Goal: Task Accomplishment & Management: Manage account settings

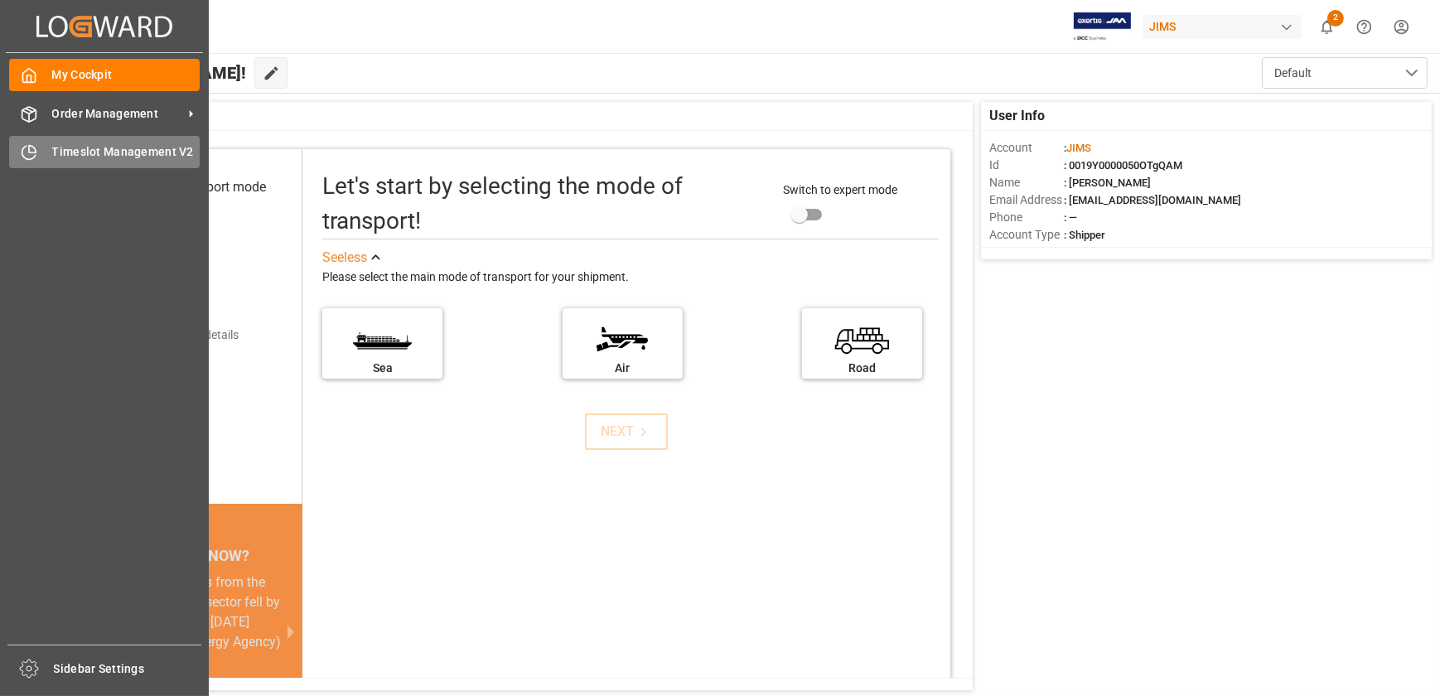
click at [31, 155] on icon at bounding box center [29, 152] width 17 height 17
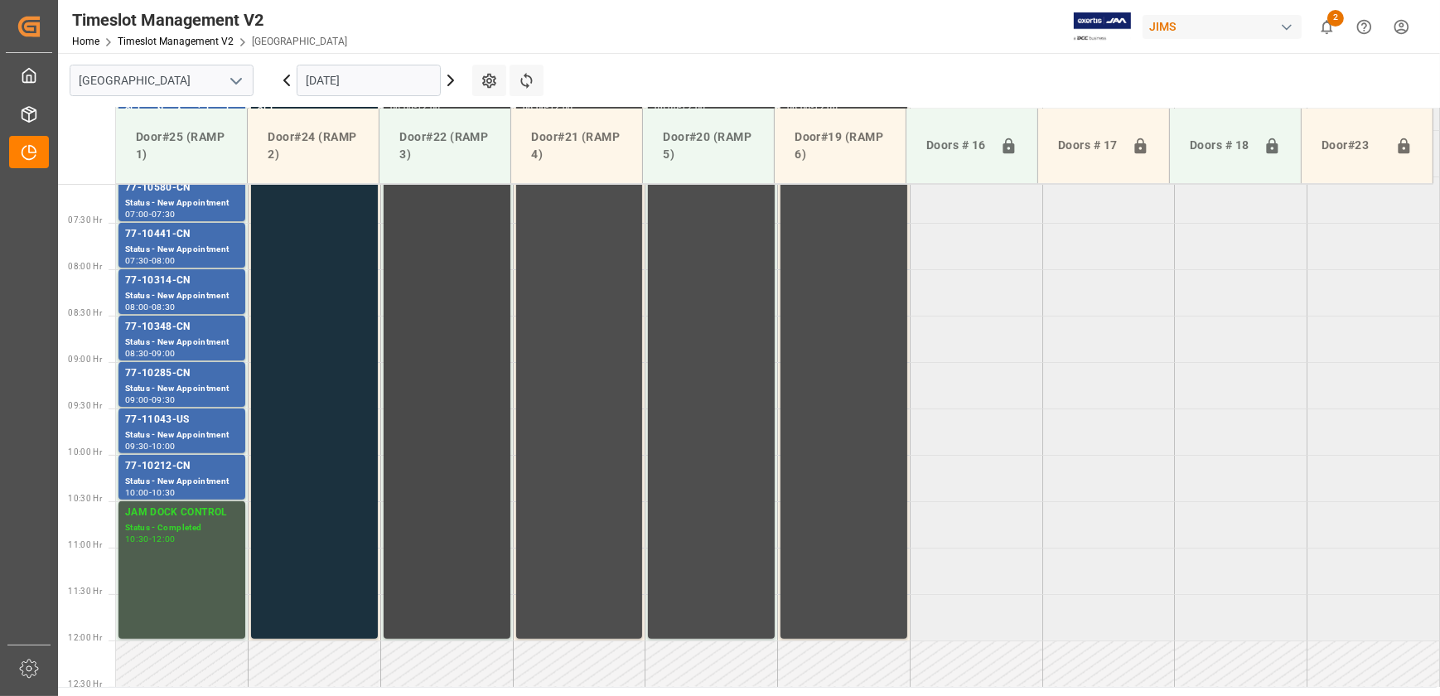
scroll to position [523, 0]
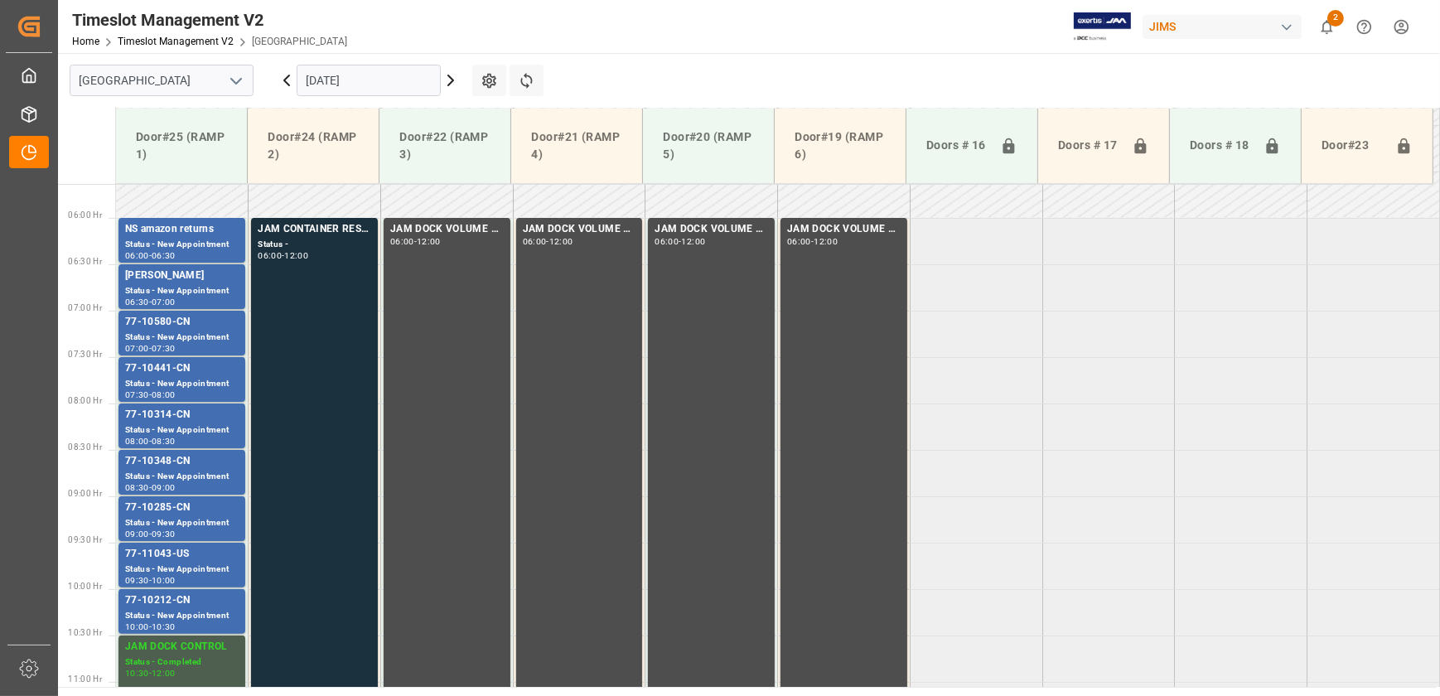
click at [452, 81] on icon at bounding box center [450, 80] width 5 height 10
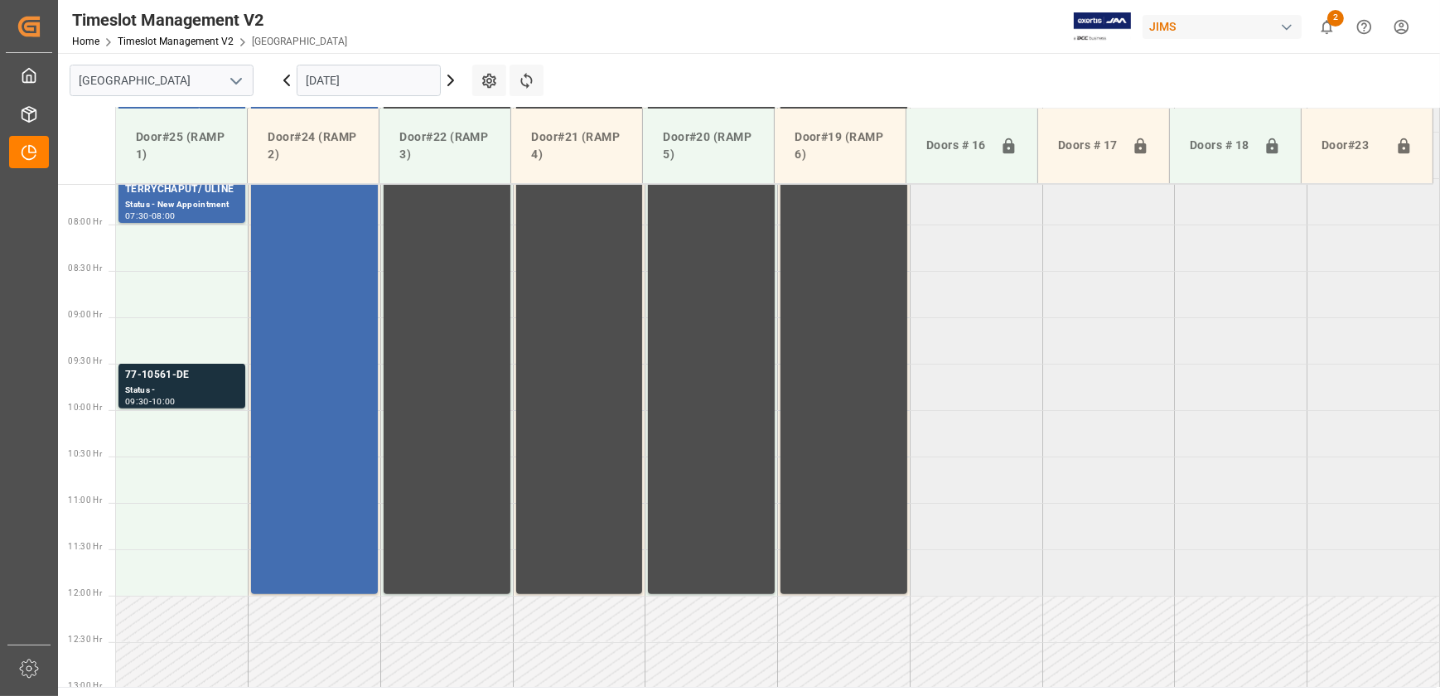
scroll to position [749, 0]
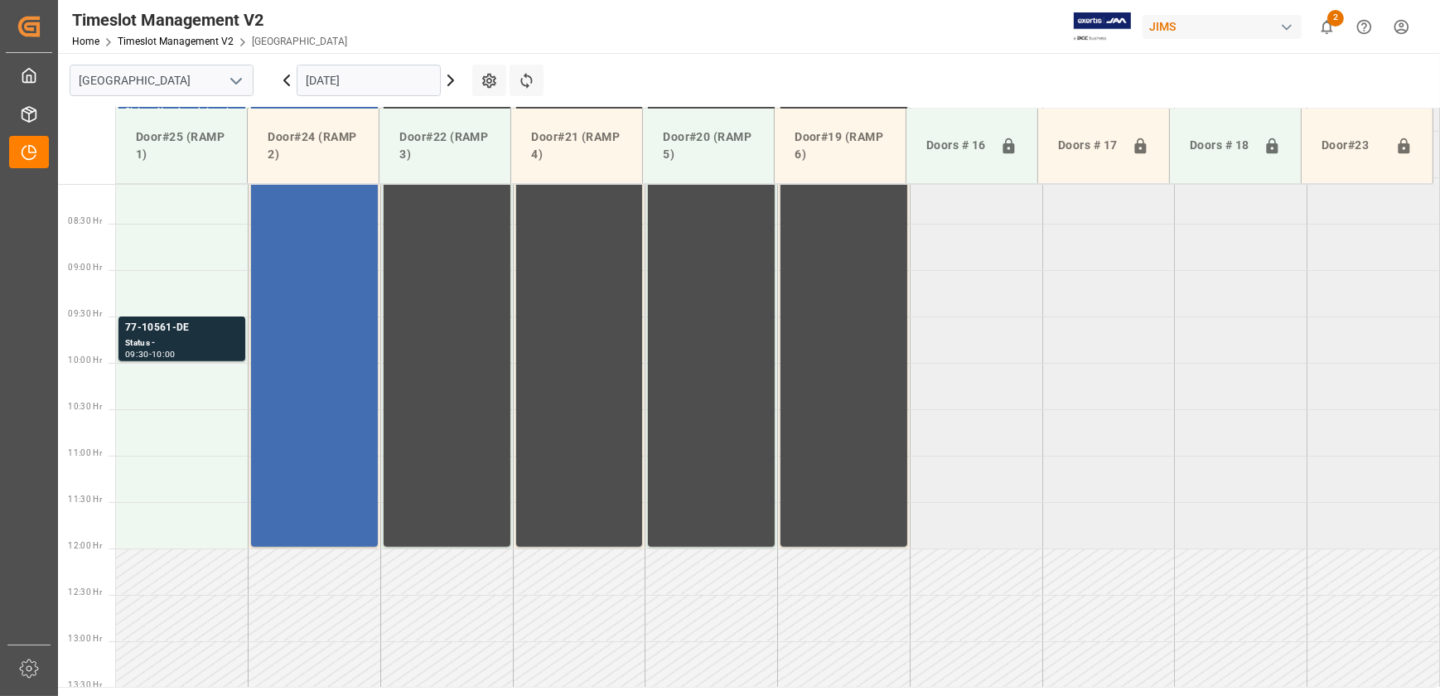
click at [452, 81] on icon at bounding box center [450, 80] width 5 height 10
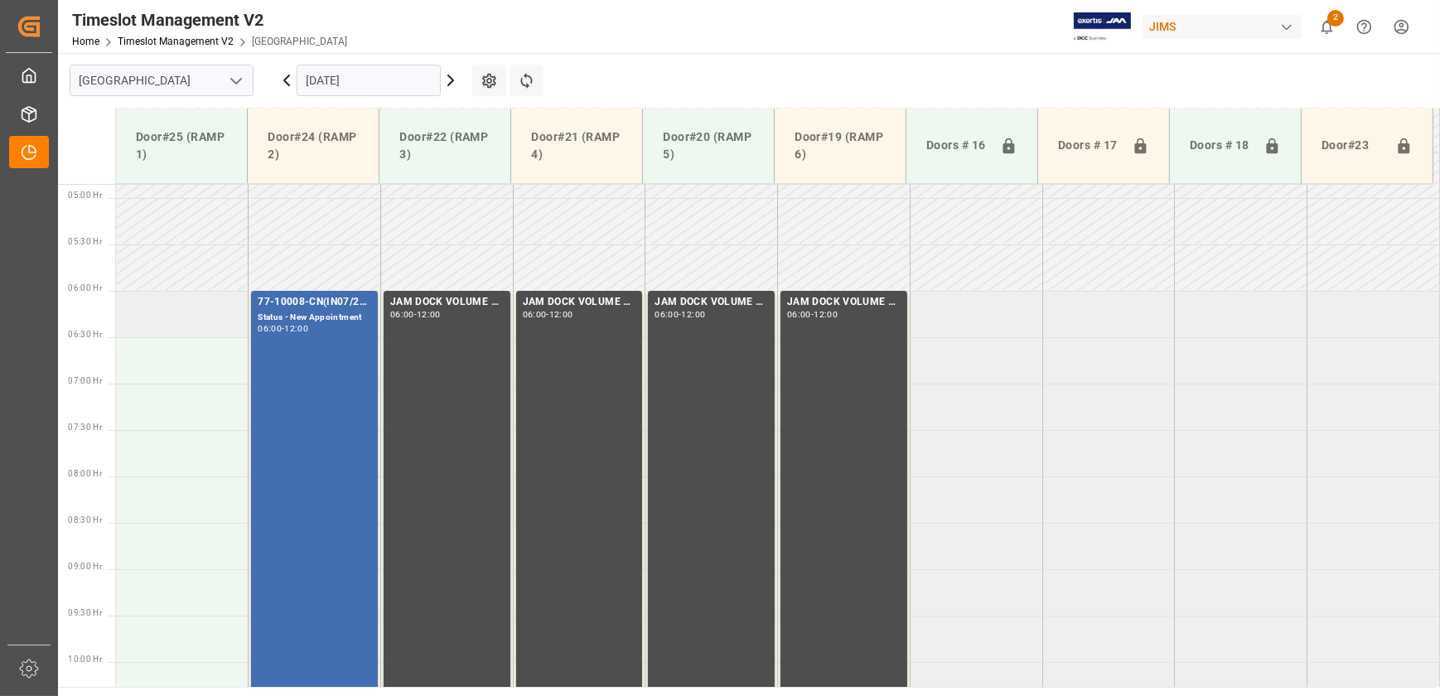
scroll to position [447, 0]
click at [199, 326] on td at bounding box center [182, 316] width 133 height 46
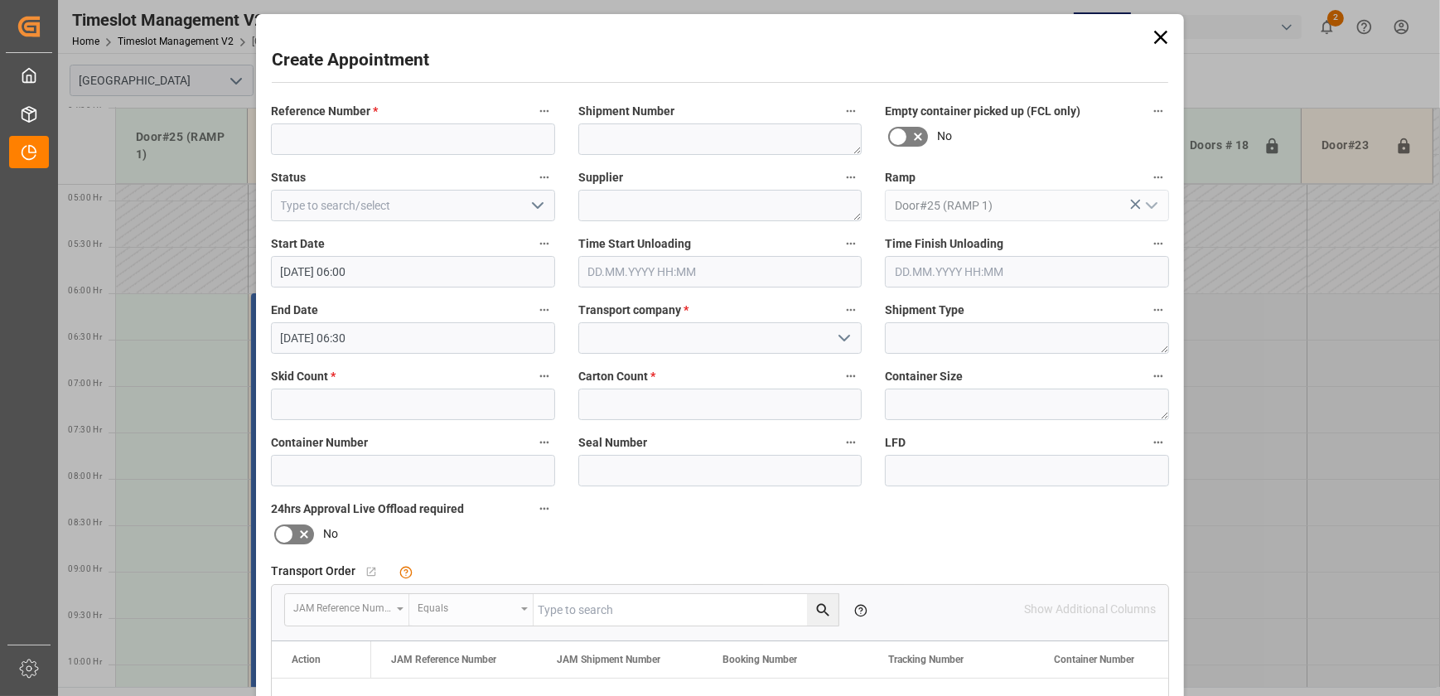
type input "[DATE] 06:00"
type input "[DATE] 06:30"
click at [411, 147] on input at bounding box center [413, 138] width 284 height 31
paste input "77-10411-[GEOGRAPHIC_DATA]"
type input "77-10411-[GEOGRAPHIC_DATA]"
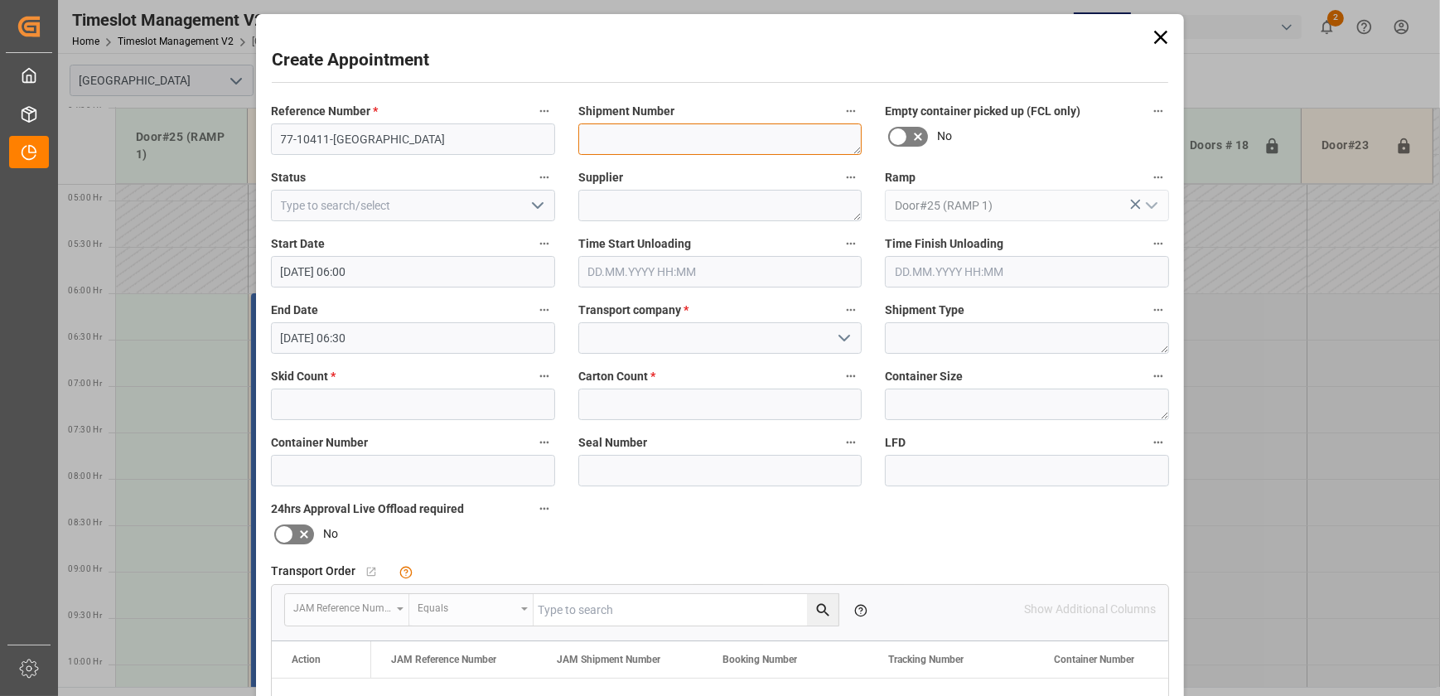
click at [736, 129] on textarea at bounding box center [720, 138] width 284 height 31
paste textarea "Spendor Audio"
type textarea "Spendor Audio"
click at [663, 336] on input at bounding box center [720, 337] width 284 height 31
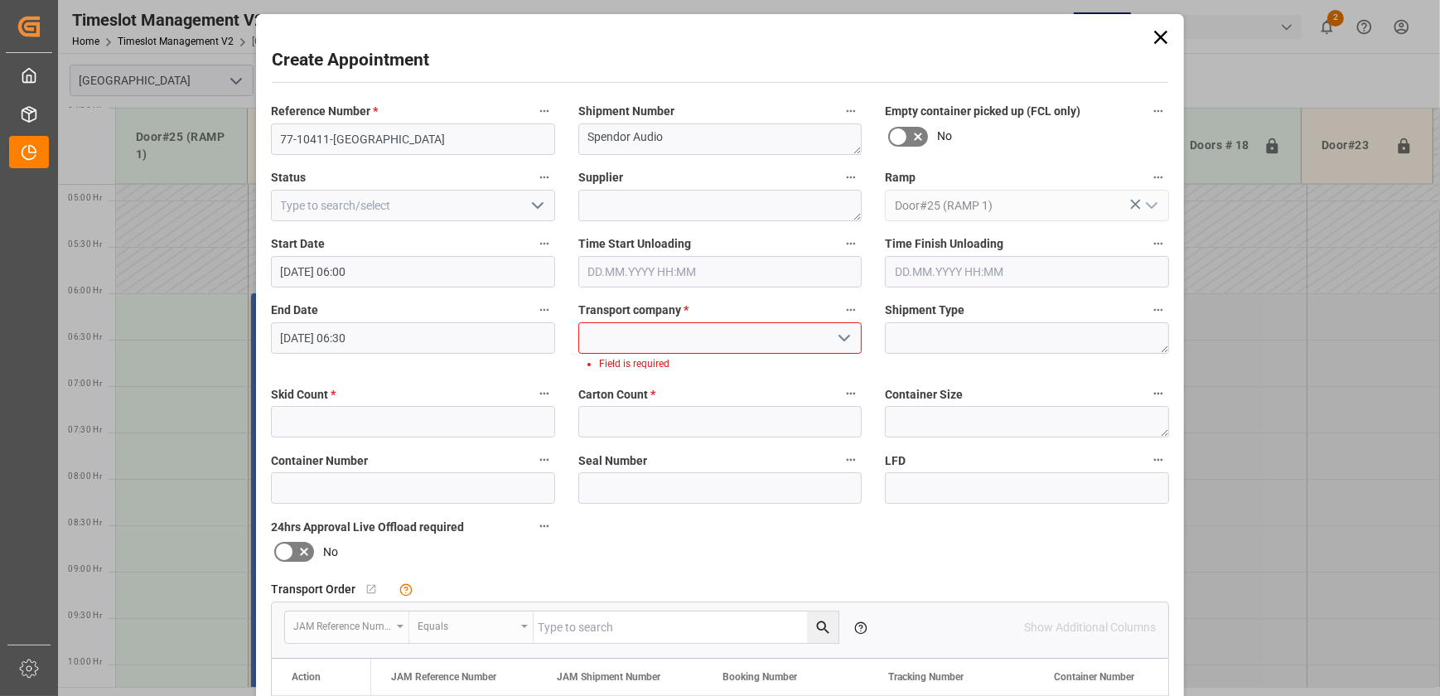
click at [839, 337] on polyline "open menu" at bounding box center [844, 338] width 10 height 5
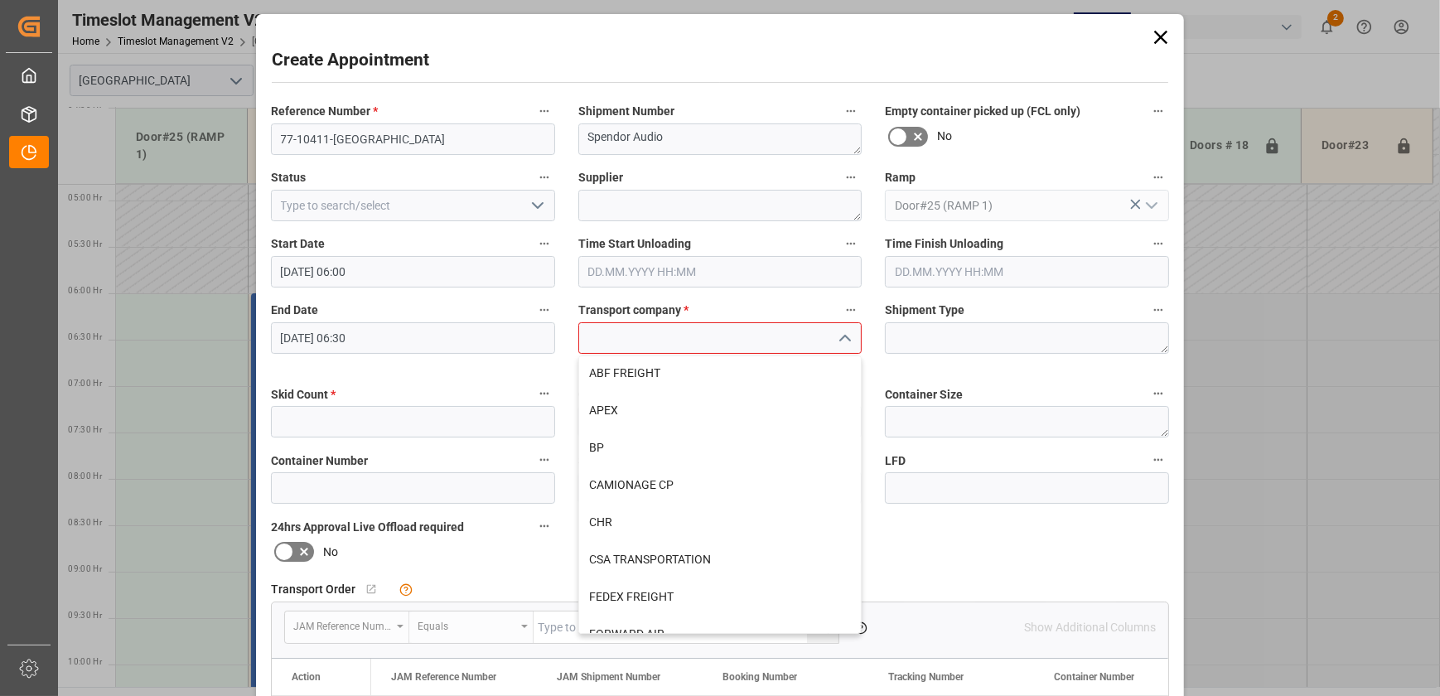
scroll to position [0, 0]
click at [691, 334] on input at bounding box center [720, 337] width 284 height 31
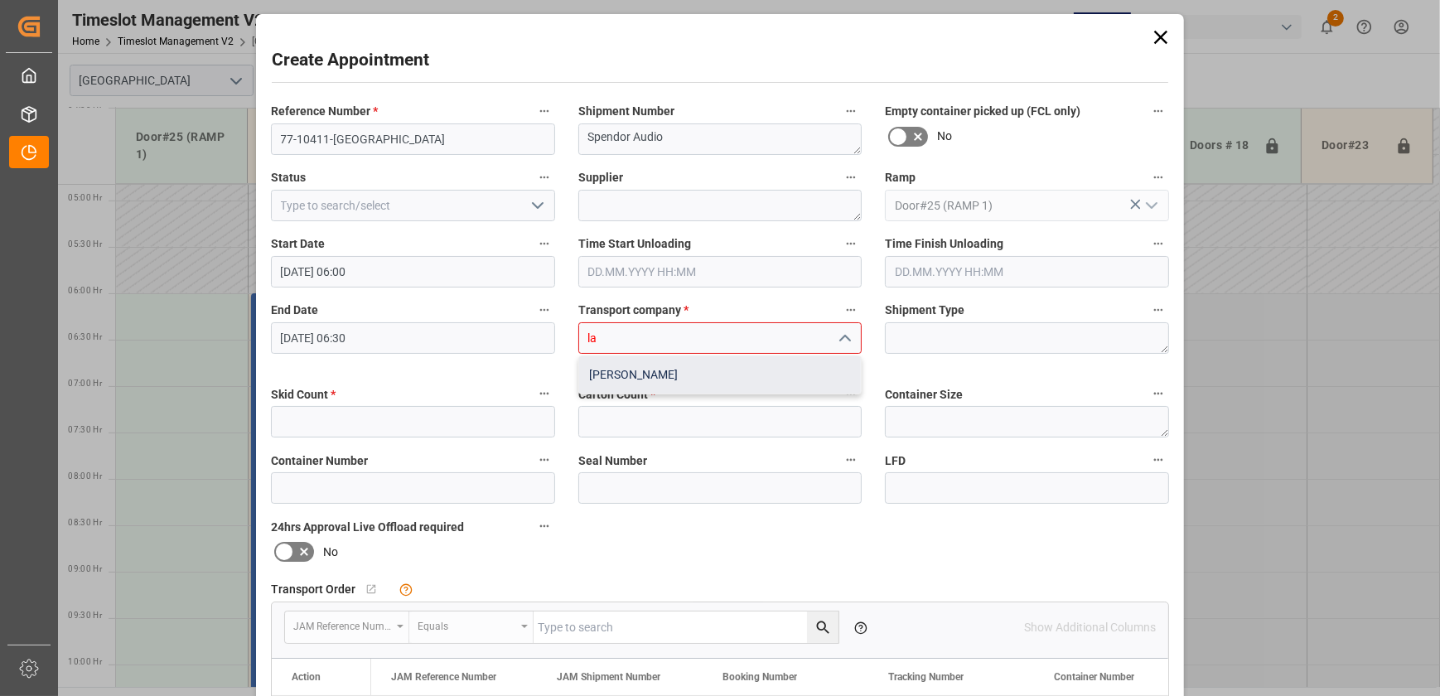
click at [680, 365] on div "[PERSON_NAME]" at bounding box center [720, 374] width 283 height 37
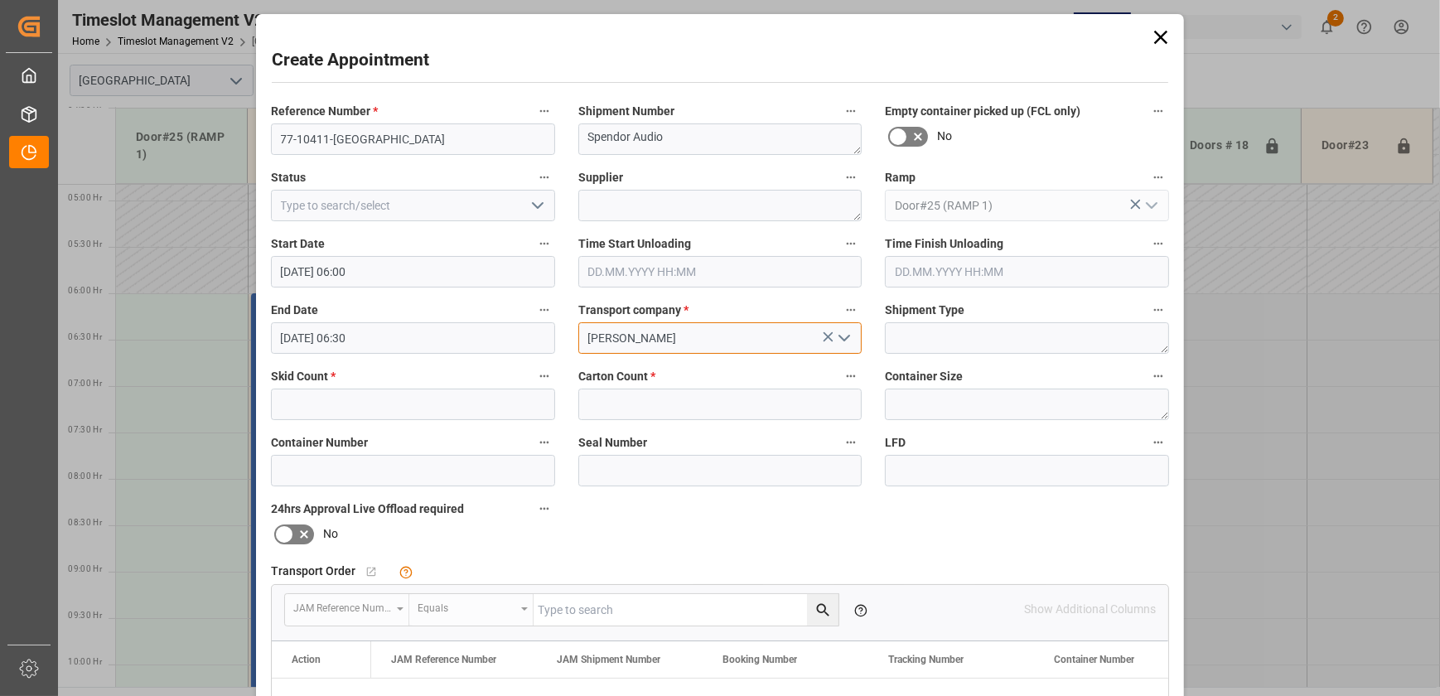
type input "[PERSON_NAME]"
click at [677, 372] on label "Carton Count *" at bounding box center [720, 376] width 284 height 23
click at [840, 372] on button "Carton Count *" at bounding box center [851, 376] width 22 height 22
click at [739, 372] on div at bounding box center [720, 348] width 1440 height 696
click at [488, 139] on input "77-10411-[GEOGRAPHIC_DATA]" at bounding box center [413, 138] width 284 height 31
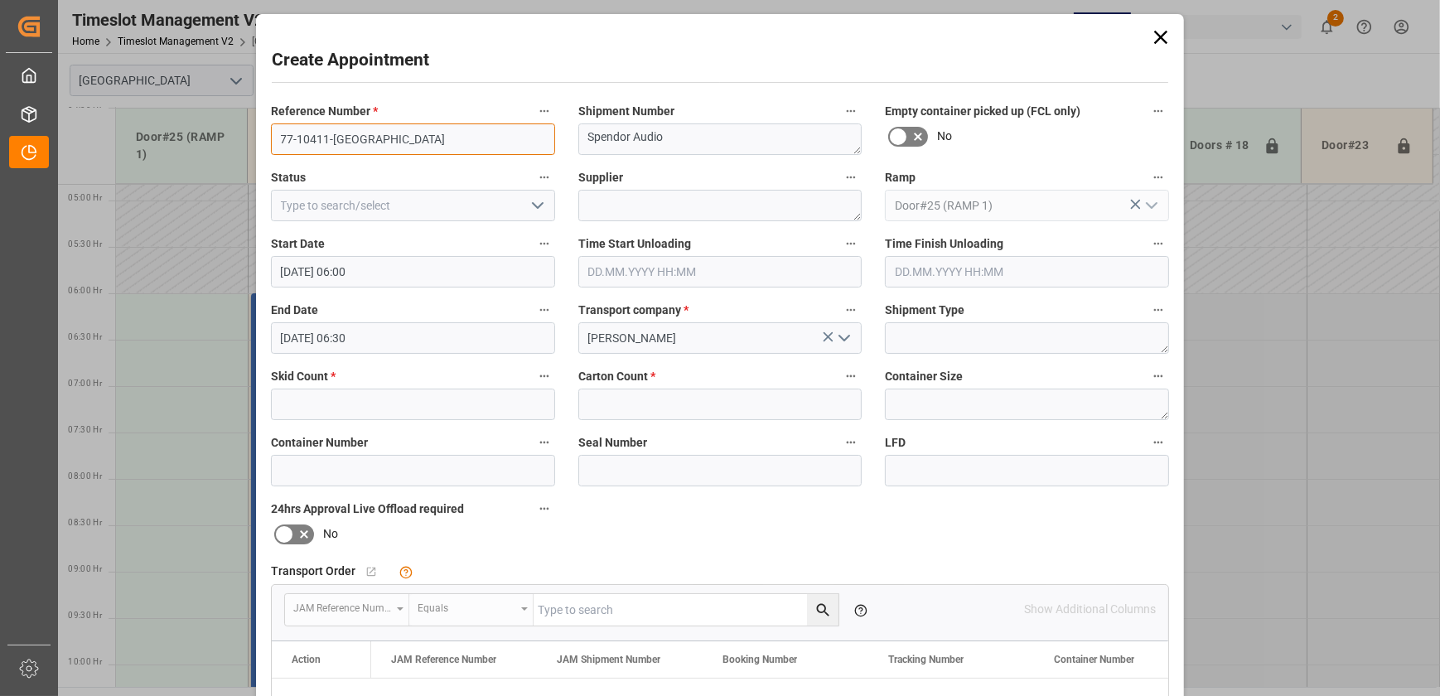
click at [488, 139] on input "77-10411-[GEOGRAPHIC_DATA]" at bounding box center [413, 138] width 284 height 31
click at [422, 403] on input "text" at bounding box center [413, 404] width 284 height 31
type input "3"
click at [687, 403] on input "text" at bounding box center [720, 404] width 284 height 31
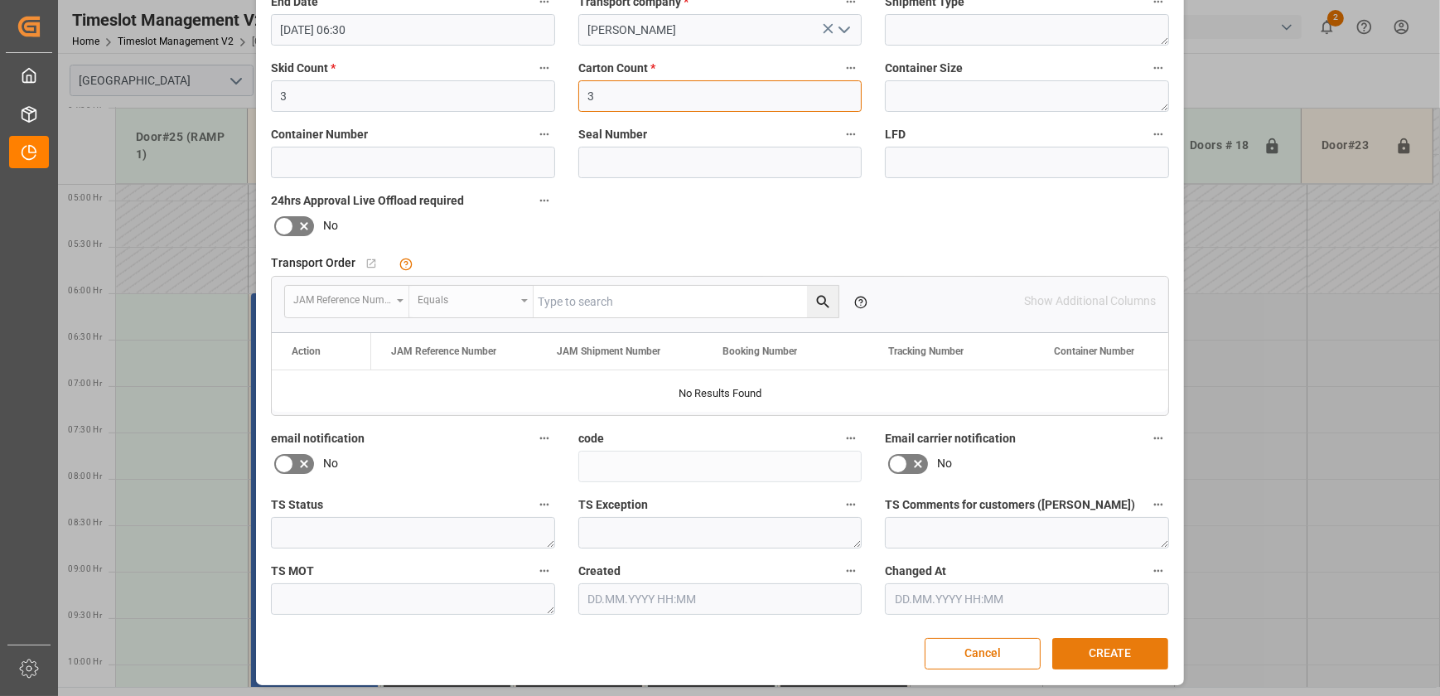
scroll to position [310, 0]
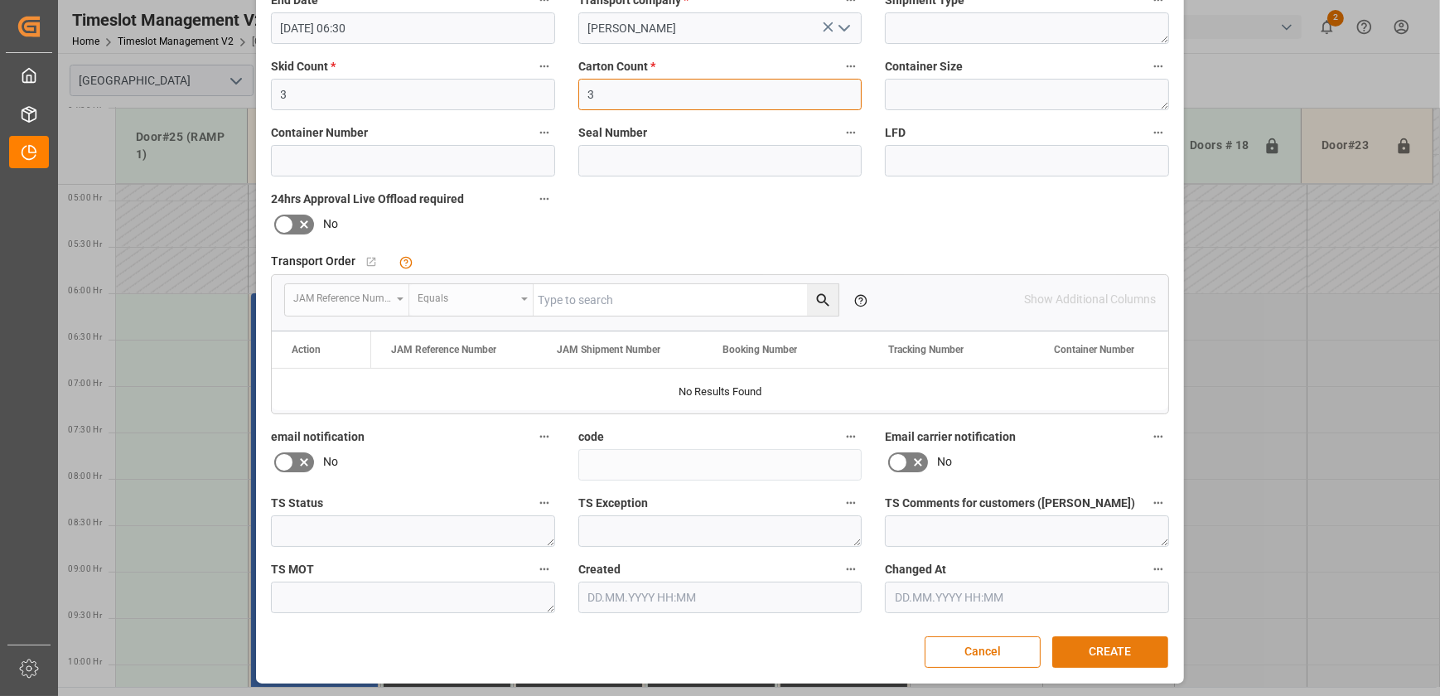
type input "3"
click at [1118, 646] on button "CREATE" at bounding box center [1110, 651] width 116 height 31
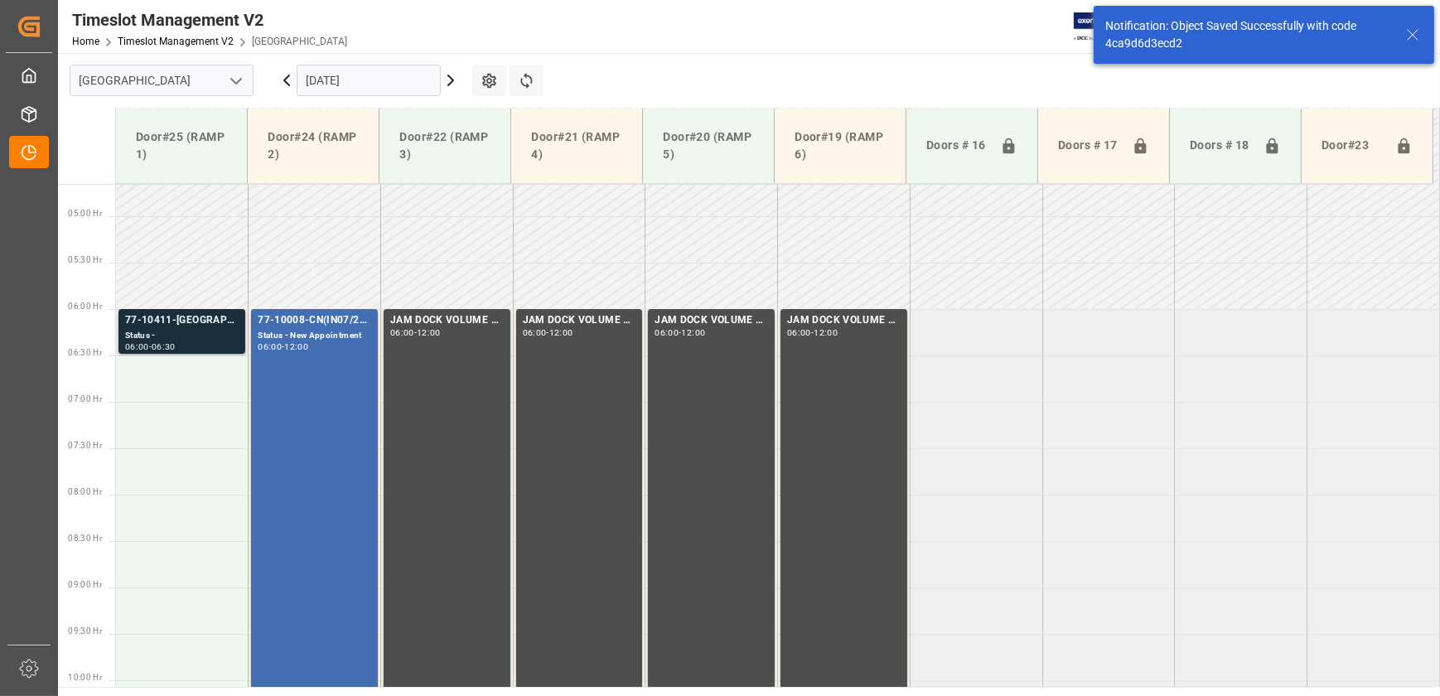
scroll to position [471, 0]
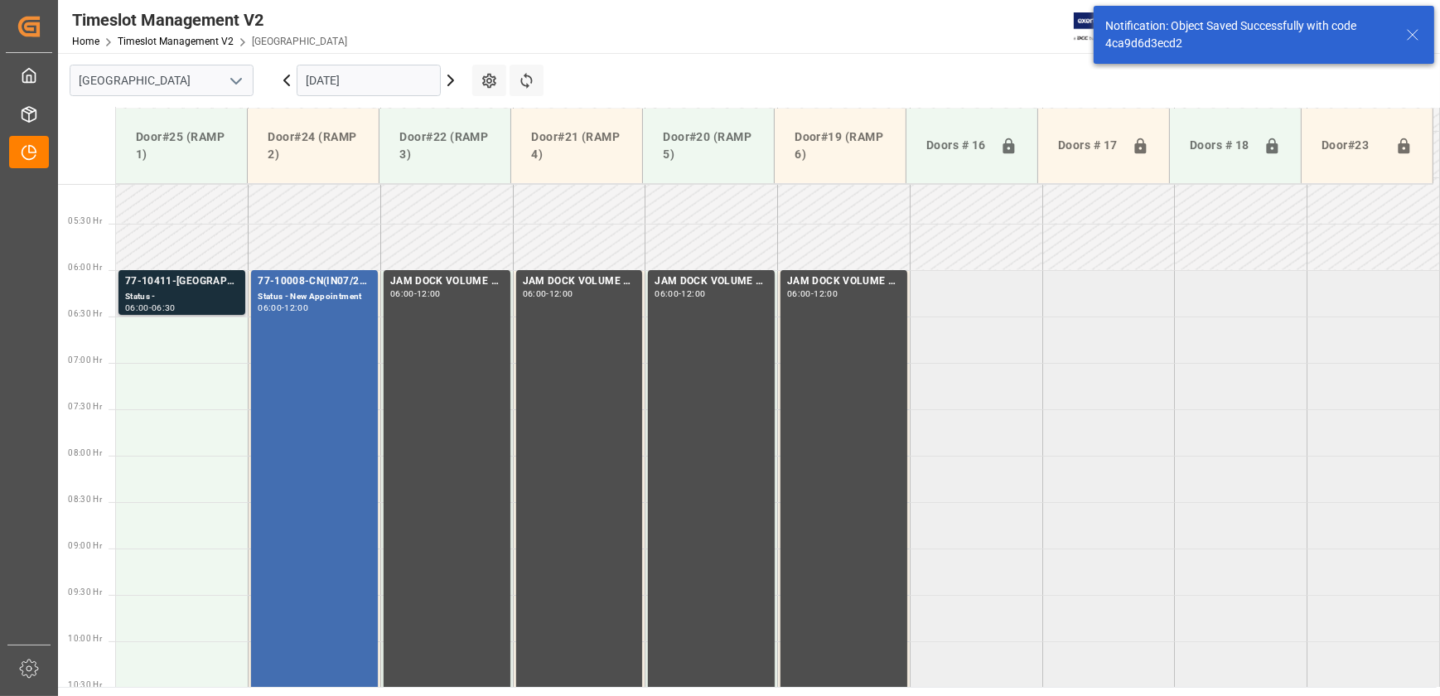
click at [210, 286] on div "77-10411-[GEOGRAPHIC_DATA]" at bounding box center [182, 281] width 114 height 17
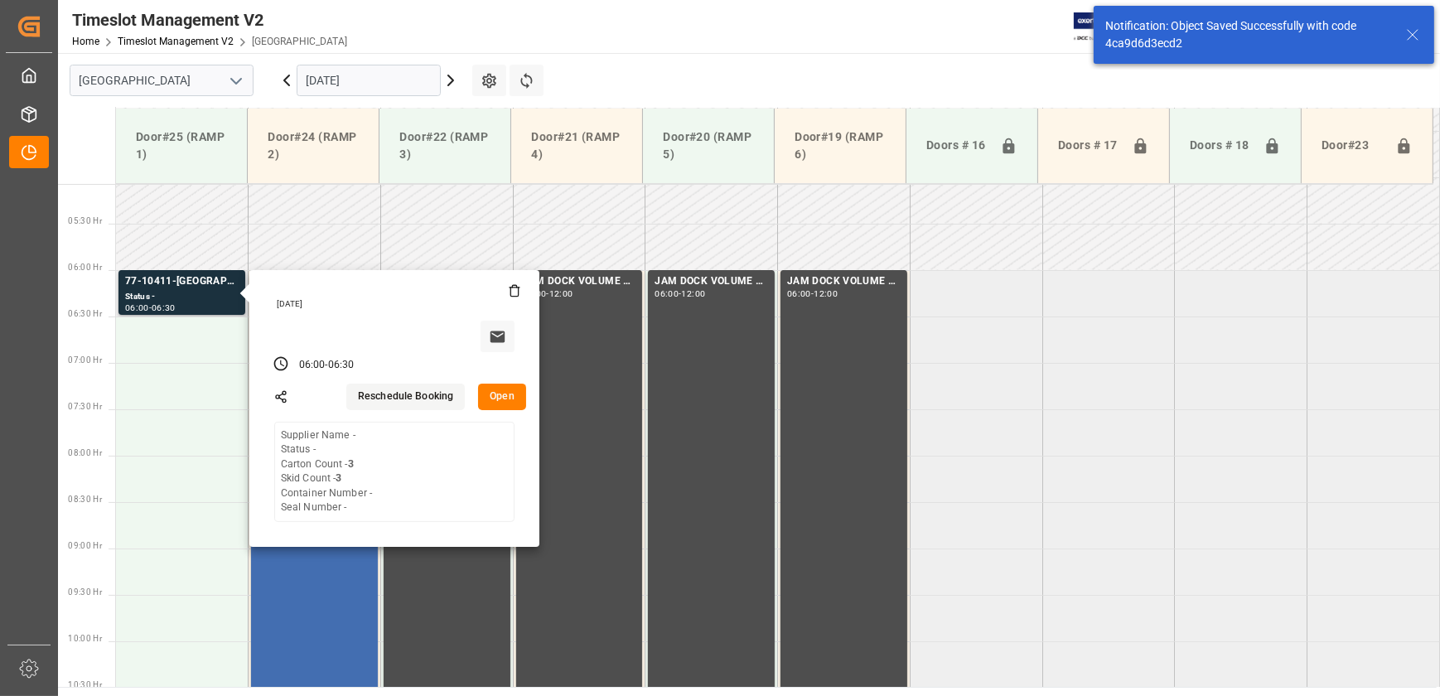
click at [497, 399] on button "Open" at bounding box center [502, 397] width 48 height 27
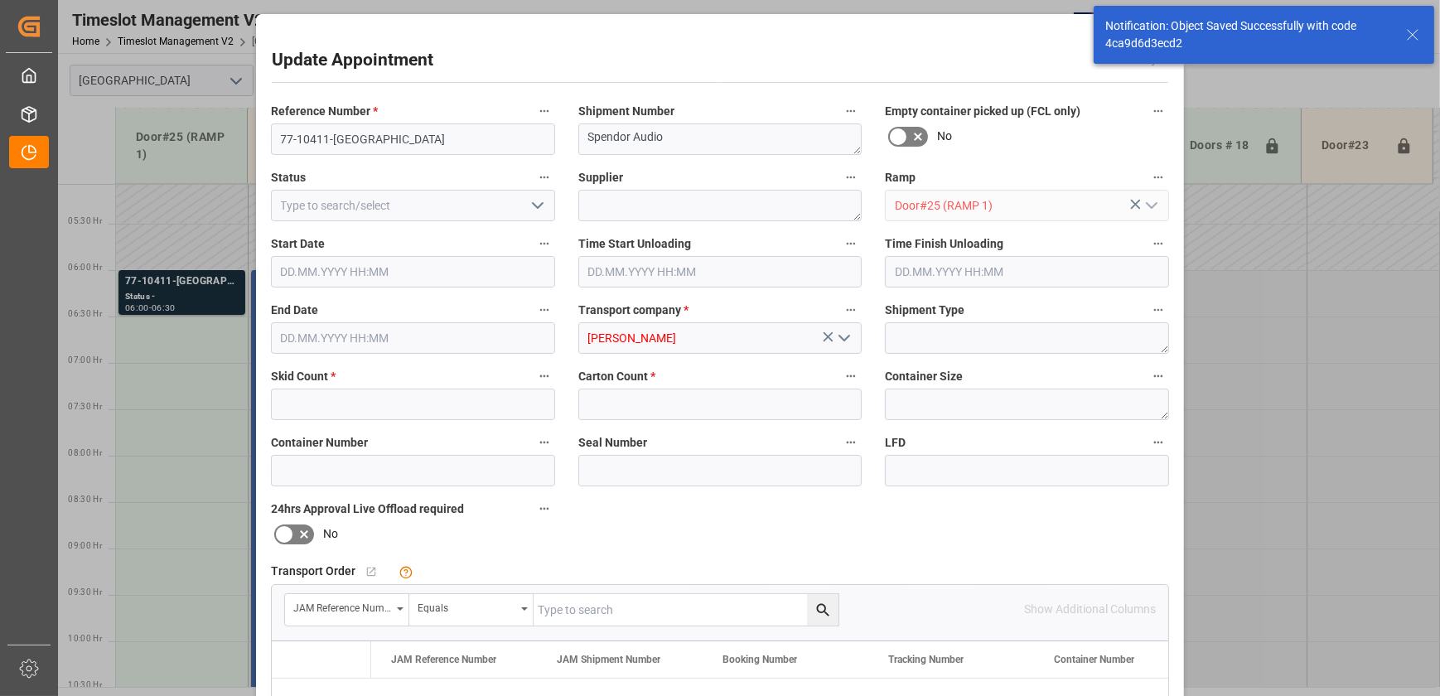
type input "3"
type input "[DATE] 06:00"
type input "[DATE] 06:30"
type input "[DATE] 12:41"
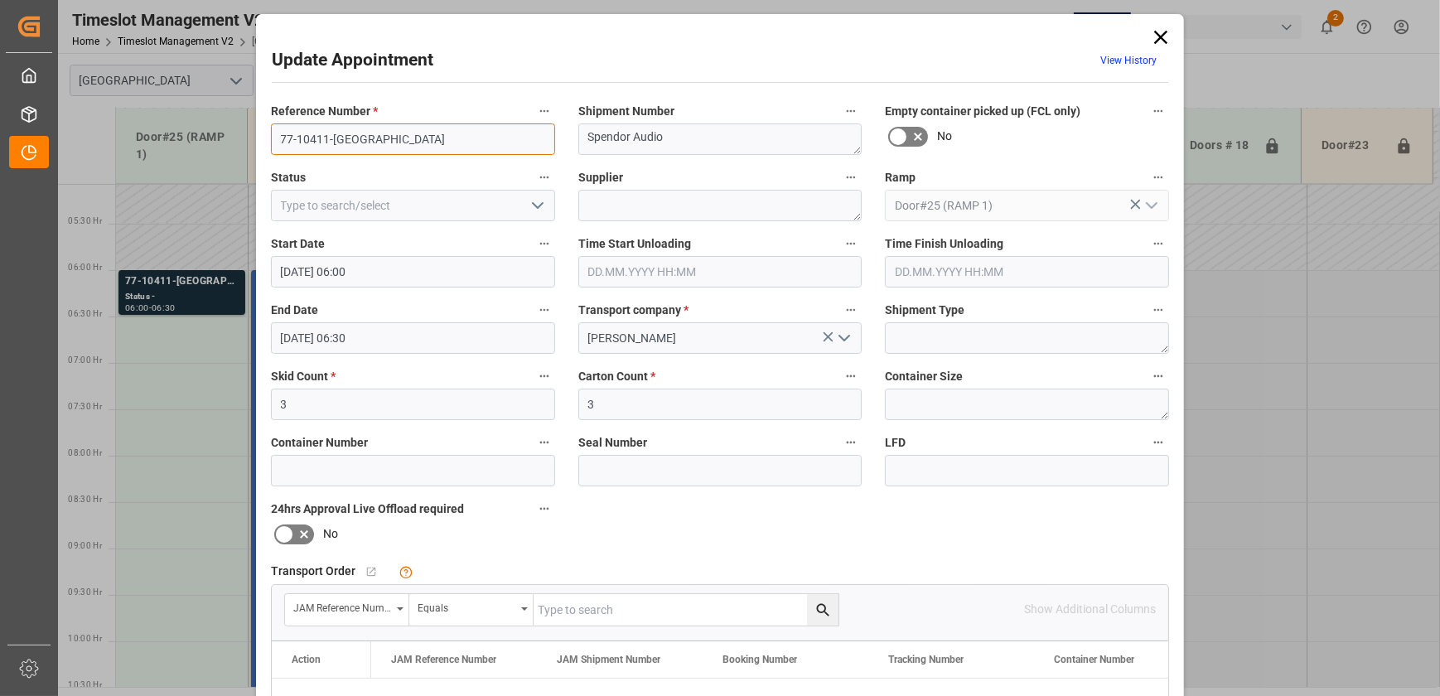
click at [372, 136] on input "77-10411-[GEOGRAPHIC_DATA]" at bounding box center [413, 138] width 284 height 31
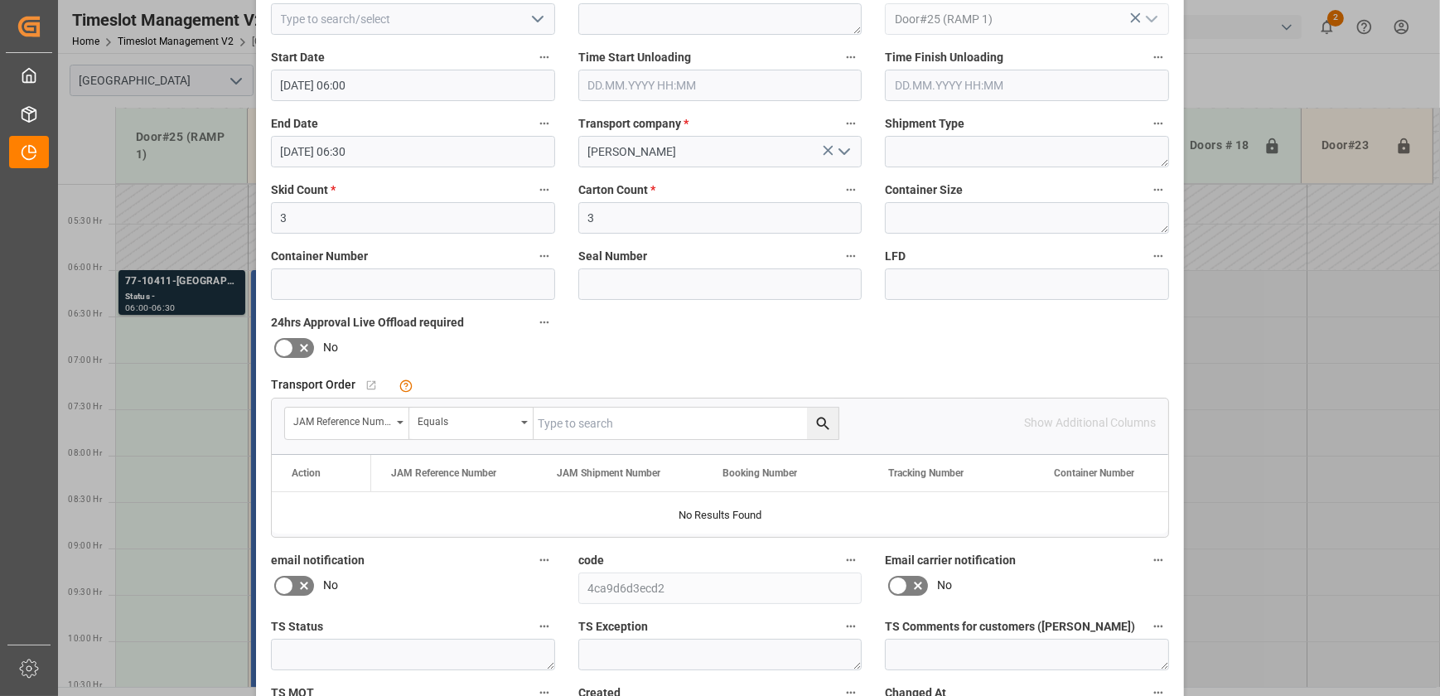
scroll to position [310, 0]
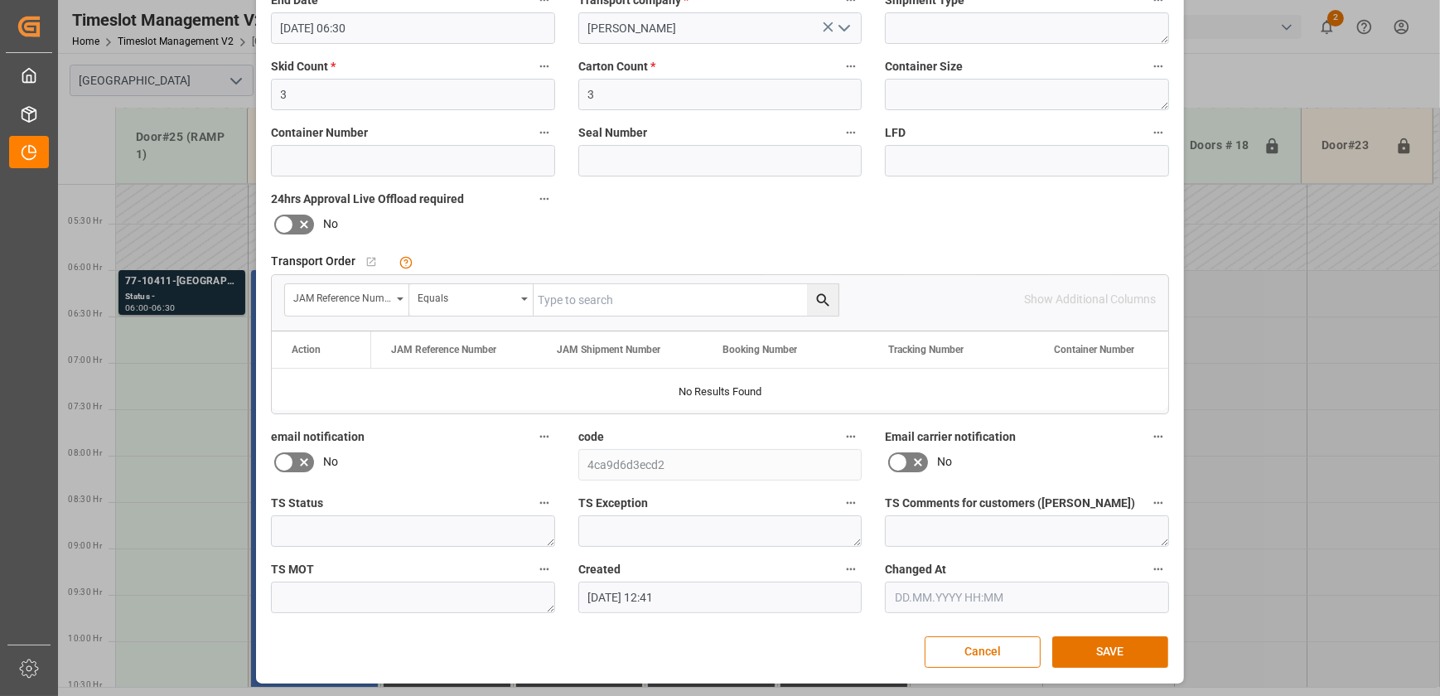
click at [635, 292] on input "text" at bounding box center [686, 299] width 305 height 31
paste input "77-10411-[GEOGRAPHIC_DATA]"
type input "77-10411-[GEOGRAPHIC_DATA]"
click at [819, 307] on icon "search button" at bounding box center [822, 300] width 17 height 17
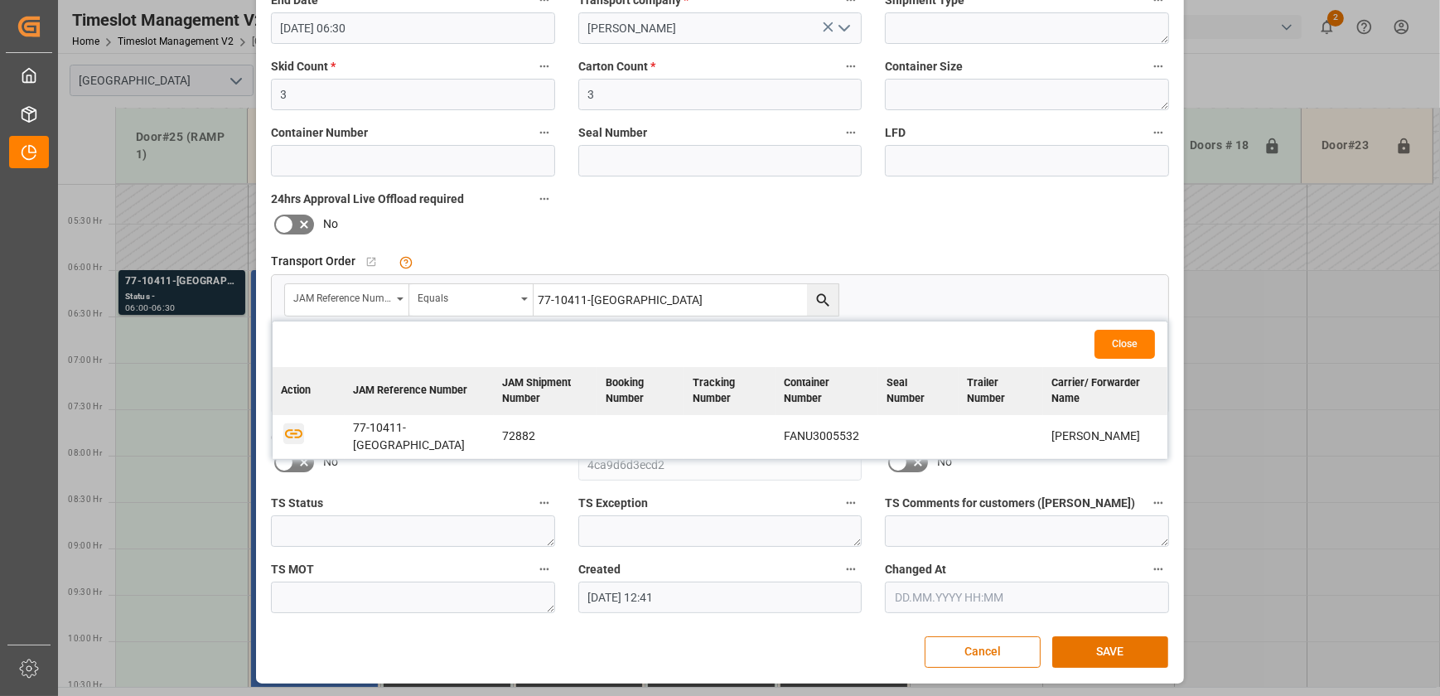
click at [294, 429] on icon "button" at bounding box center [293, 433] width 17 height 9
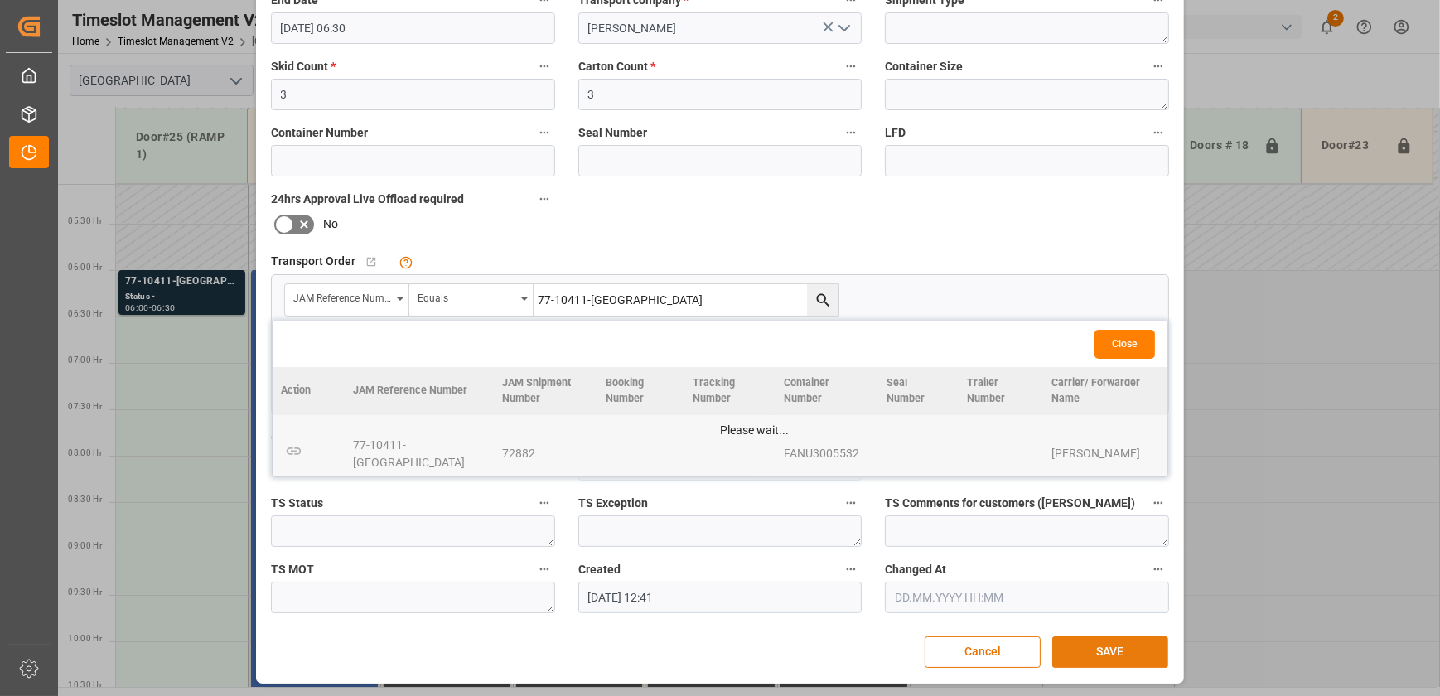
click at [1131, 644] on button "SAVE" at bounding box center [1110, 651] width 116 height 31
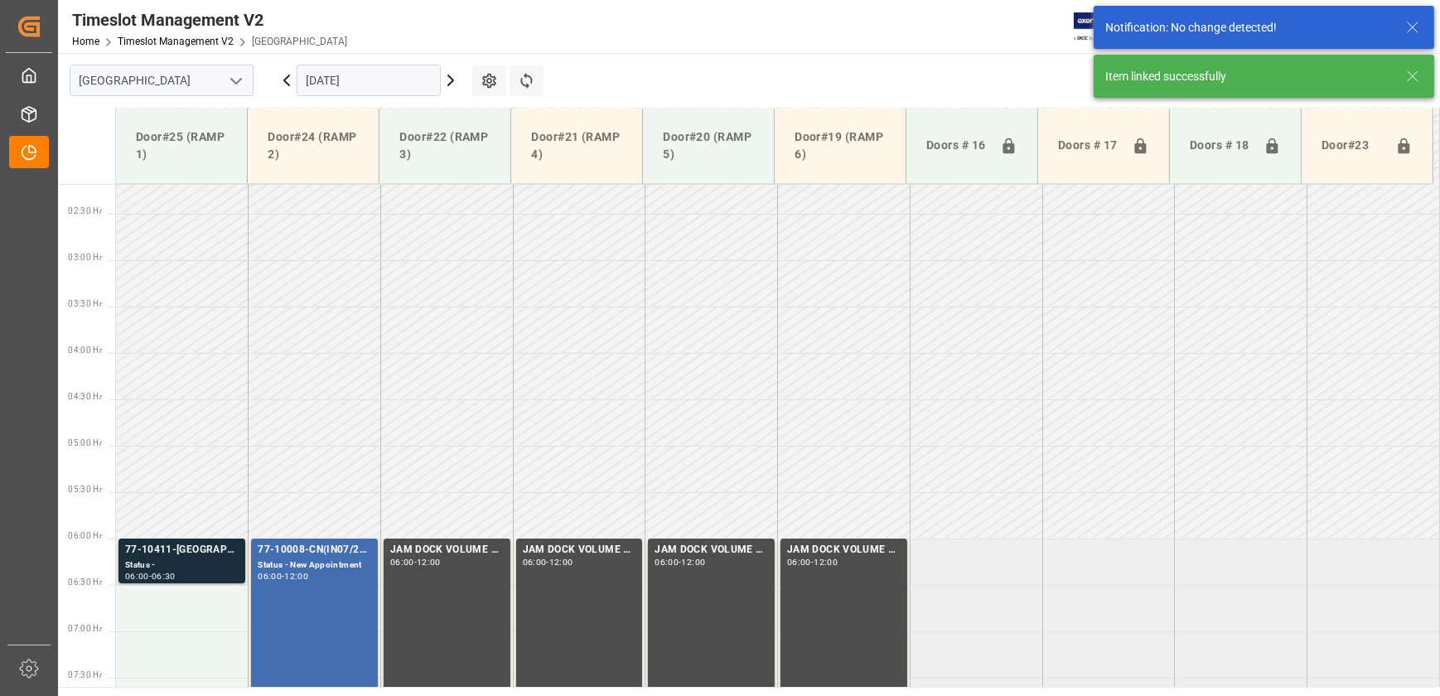
scroll to position [320, 0]
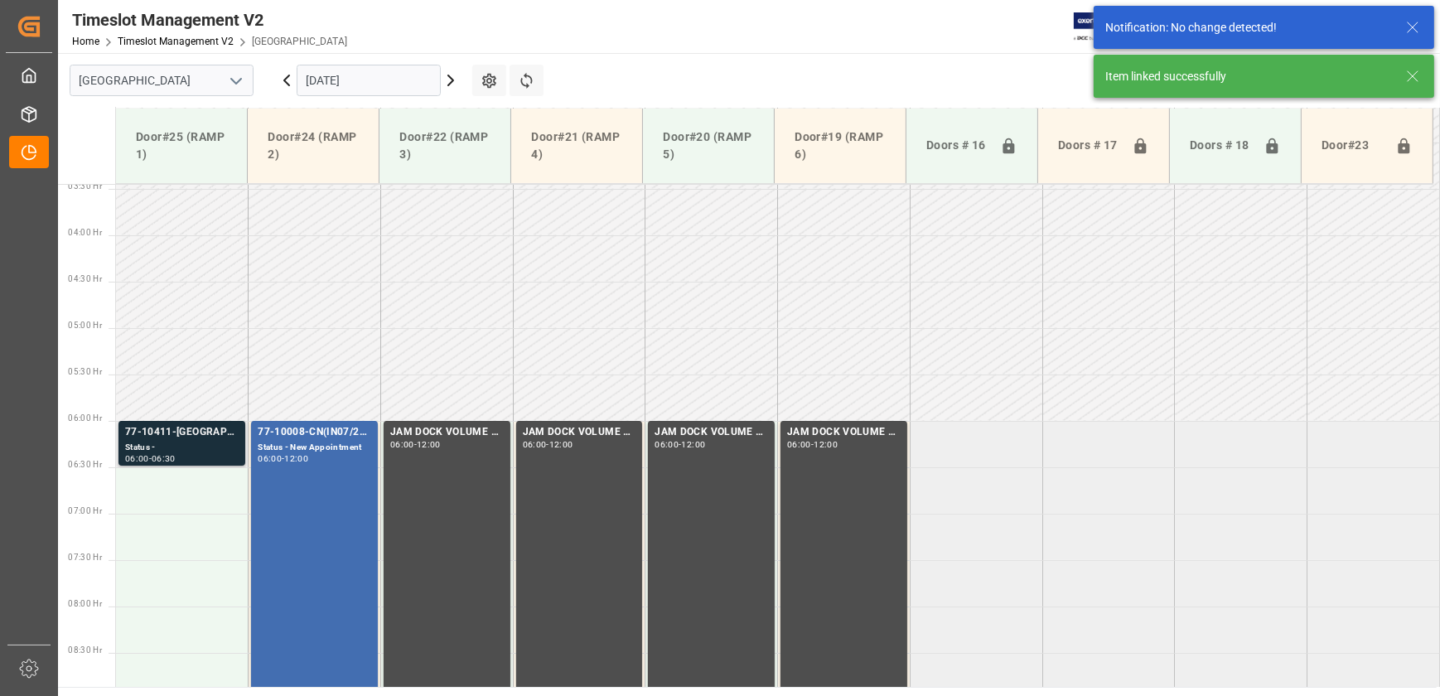
click at [201, 442] on div "Status -" at bounding box center [182, 448] width 114 height 14
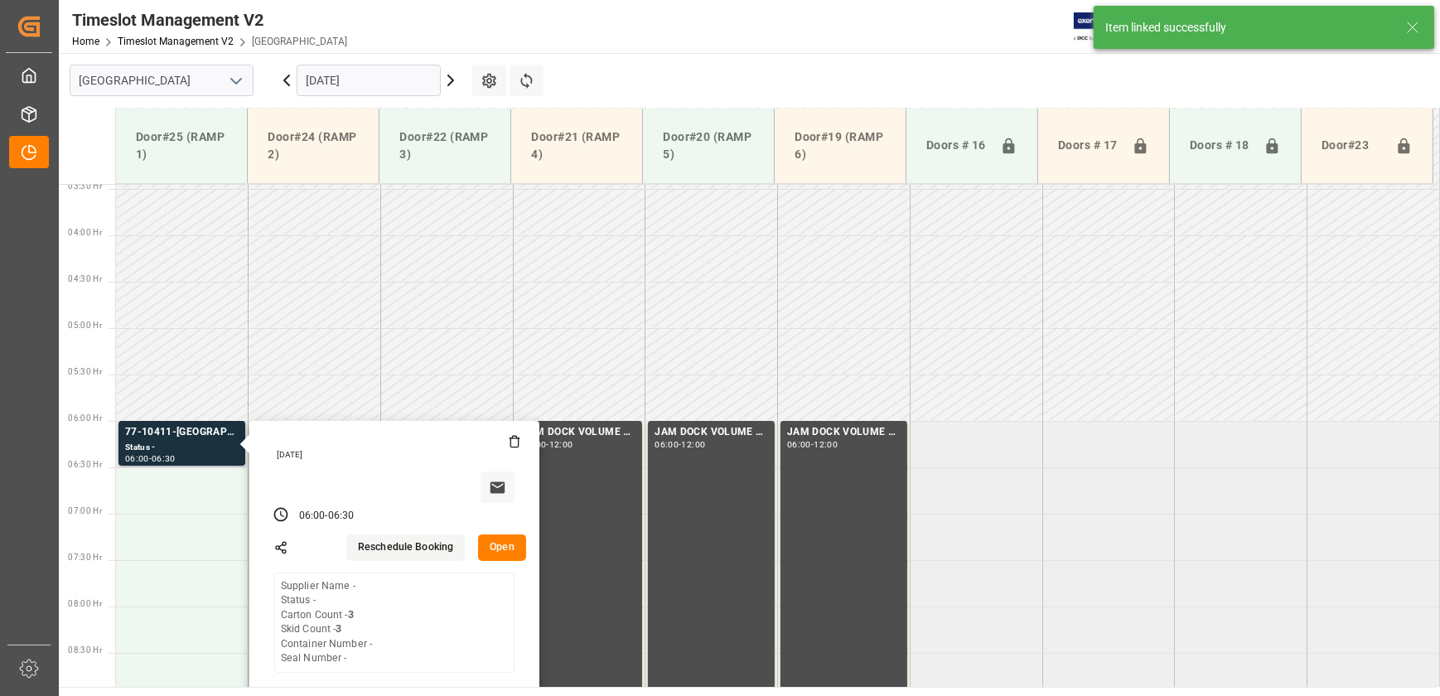
click at [495, 545] on button "Open" at bounding box center [502, 547] width 48 height 27
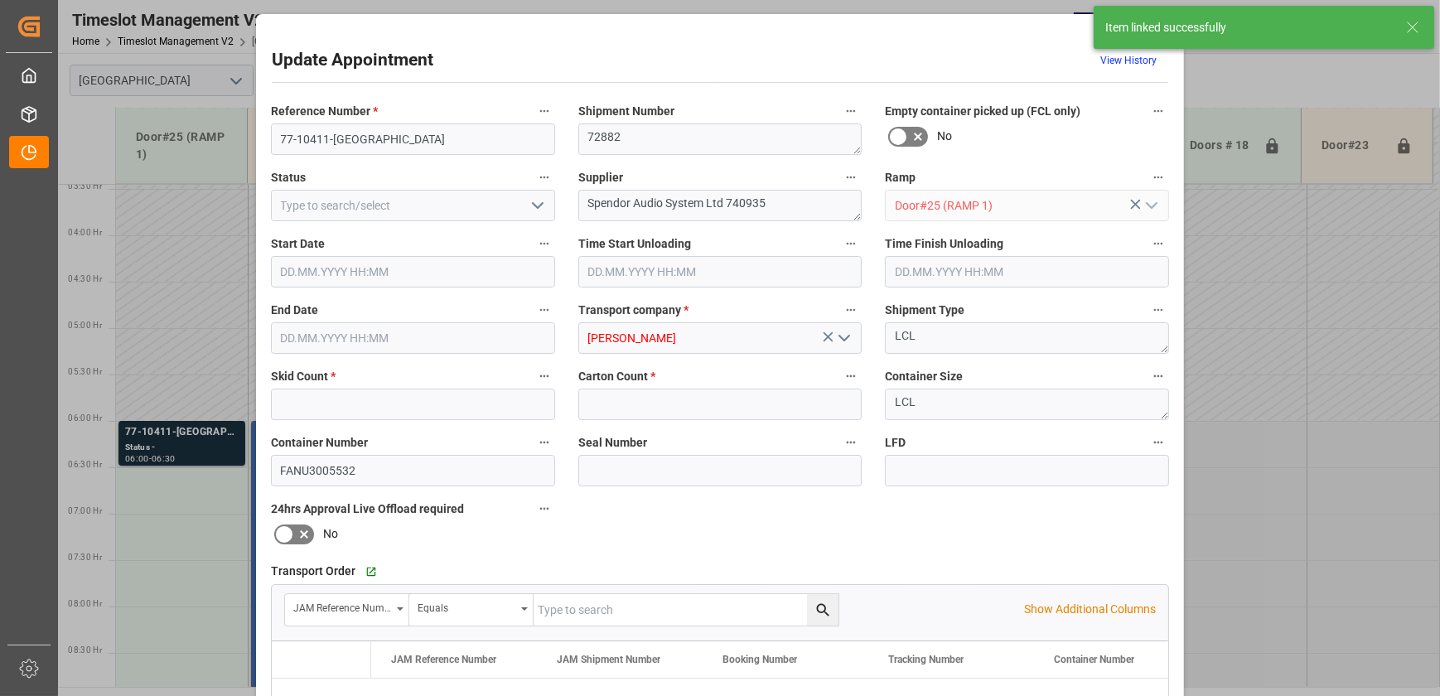
type input "3"
type input "[DATE] 06:00"
type input "[DATE] 06:30"
type input "[DATE] 12:41"
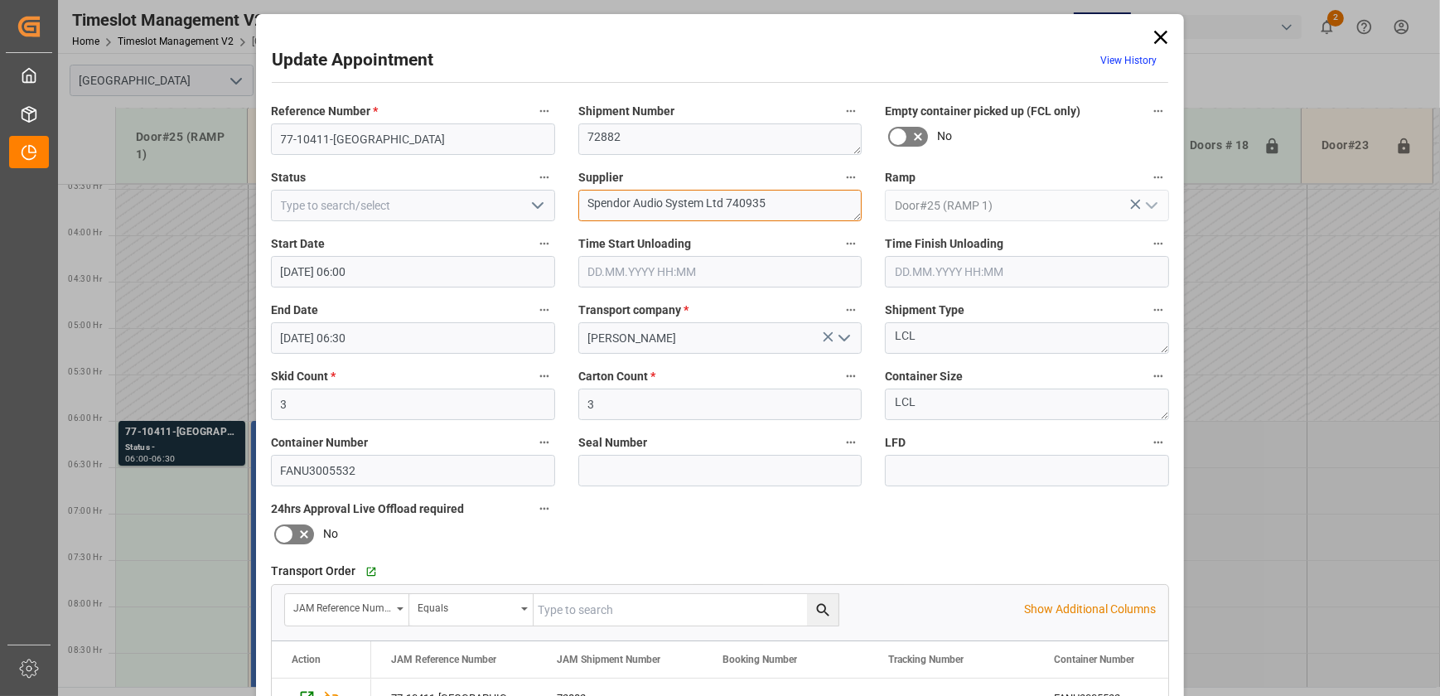
drag, startPoint x: 775, startPoint y: 205, endPoint x: 664, endPoint y: 217, distance: 111.7
click at [664, 217] on textarea "Spendor Audio System Ltd 740935" at bounding box center [720, 205] width 284 height 31
click at [692, 201] on textarea "Spendor Audio INO" at bounding box center [720, 205] width 284 height 31
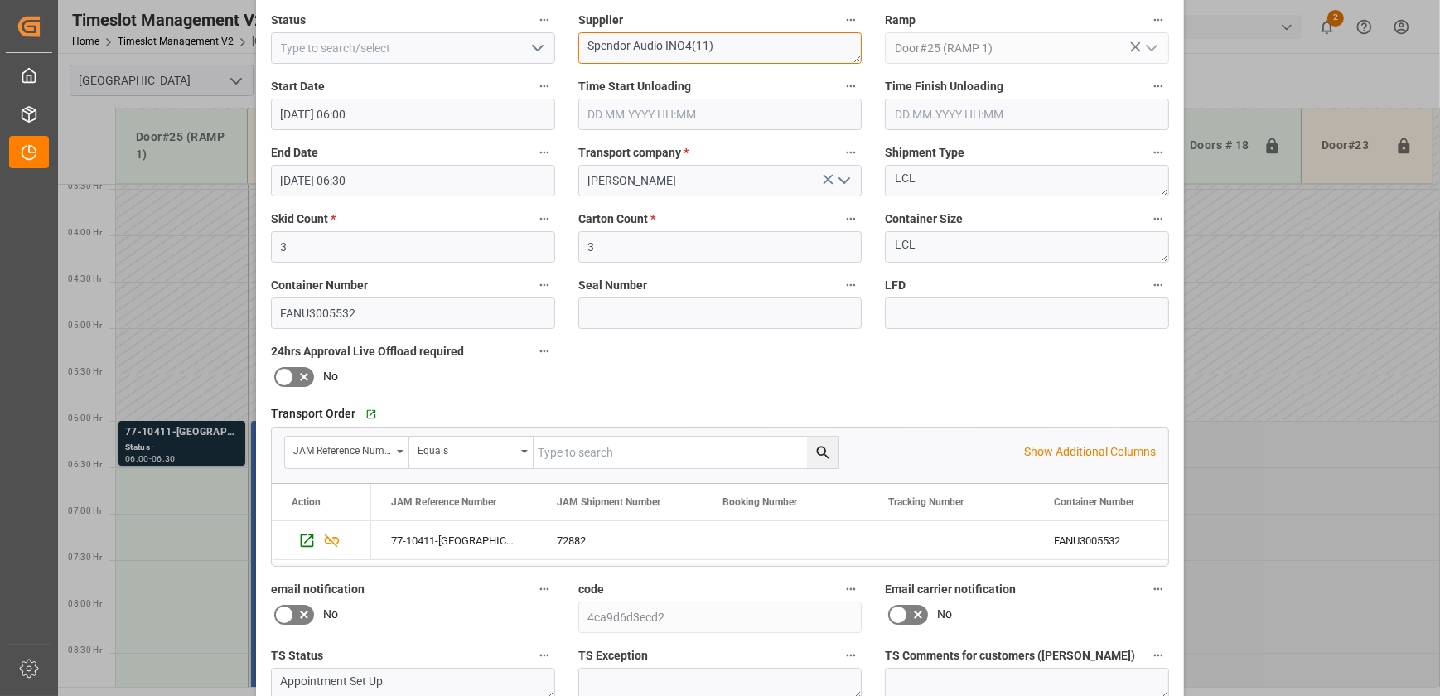
scroll to position [310, 0]
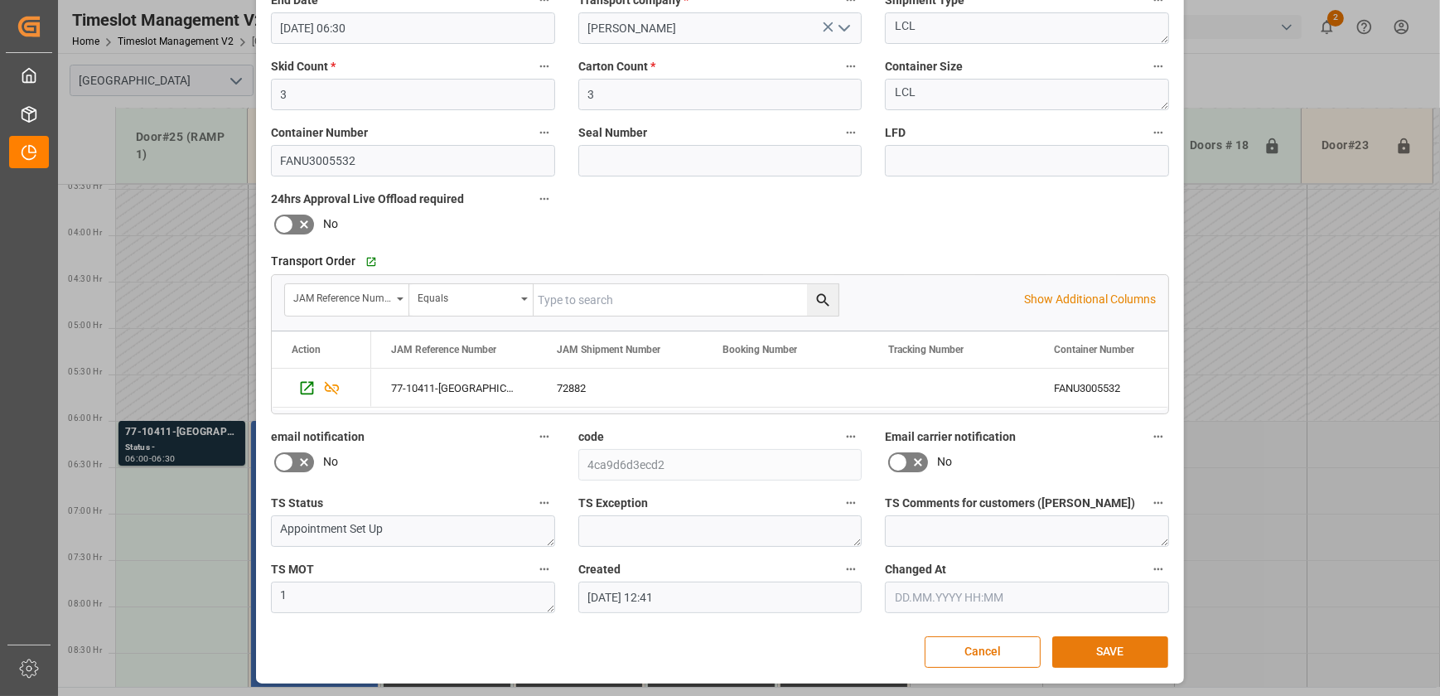
type textarea "Spendor Audio INO4(11)"
click at [1099, 655] on button "SAVE" at bounding box center [1110, 651] width 116 height 31
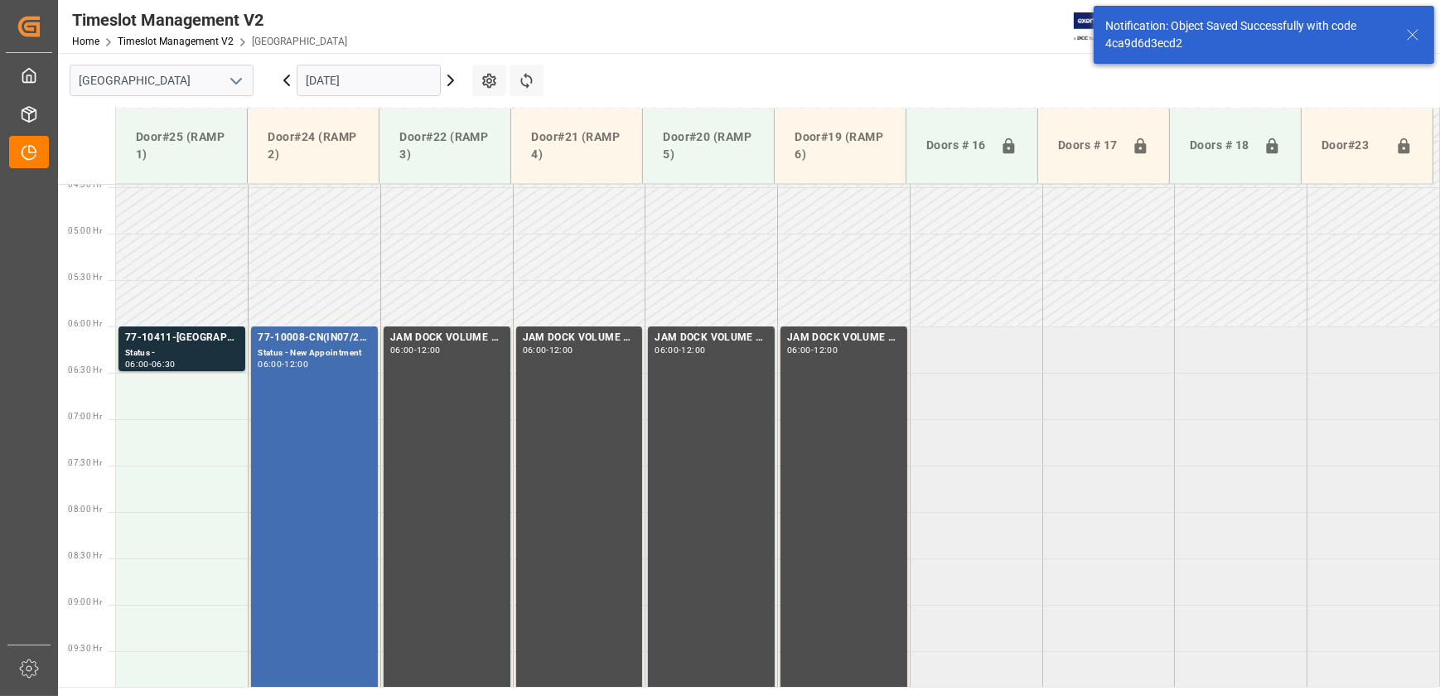
scroll to position [471, 0]
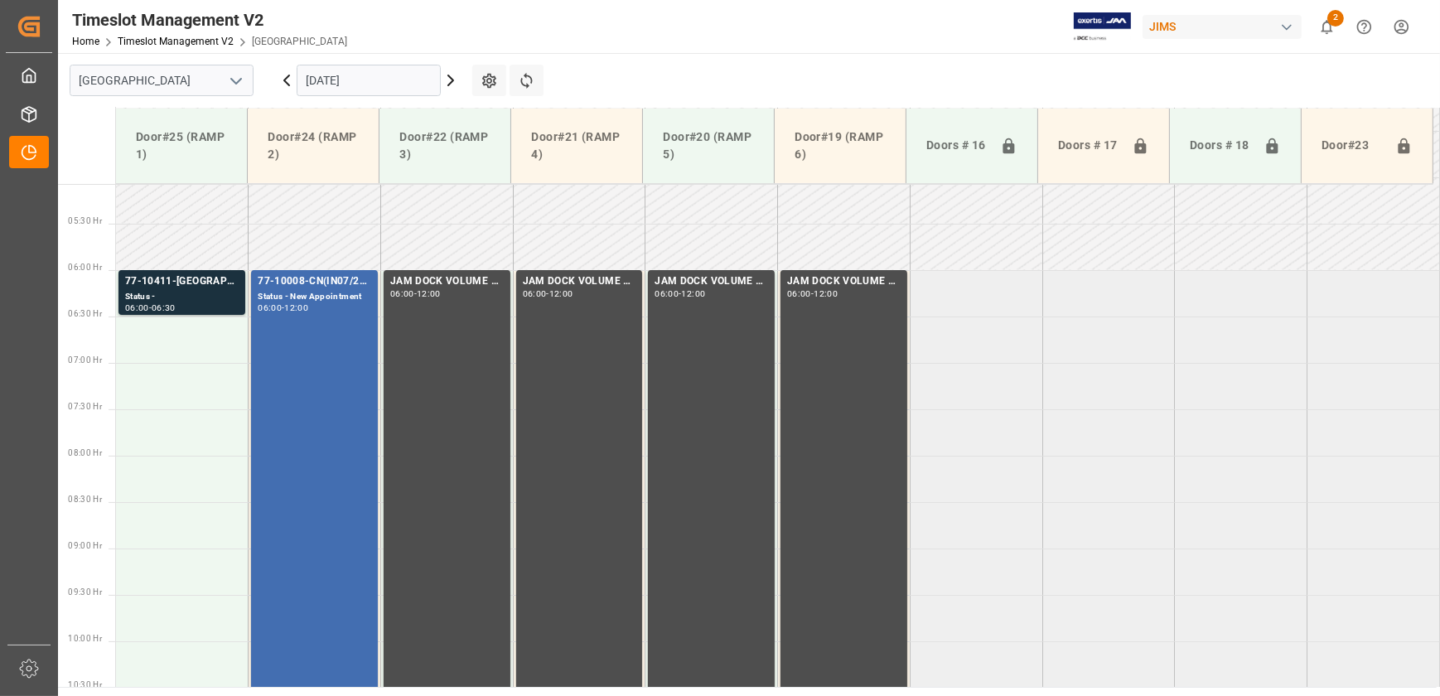
click at [403, 80] on input "[DATE]" at bounding box center [369, 80] width 144 height 31
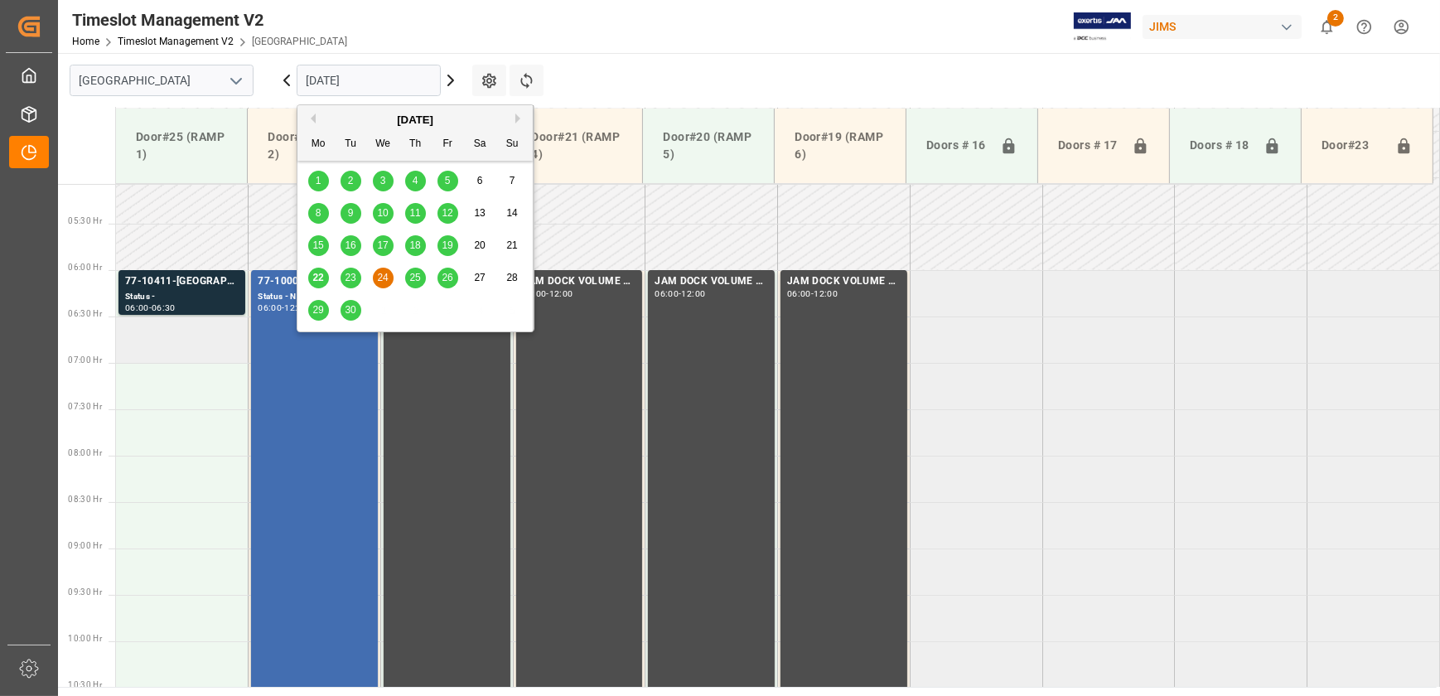
click at [199, 336] on td at bounding box center [182, 339] width 133 height 46
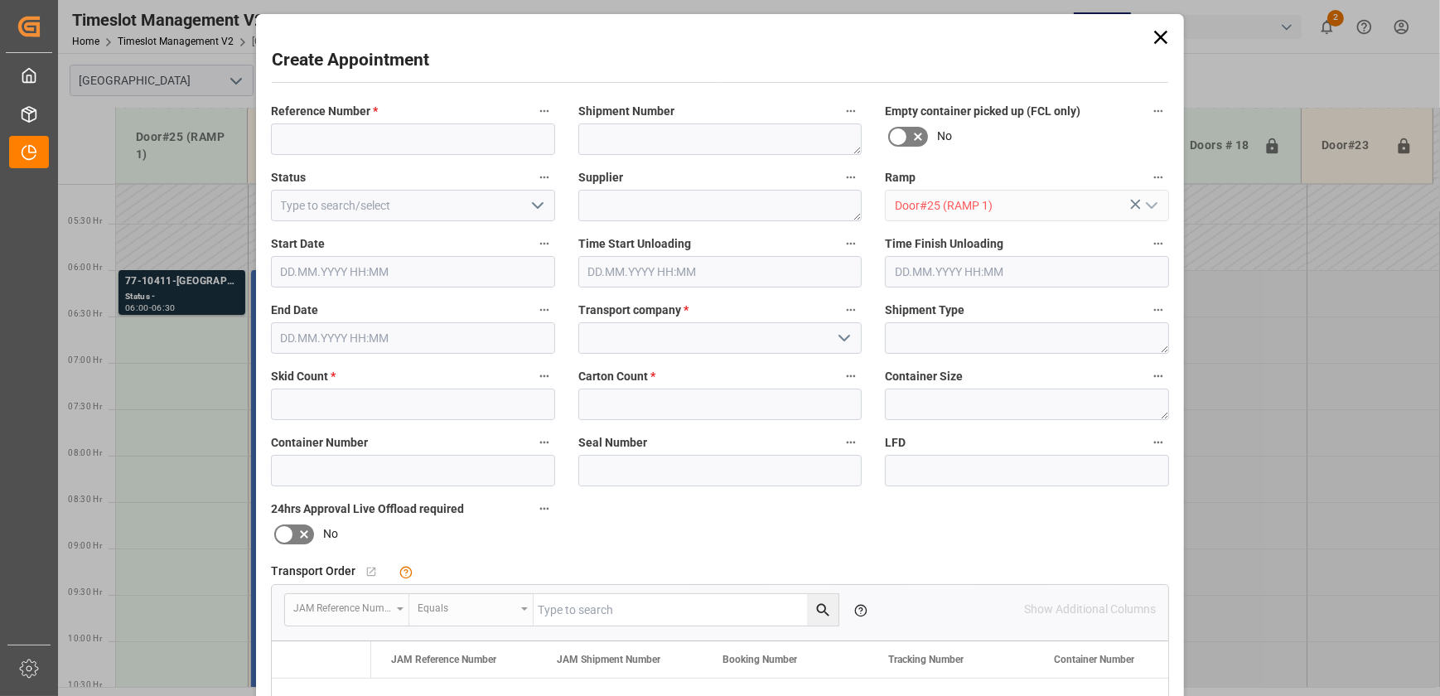
click at [199, 336] on div "Create Appointment Reference Number * Shipment Number Empty container picked up…" at bounding box center [720, 348] width 1440 height 696
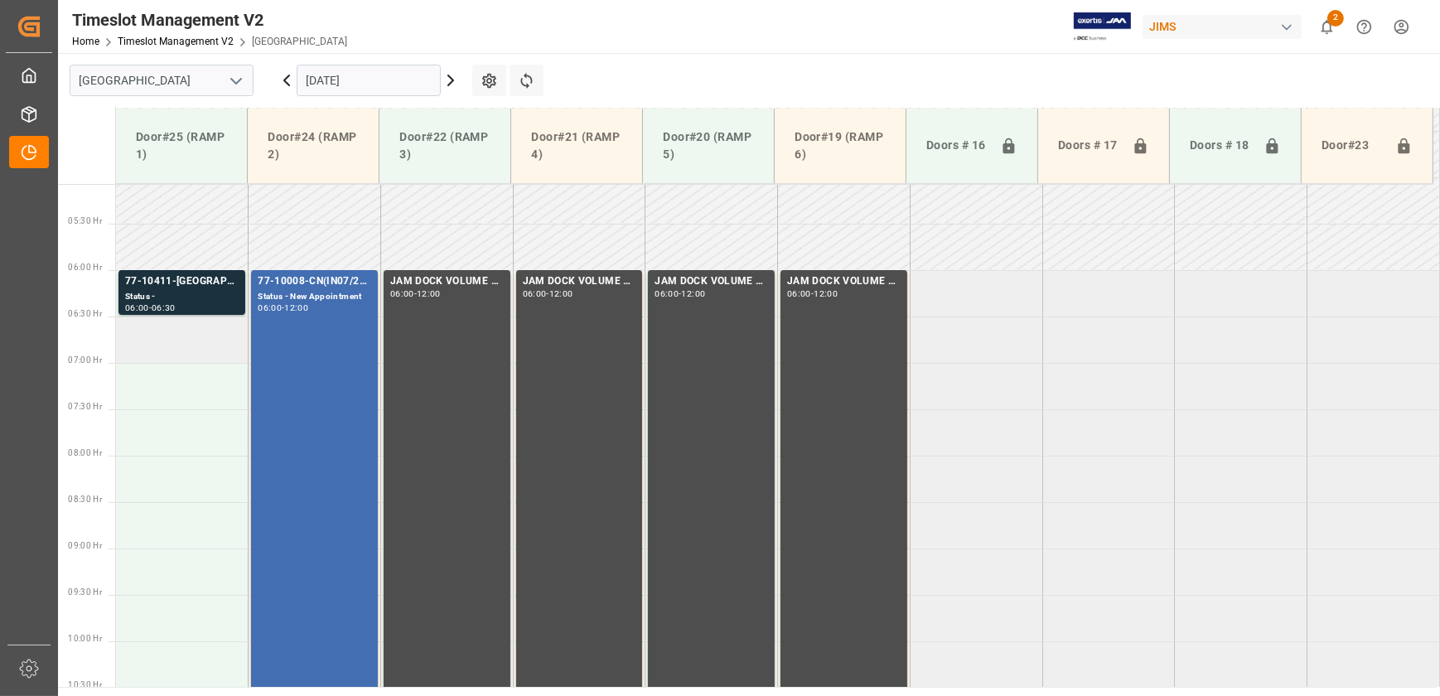
click at [152, 337] on td at bounding box center [182, 339] width 133 height 46
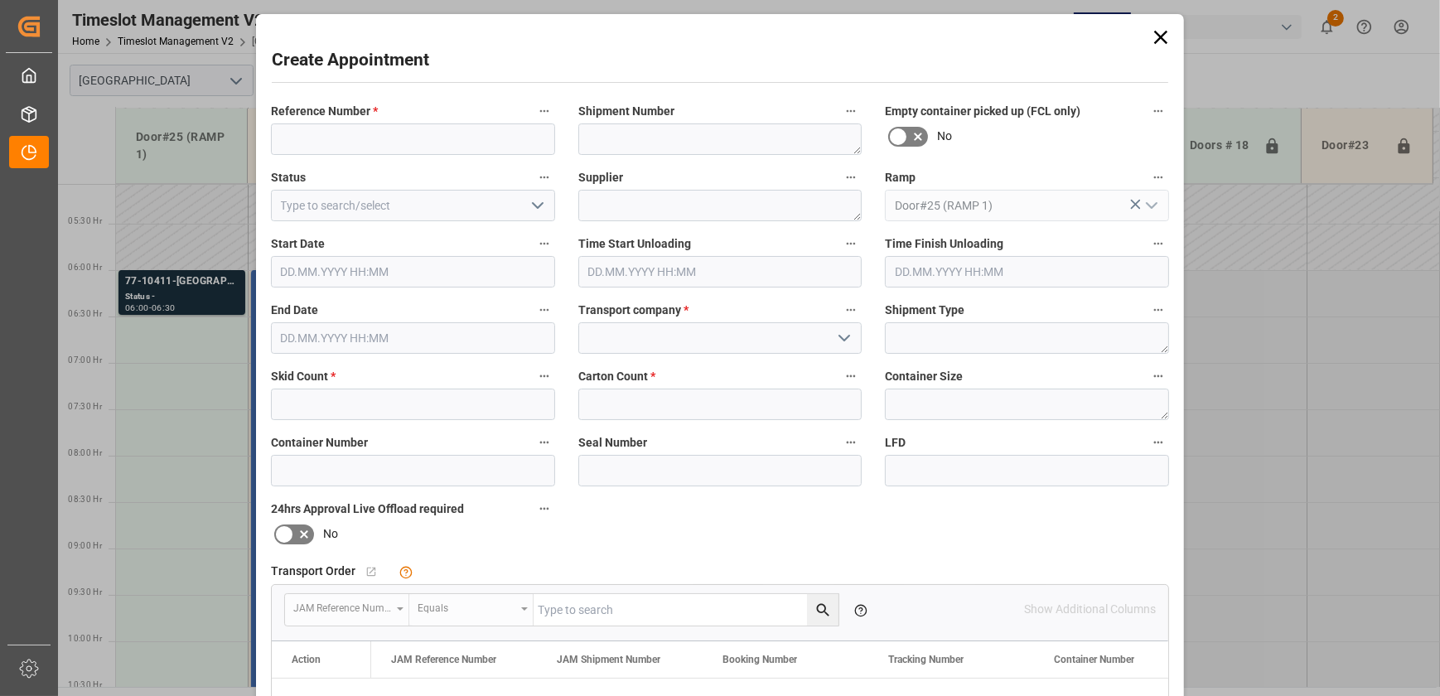
type input "[DATE] 06:30"
type input "[DATE] 07:00"
click at [152, 351] on div "Create Appointment Reference Number * Shipment Number Empty container picked up…" at bounding box center [720, 348] width 1440 height 696
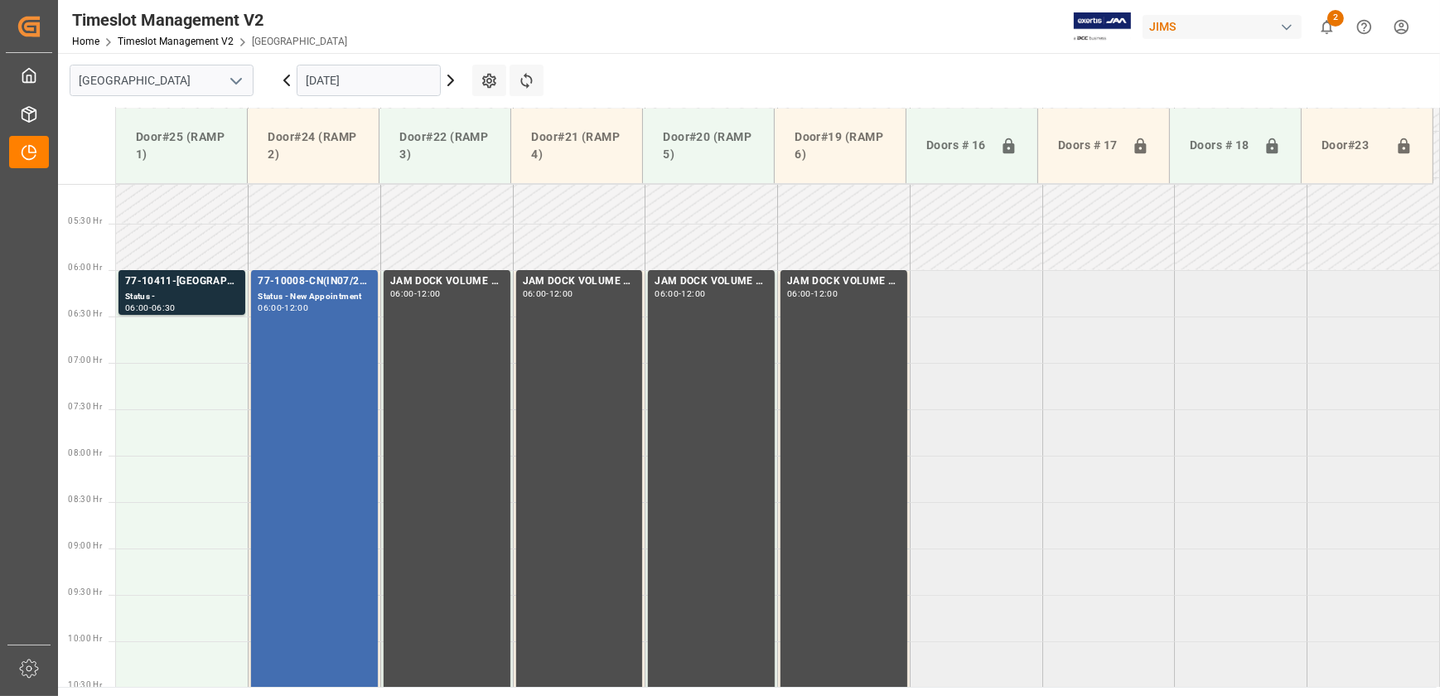
click at [284, 81] on icon at bounding box center [286, 80] width 5 height 10
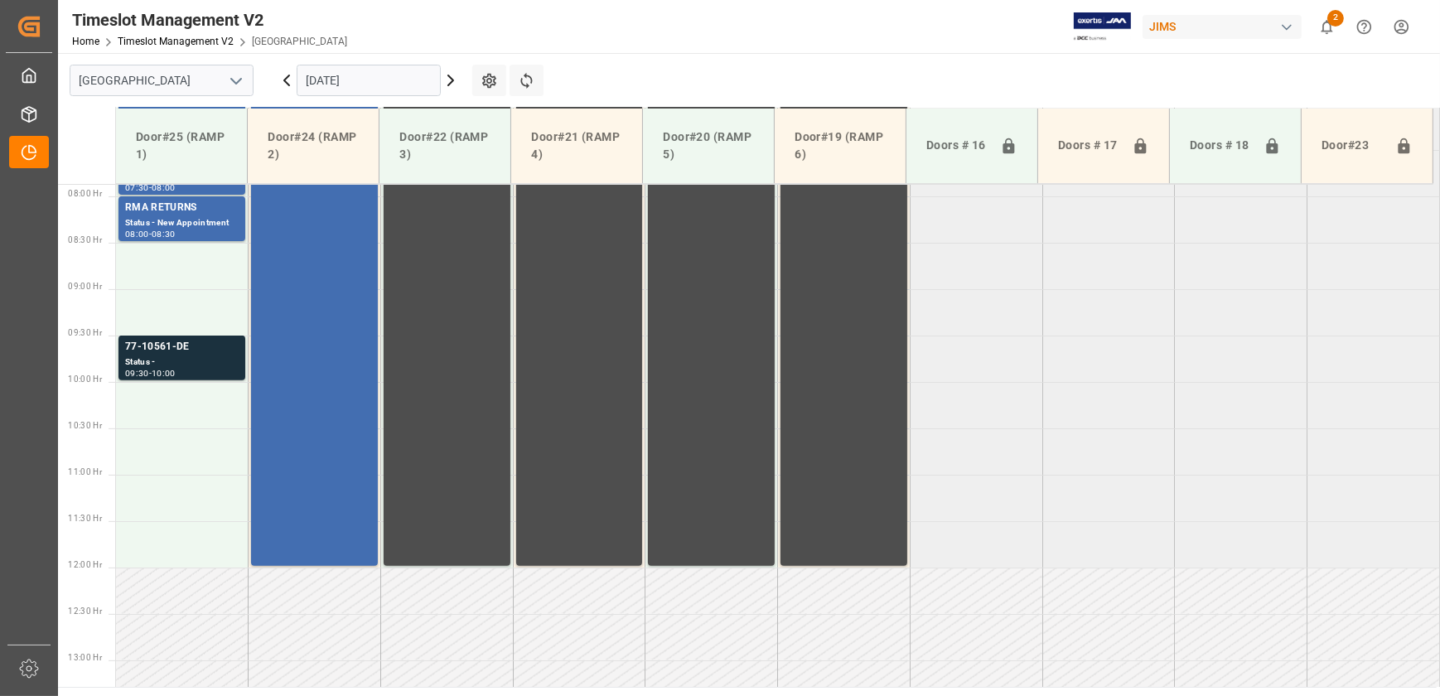
scroll to position [749, 0]
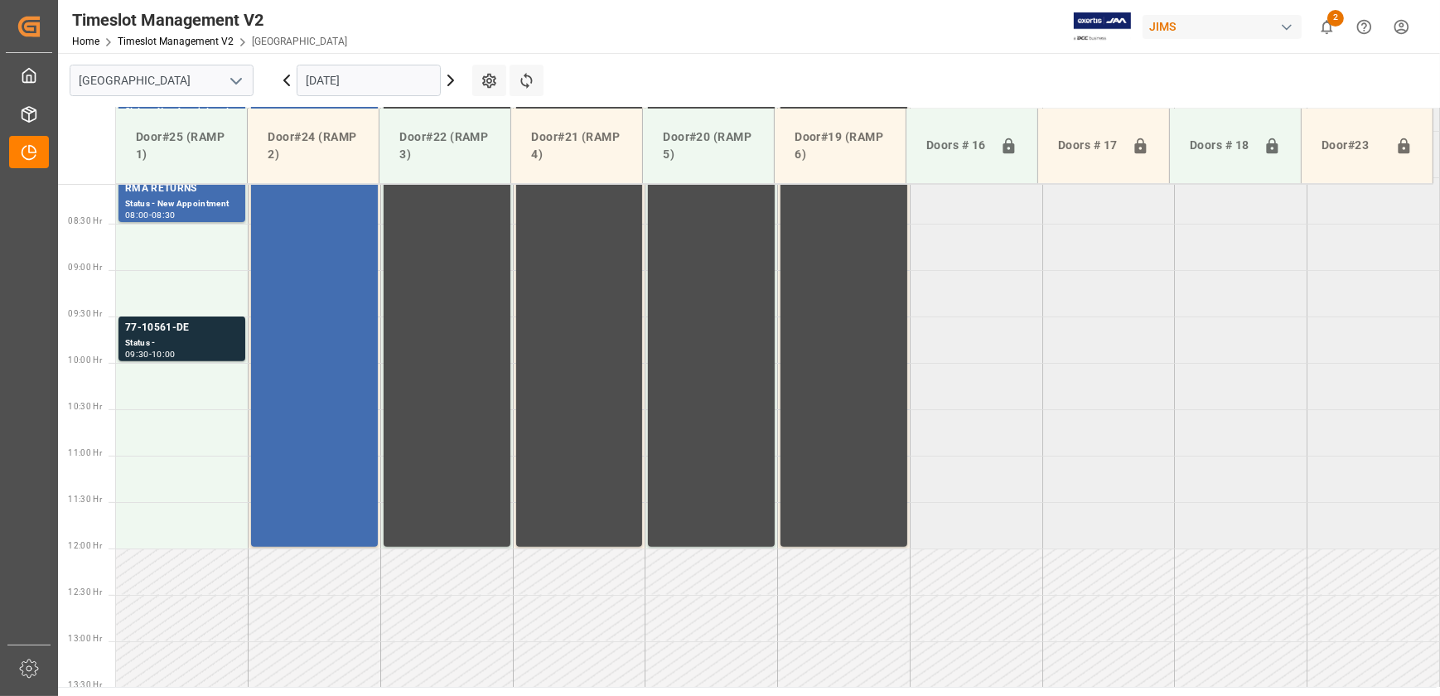
click at [284, 81] on icon at bounding box center [286, 80] width 5 height 10
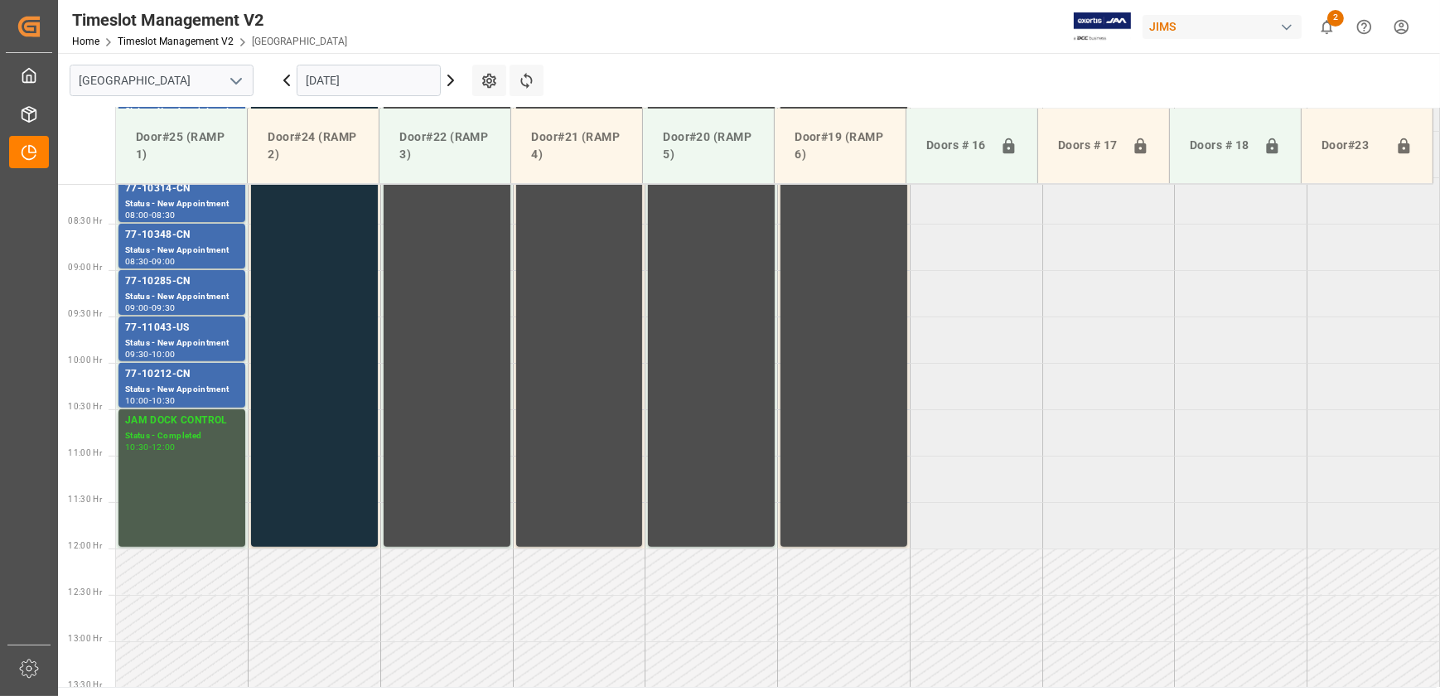
click at [283, 81] on icon at bounding box center [287, 80] width 20 height 20
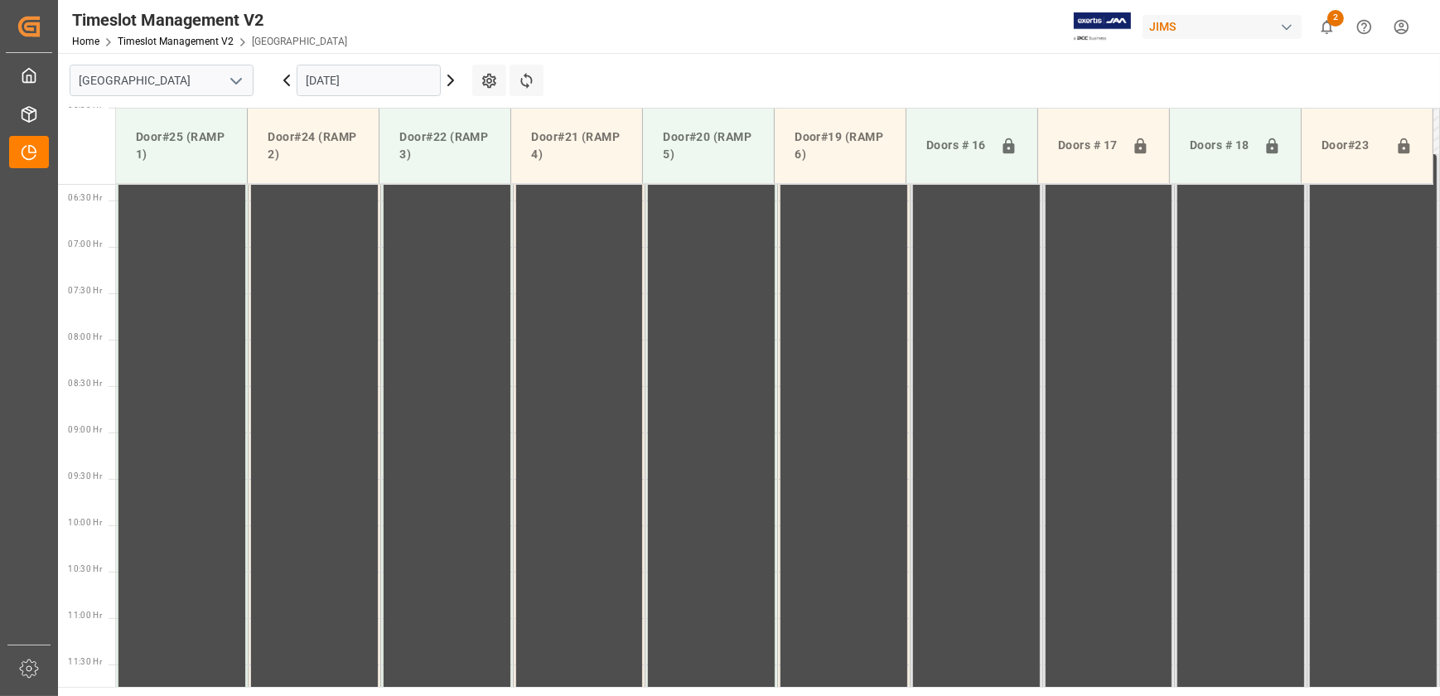
scroll to position [373, 0]
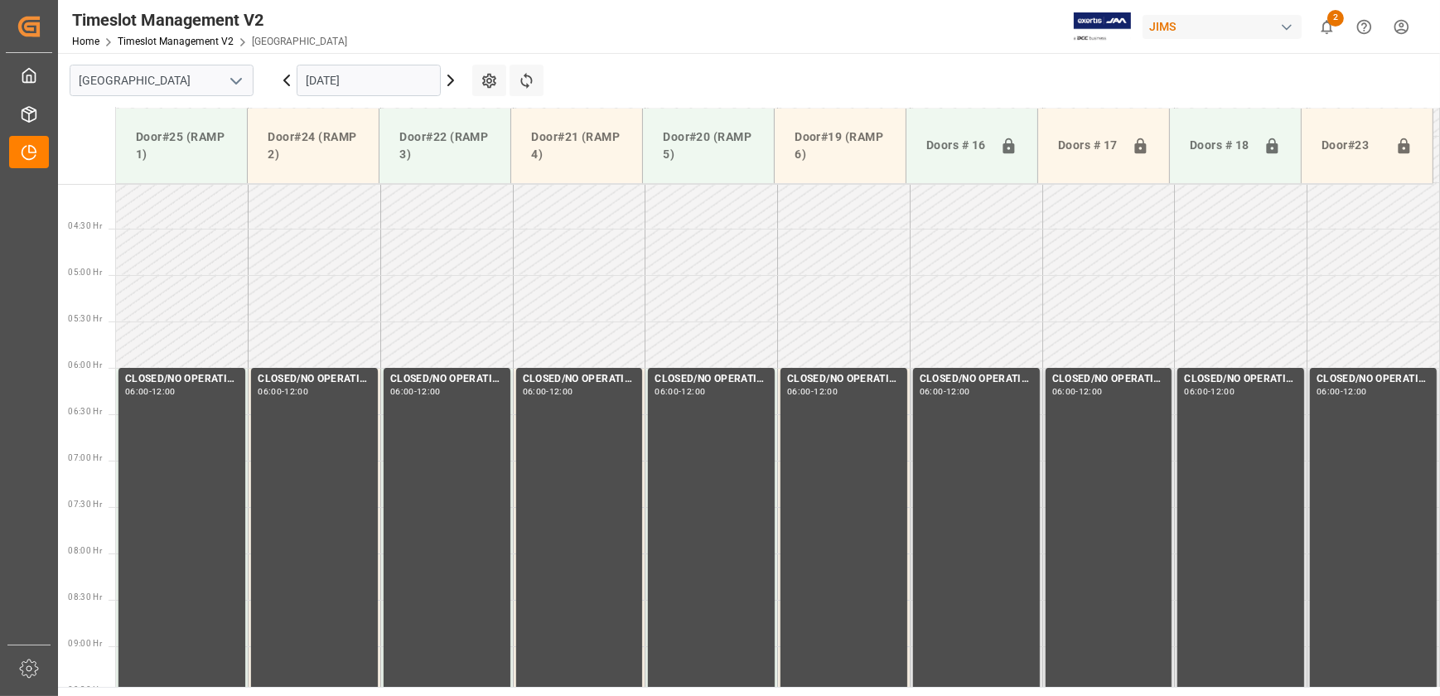
click at [290, 76] on icon at bounding box center [287, 80] width 20 height 20
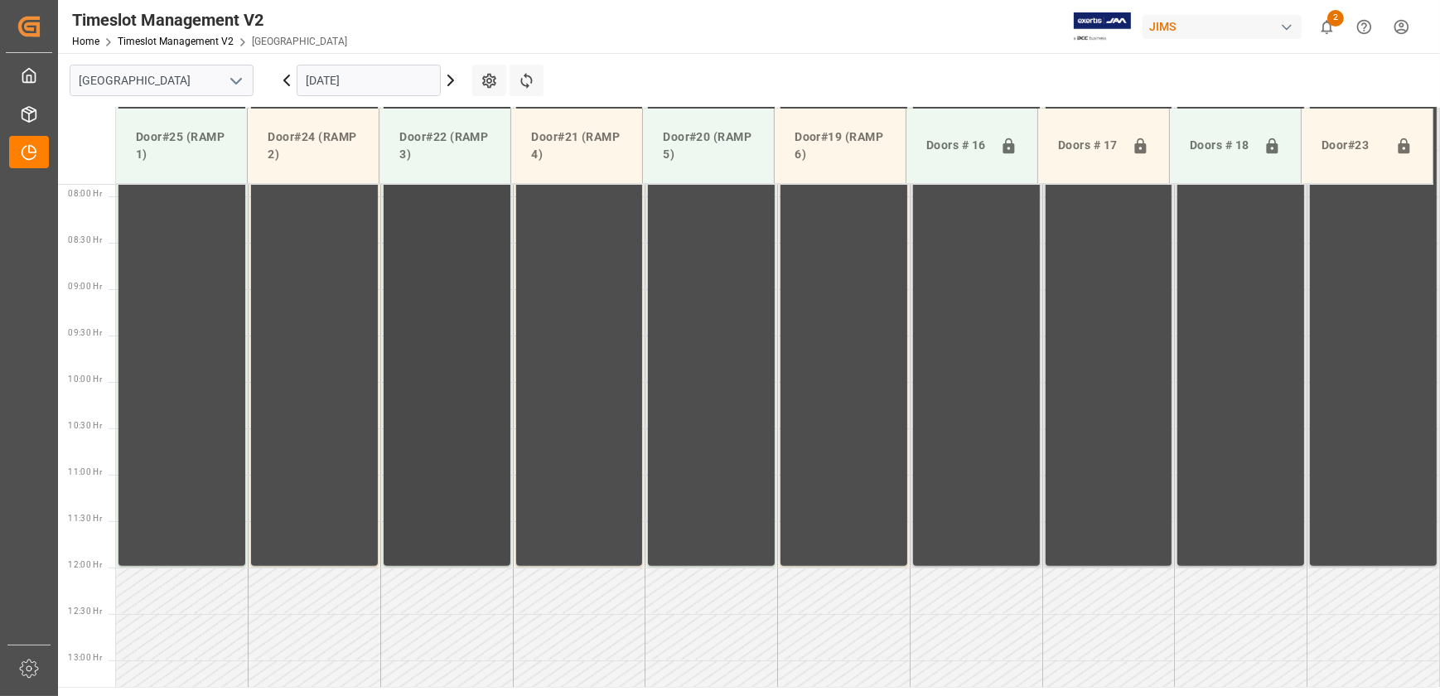
scroll to position [749, 0]
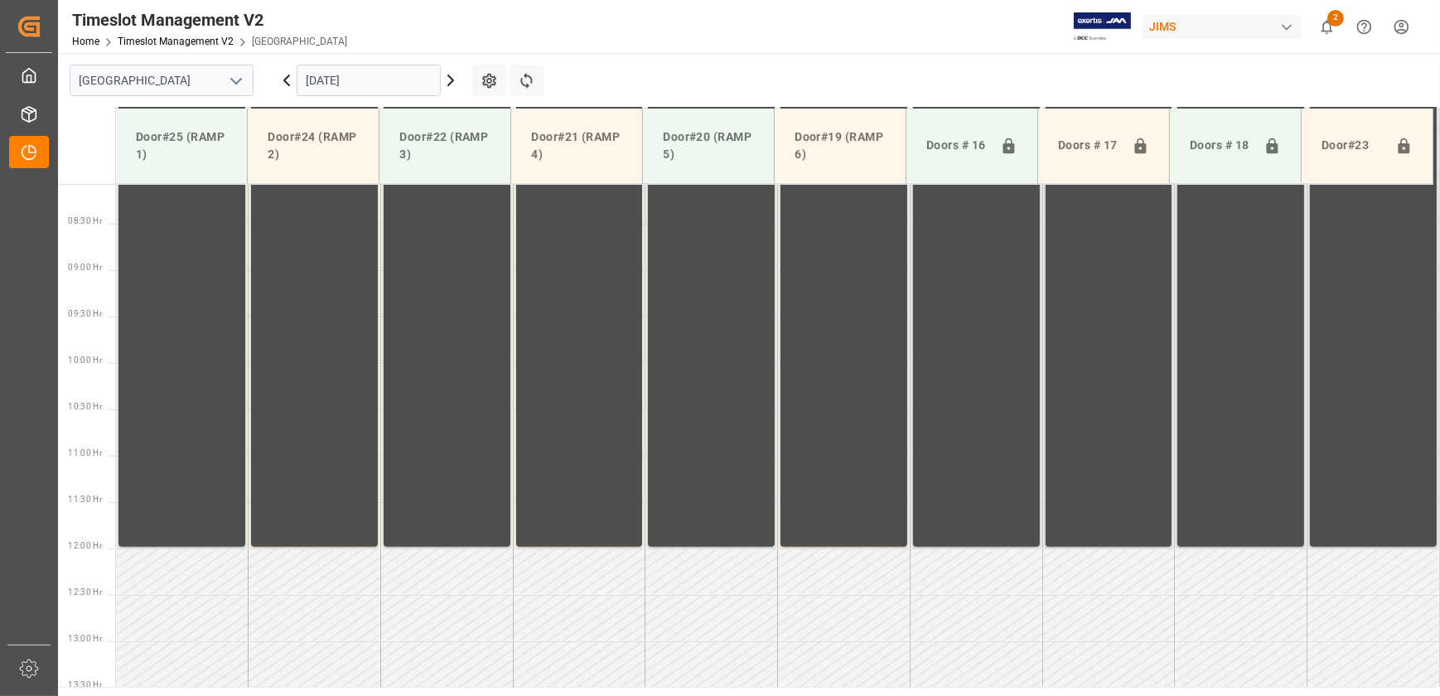
click at [287, 80] on icon at bounding box center [287, 80] width 20 height 20
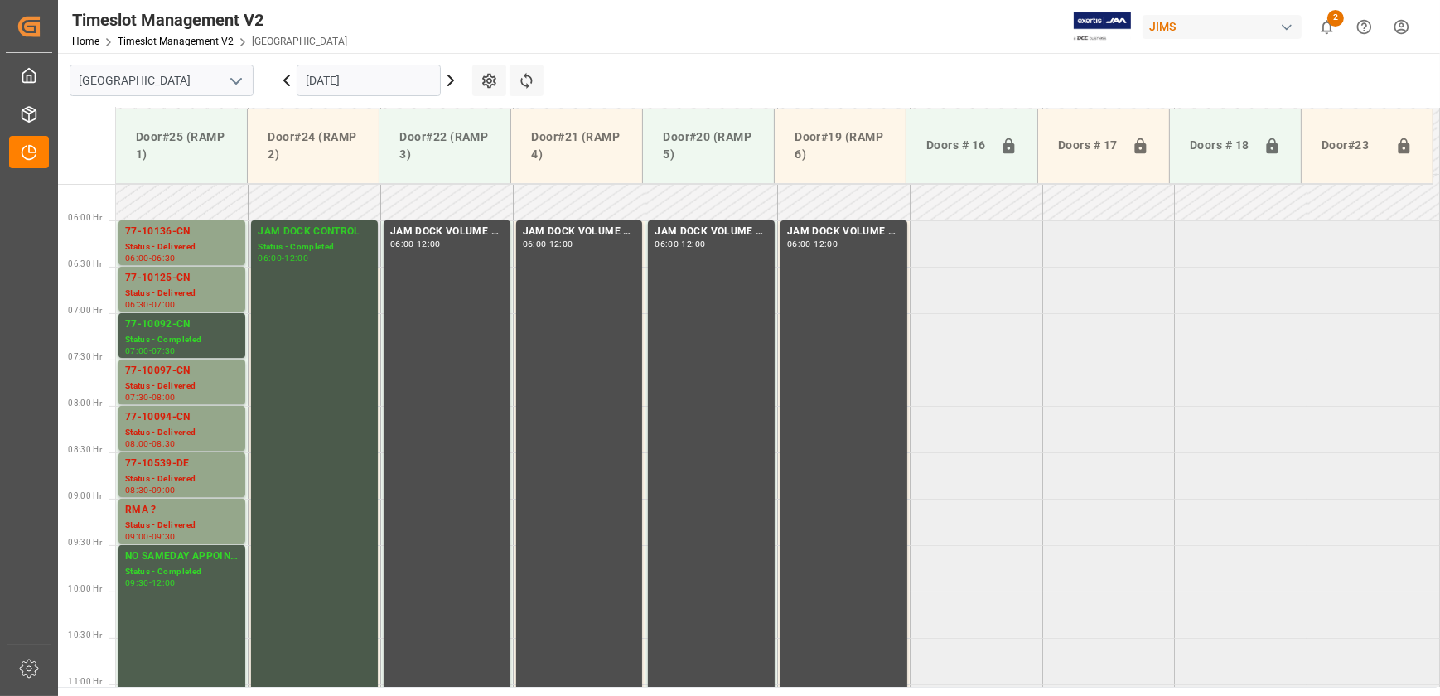
scroll to position [373, 0]
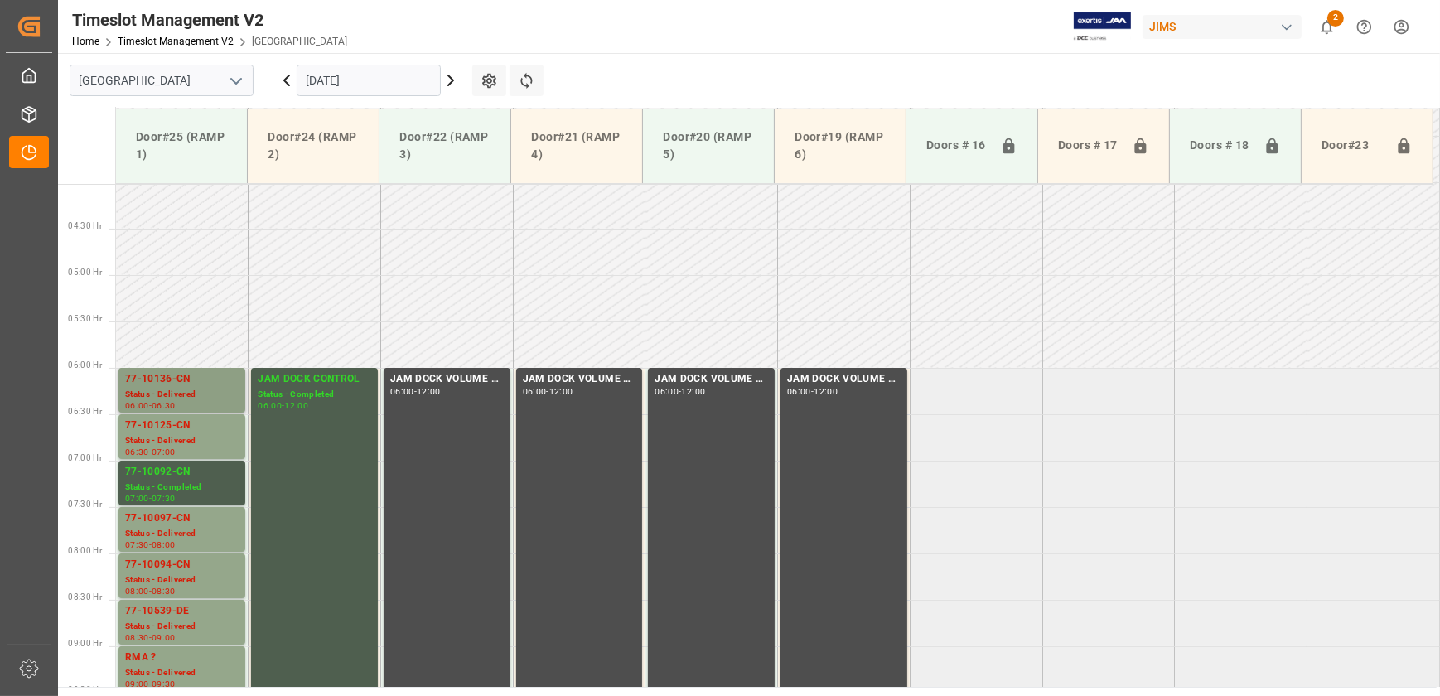
click at [195, 400] on div "Status - Delivered" at bounding box center [182, 395] width 114 height 14
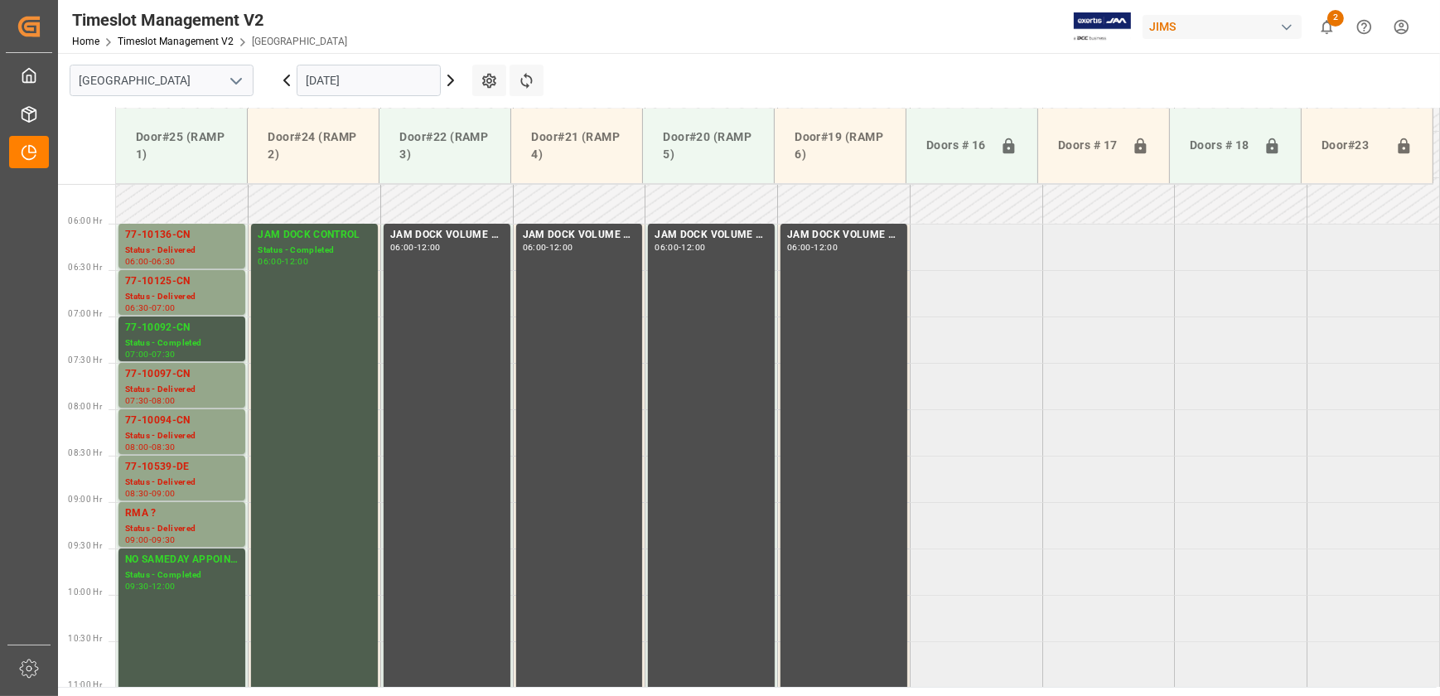
scroll to position [523, 0]
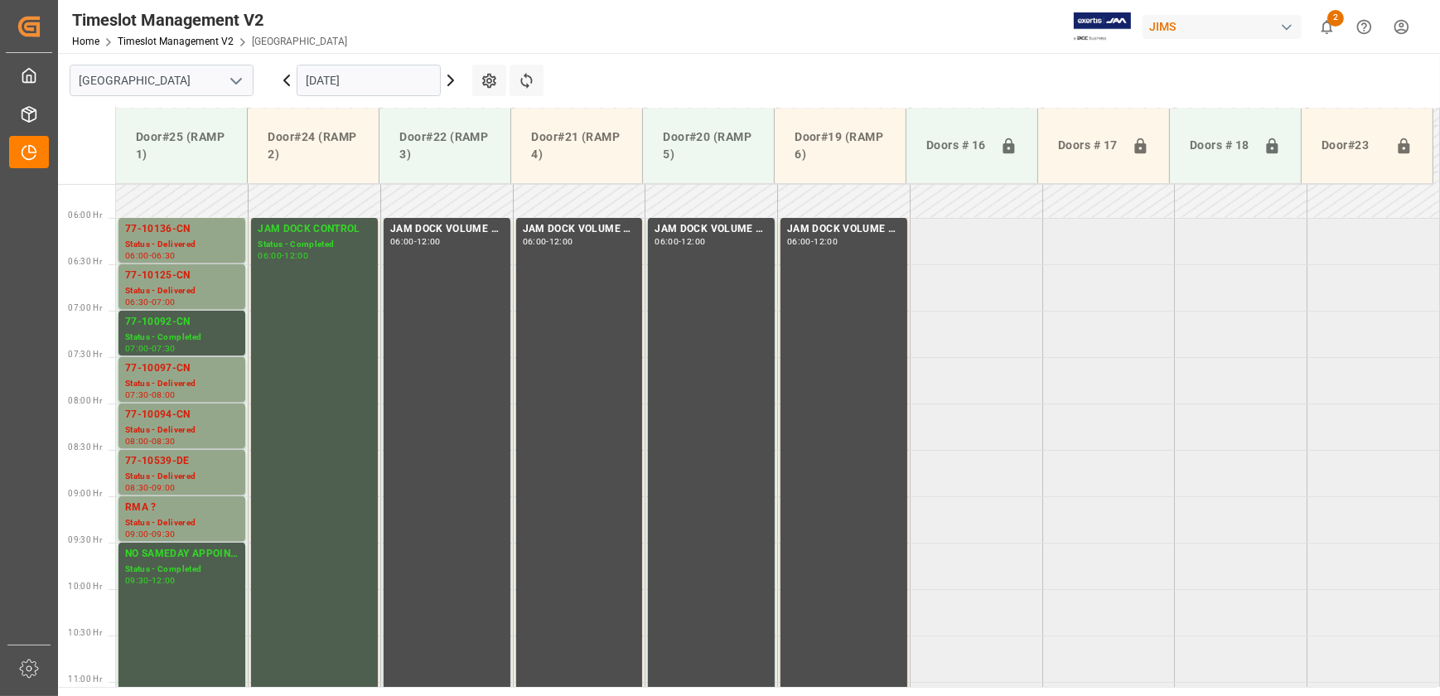
click at [285, 77] on icon at bounding box center [287, 80] width 20 height 20
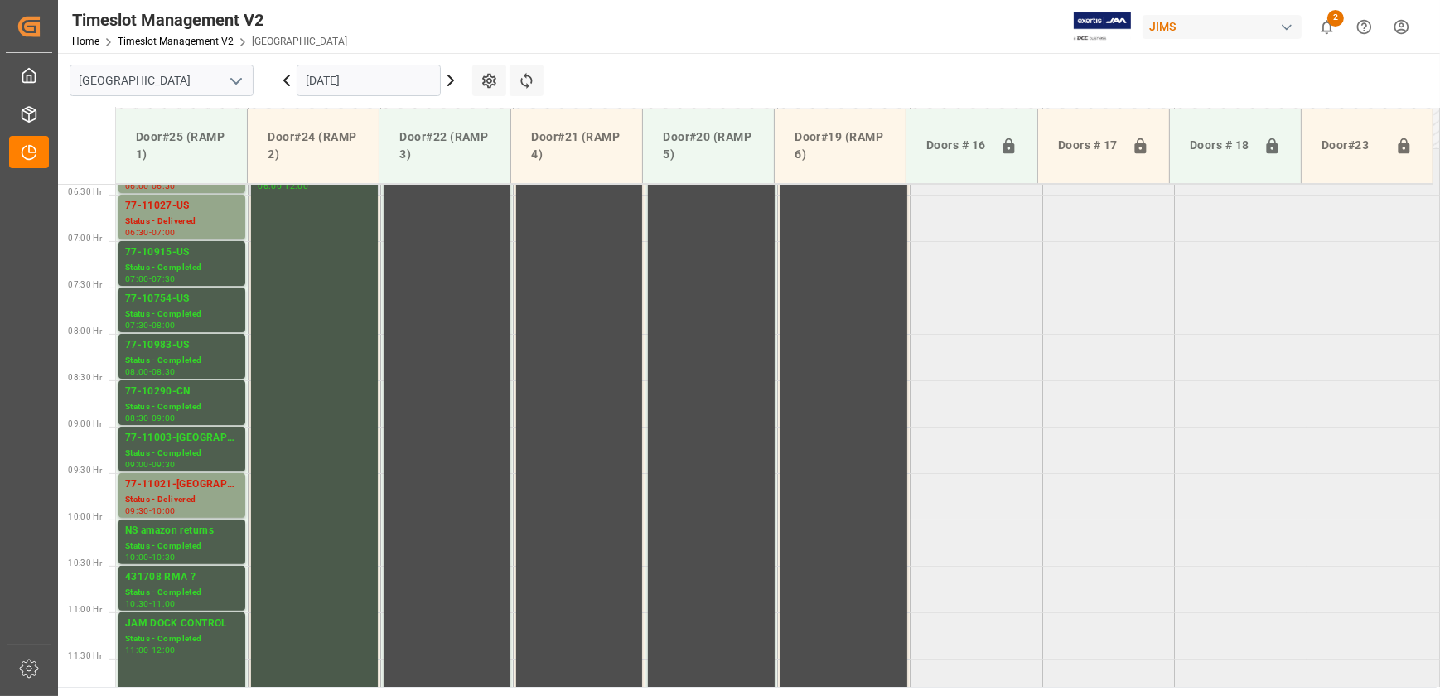
scroll to position [598, 0]
click at [288, 75] on icon at bounding box center [287, 80] width 20 height 20
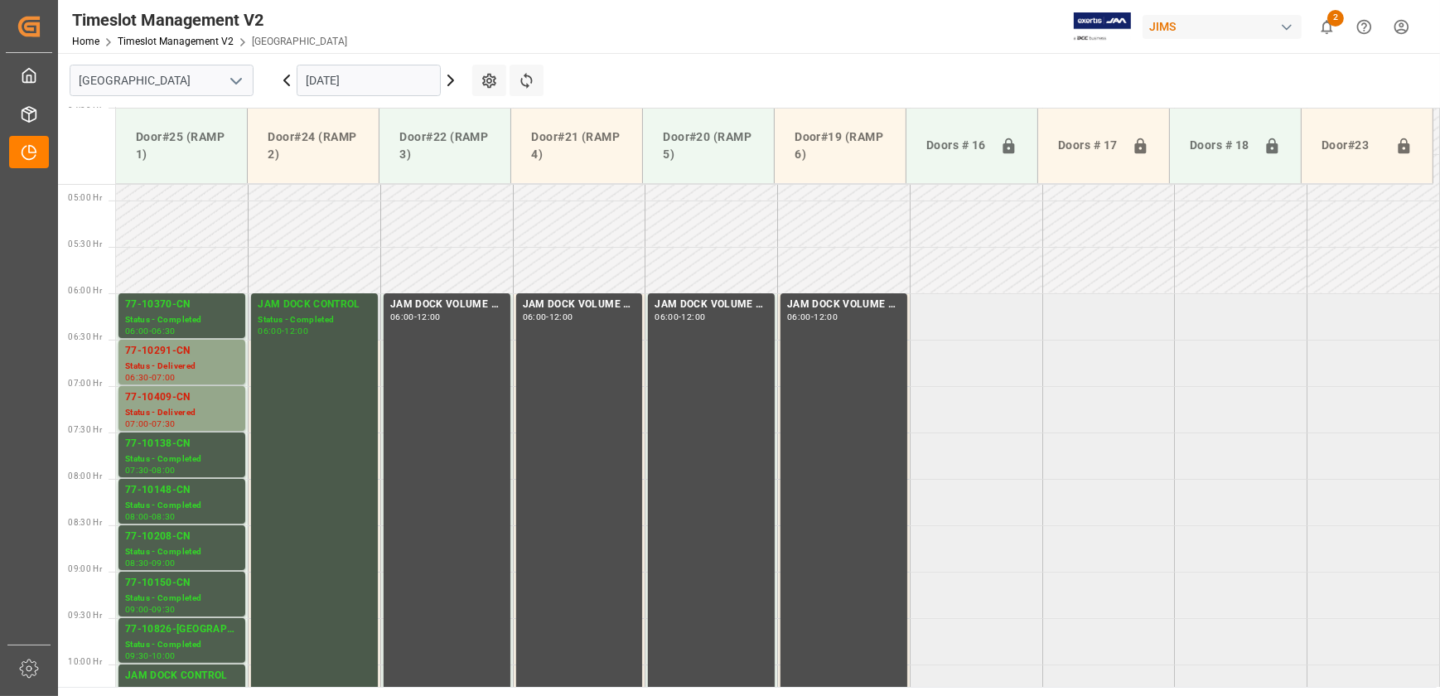
scroll to position [523, 0]
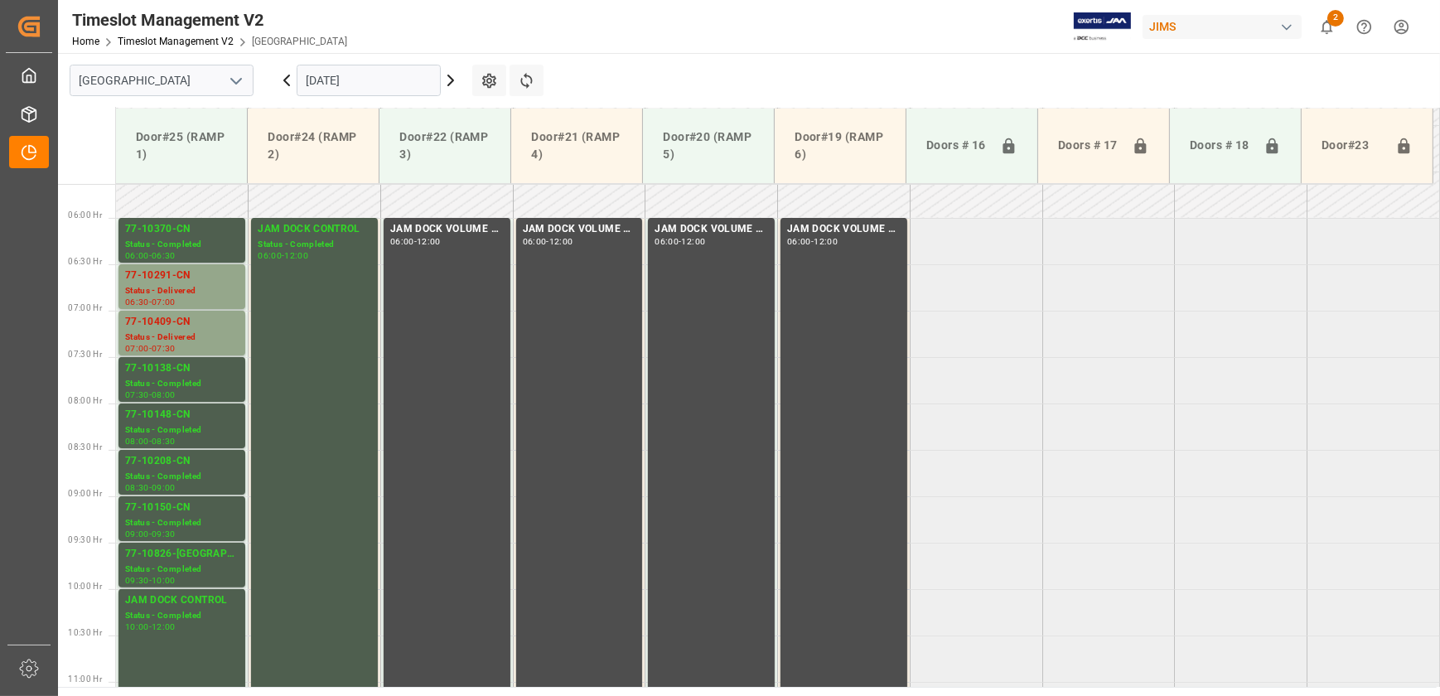
click at [283, 82] on icon at bounding box center [287, 80] width 20 height 20
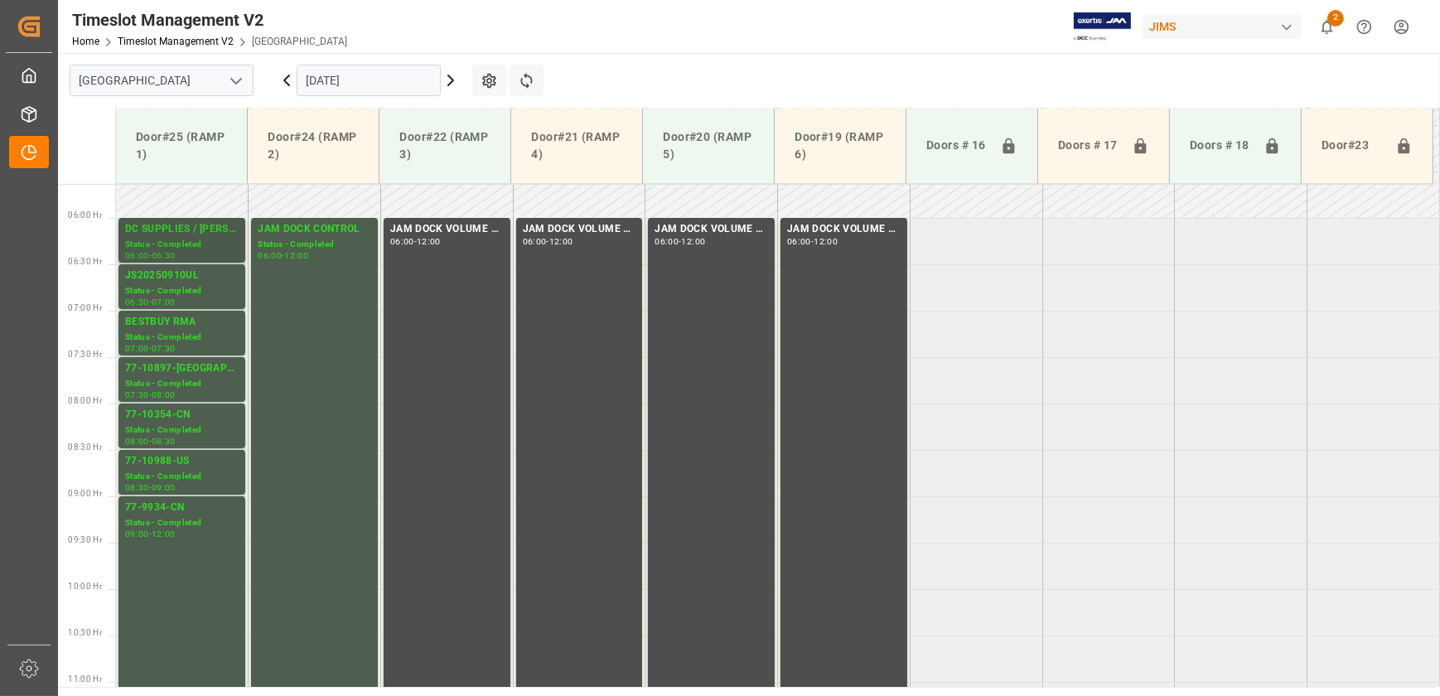
click at [193, 245] on div "Status - Completed" at bounding box center [182, 245] width 114 height 14
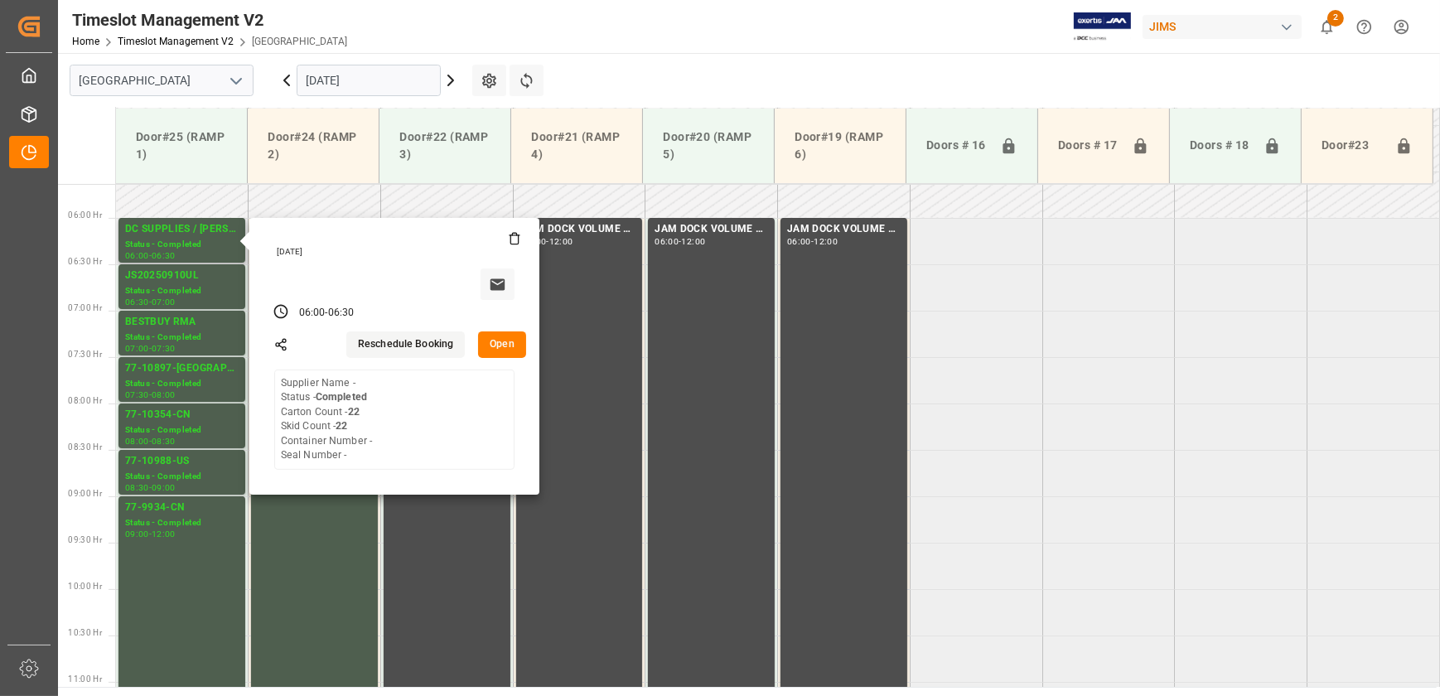
click at [513, 347] on button "Open" at bounding box center [502, 344] width 48 height 27
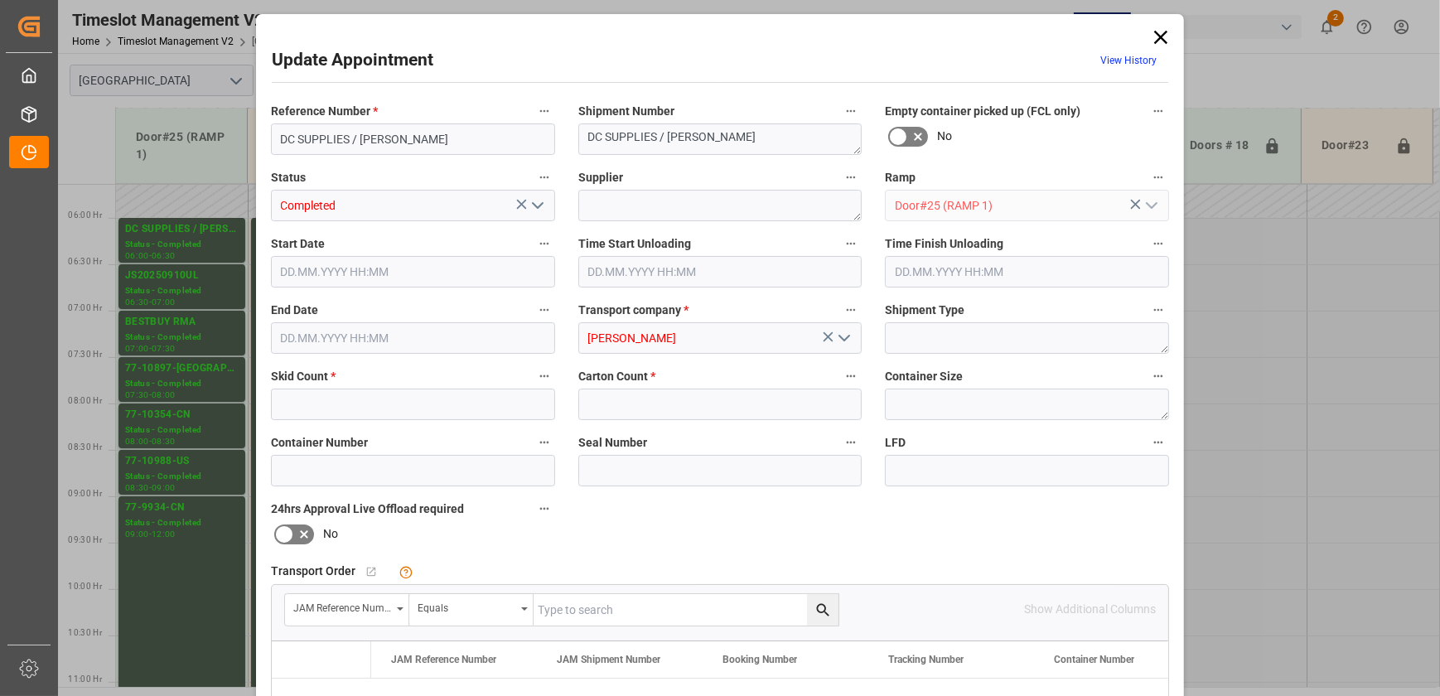
type input "22"
type input "[DATE] 06:00"
type input "[DATE] 06:30"
type input "[DATE] 13:48"
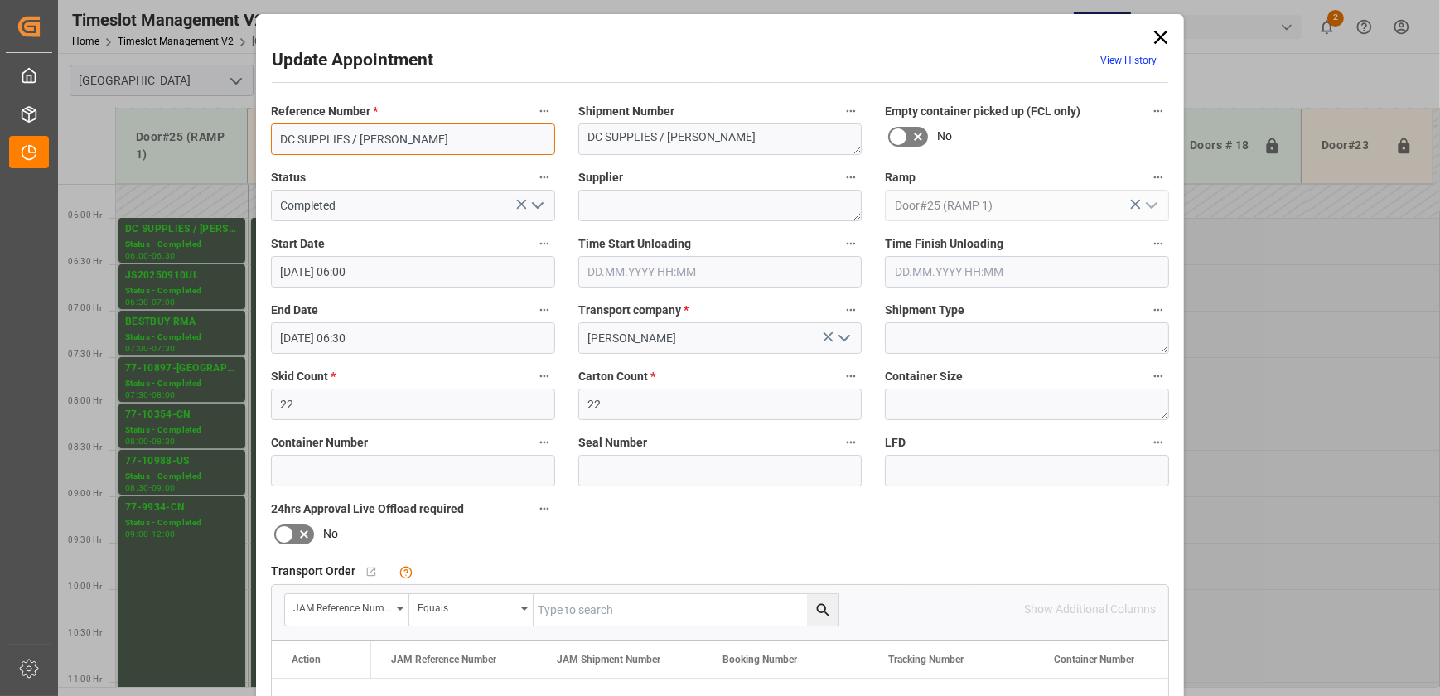
click at [456, 138] on input "DC SUPPLIES / [PERSON_NAME]" at bounding box center [413, 138] width 284 height 31
click at [110, 215] on div "Update Appointment View History Reference Number * DC SUPPLIES / [PERSON_NAME] …" at bounding box center [720, 348] width 1440 height 696
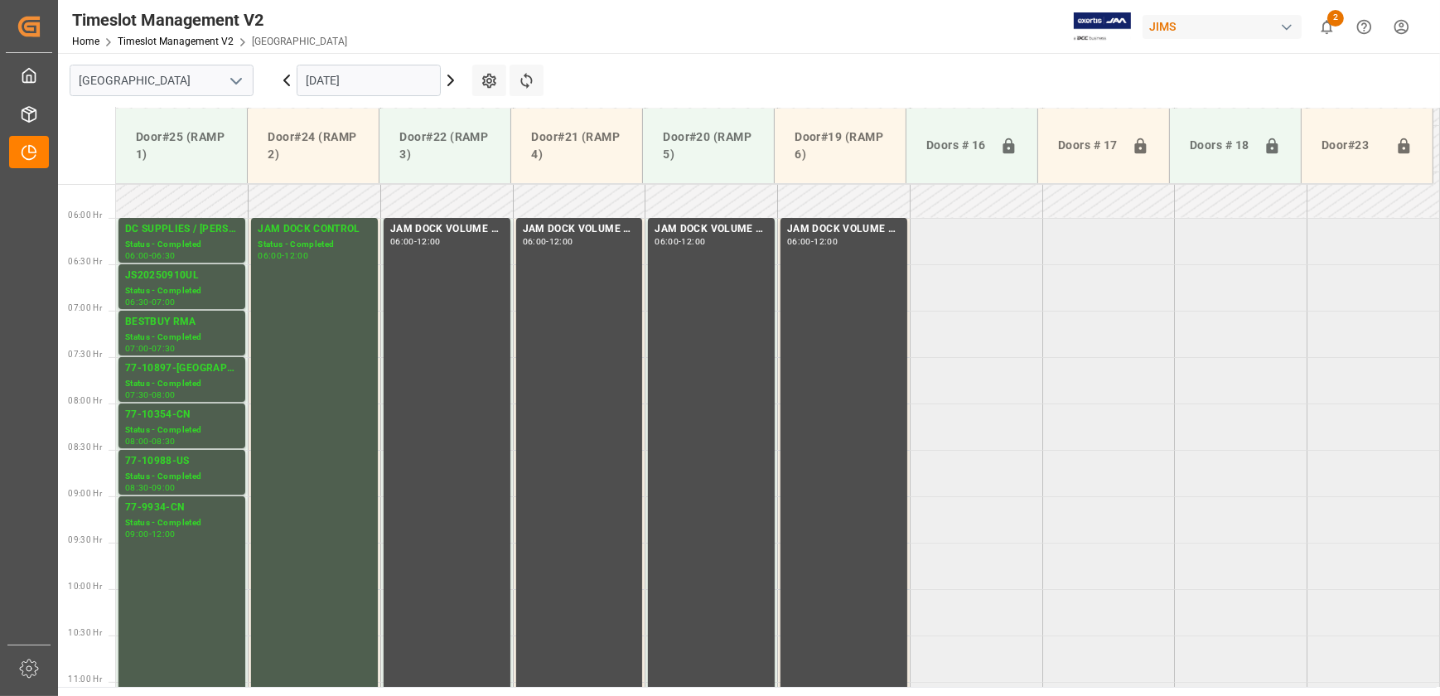
click at [116, 197] on td at bounding box center [182, 195] width 133 height 46
click at [449, 78] on icon at bounding box center [451, 80] width 20 height 20
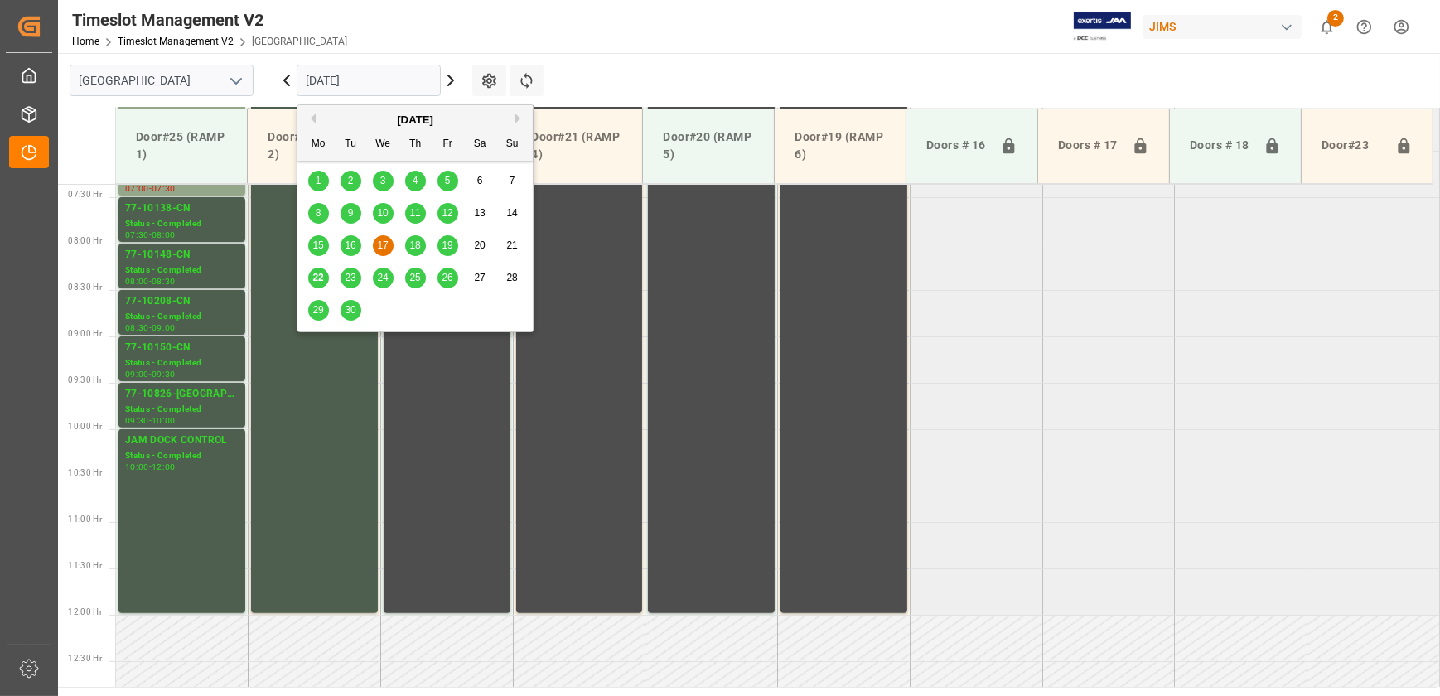
click at [389, 85] on input "[DATE]" at bounding box center [369, 80] width 144 height 31
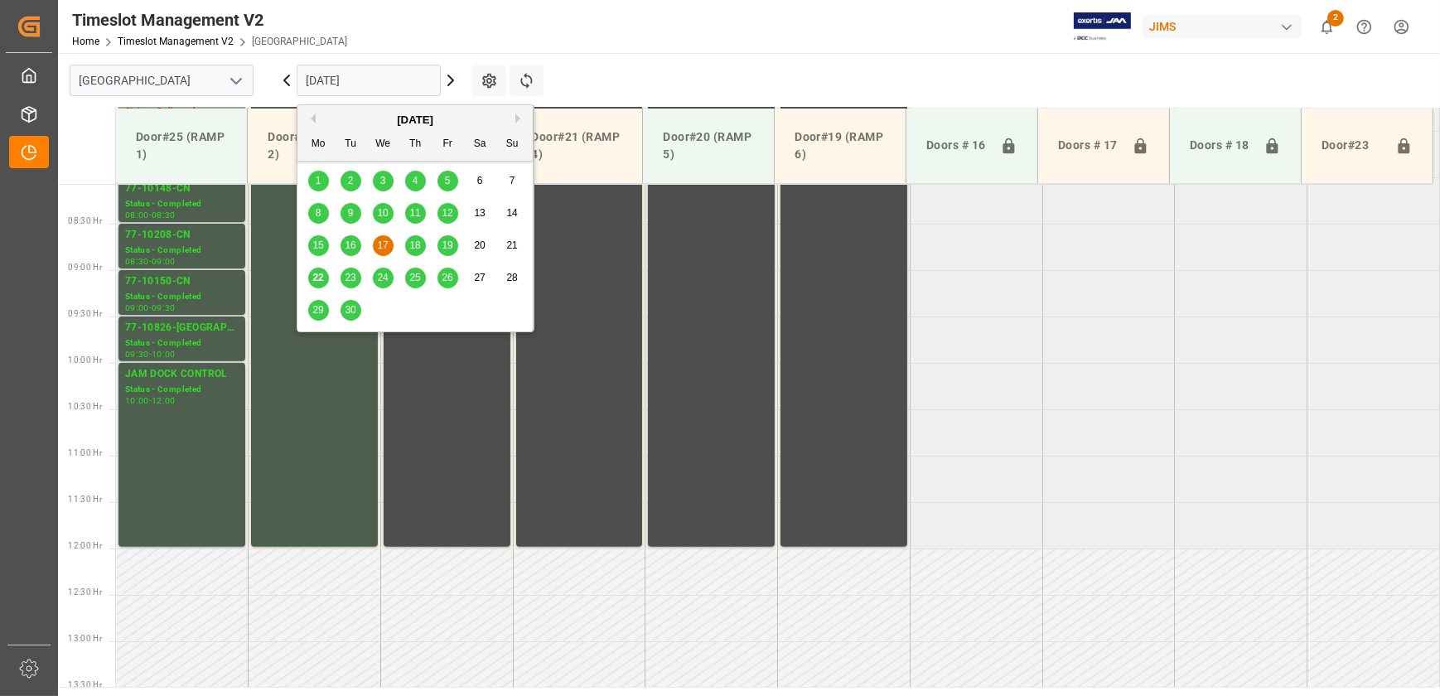
click at [379, 276] on span "24" at bounding box center [382, 278] width 11 height 12
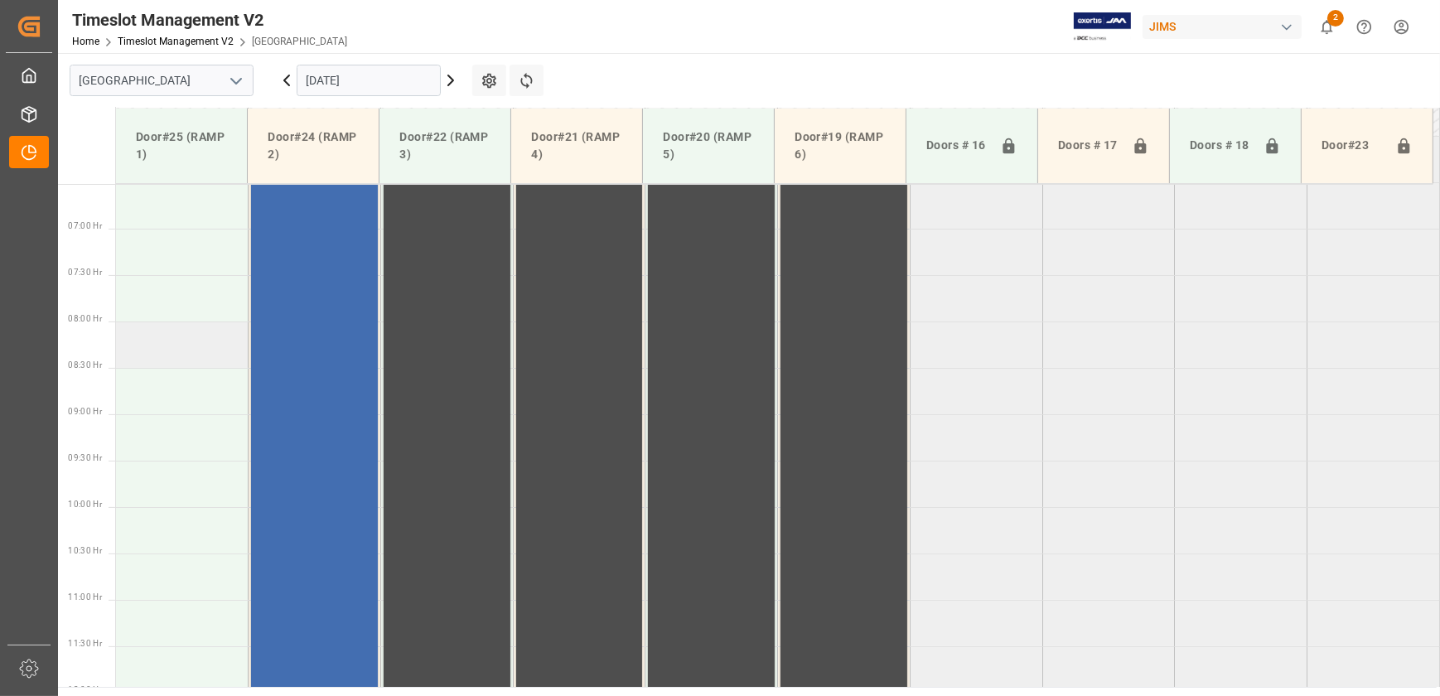
scroll to position [598, 0]
click at [196, 220] on td at bounding box center [182, 212] width 133 height 46
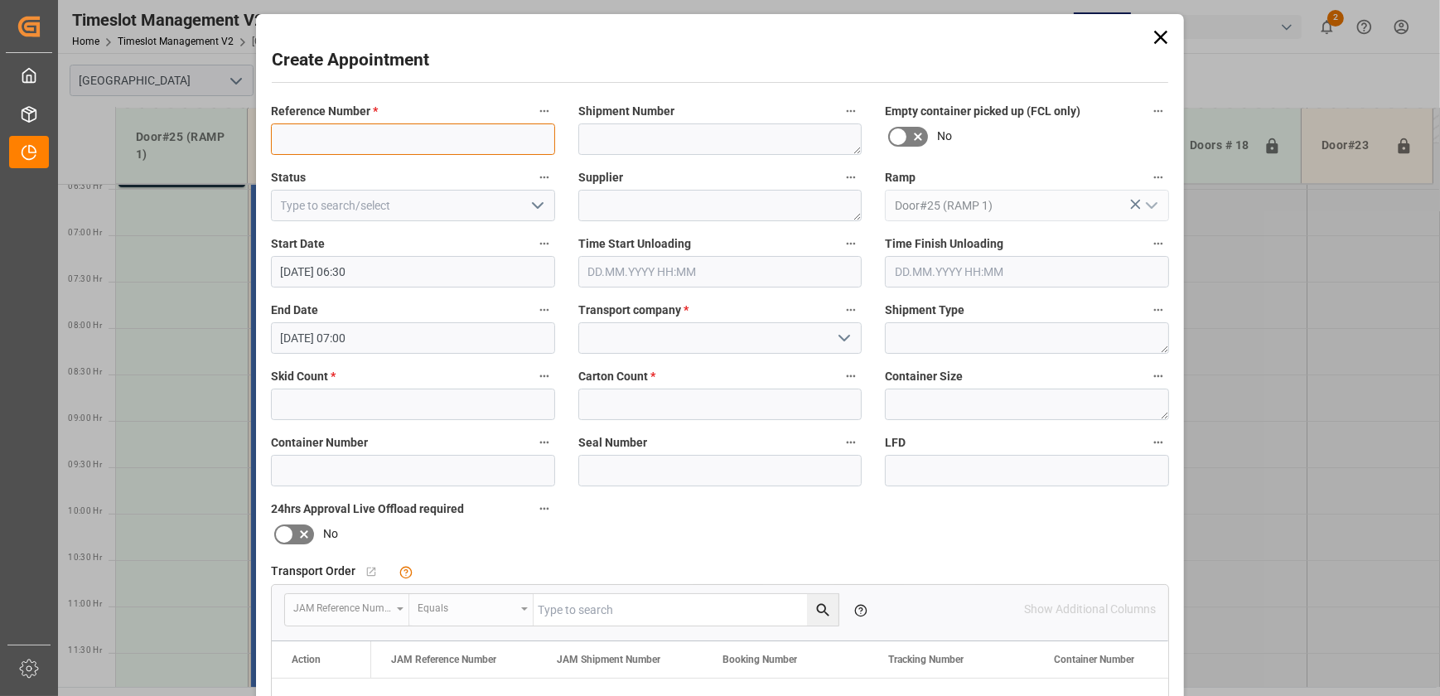
click at [415, 133] on input at bounding box center [413, 138] width 284 height 31
paste input "DC SUPPLIES / [PERSON_NAME]"
type input "DC SUPPLIES / [PERSON_NAME]"
click at [625, 136] on textarea at bounding box center [720, 138] width 284 height 31
paste textarea "DC SUPPLIES / [PERSON_NAME]"
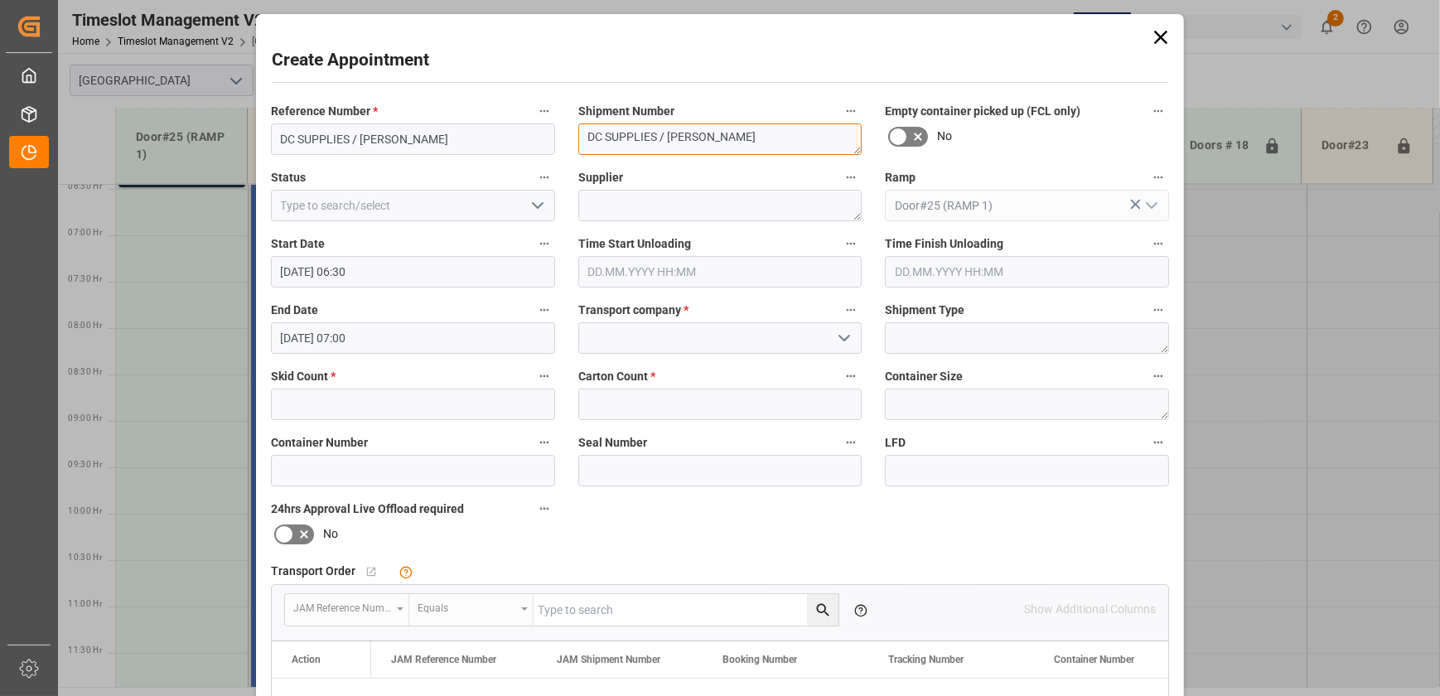
type textarea "DC SUPPLIES / [PERSON_NAME]"
click at [747, 208] on textarea at bounding box center [720, 205] width 284 height 31
click at [748, 204] on textarea at bounding box center [720, 205] width 284 height 31
click at [720, 209] on textarea at bounding box center [720, 205] width 284 height 31
paste textarea "[PERSON_NAME]"
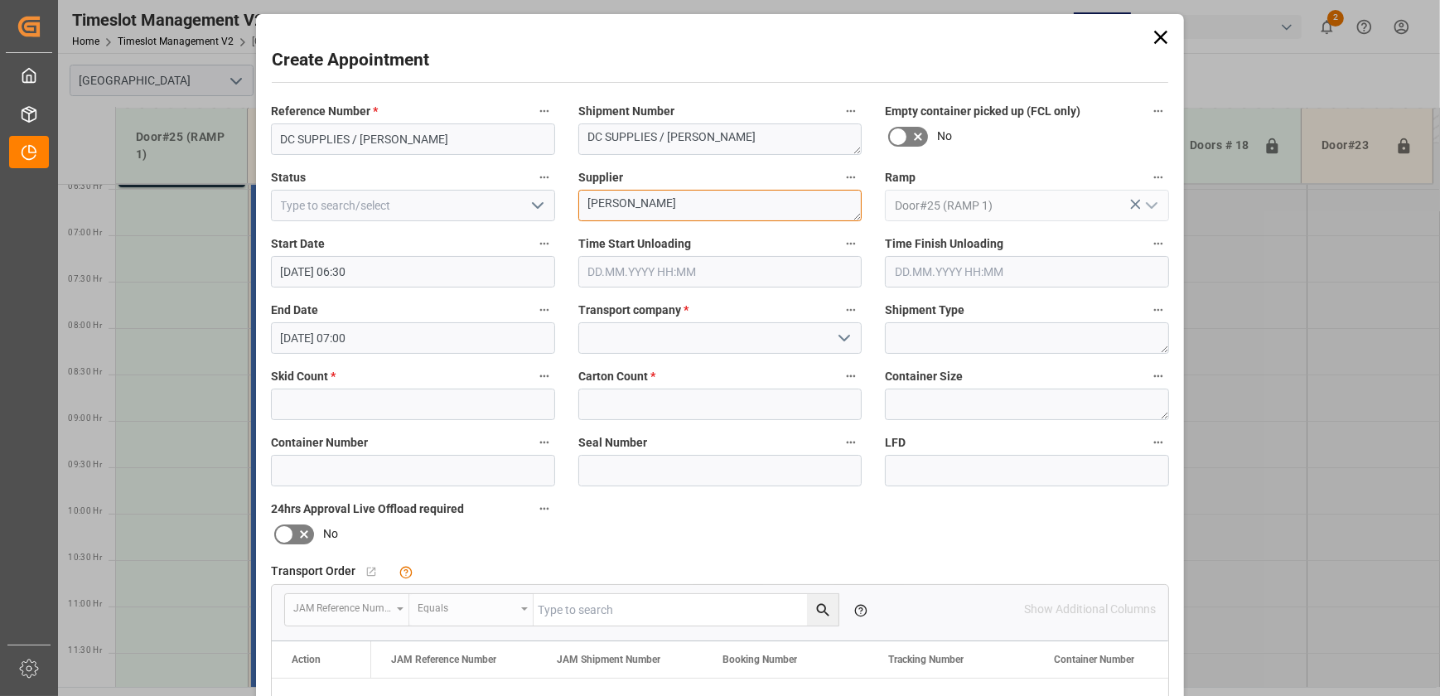
type textarea "[PERSON_NAME]"
click at [390, 405] on input "text" at bounding box center [413, 404] width 284 height 31
type input "27"
click at [615, 407] on input "text" at bounding box center [720, 404] width 284 height 31
type input "27"
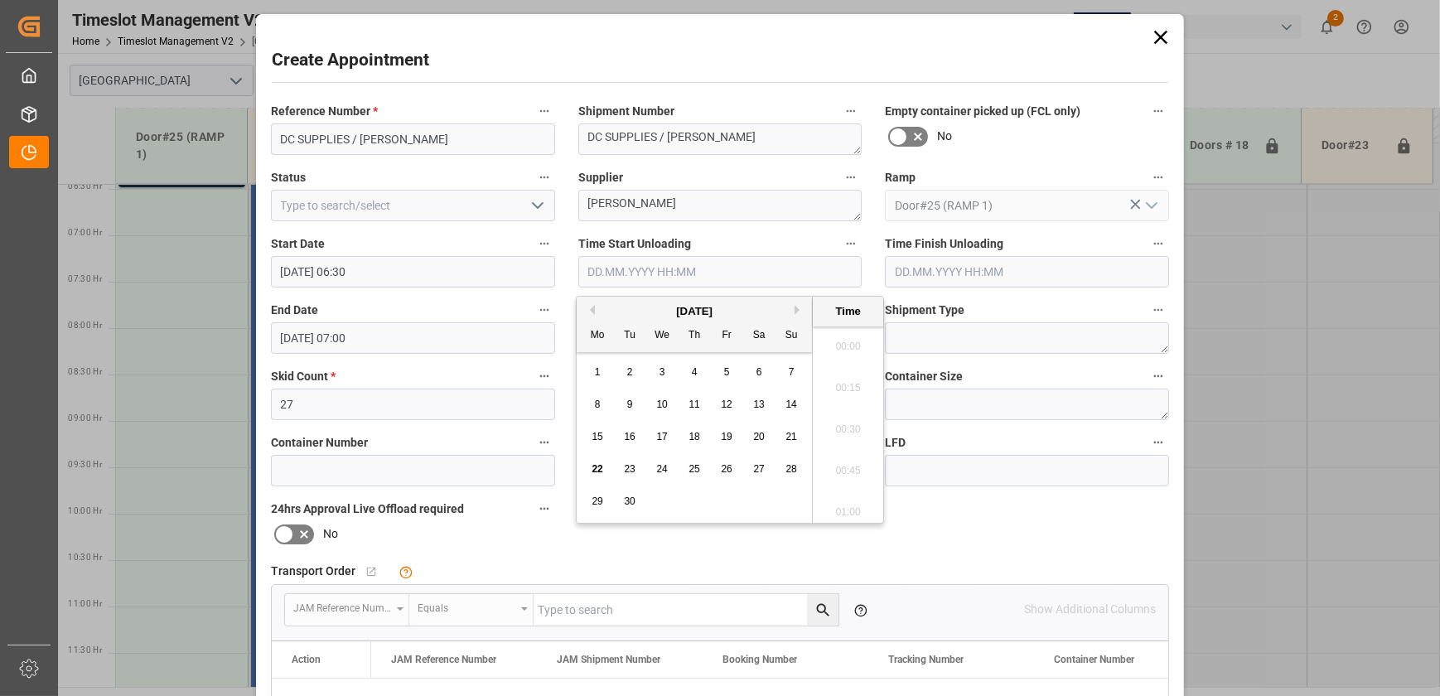
click at [719, 258] on input "text" at bounding box center [720, 271] width 284 height 31
click at [759, 220] on textarea "[PERSON_NAME]" at bounding box center [720, 205] width 284 height 31
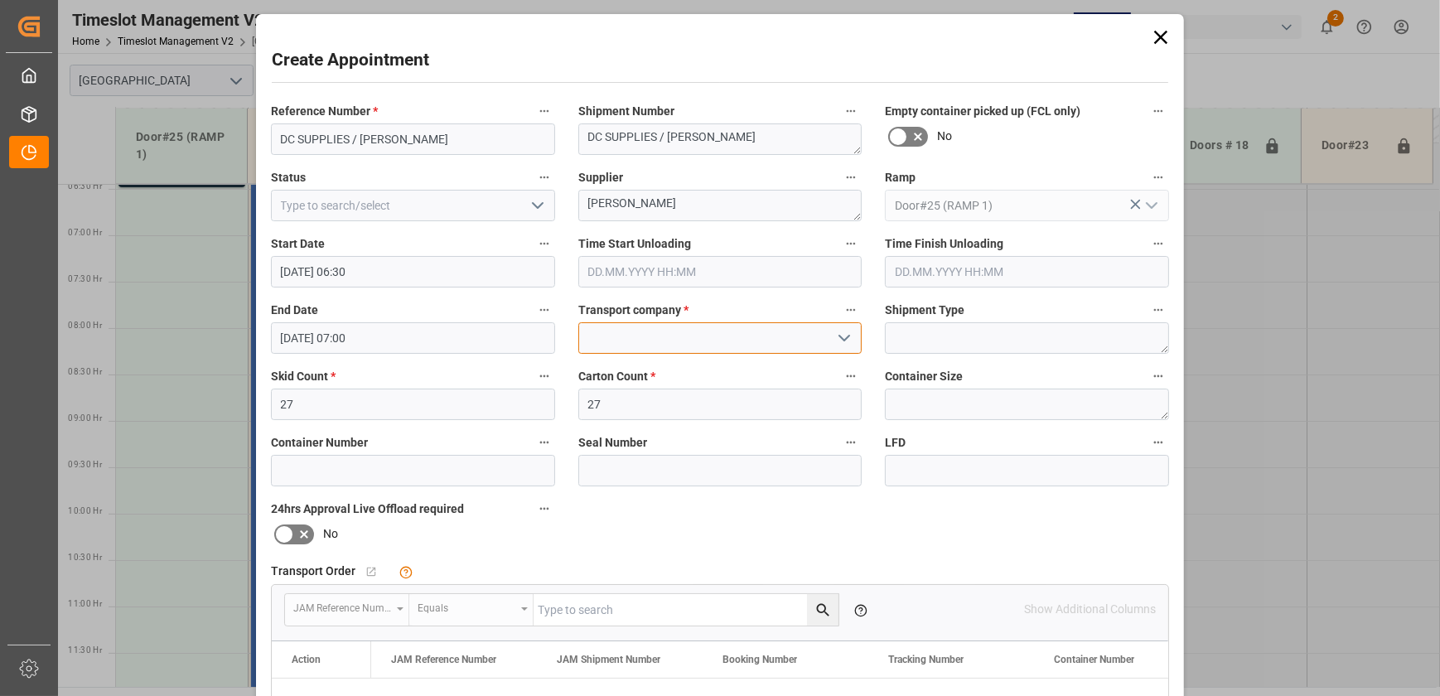
click at [781, 331] on input at bounding box center [720, 337] width 284 height 31
click at [842, 332] on icon "open menu" at bounding box center [844, 338] width 20 height 20
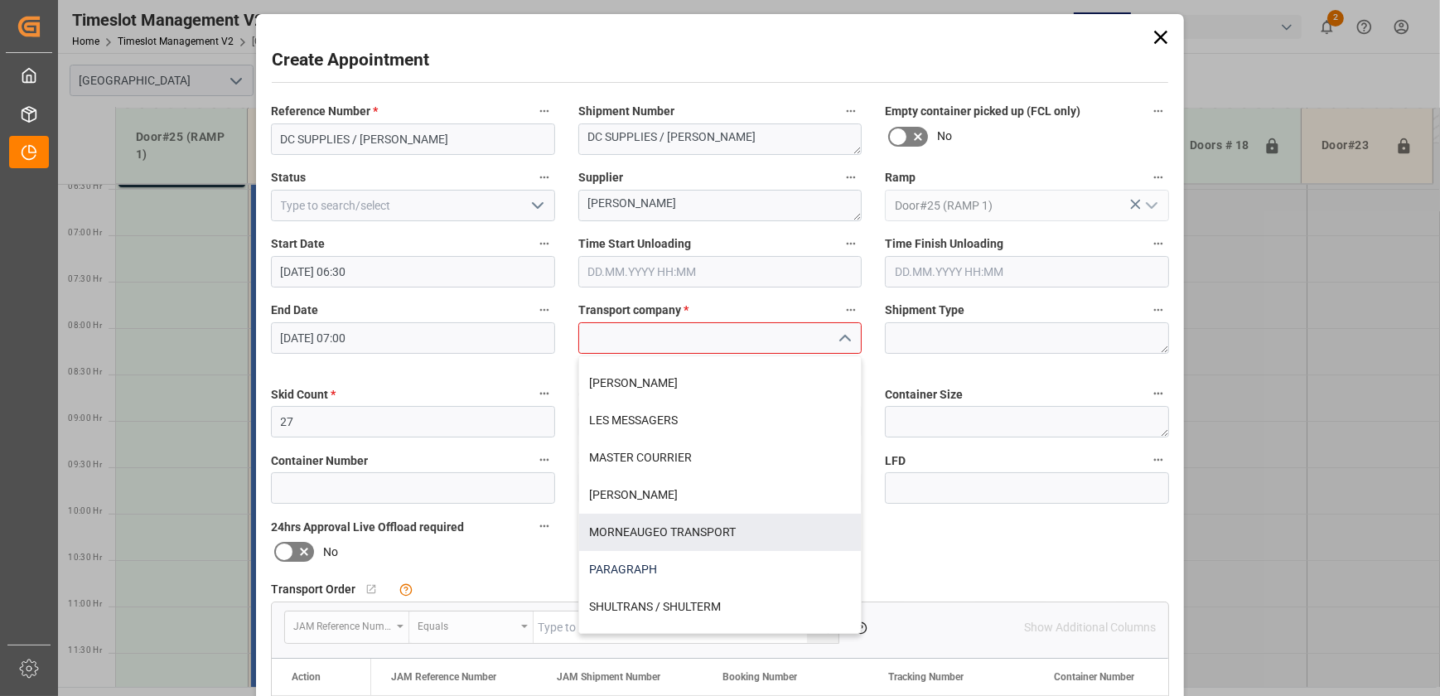
scroll to position [376, 0]
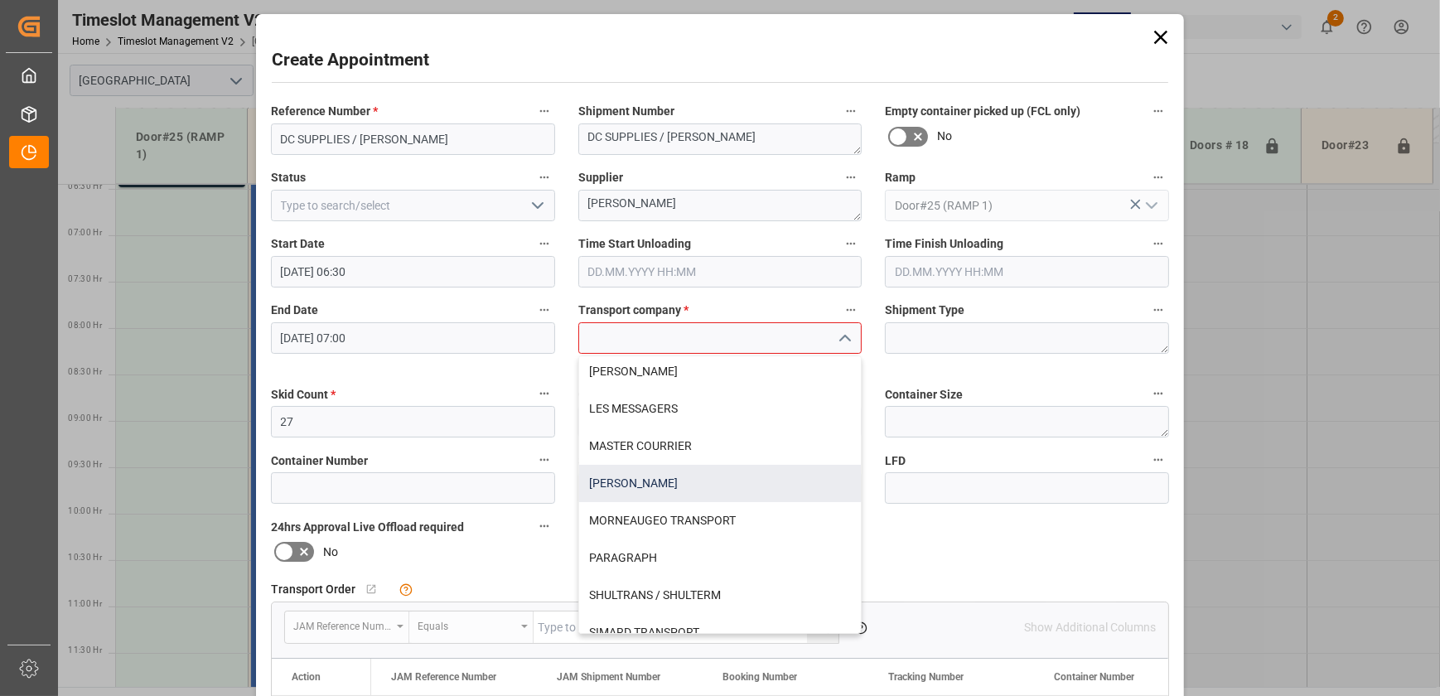
click at [719, 486] on div "[PERSON_NAME]" at bounding box center [720, 483] width 283 height 37
type input "[PERSON_NAME]"
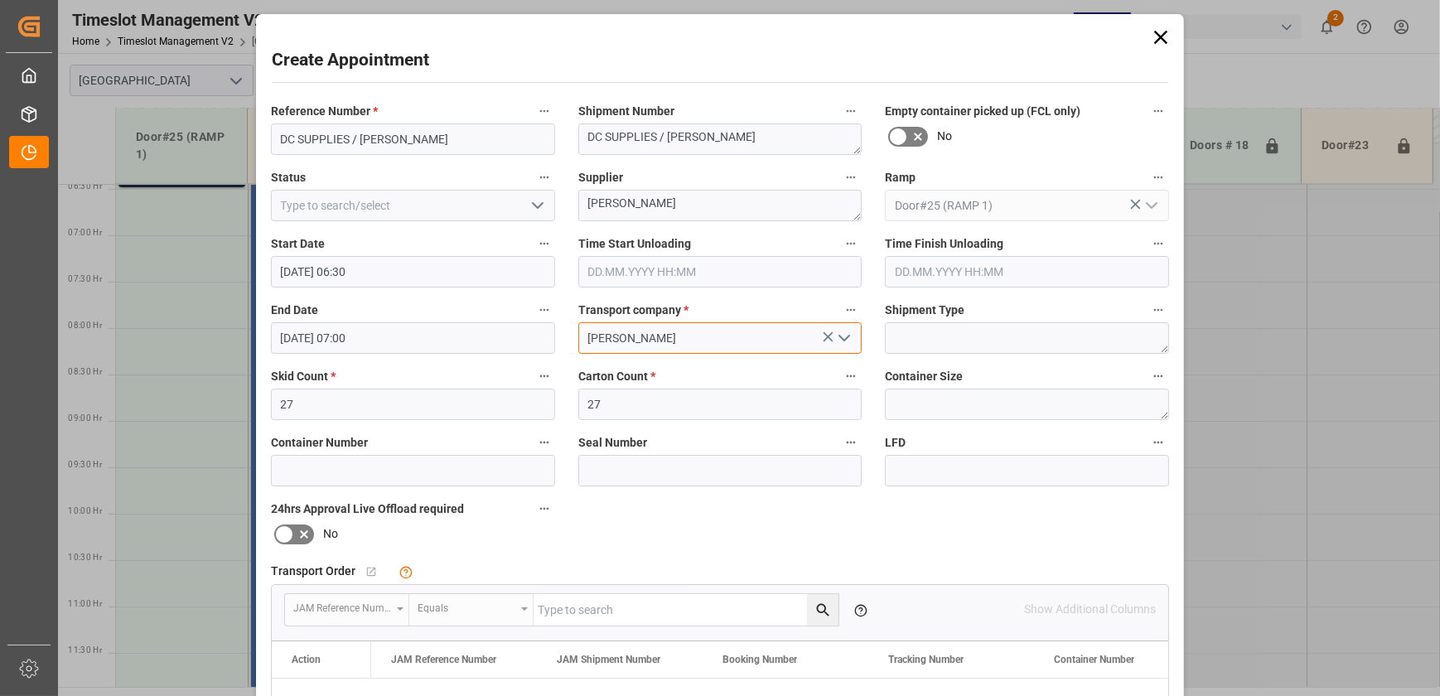
click at [706, 340] on input "[PERSON_NAME]" at bounding box center [720, 337] width 284 height 31
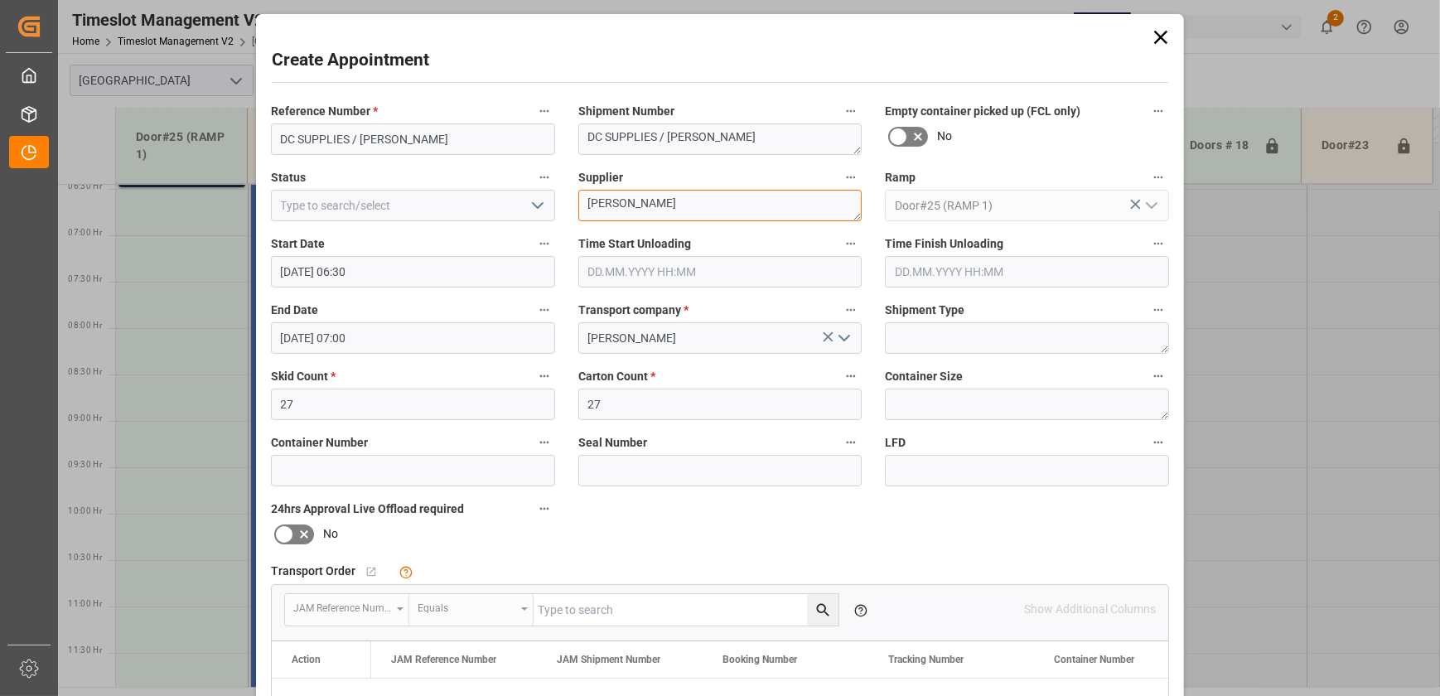
click at [708, 216] on textarea "[PERSON_NAME]" at bounding box center [720, 205] width 284 height 31
paste textarea "[PERSON_NAME]"
type textarea "[PERSON_NAME]"
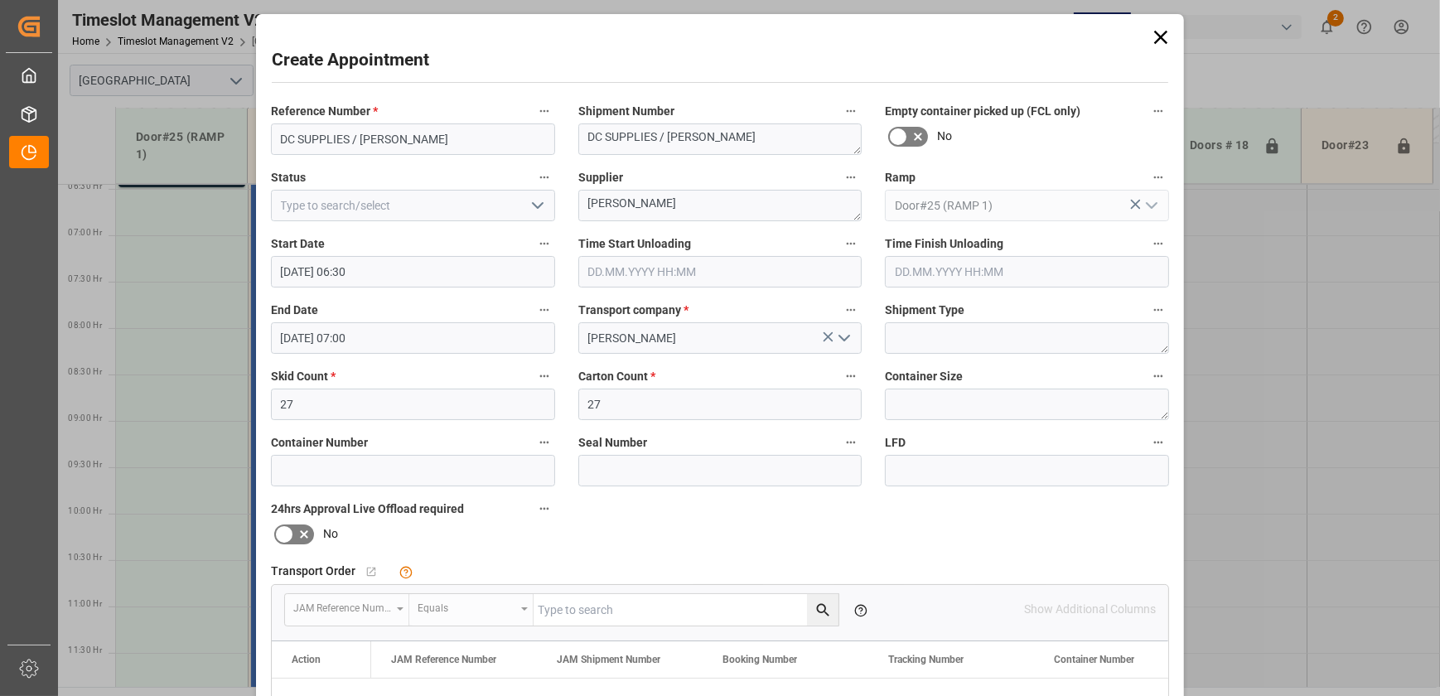
click at [534, 202] on icon "open menu" at bounding box center [538, 206] width 20 height 20
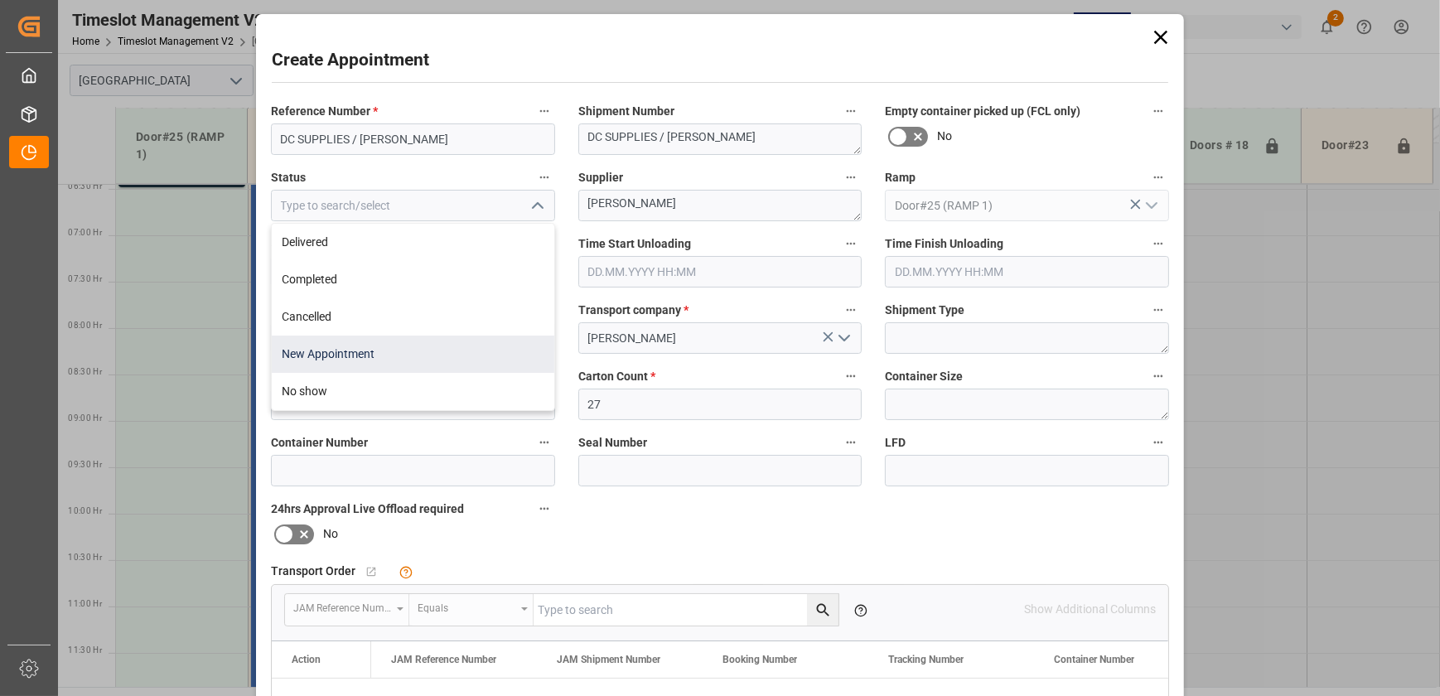
click at [380, 349] on div "New Appointment" at bounding box center [413, 354] width 283 height 37
type input "New Appointment"
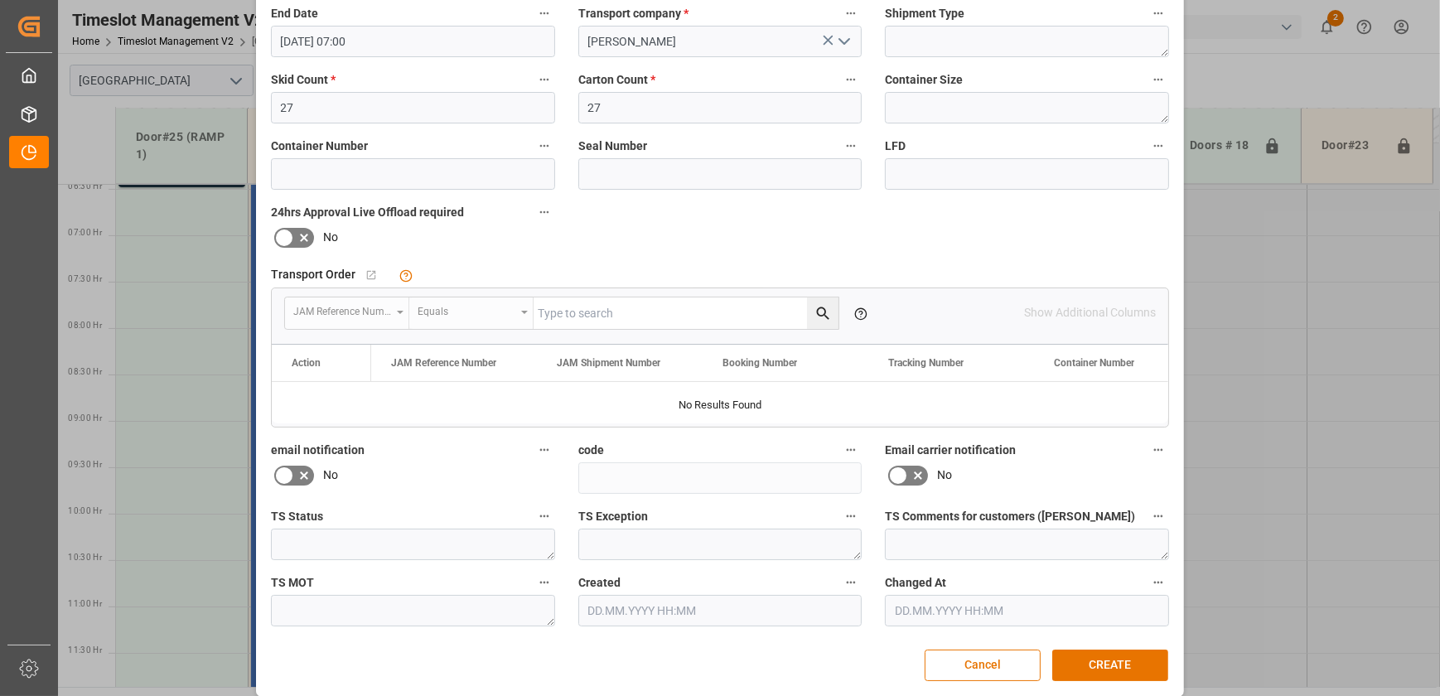
scroll to position [301, 0]
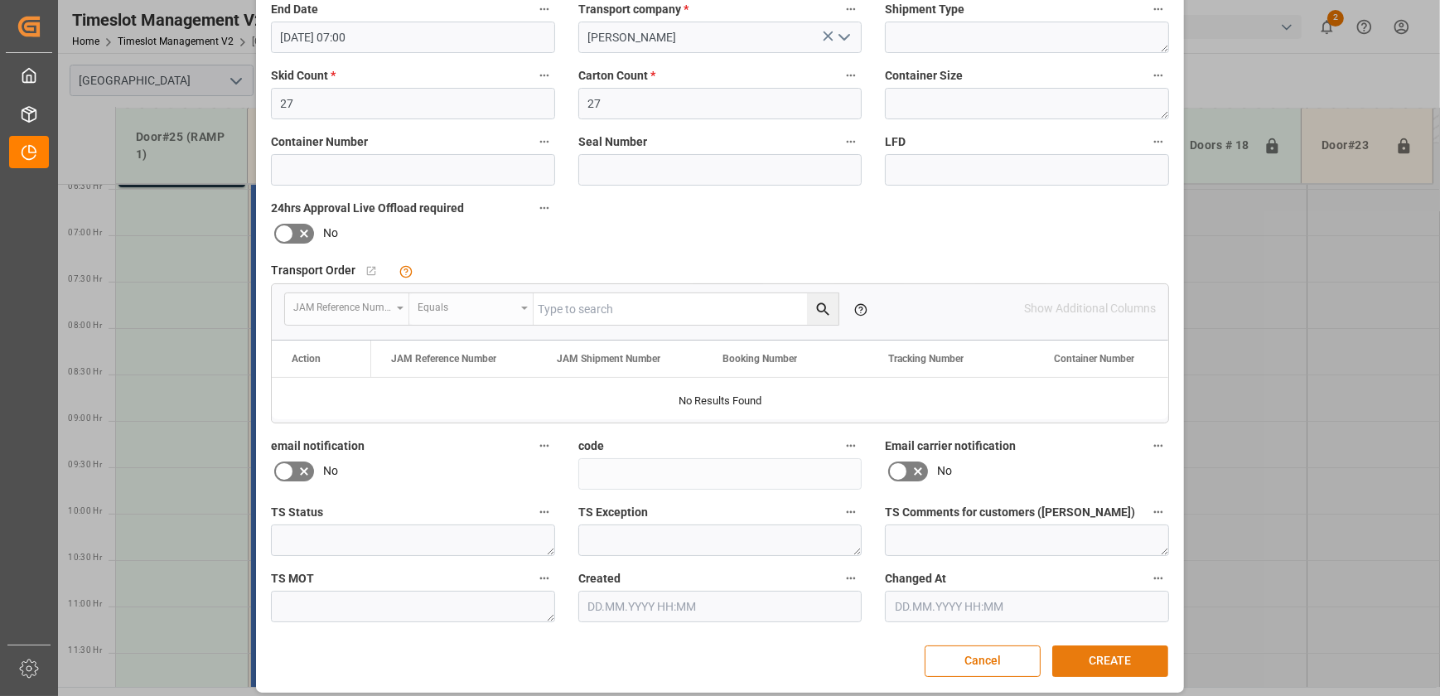
click at [1143, 656] on button "CREATE" at bounding box center [1110, 660] width 116 height 31
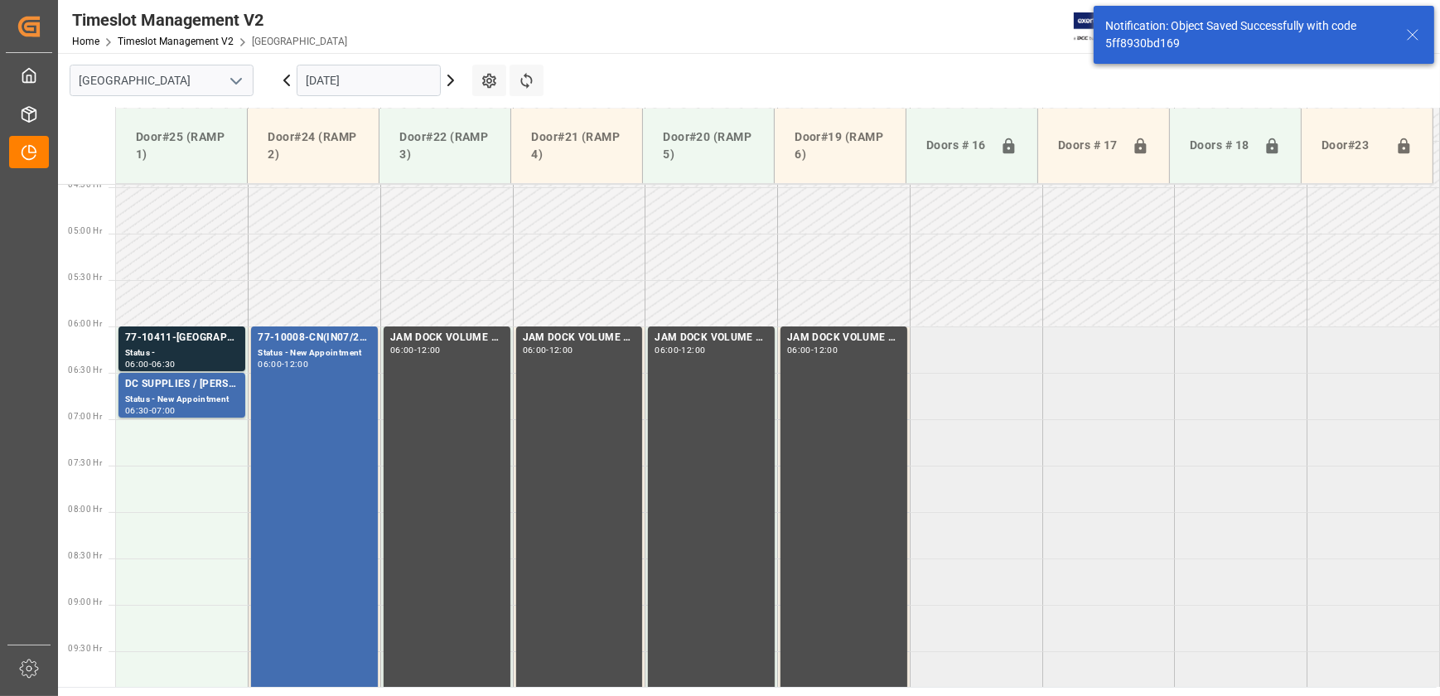
scroll to position [471, 0]
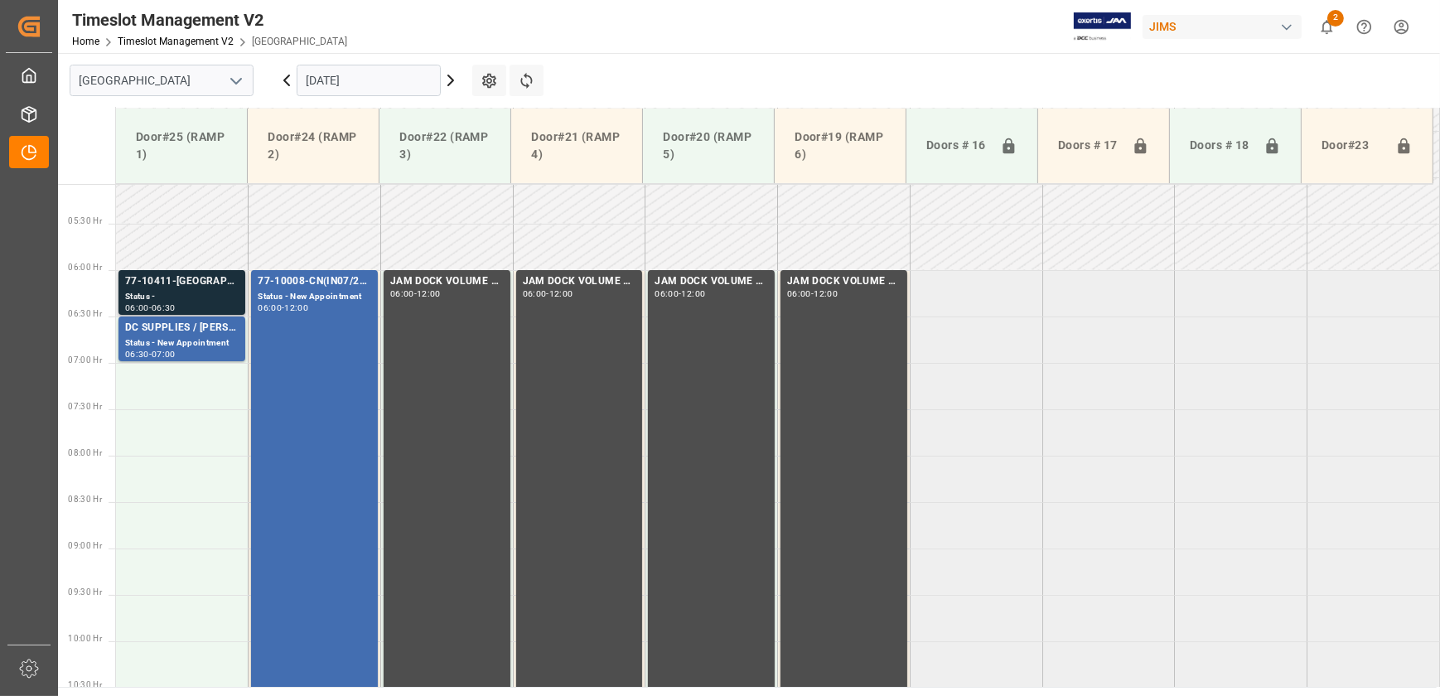
click at [178, 292] on div "Status -" at bounding box center [182, 297] width 114 height 14
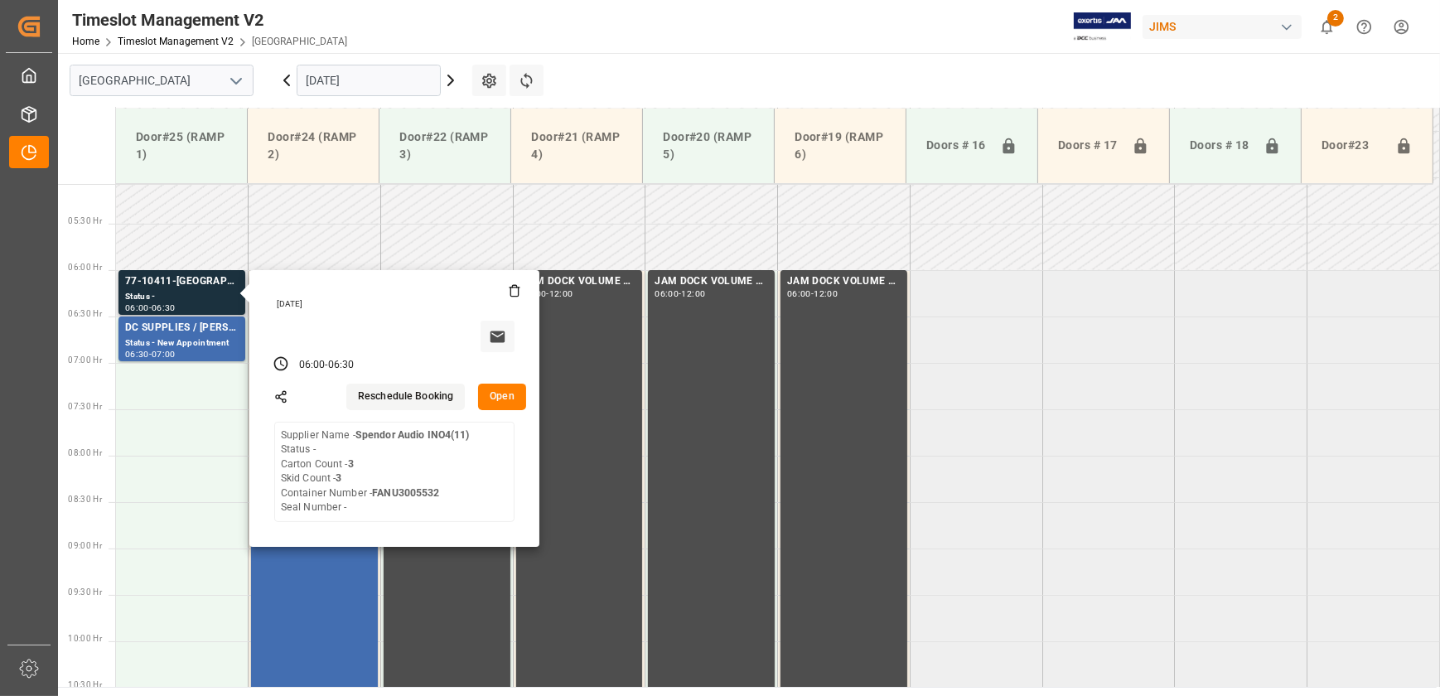
click at [504, 391] on button "Open" at bounding box center [502, 397] width 48 height 27
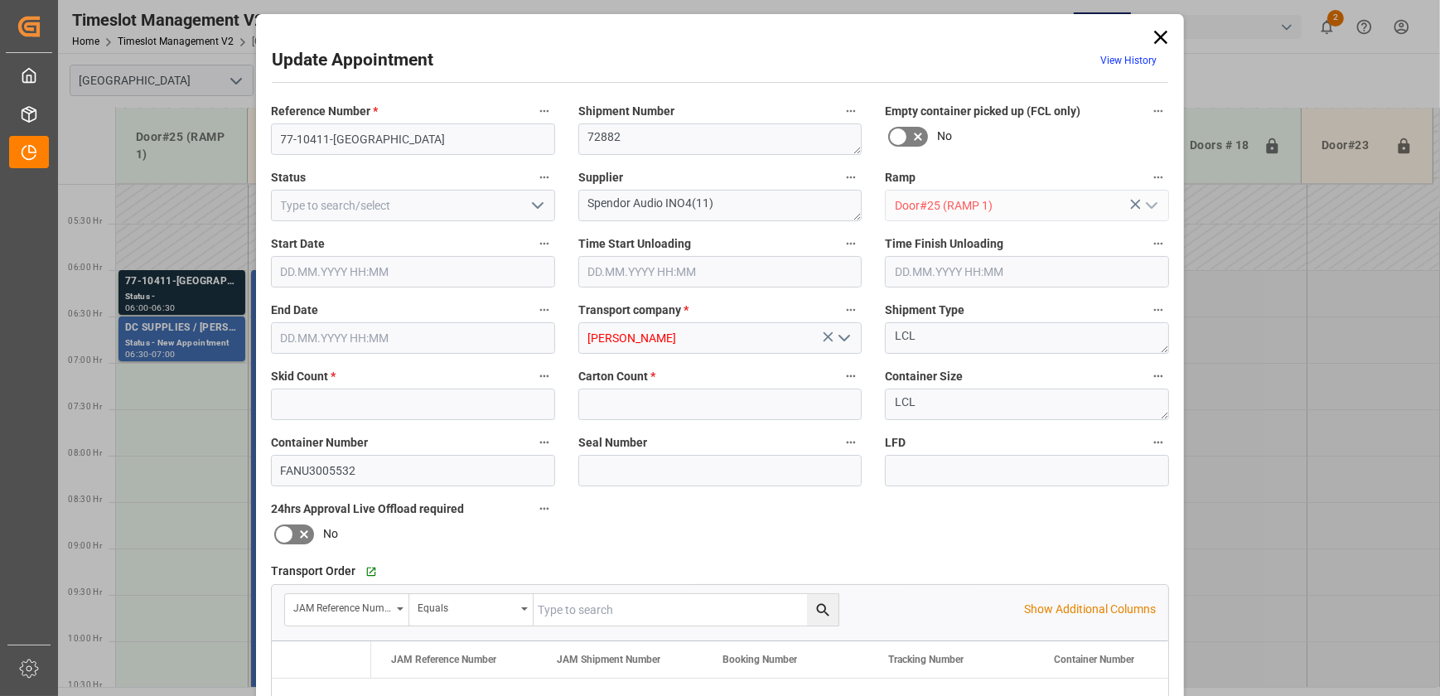
type input "3"
type input "[DATE] 06:00"
type input "[DATE] 06:30"
type input "[DATE] 12:41"
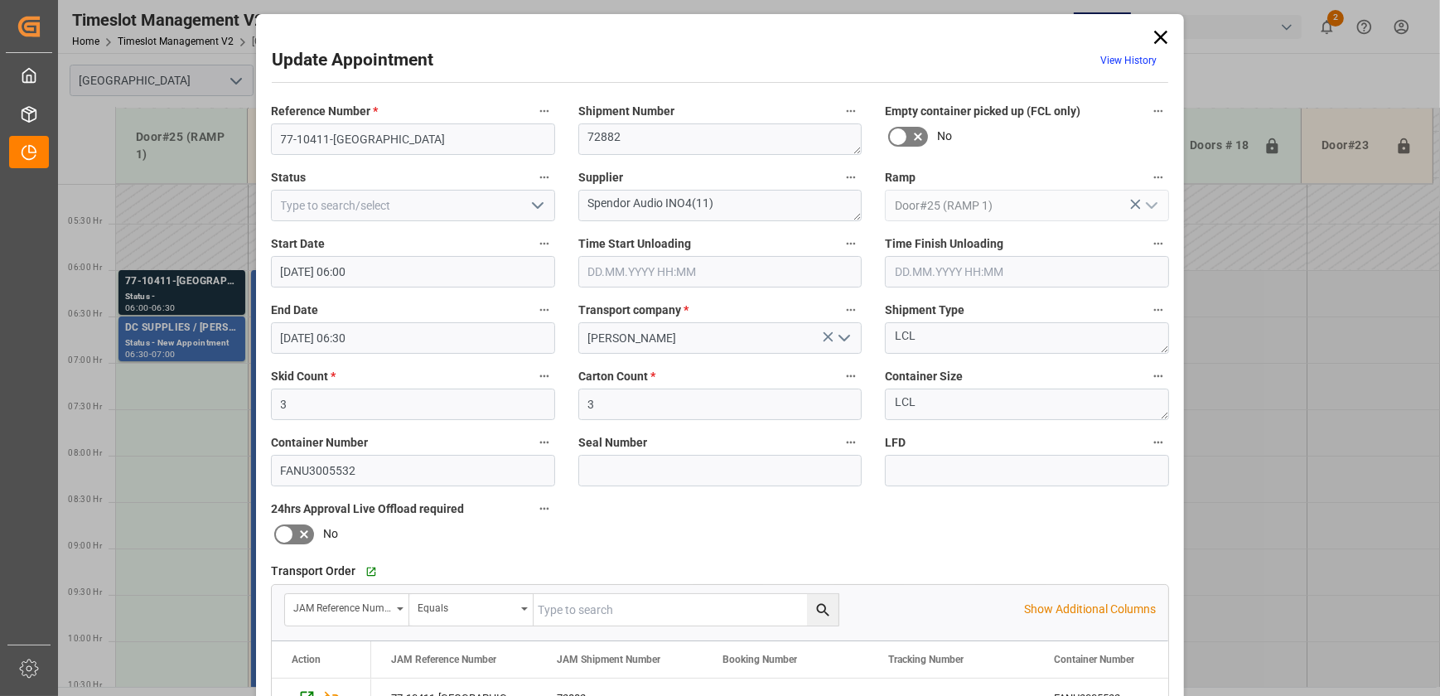
click at [542, 199] on icon "open menu" at bounding box center [538, 206] width 20 height 20
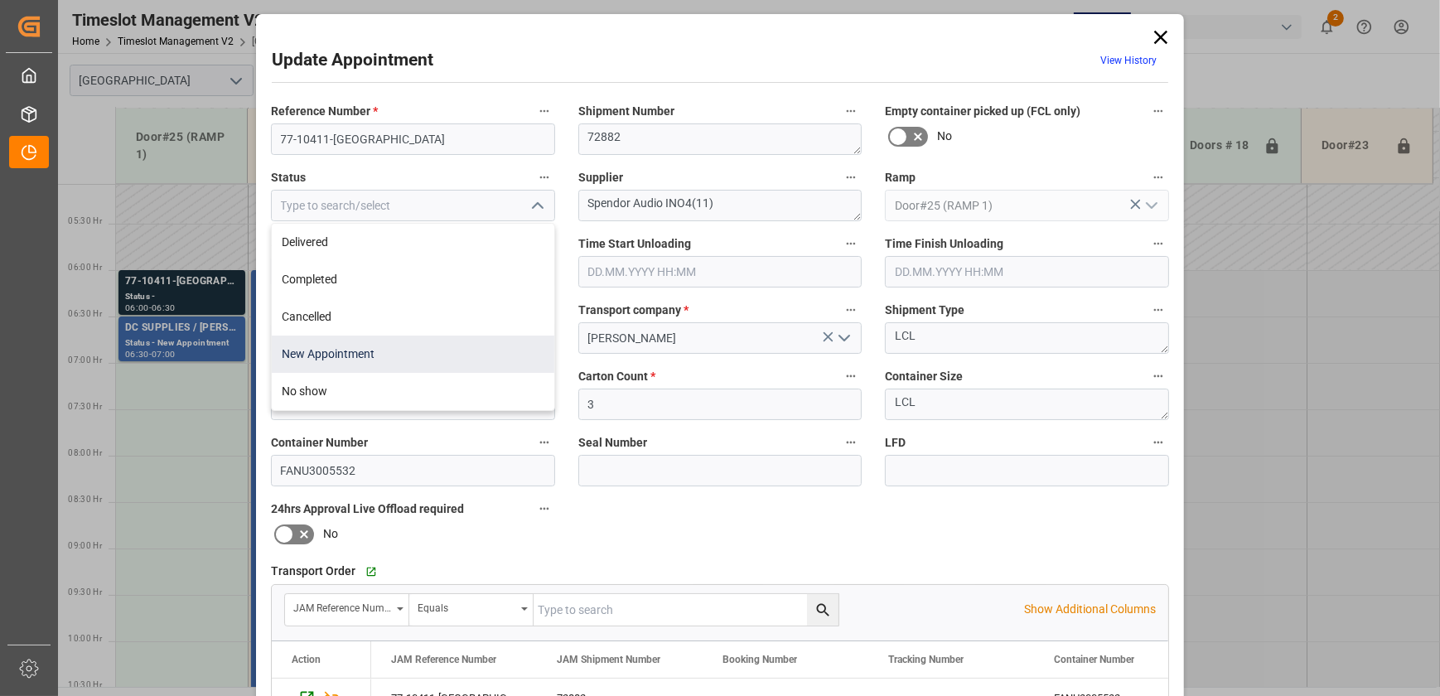
click at [432, 357] on div "New Appointment" at bounding box center [413, 354] width 283 height 37
type input "New Appointment"
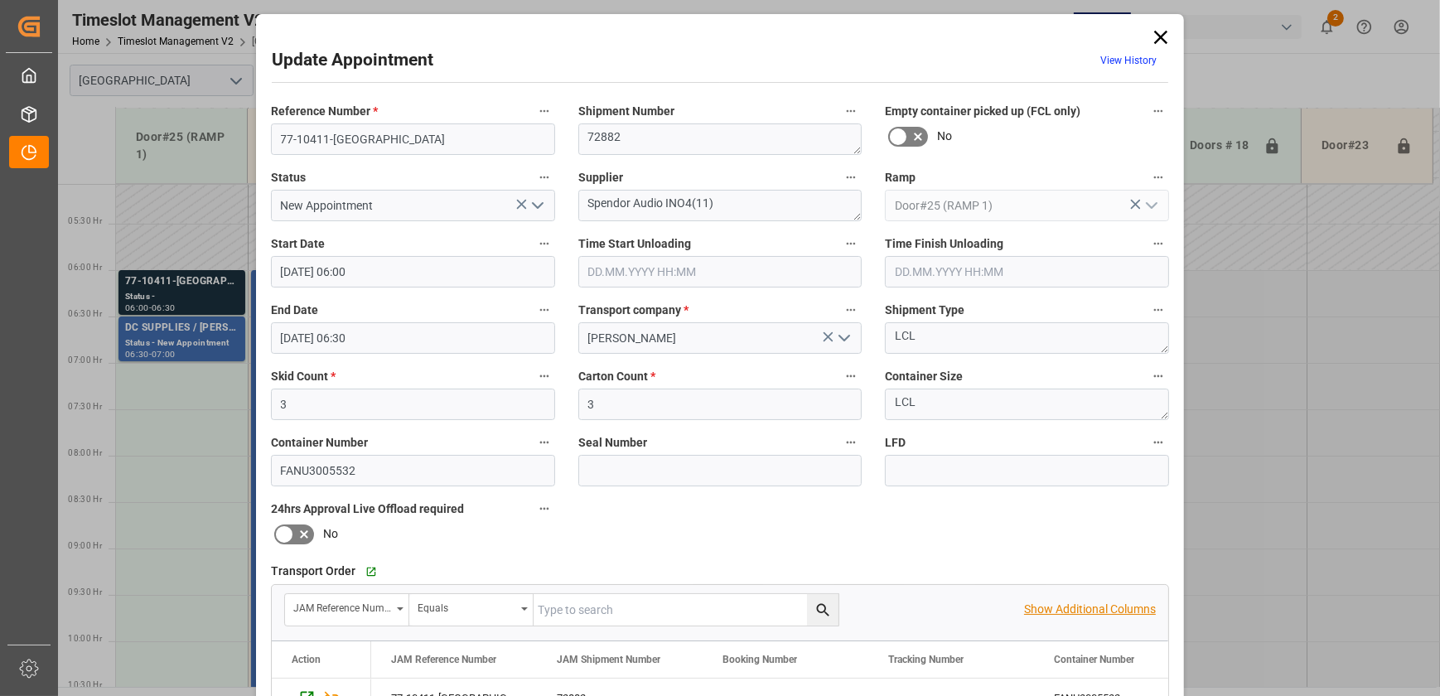
scroll to position [310, 0]
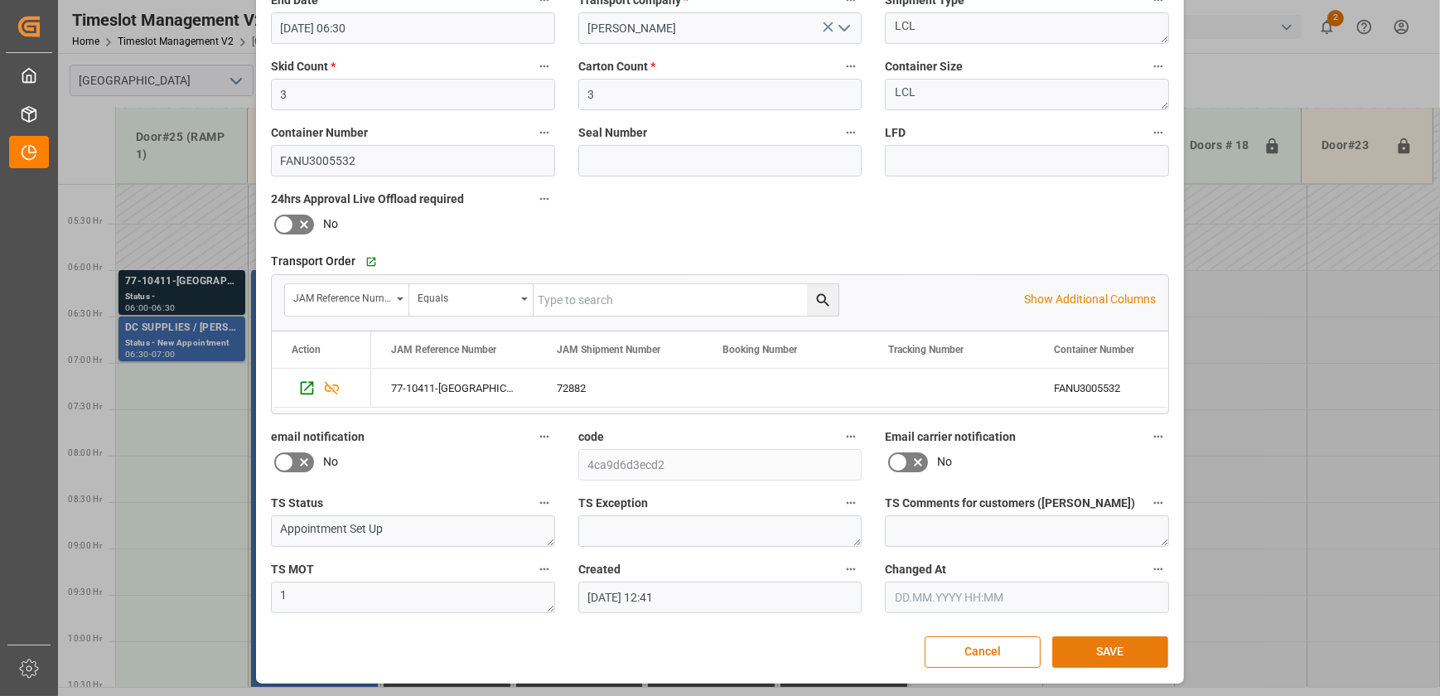
click at [1081, 641] on button "SAVE" at bounding box center [1110, 651] width 116 height 31
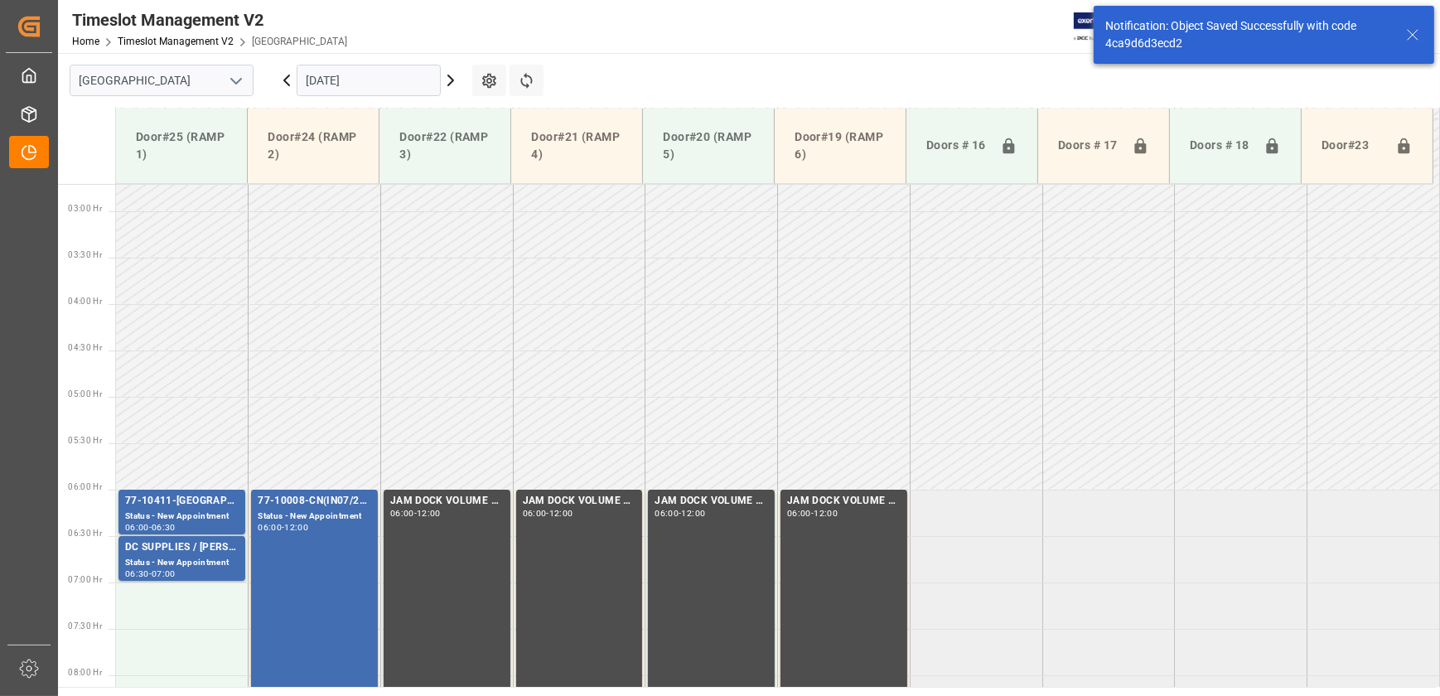
scroll to position [471, 0]
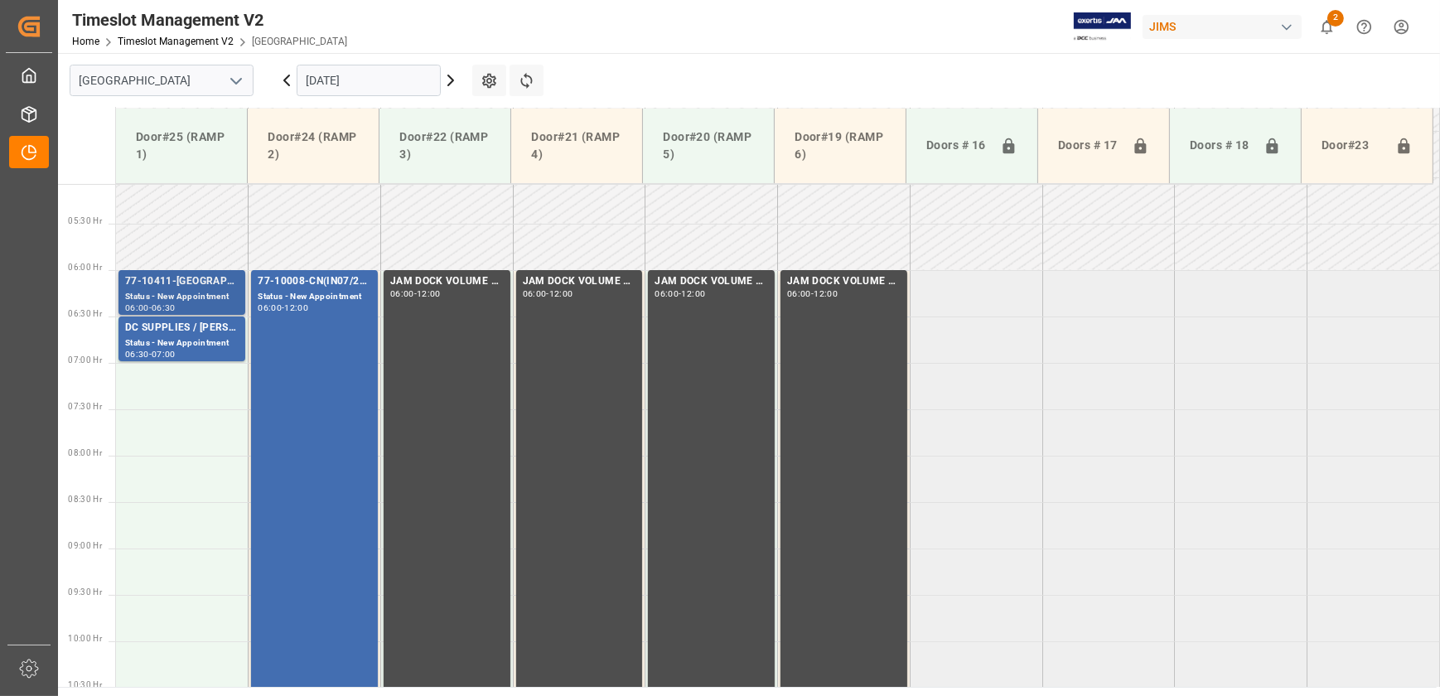
click at [164, 292] on div "Status - New Appointment" at bounding box center [182, 297] width 114 height 14
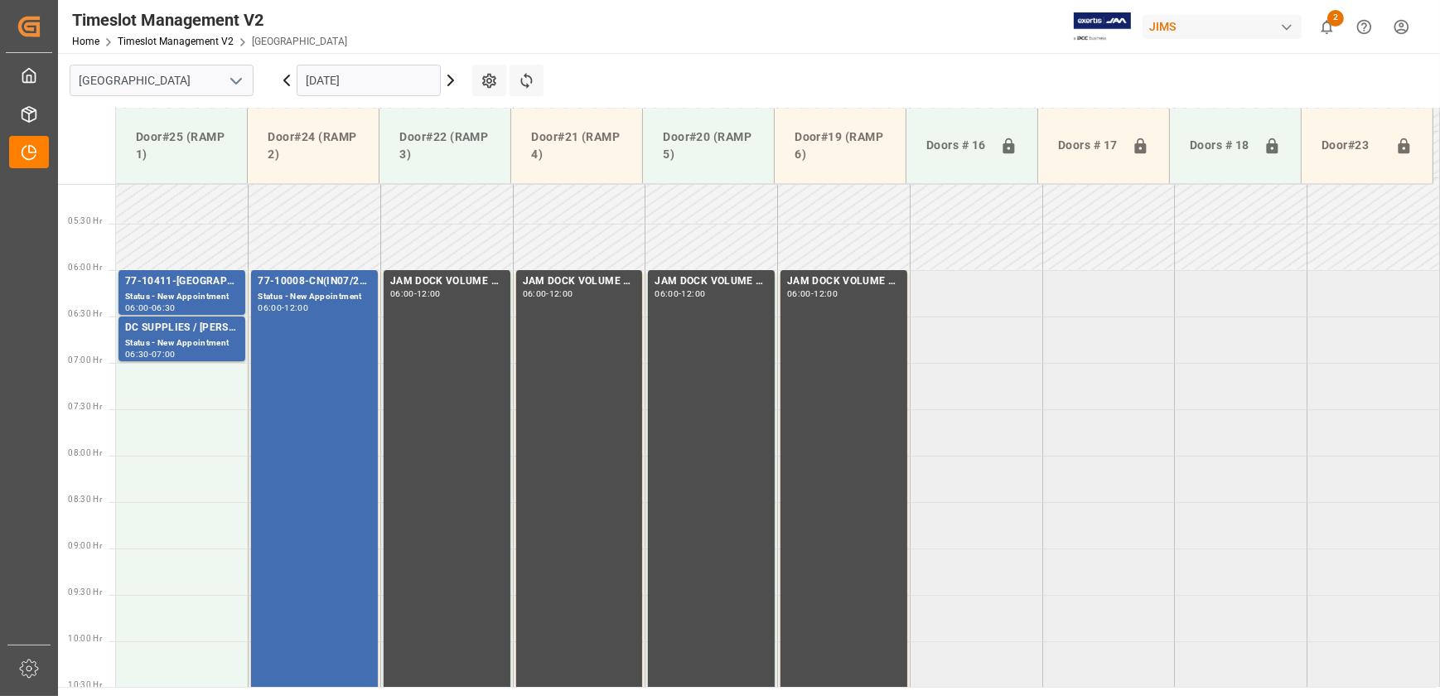
click at [292, 81] on icon at bounding box center [287, 80] width 20 height 20
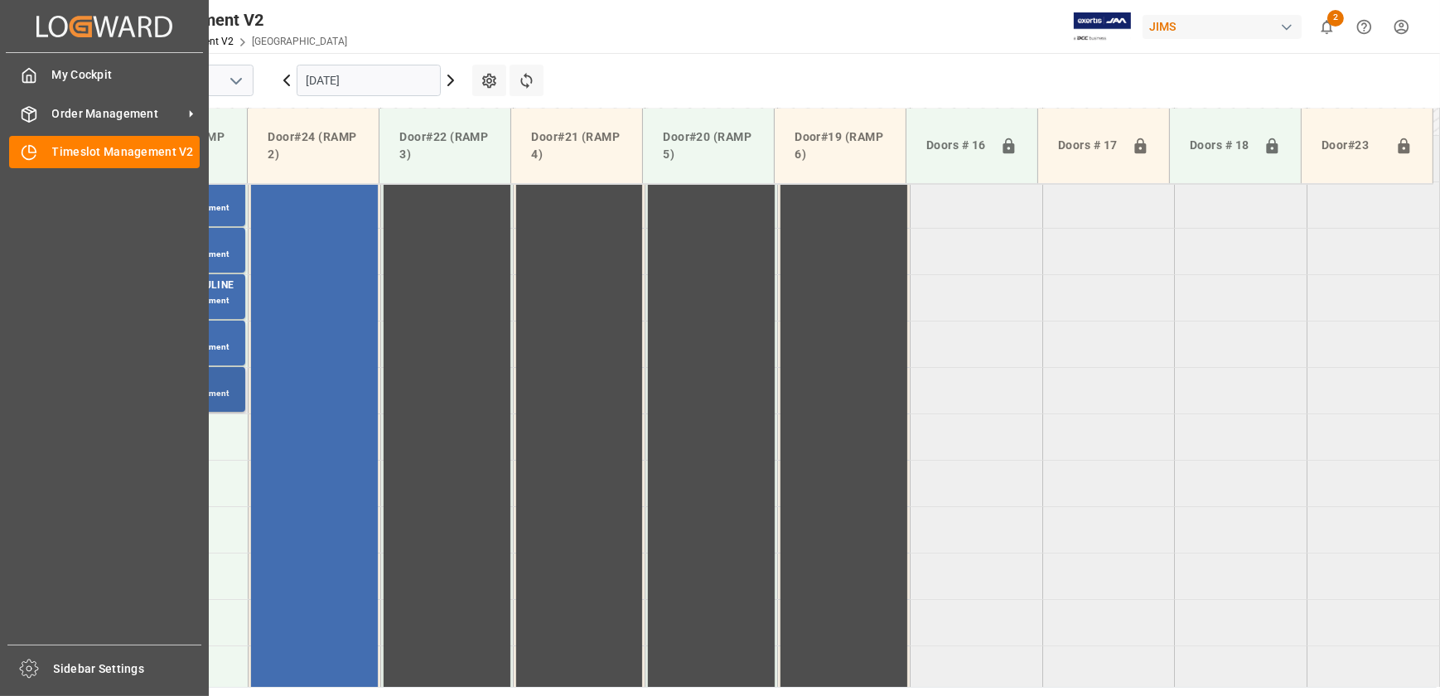
scroll to position [523, 0]
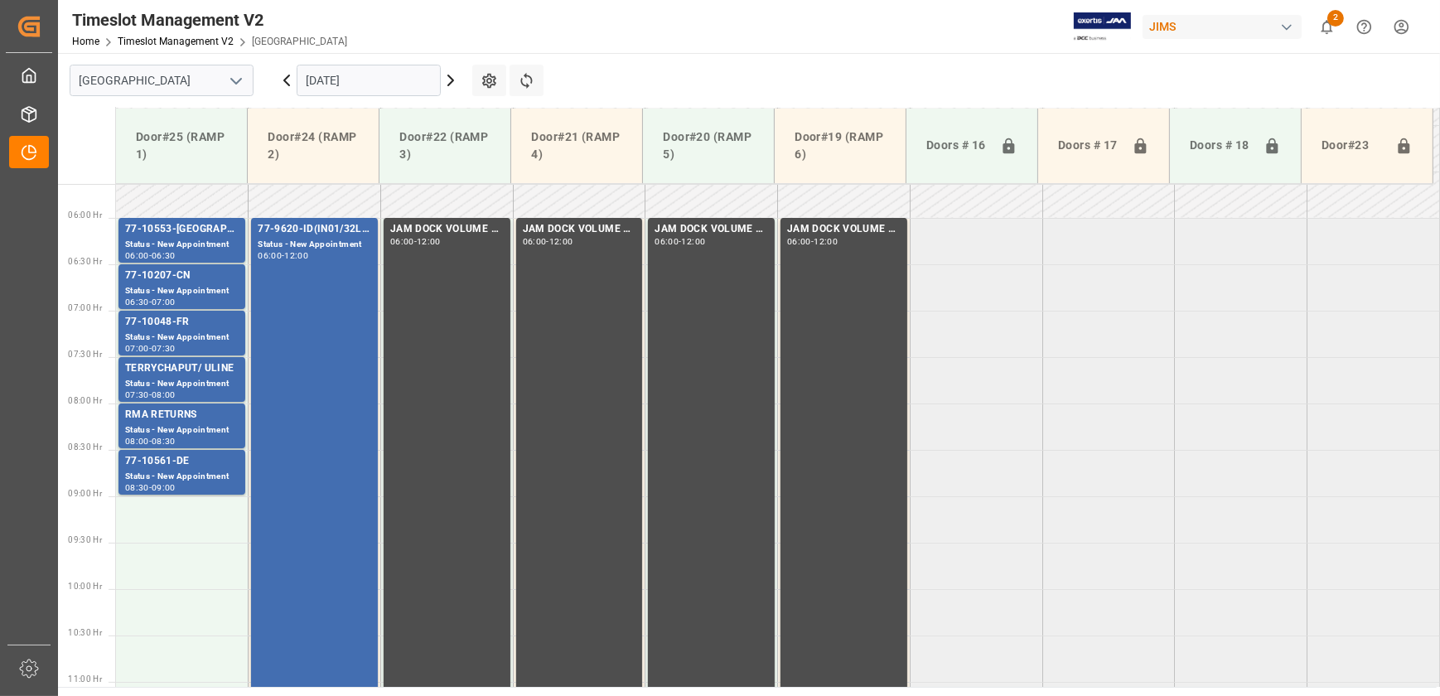
click at [443, 79] on icon at bounding box center [451, 80] width 20 height 20
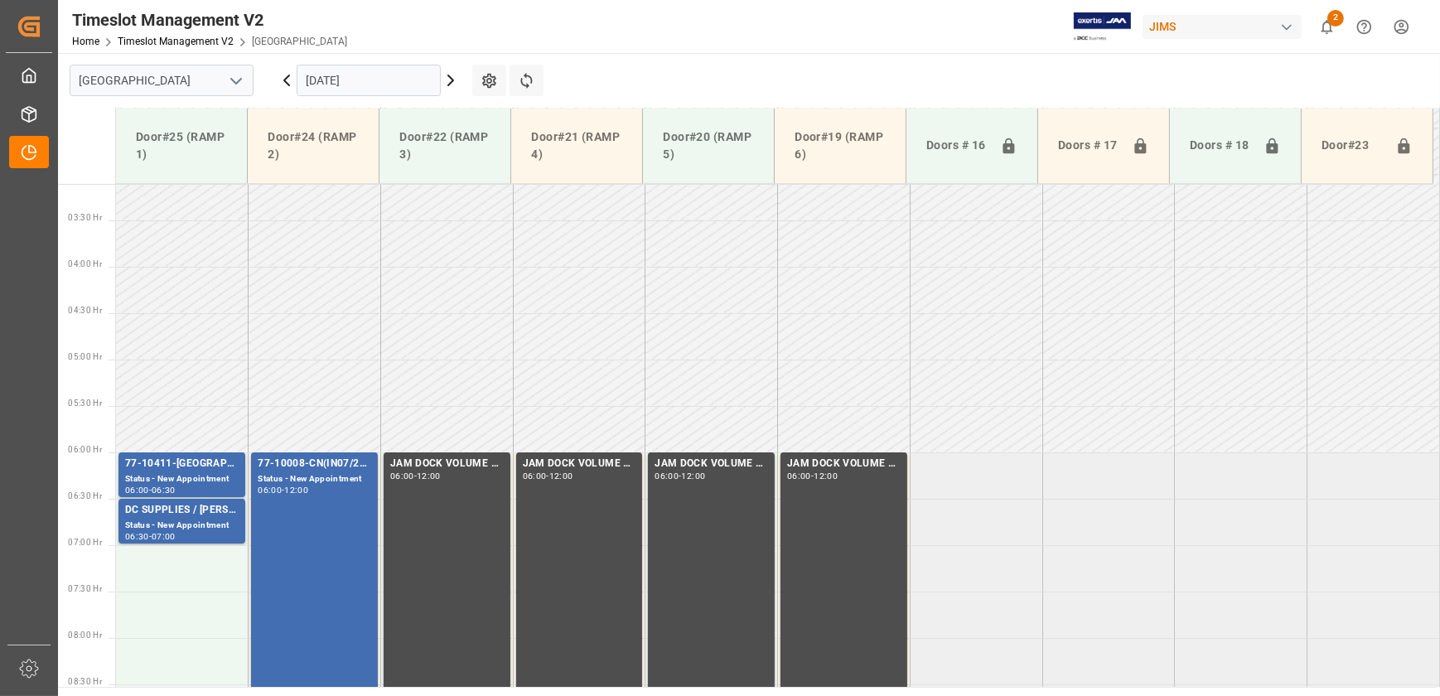
scroll to position [373, 0]
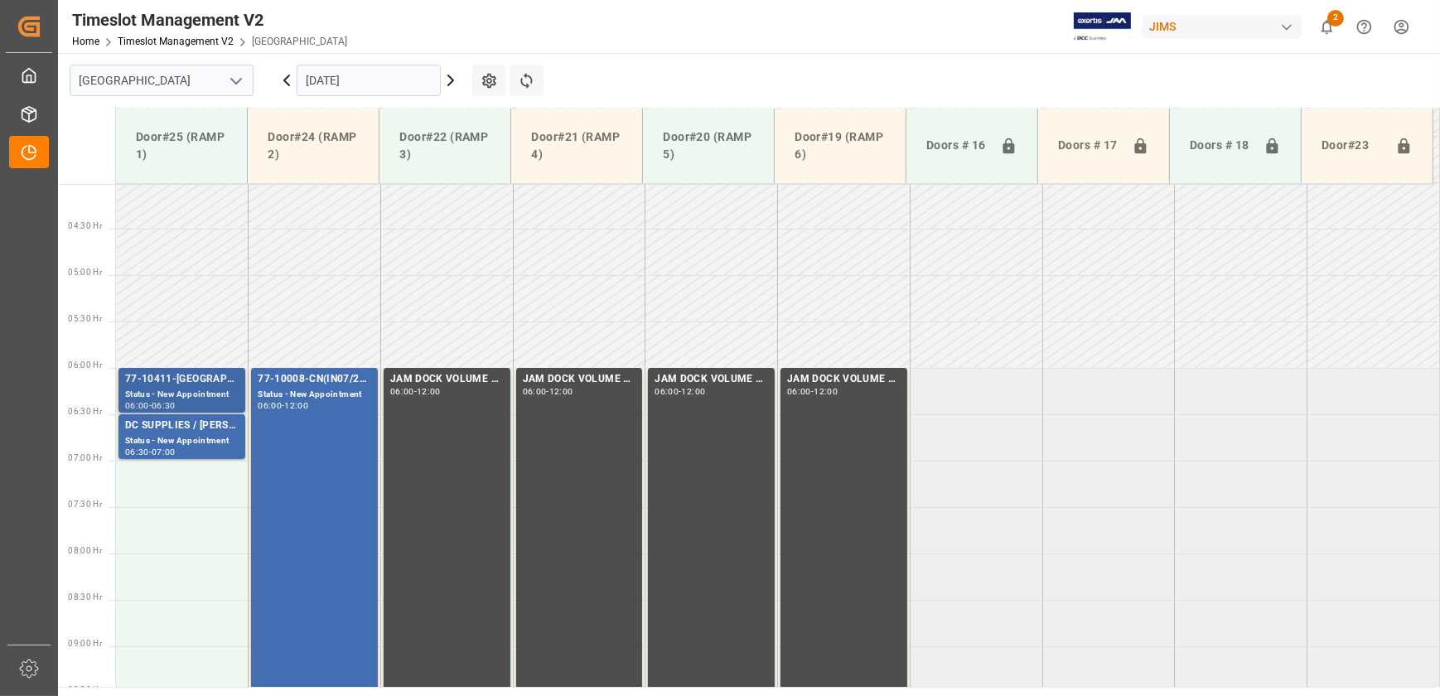
click at [153, 368] on div "77-10411-GB Status - New Appointment 06:00 - 06:30" at bounding box center [181, 390] width 127 height 45
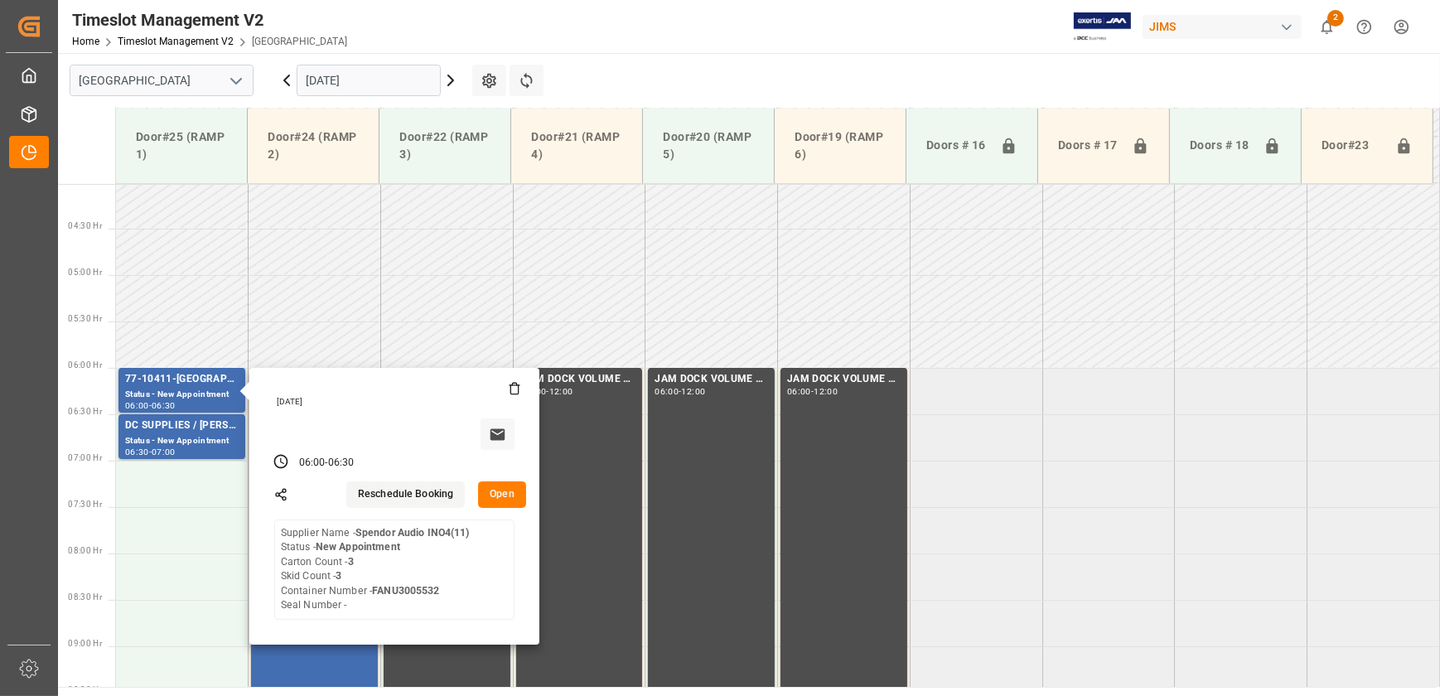
click at [500, 494] on button "Open" at bounding box center [502, 494] width 48 height 27
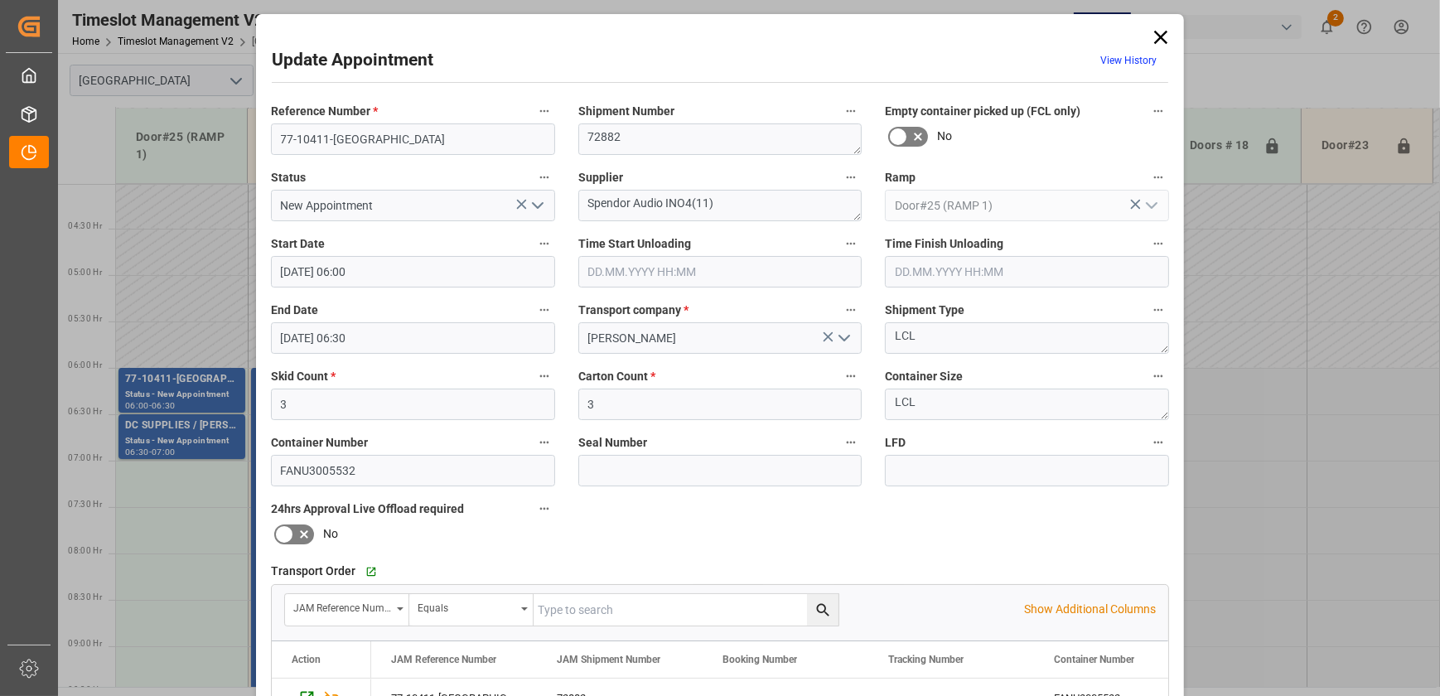
click at [1158, 36] on icon at bounding box center [1160, 37] width 13 height 13
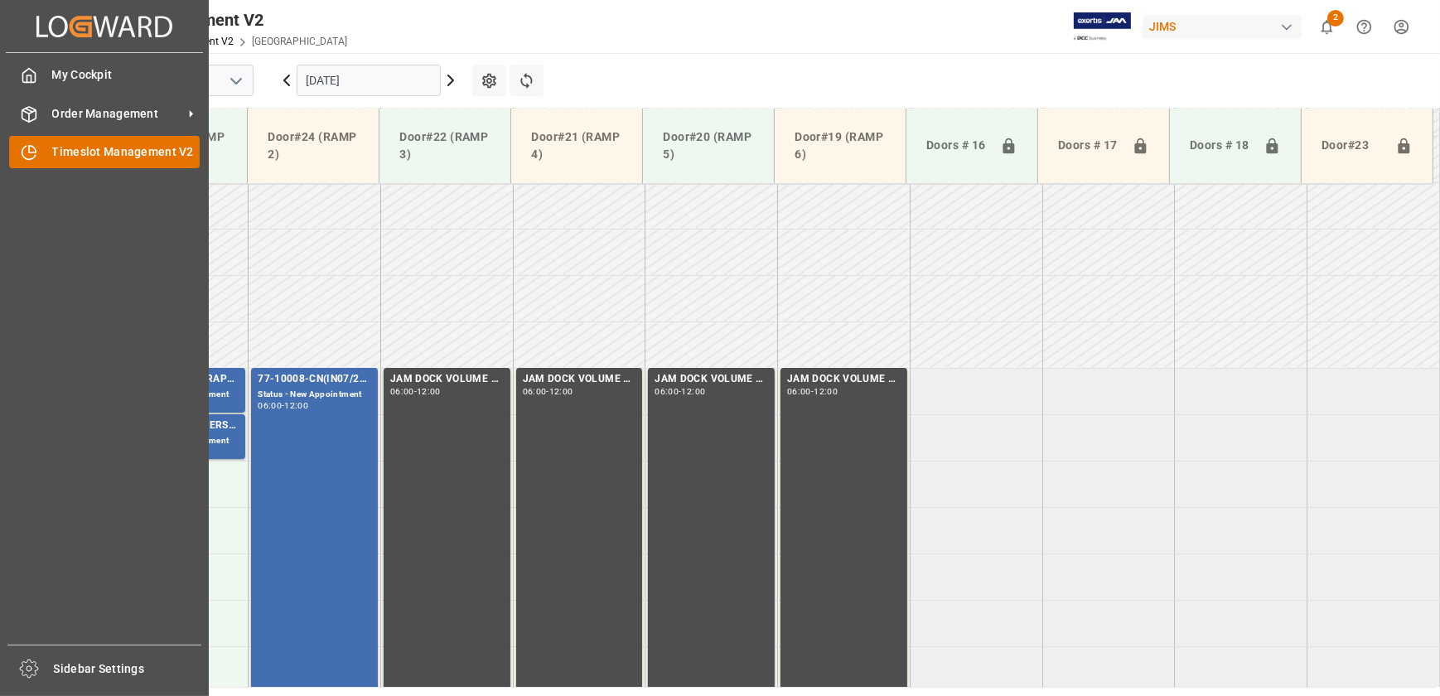
click at [28, 168] on div "Timeslot Management V2 Timeslot Management V2" at bounding box center [104, 152] width 191 height 32
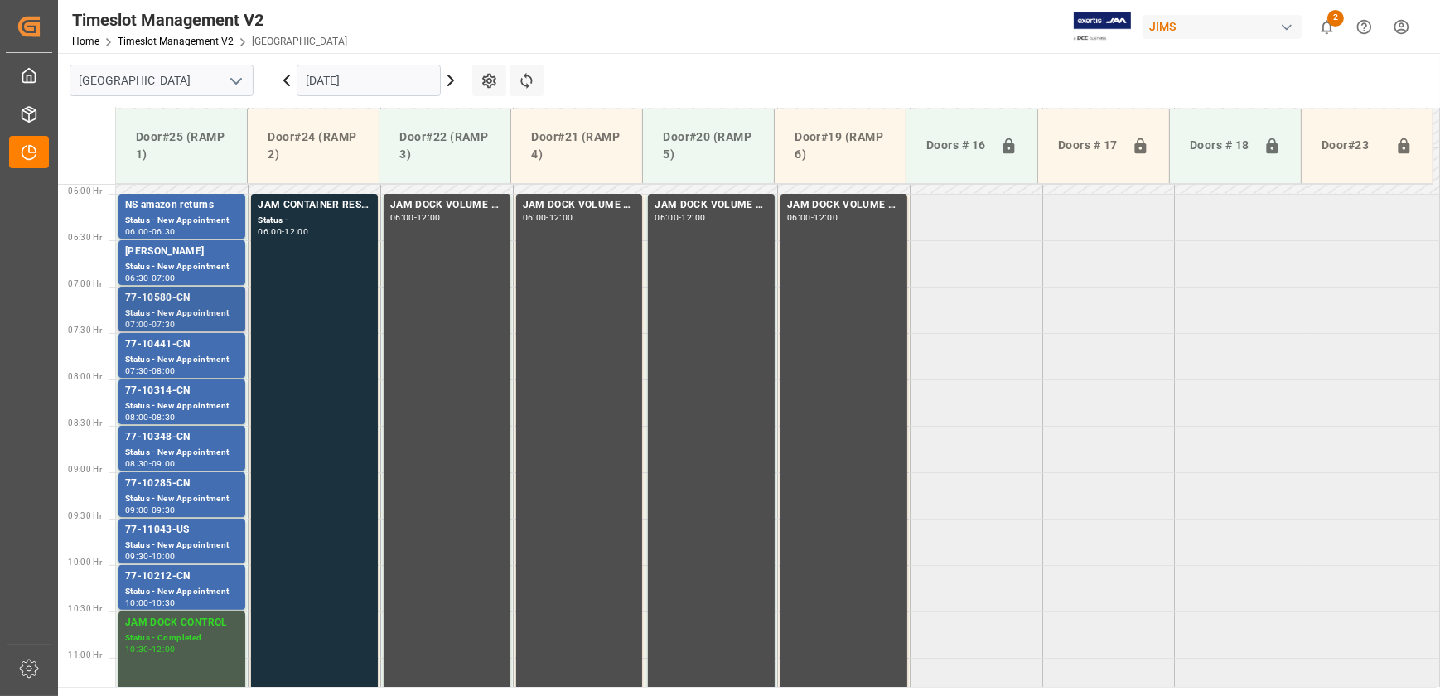
scroll to position [523, 0]
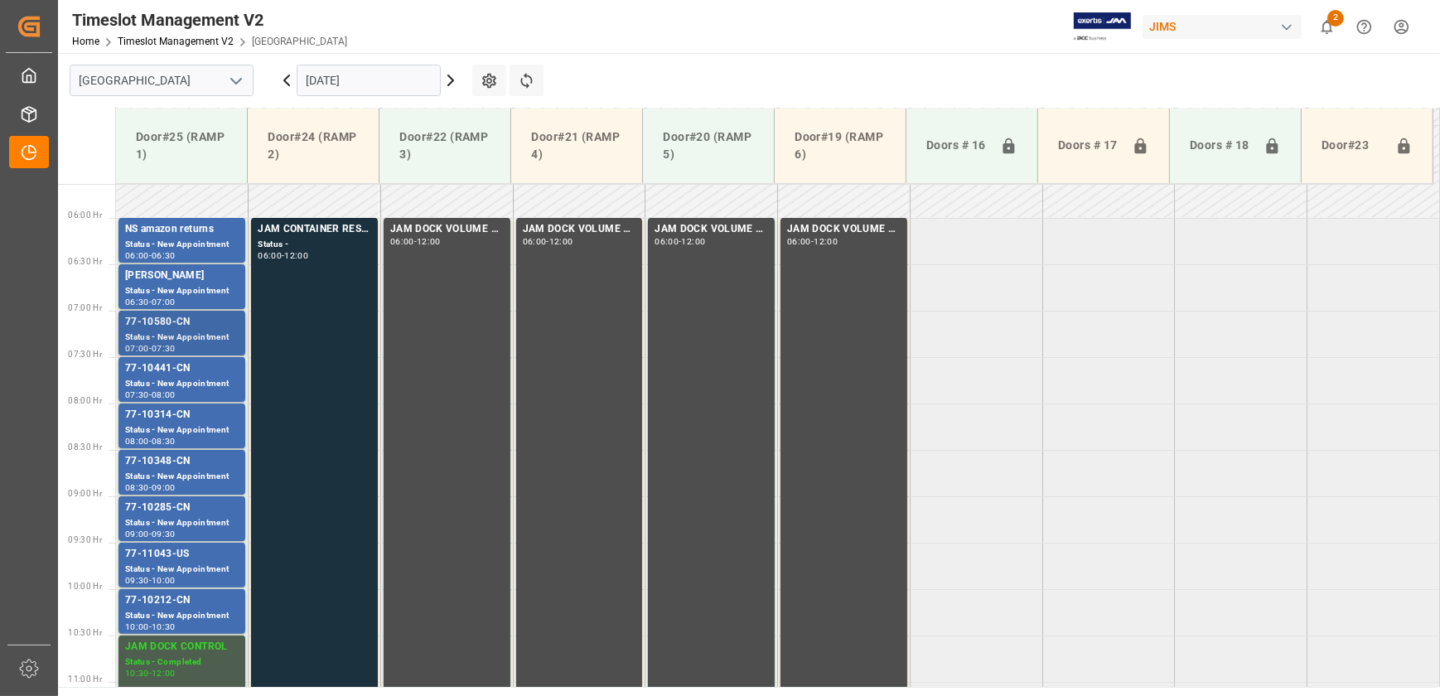
click at [190, 327] on div "77-10580-CN" at bounding box center [182, 322] width 114 height 17
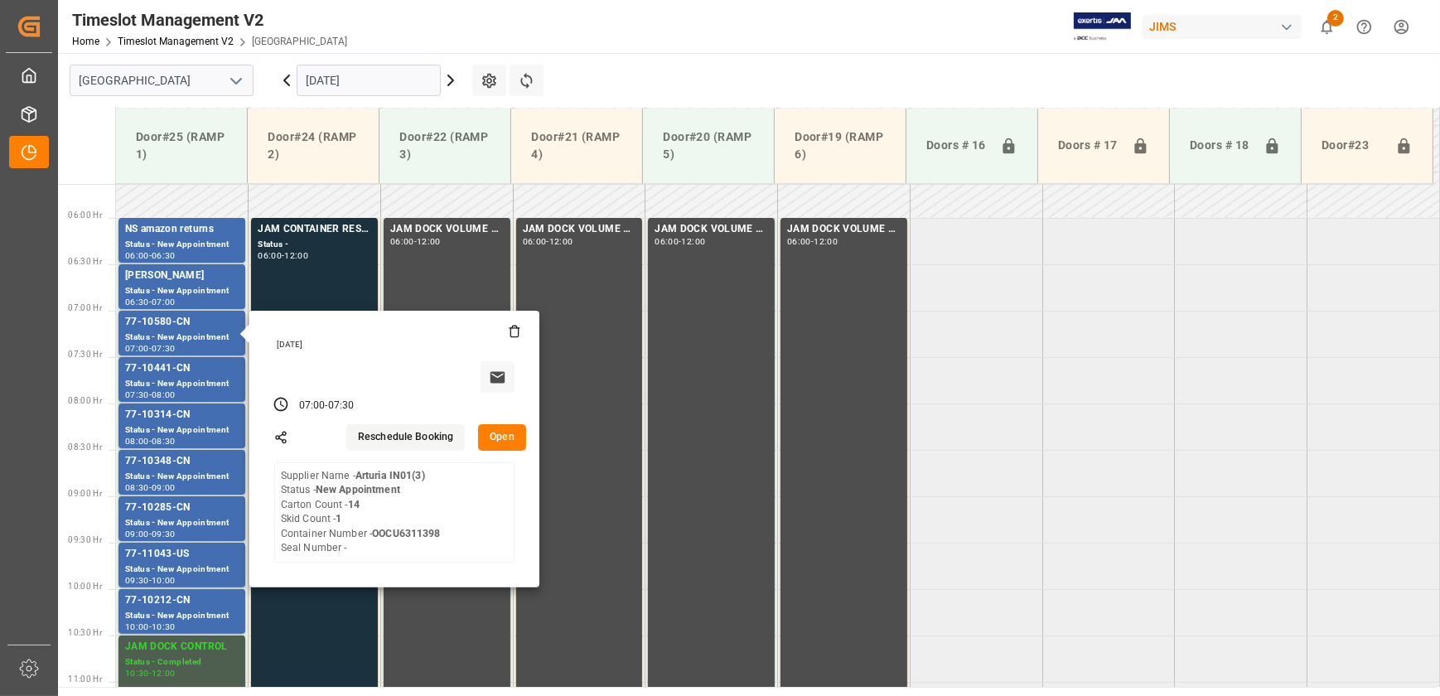
click at [502, 439] on button "Open" at bounding box center [502, 437] width 48 height 27
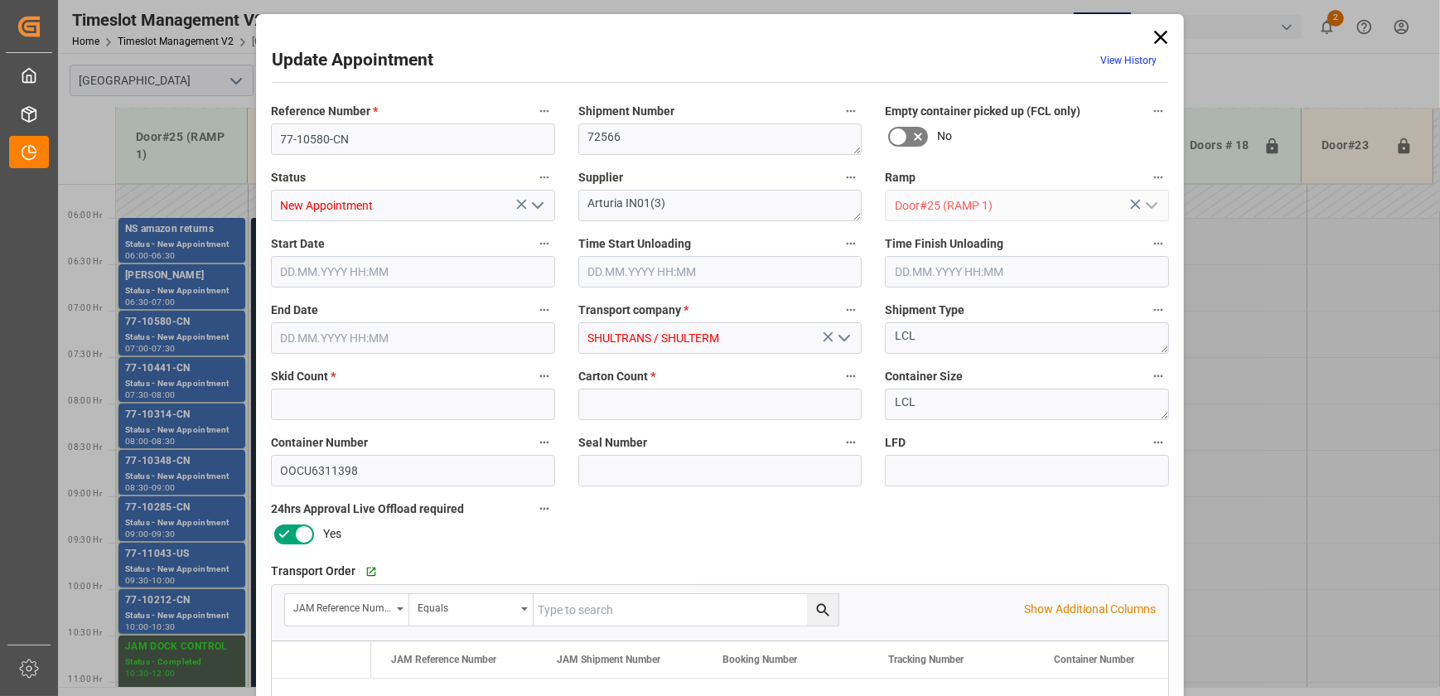
type input "1"
type input "14"
type input "[DATE] 07:00"
type input "[DATE] 07:30"
type input "[DATE] 11:38"
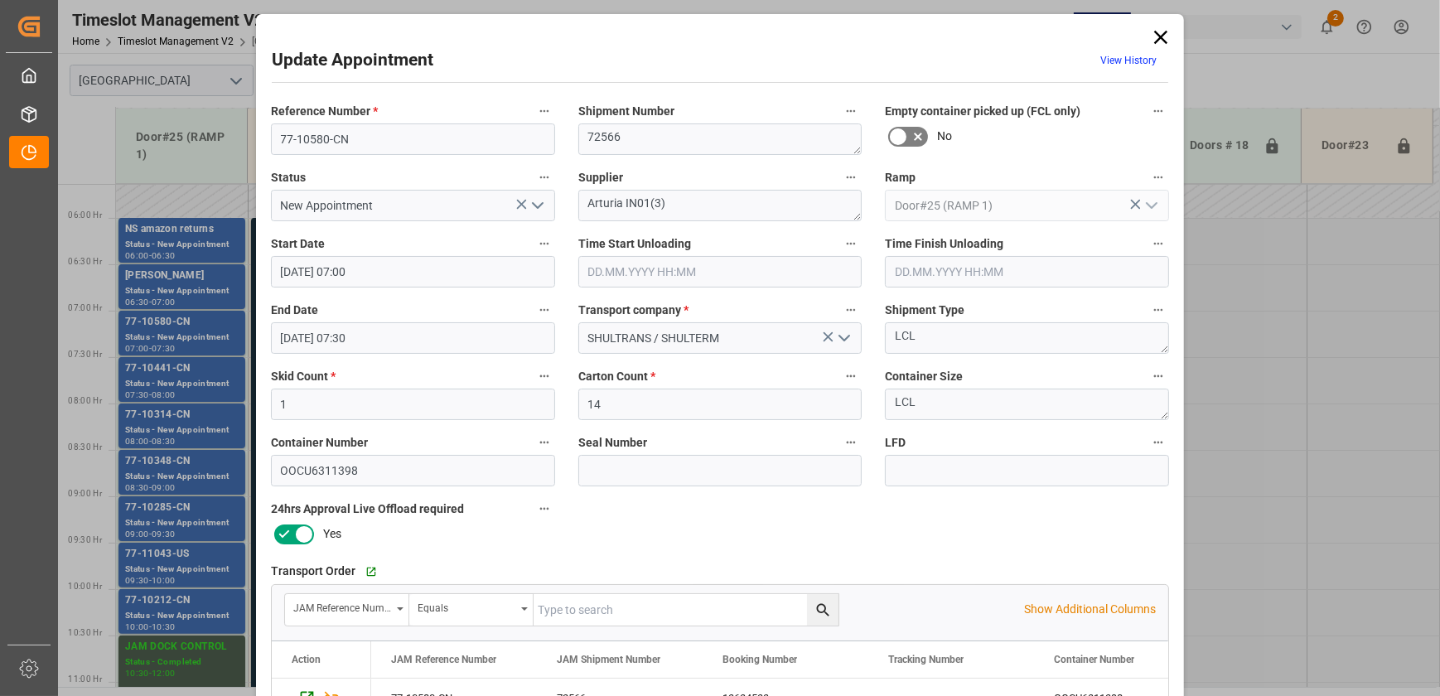
click at [532, 207] on icon "open menu" at bounding box center [538, 206] width 20 height 20
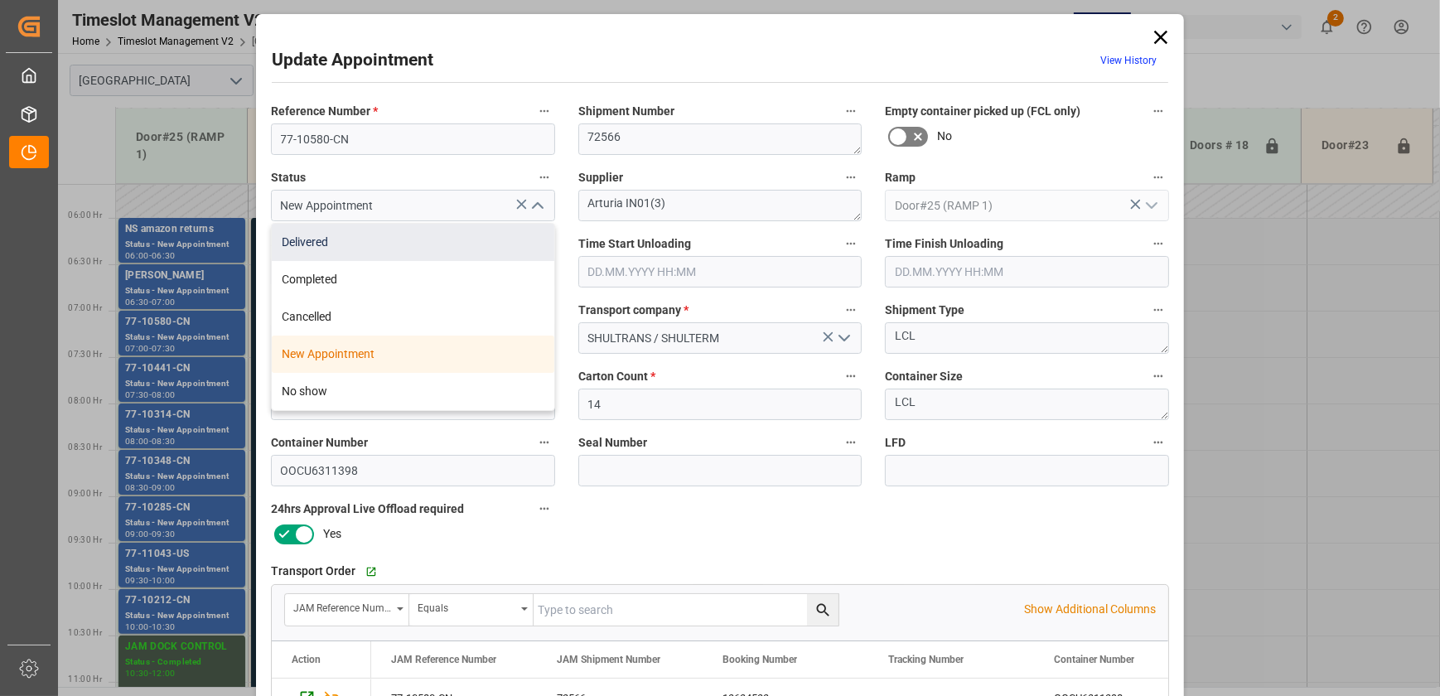
click at [481, 242] on div "Delivered" at bounding box center [413, 242] width 283 height 37
type input "Delivered"
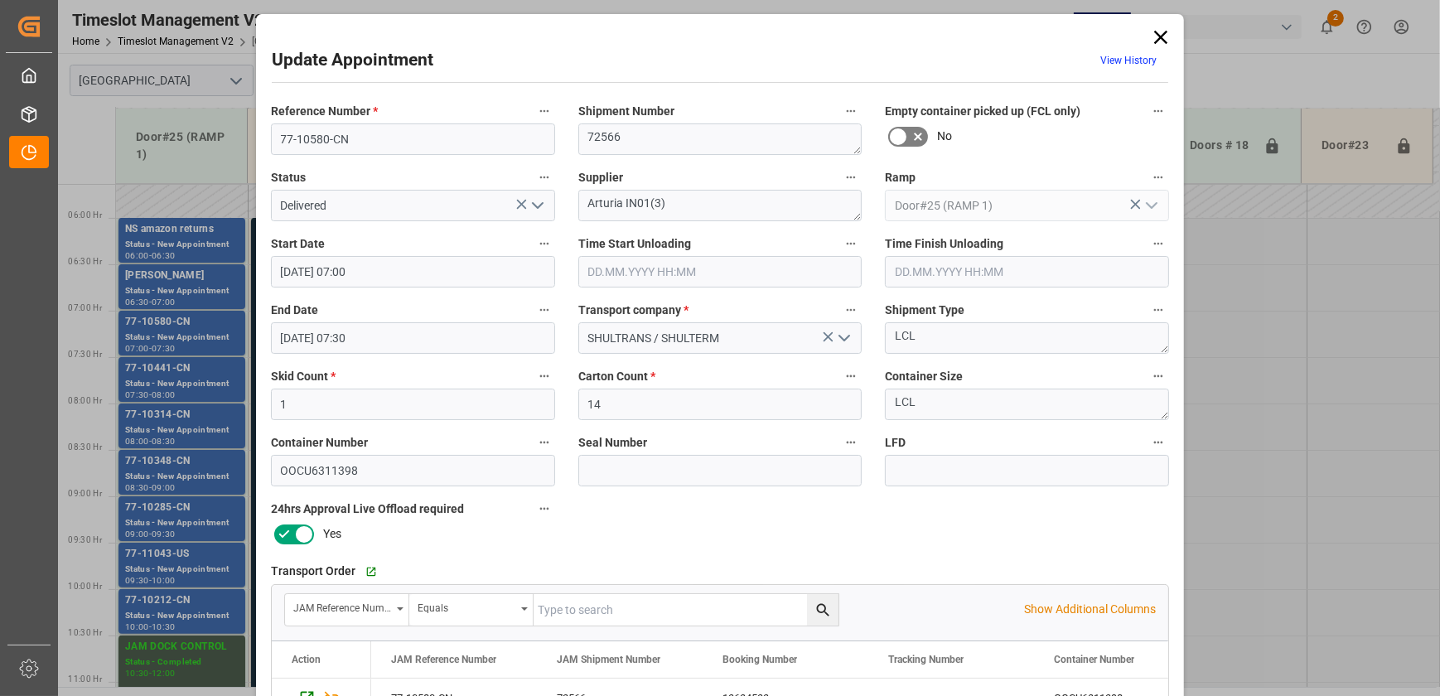
click at [649, 268] on input "text" at bounding box center [720, 271] width 284 height 31
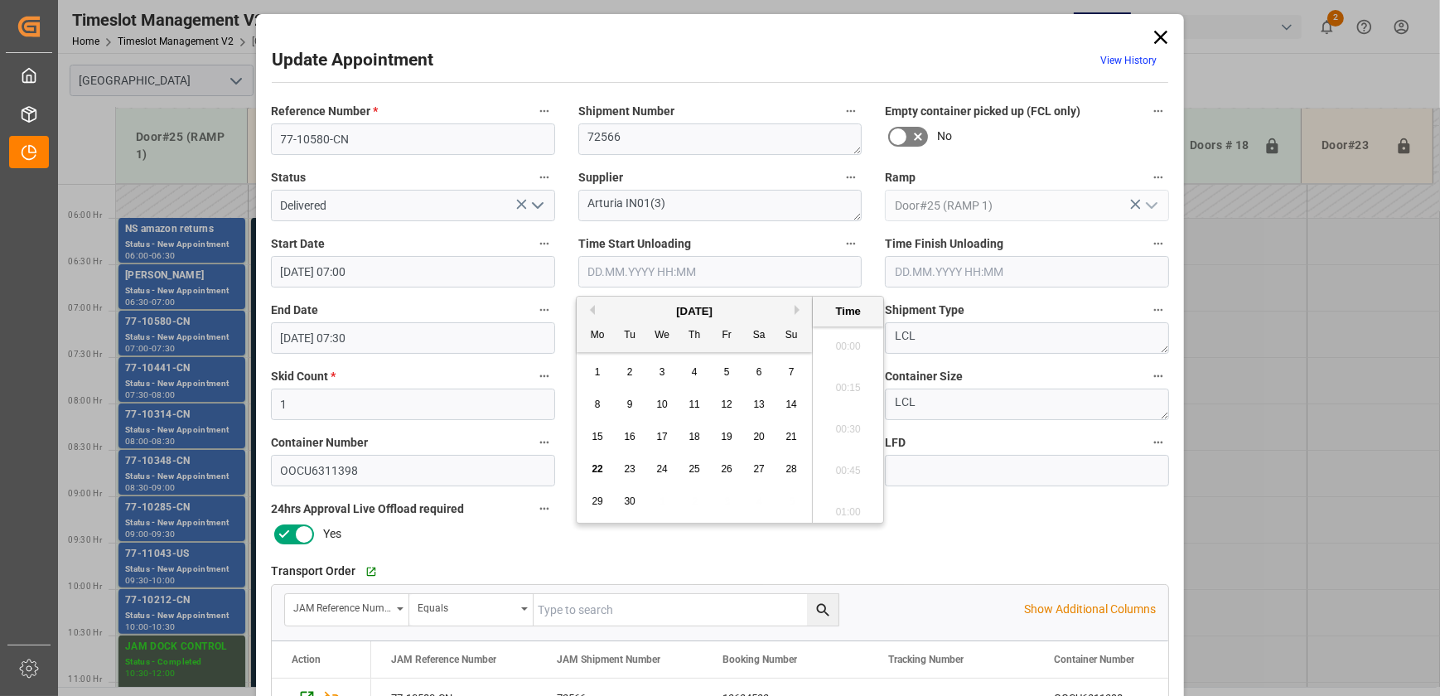
scroll to position [1455, 0]
click at [596, 471] on span "22" at bounding box center [597, 469] width 11 height 12
click at [838, 407] on li "08:45" at bounding box center [848, 417] width 70 height 41
type input "[DATE] 08:45"
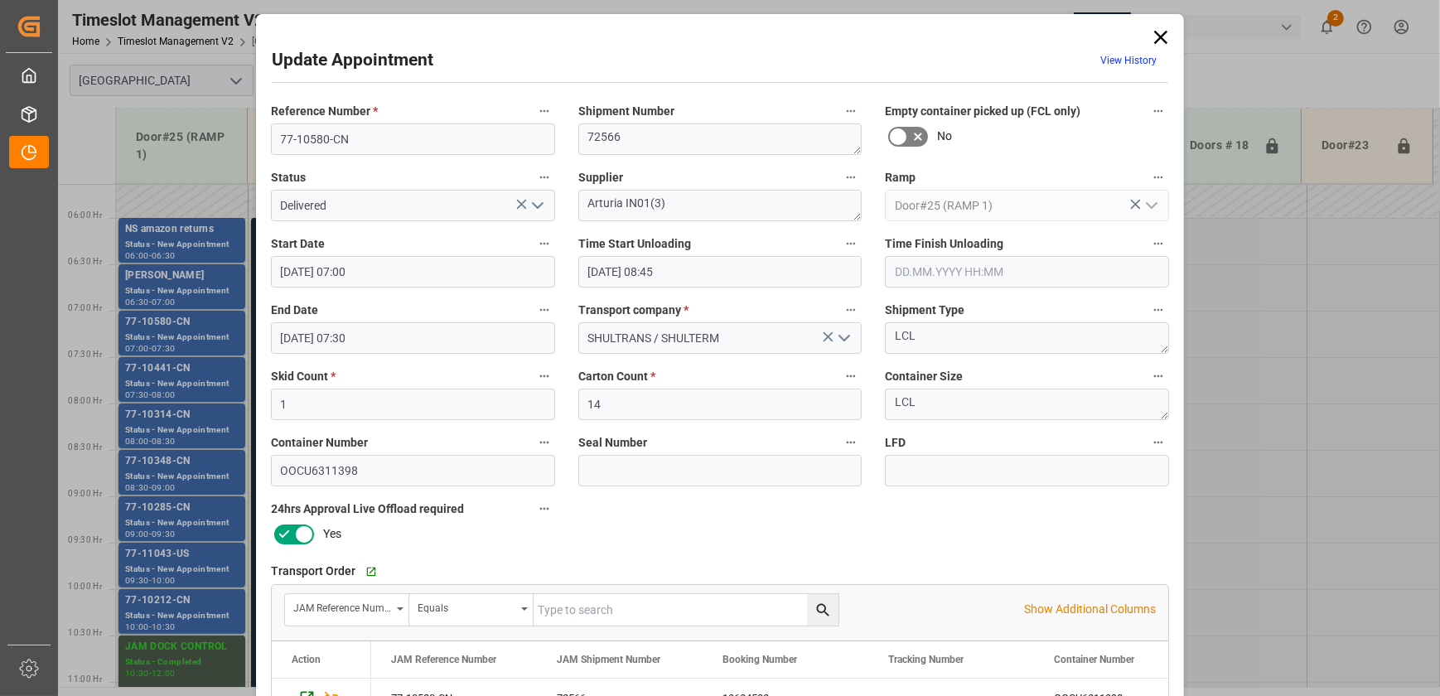
click at [707, 277] on input "[DATE] 08:45" at bounding box center [720, 271] width 284 height 31
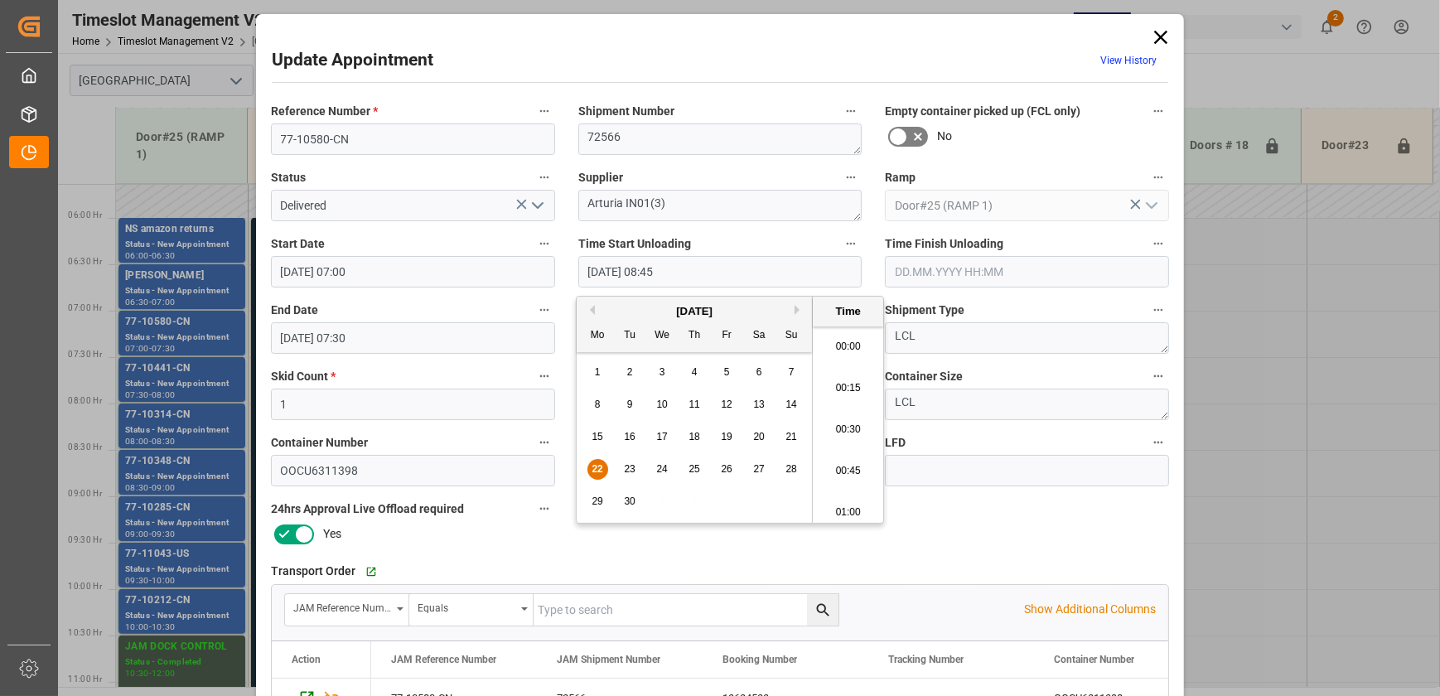
scroll to position [1372, 0]
click at [707, 277] on input "[DATE] 08:45" at bounding box center [720, 271] width 284 height 31
click at [706, 276] on input "[DATE] 08:45" at bounding box center [720, 271] width 284 height 31
click at [1017, 517] on div "Reference Number * 77-10580-CN Shipment Number 72566 Empty container picked up …" at bounding box center [719, 511] width 921 height 834
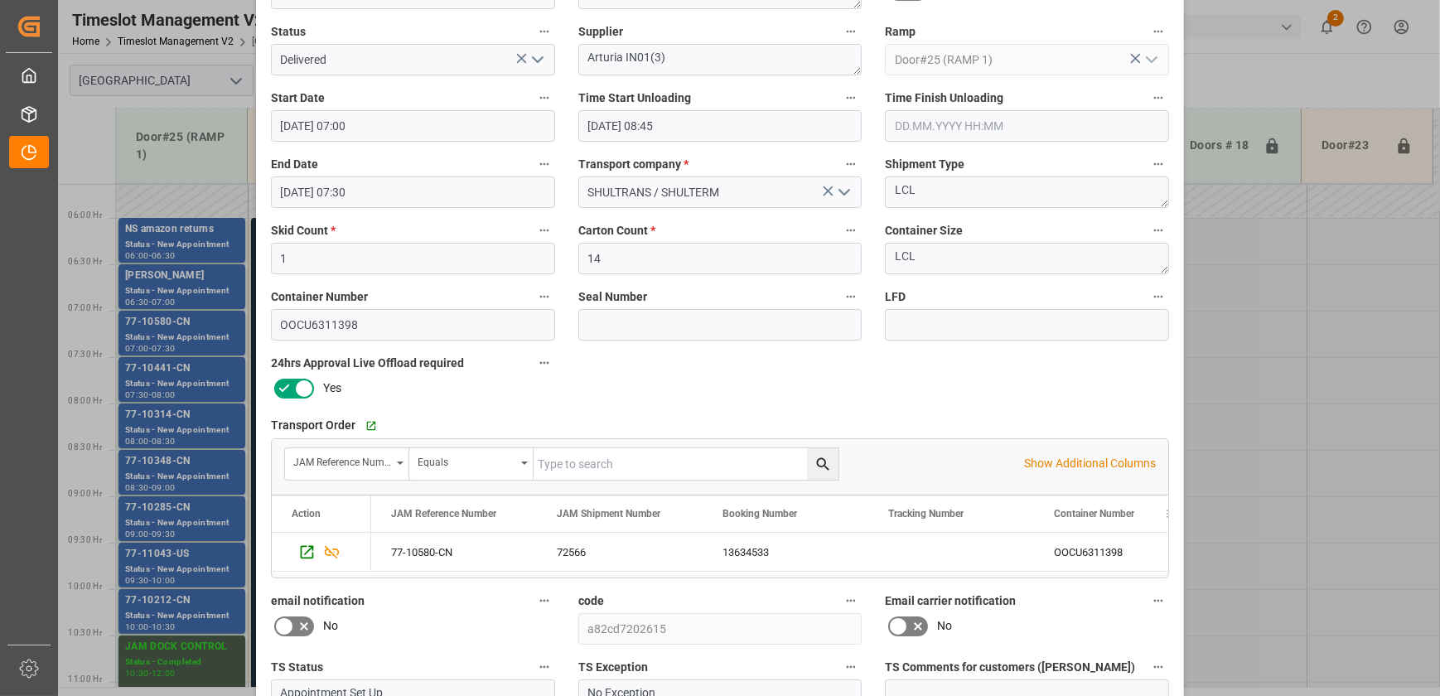
scroll to position [310, 0]
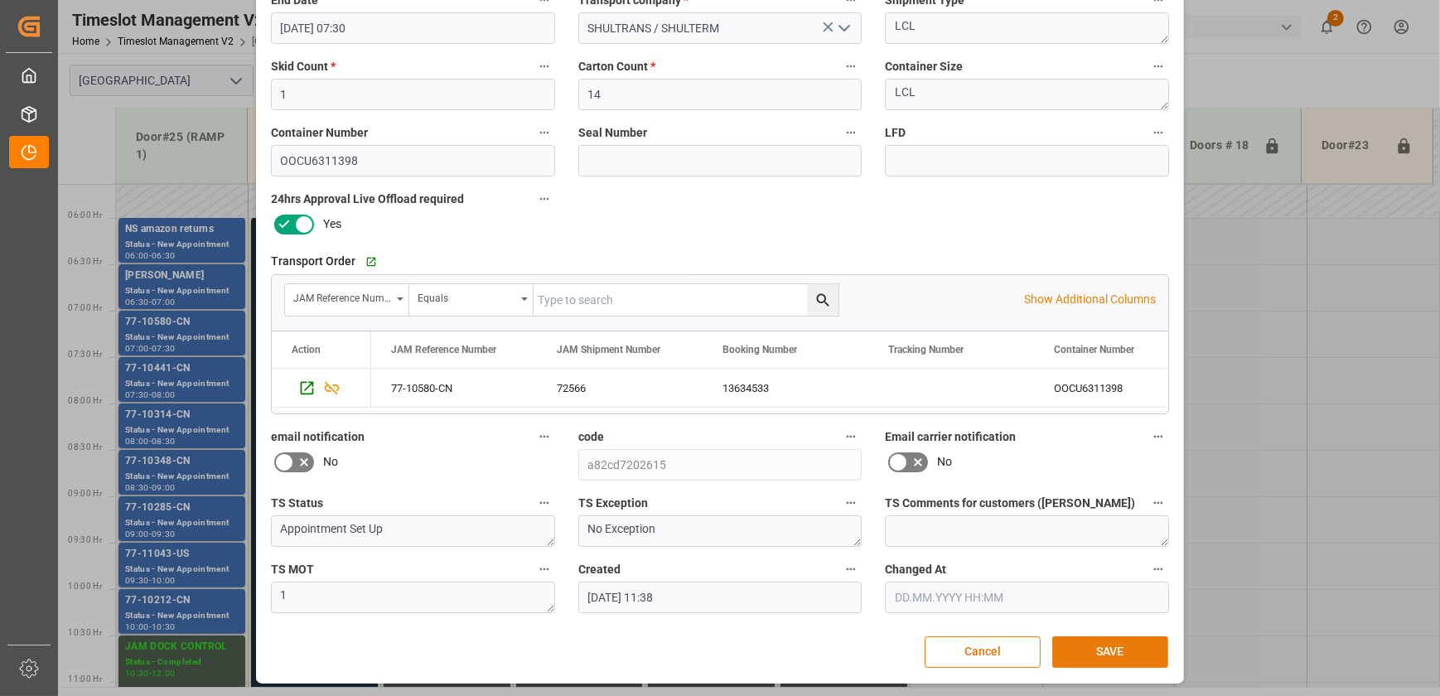
click at [1117, 647] on button "SAVE" at bounding box center [1110, 651] width 116 height 31
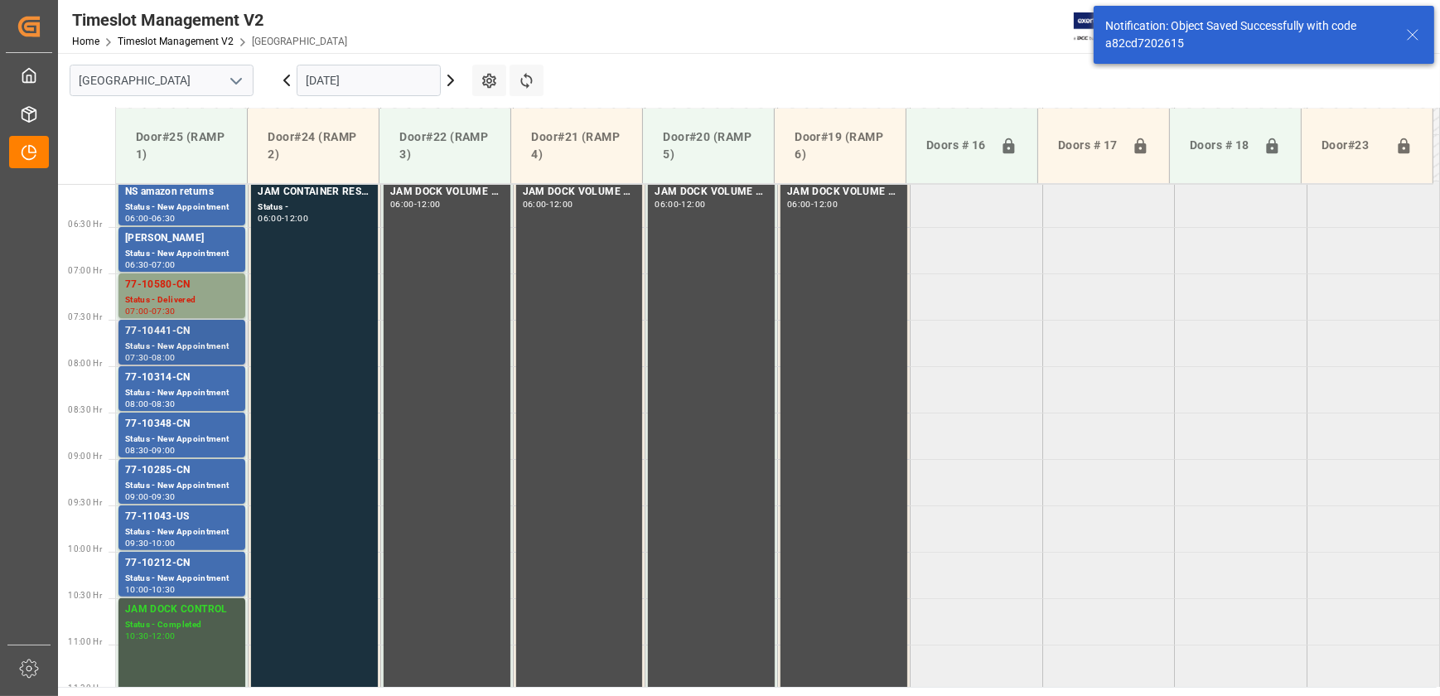
scroll to position [563, 0]
click at [182, 328] on div "77-10441-CN" at bounding box center [182, 328] width 114 height 17
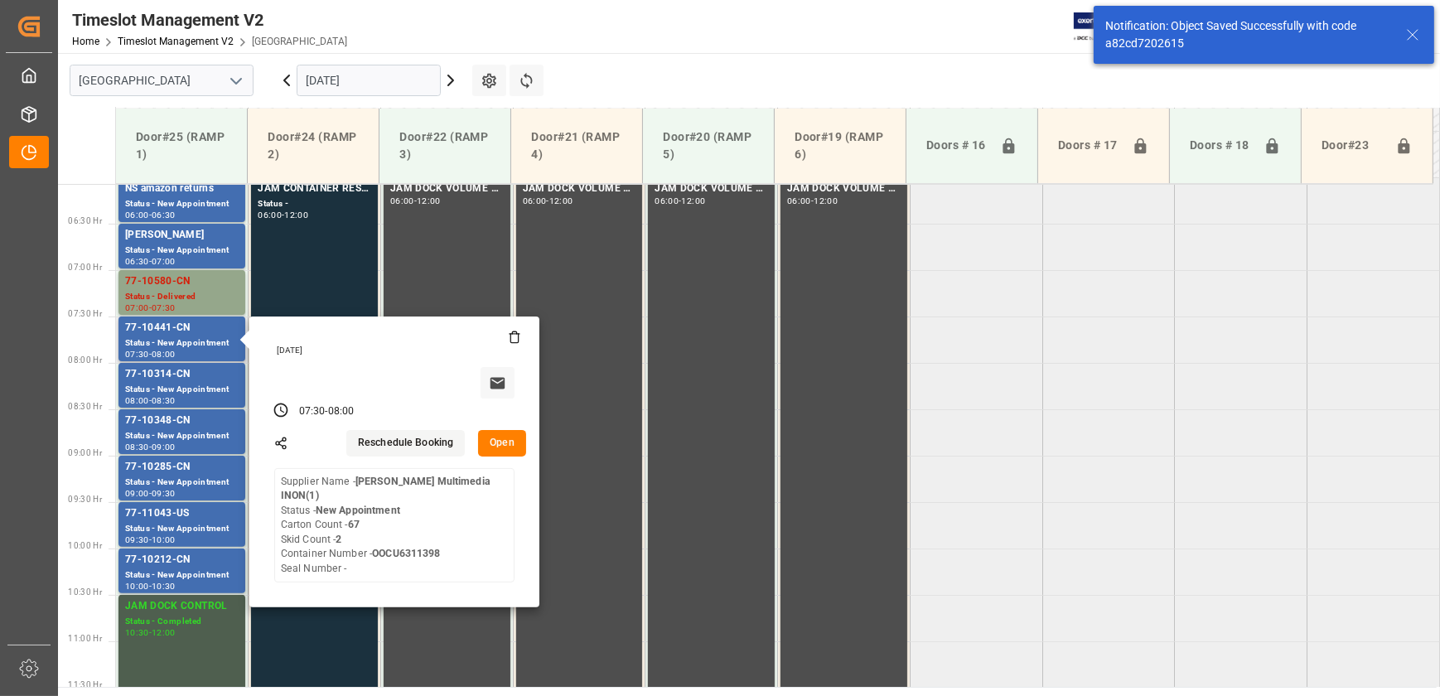
click at [495, 442] on button "Open" at bounding box center [502, 443] width 48 height 27
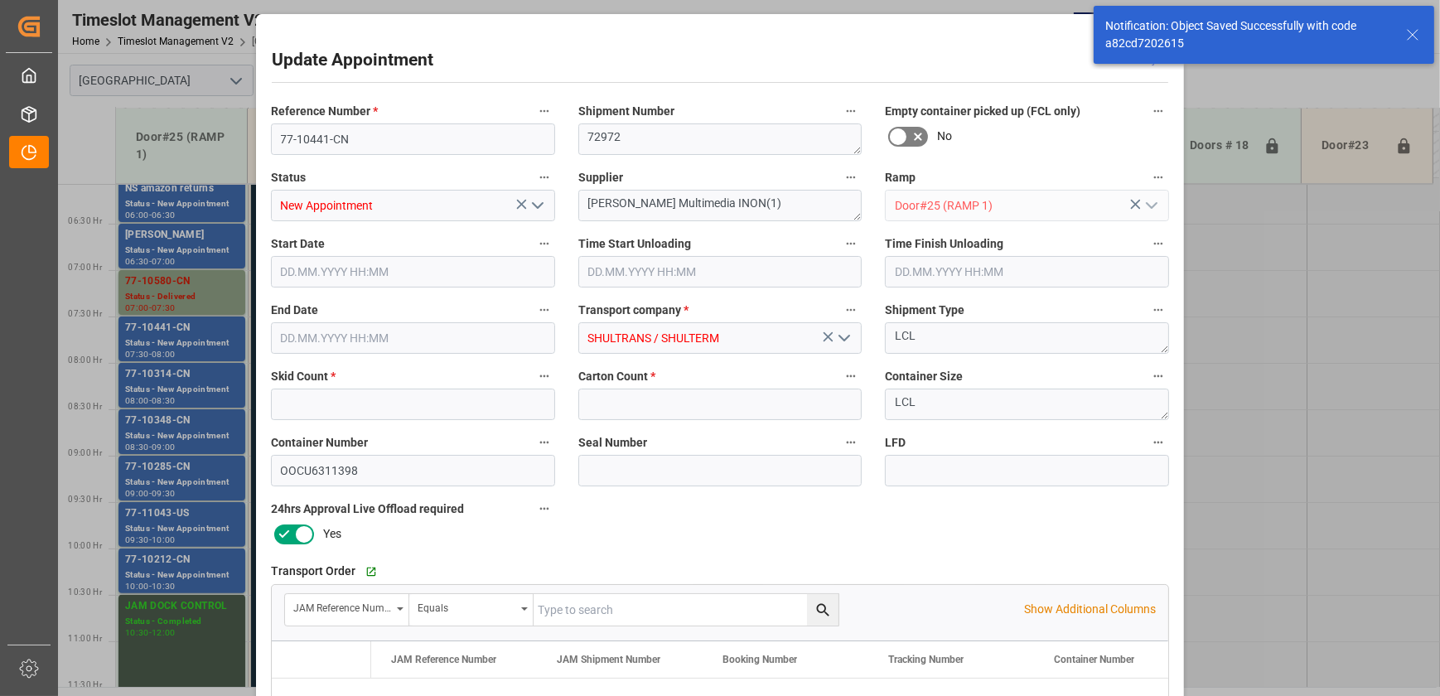
type input "2"
type input "67"
type input "[DATE] 07:30"
type input "[DATE] 08:00"
type input "[DATE] 11:39"
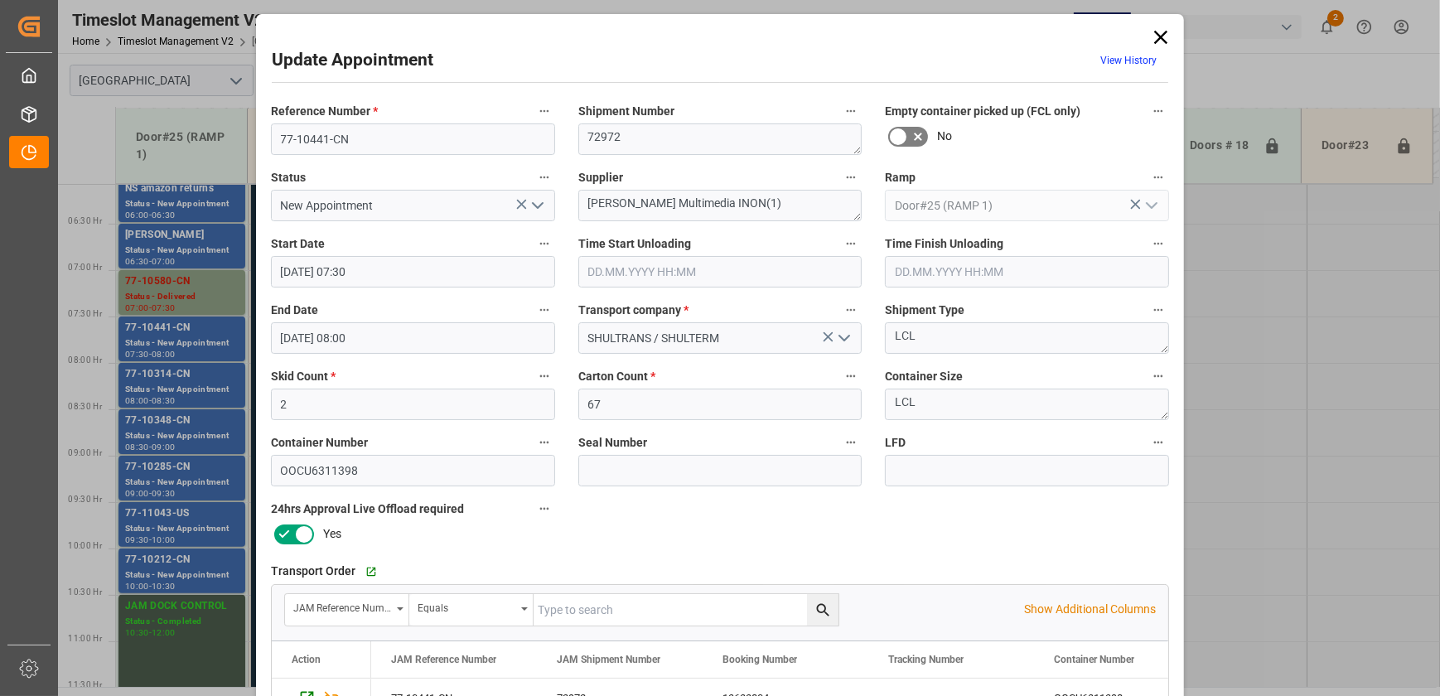
click at [536, 208] on icon "open menu" at bounding box center [538, 206] width 20 height 20
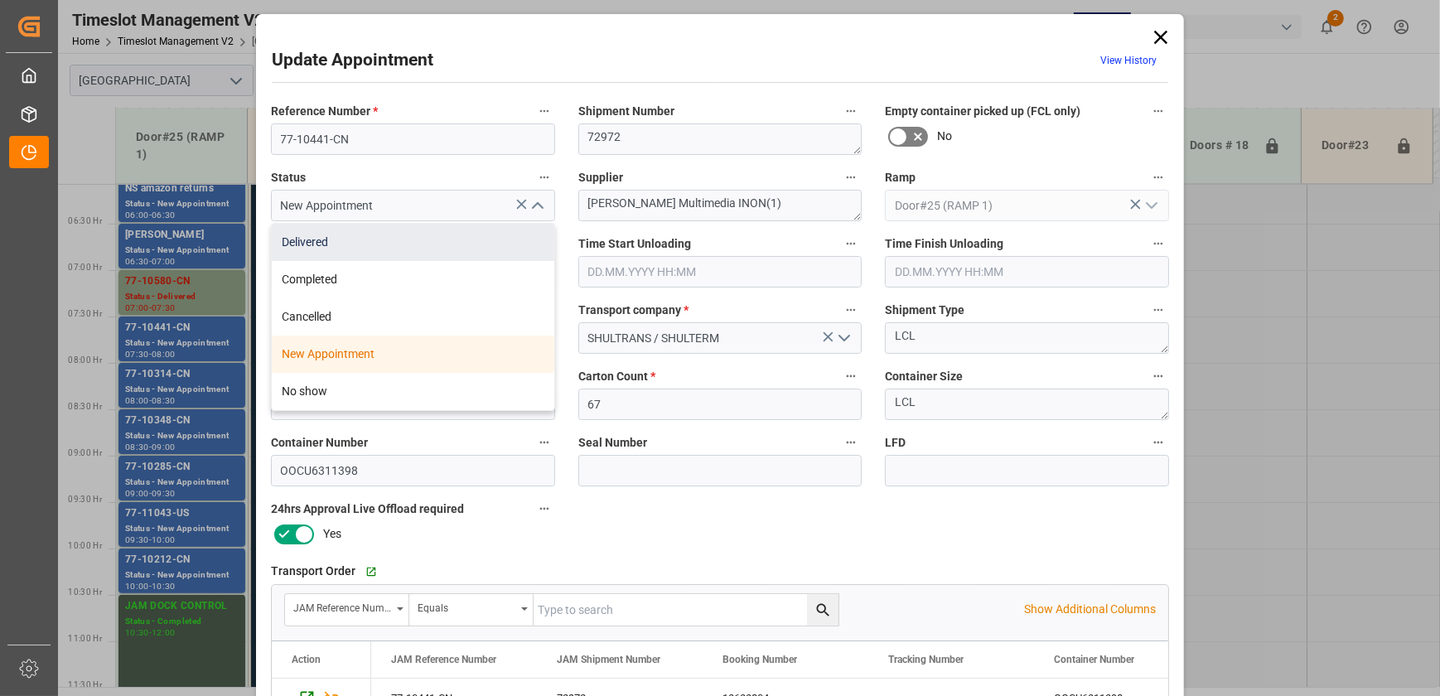
click at [490, 246] on div "Delivered" at bounding box center [413, 242] width 283 height 37
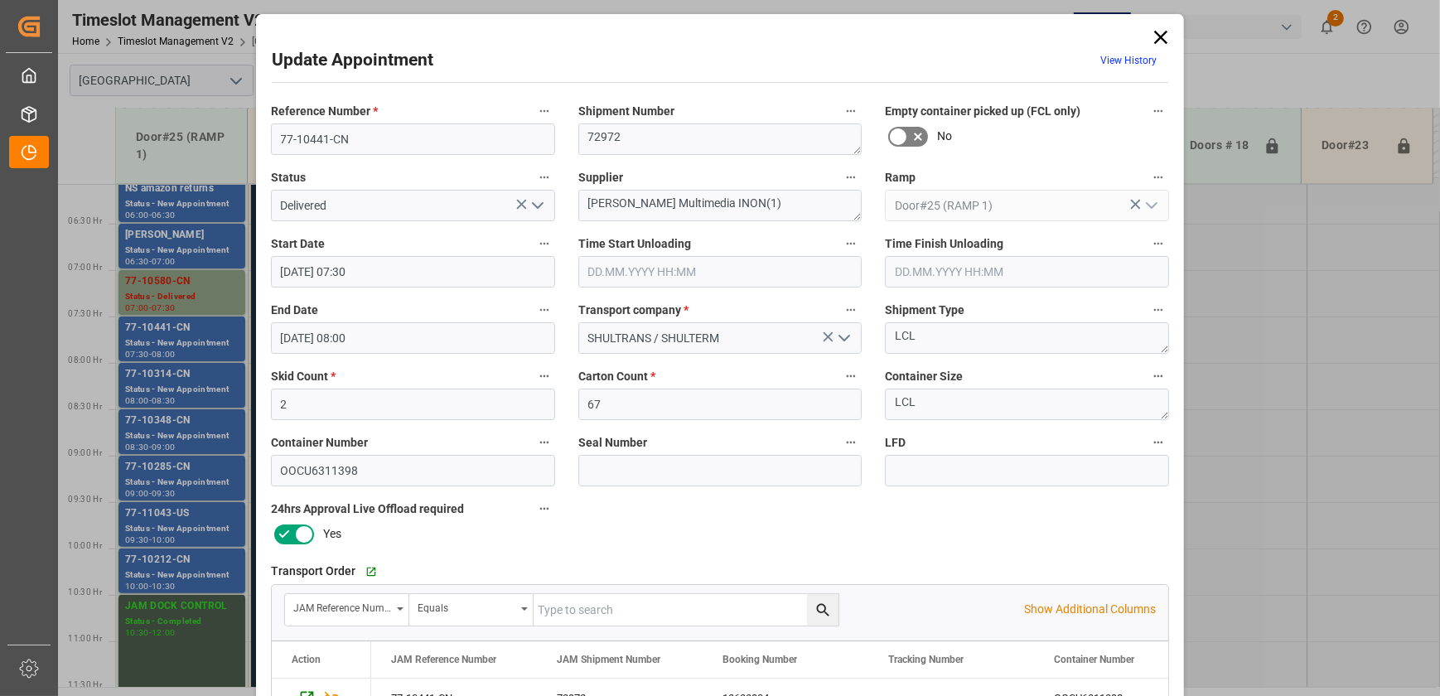
type input "Delivered"
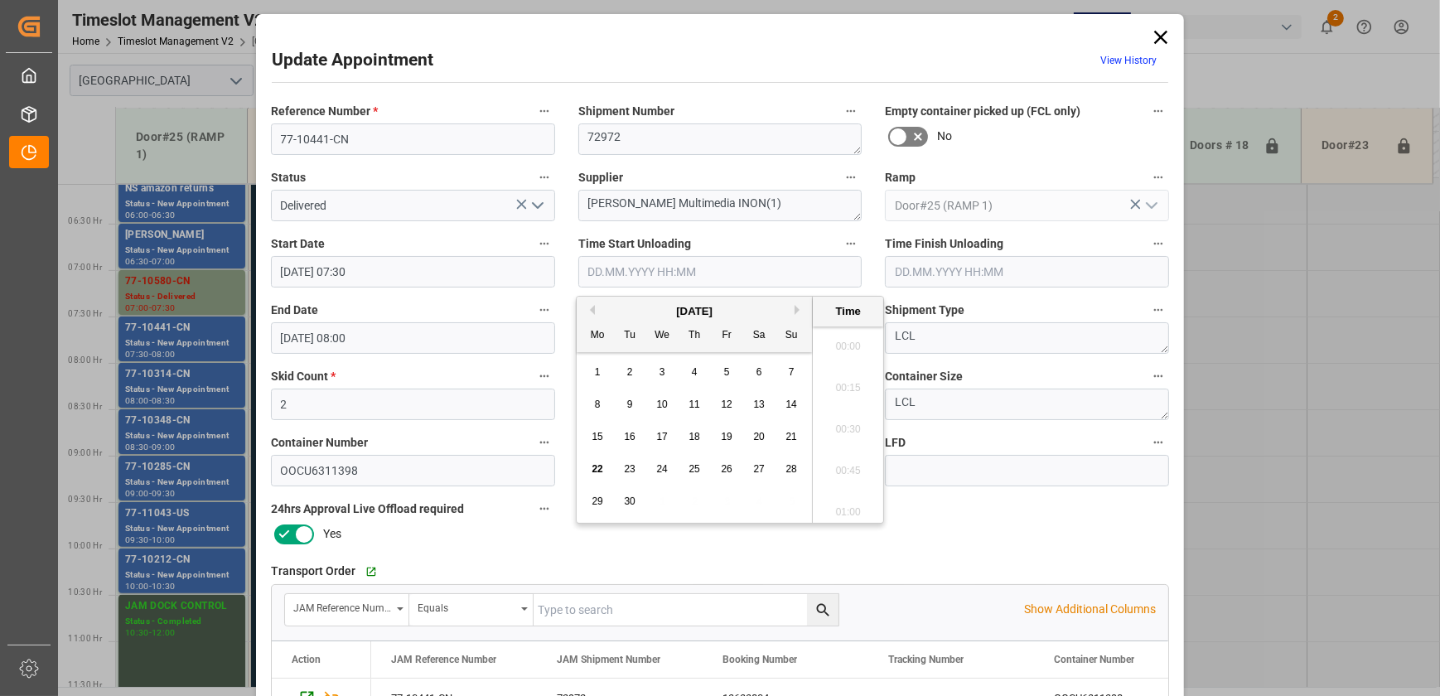
click at [747, 263] on input "text" at bounding box center [720, 271] width 284 height 31
paste input "[DATE] 08:45"
type input "[DATE] 08:45"
click at [971, 534] on div "Reference Number * 77-10441-CN Shipment Number 72972 Empty container picked up …" at bounding box center [719, 511] width 921 height 834
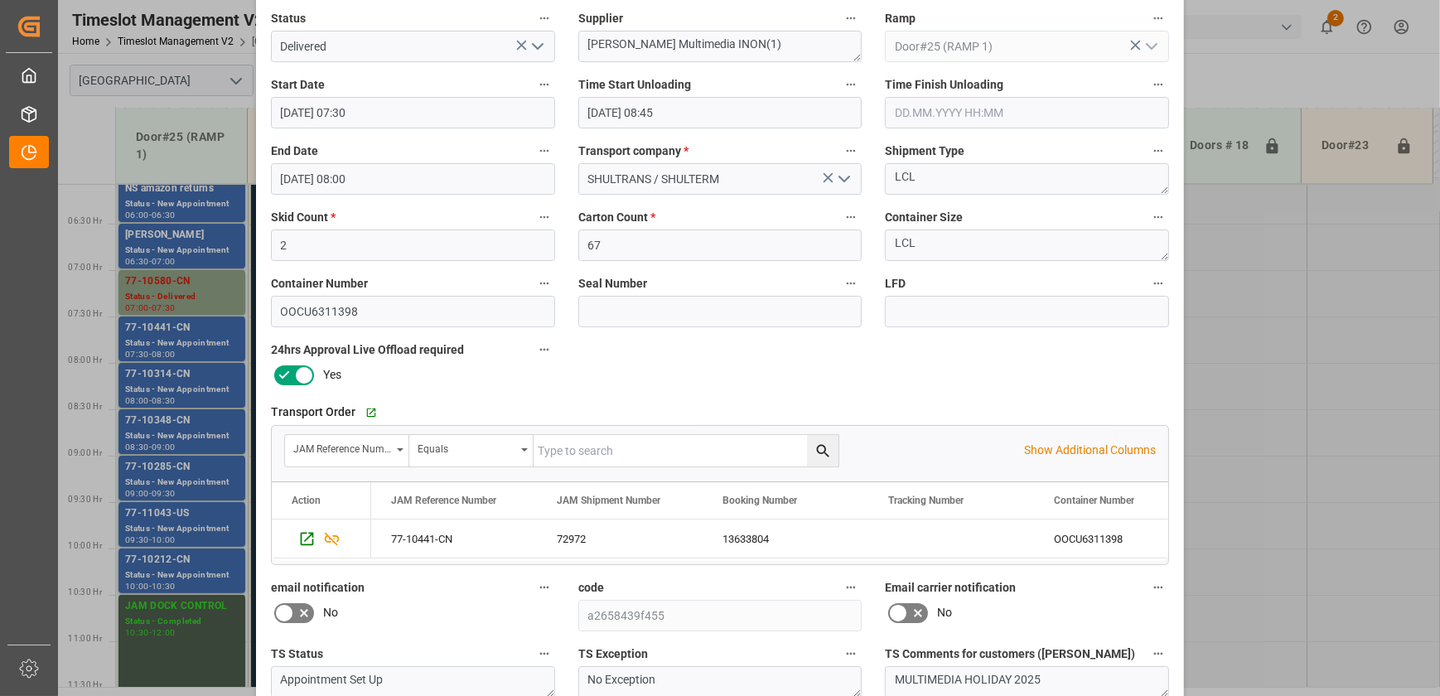
scroll to position [310, 0]
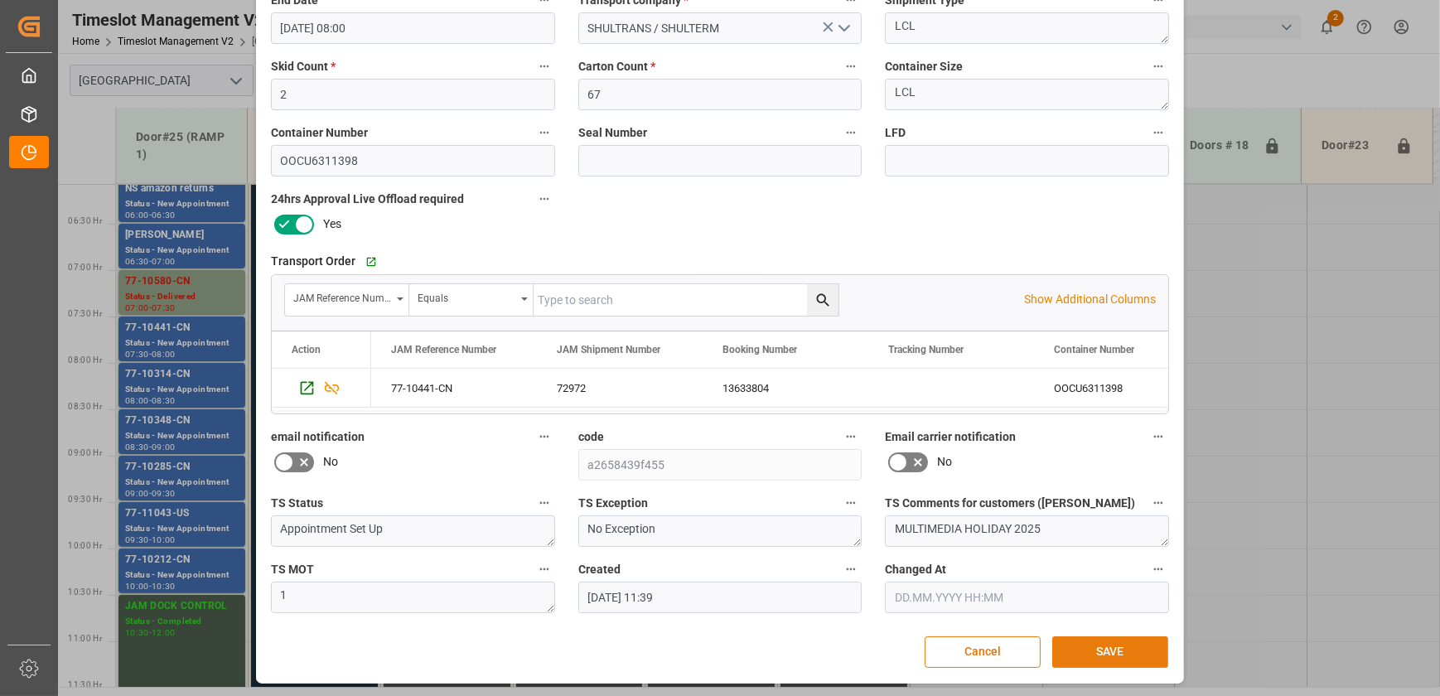
click at [1095, 645] on button "SAVE" at bounding box center [1110, 651] width 116 height 31
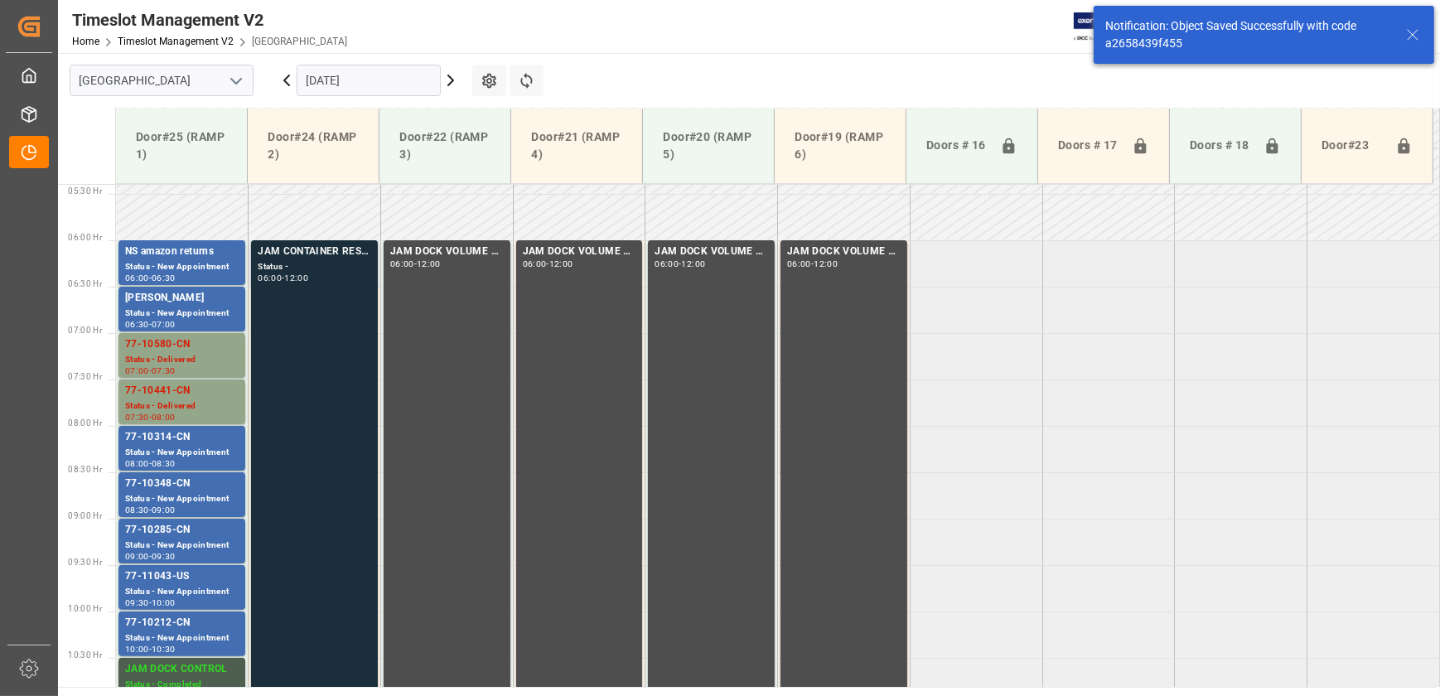
scroll to position [563, 0]
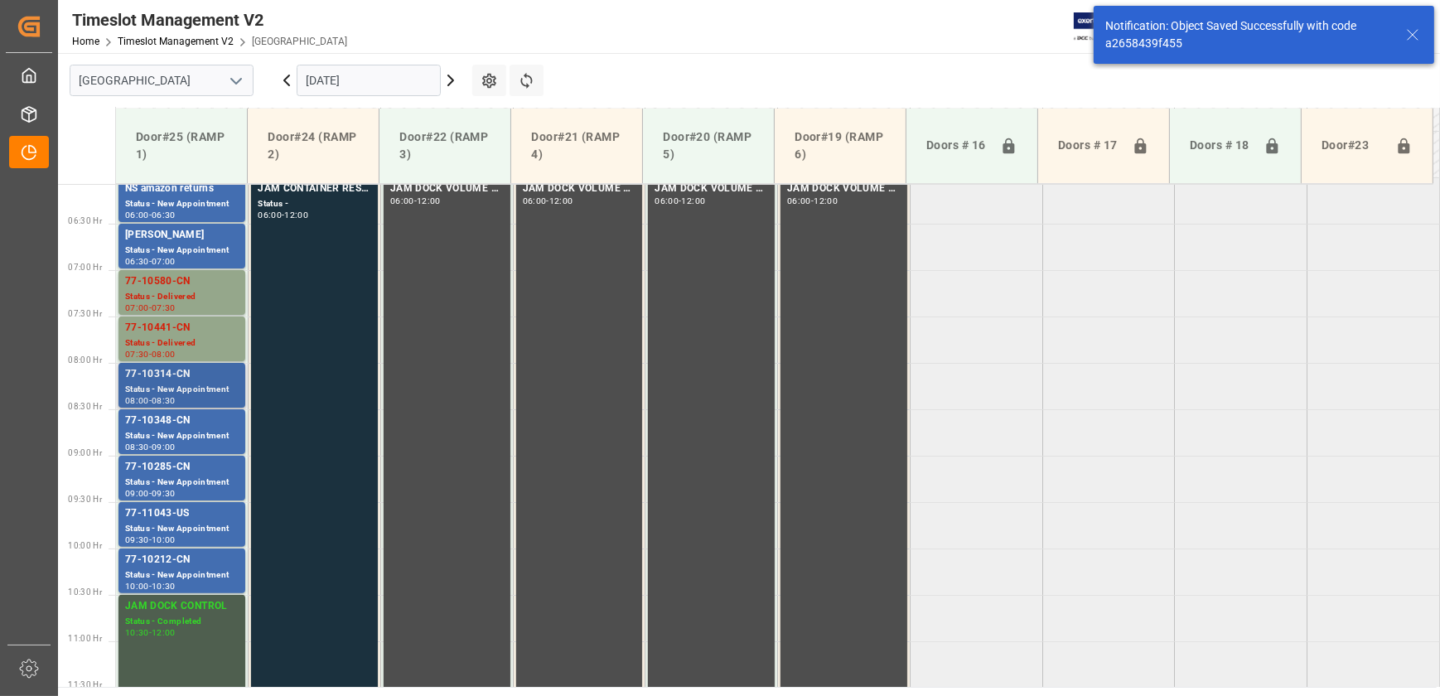
click at [192, 377] on div "77-10314-CN" at bounding box center [182, 374] width 114 height 17
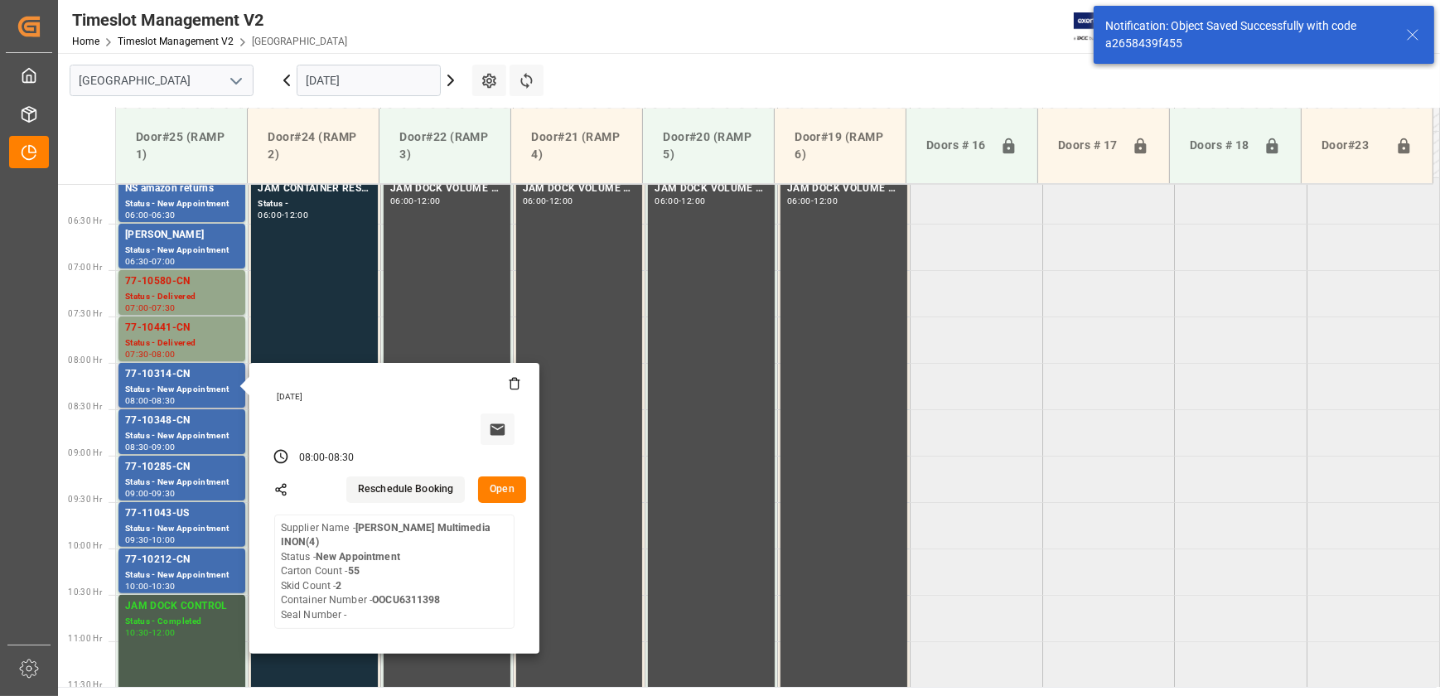
click at [500, 490] on button "Open" at bounding box center [502, 489] width 48 height 27
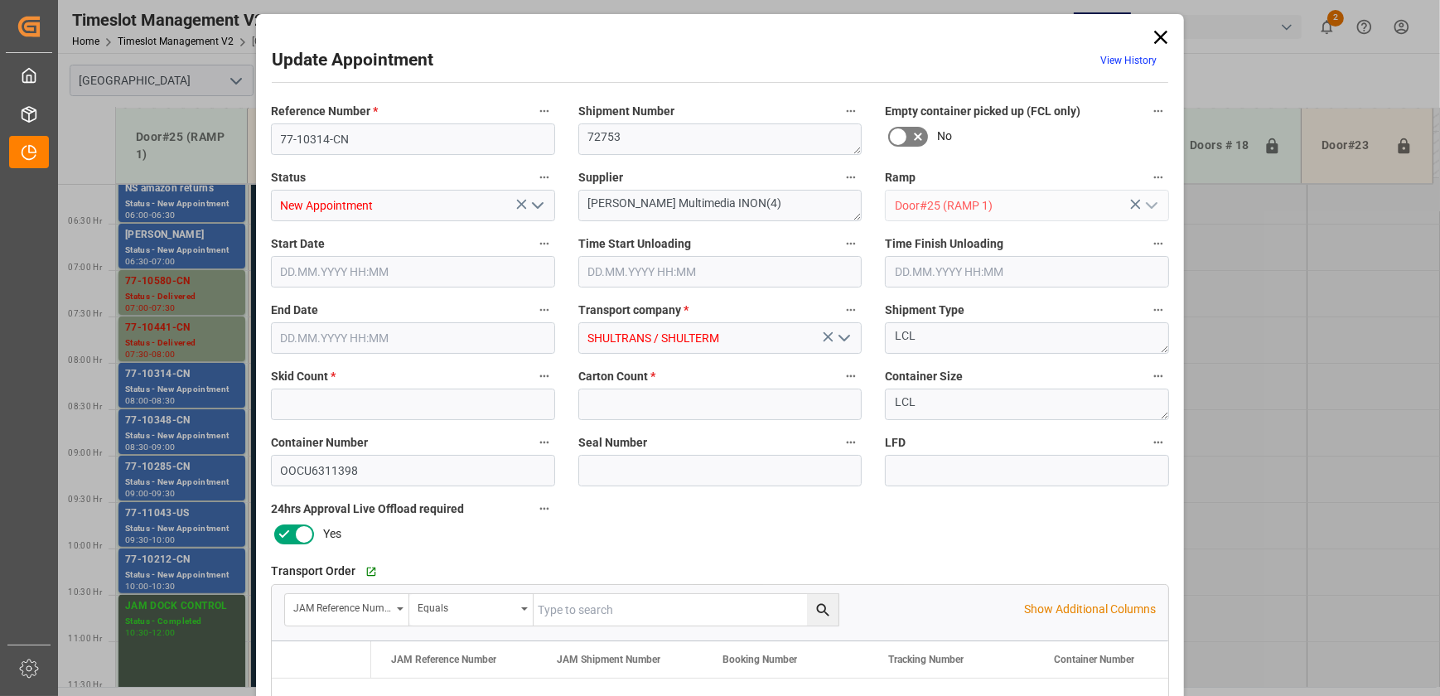
type input "2"
type input "55"
type input "[DATE] 08:00"
type input "[DATE] 08:30"
type input "[DATE] 11:39"
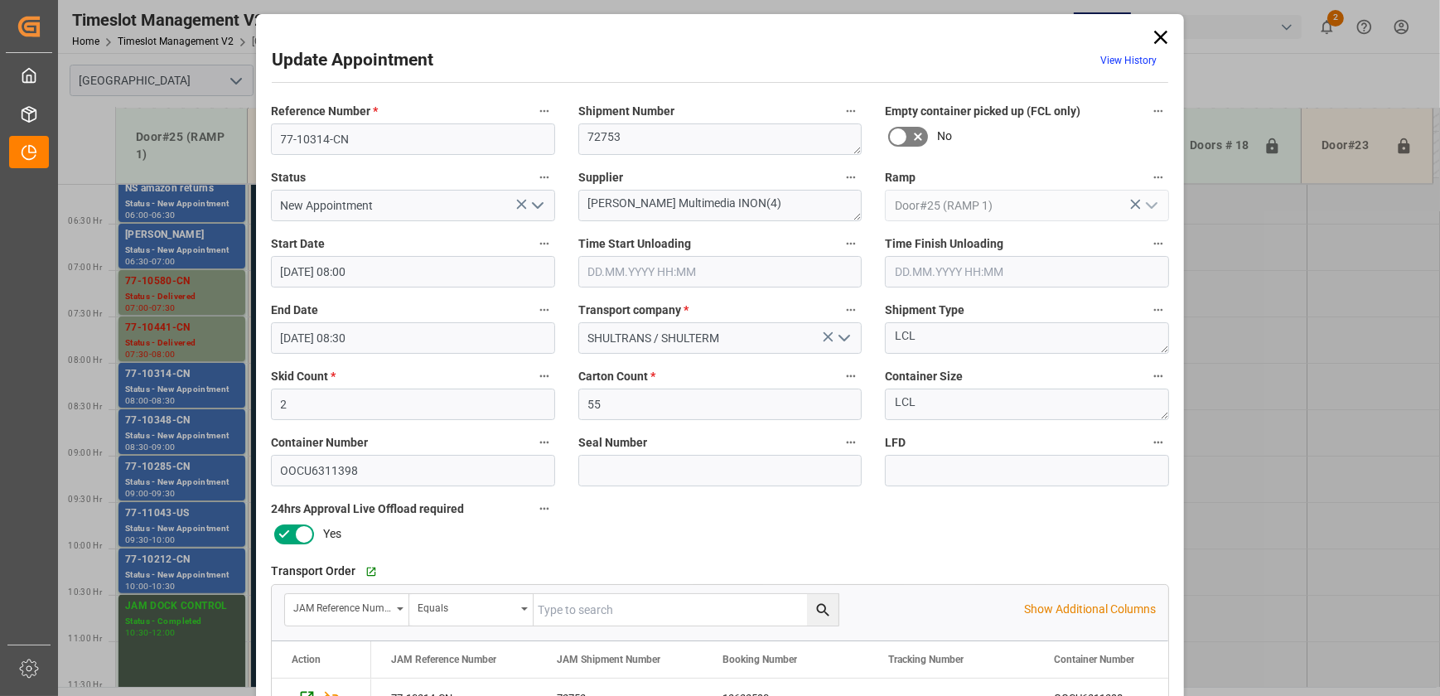
click at [684, 268] on input "text" at bounding box center [720, 271] width 284 height 31
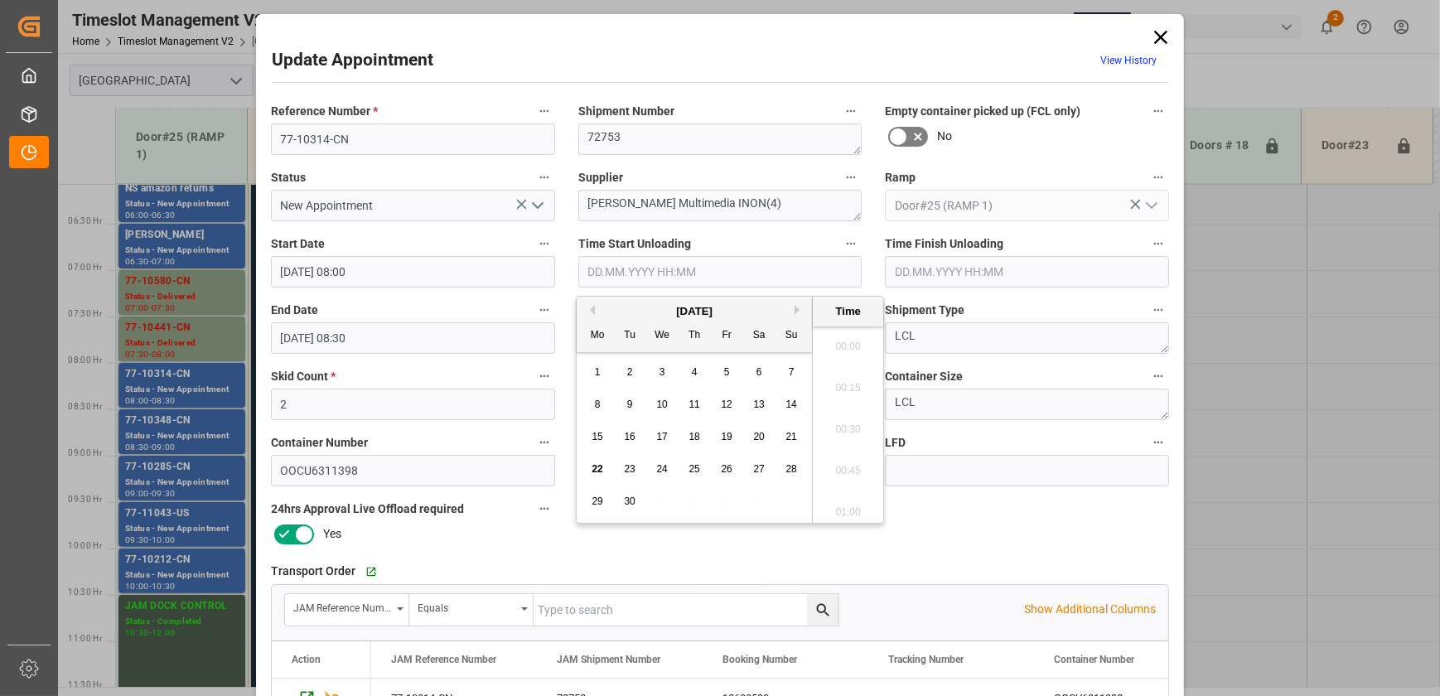
scroll to position [1455, 0]
paste input "[DATE] 08:45"
type input "[DATE] 08:45"
click at [535, 205] on icon "open menu" at bounding box center [538, 206] width 20 height 20
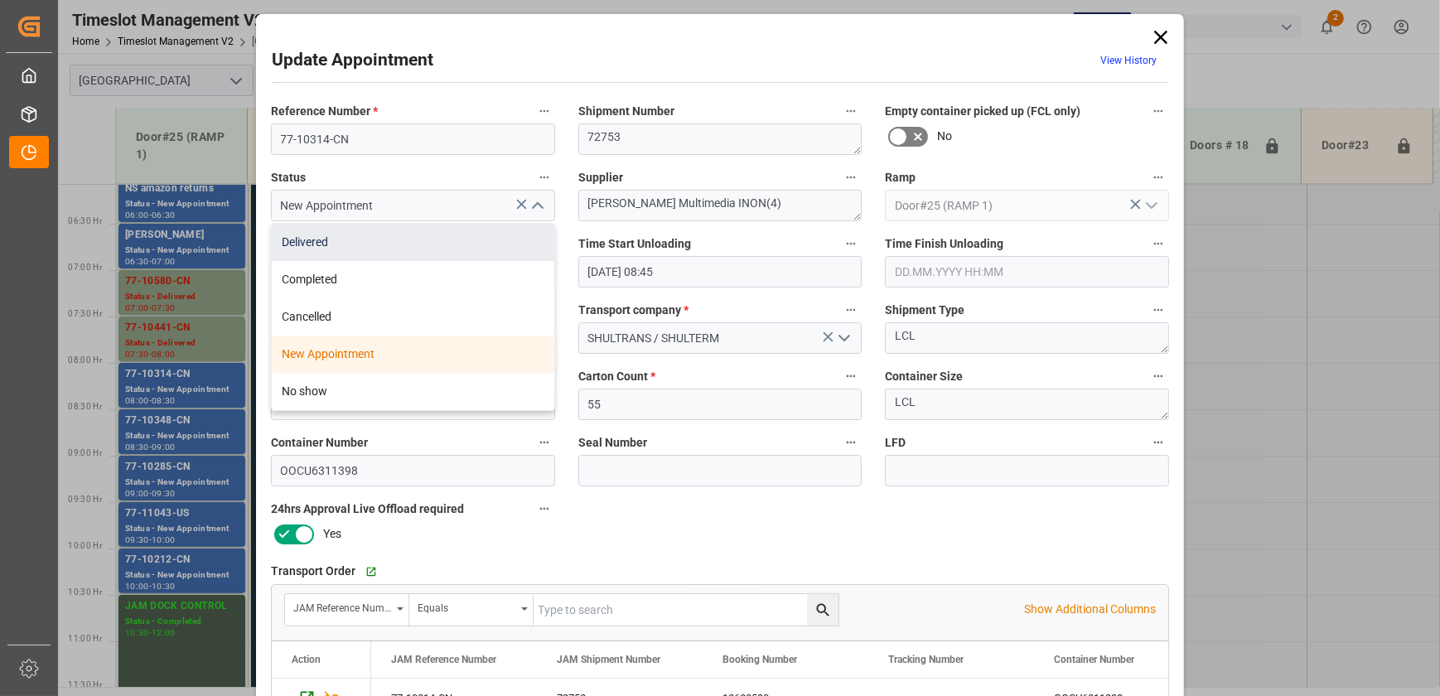
click at [483, 249] on div "Delivered" at bounding box center [413, 242] width 283 height 37
type input "Delivered"
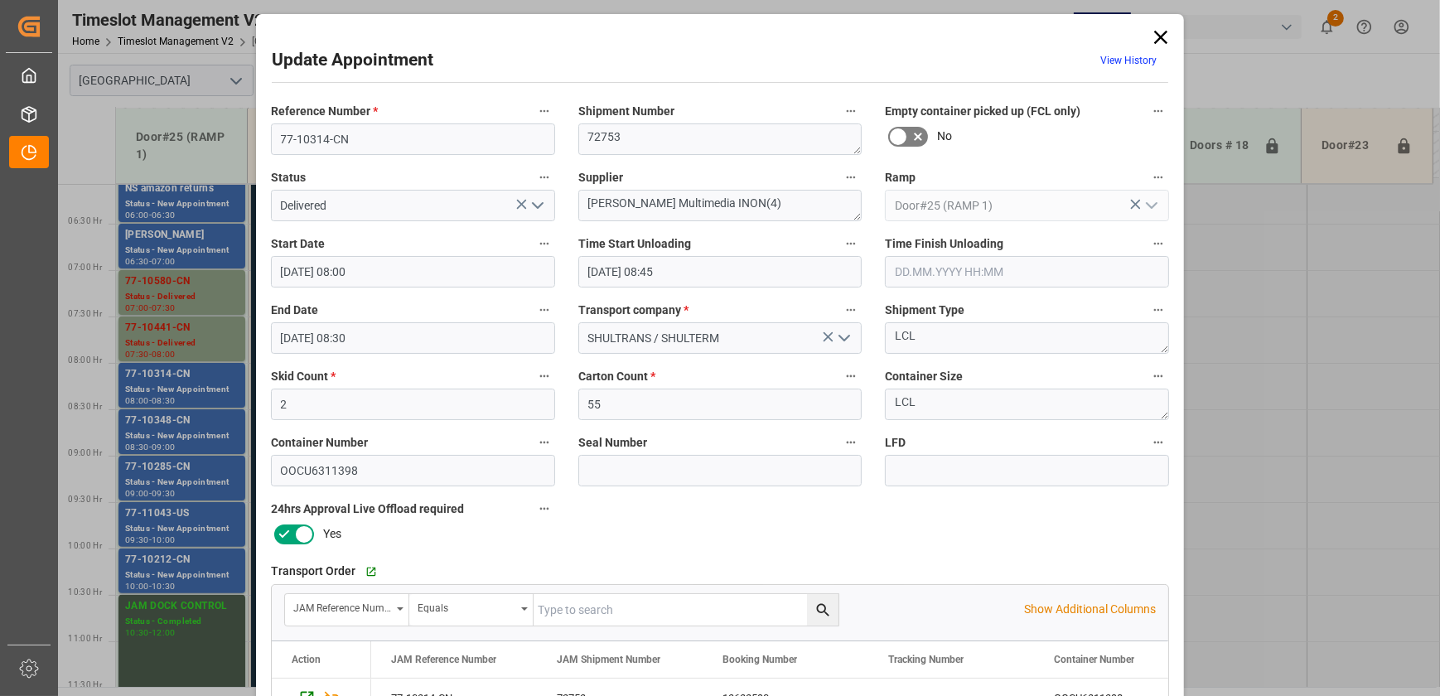
scroll to position [310, 0]
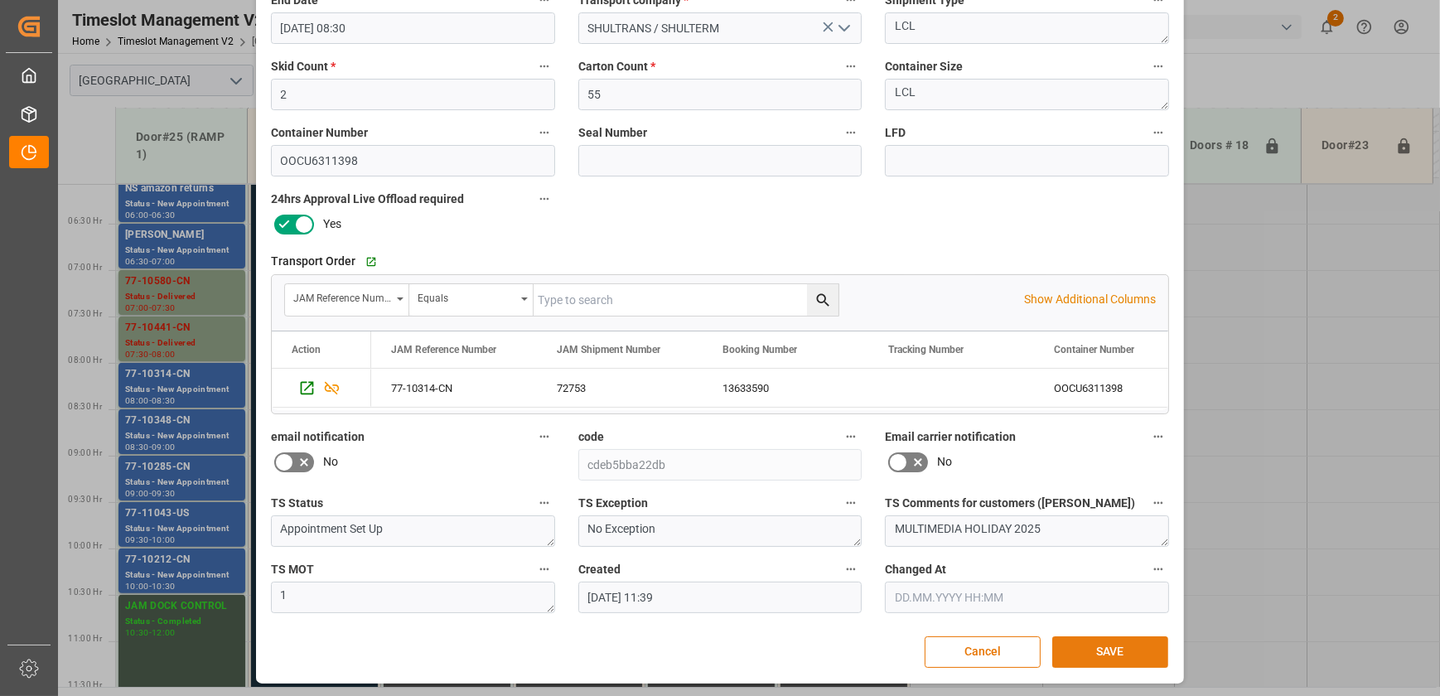
click at [1094, 655] on button "SAVE" at bounding box center [1110, 651] width 116 height 31
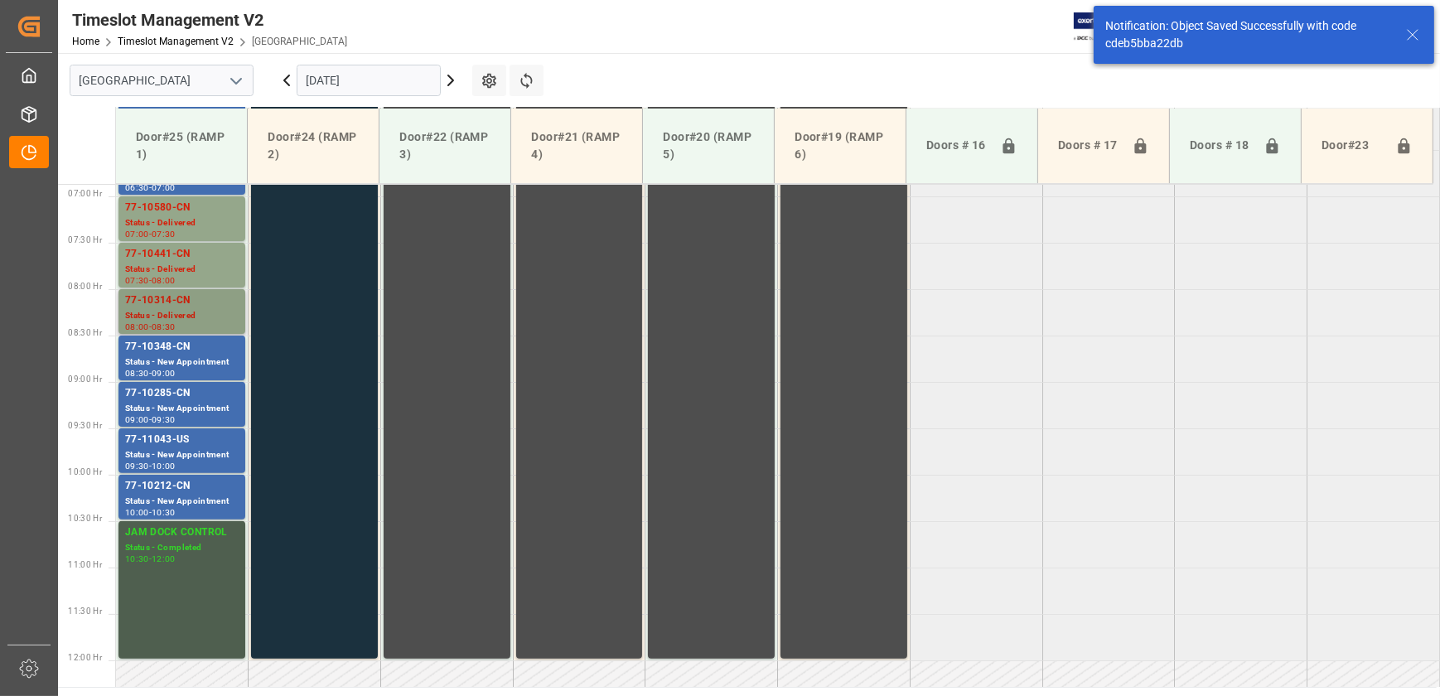
scroll to position [655, 0]
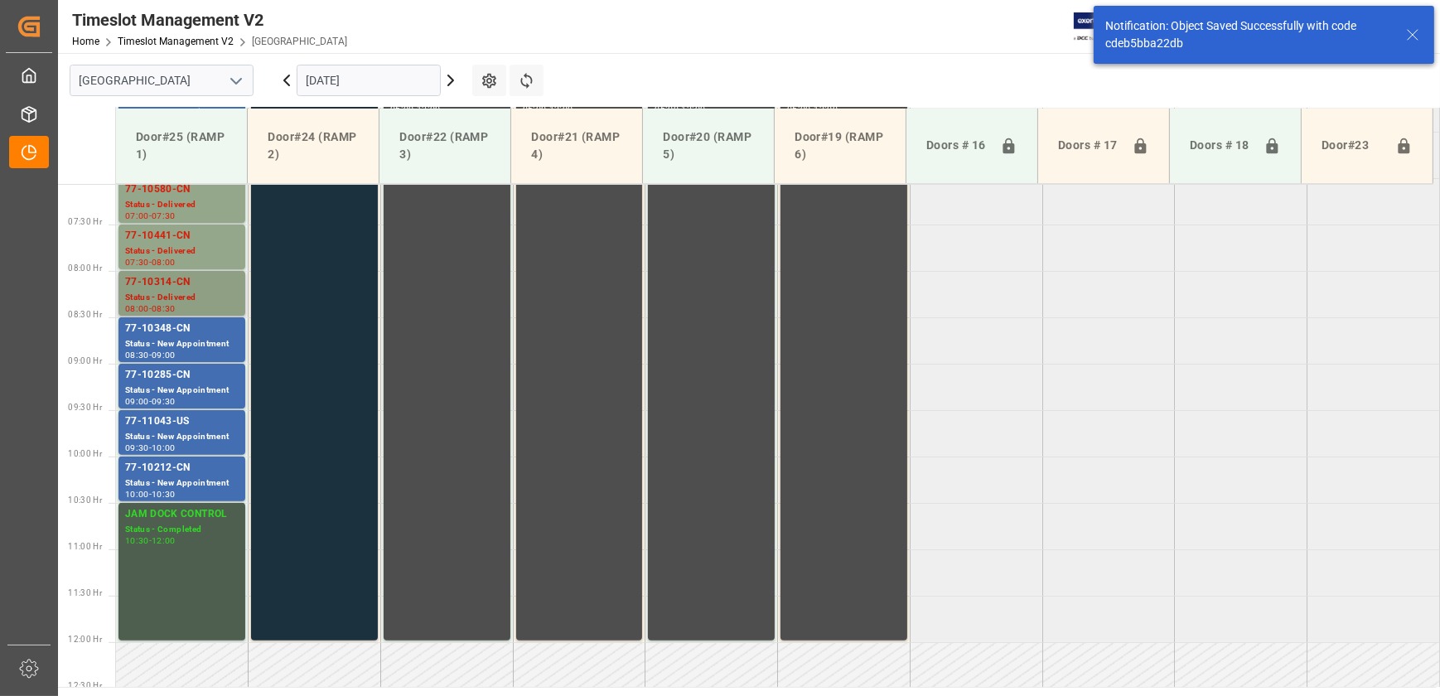
click at [213, 284] on div "77-10314-CN" at bounding box center [182, 282] width 114 height 17
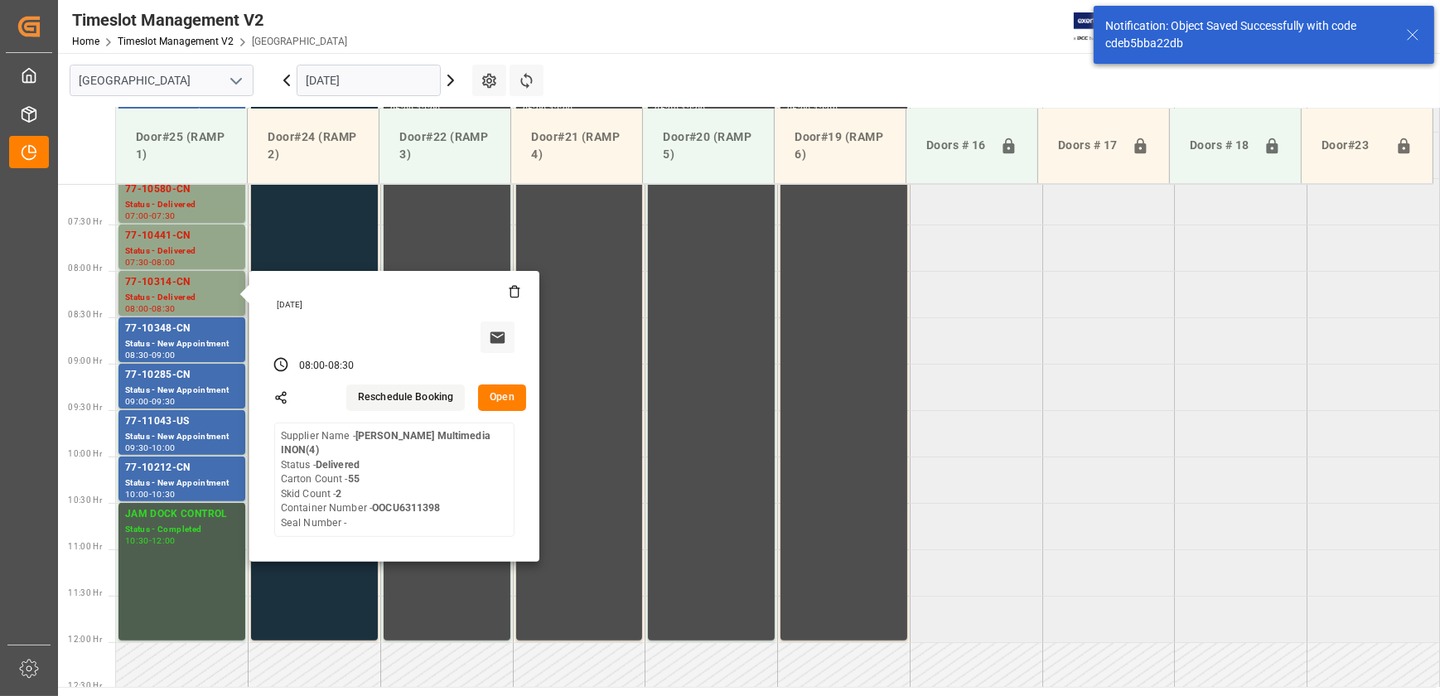
click at [497, 396] on button "Open" at bounding box center [502, 397] width 48 height 27
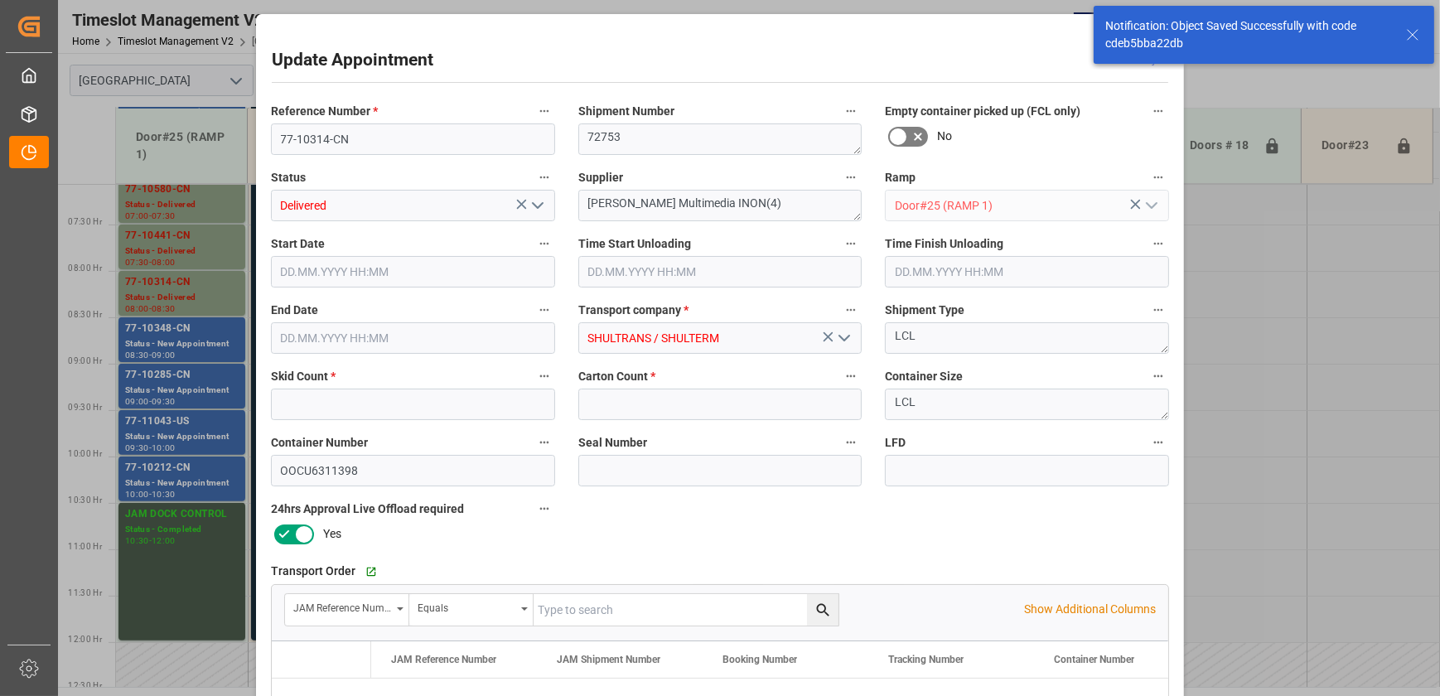
type input "2"
type input "55"
type input "[DATE] 08:00"
type input "[DATE] 08:45"
type input "[DATE] 08:30"
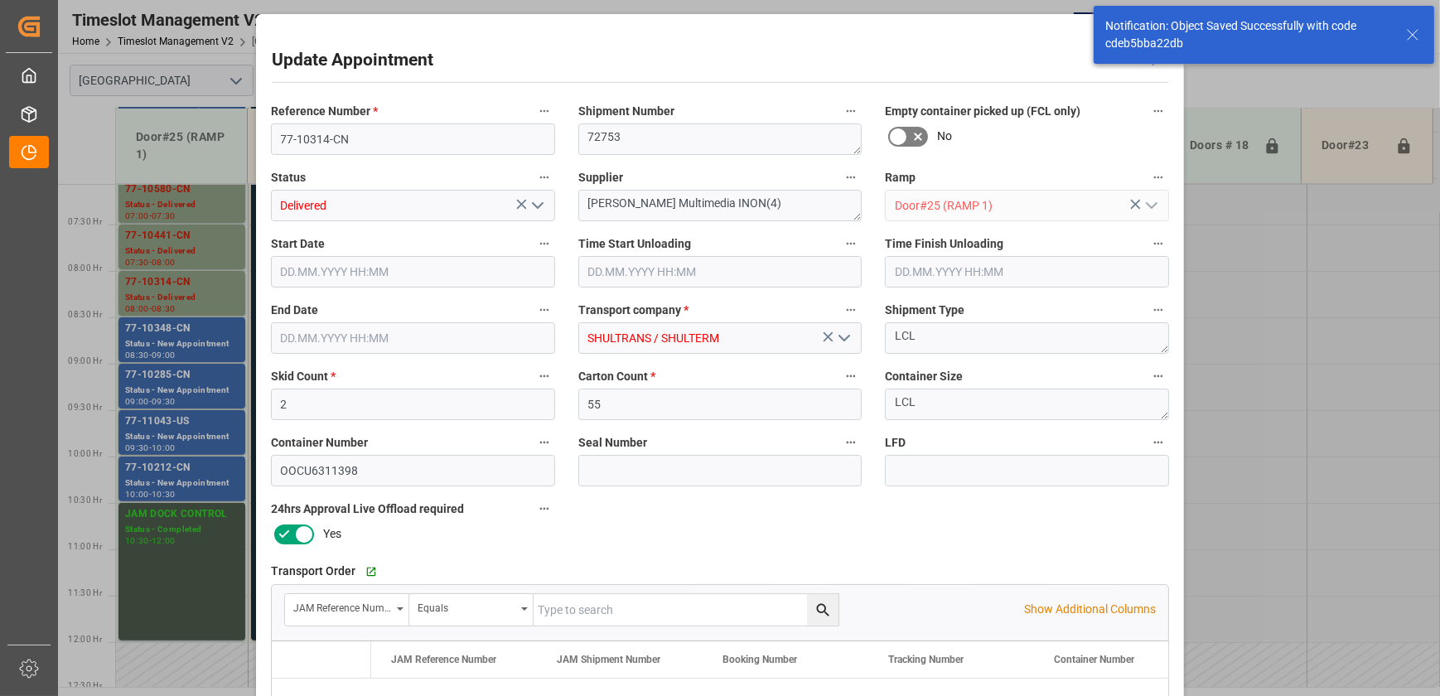
type input "[DATE] 11:39"
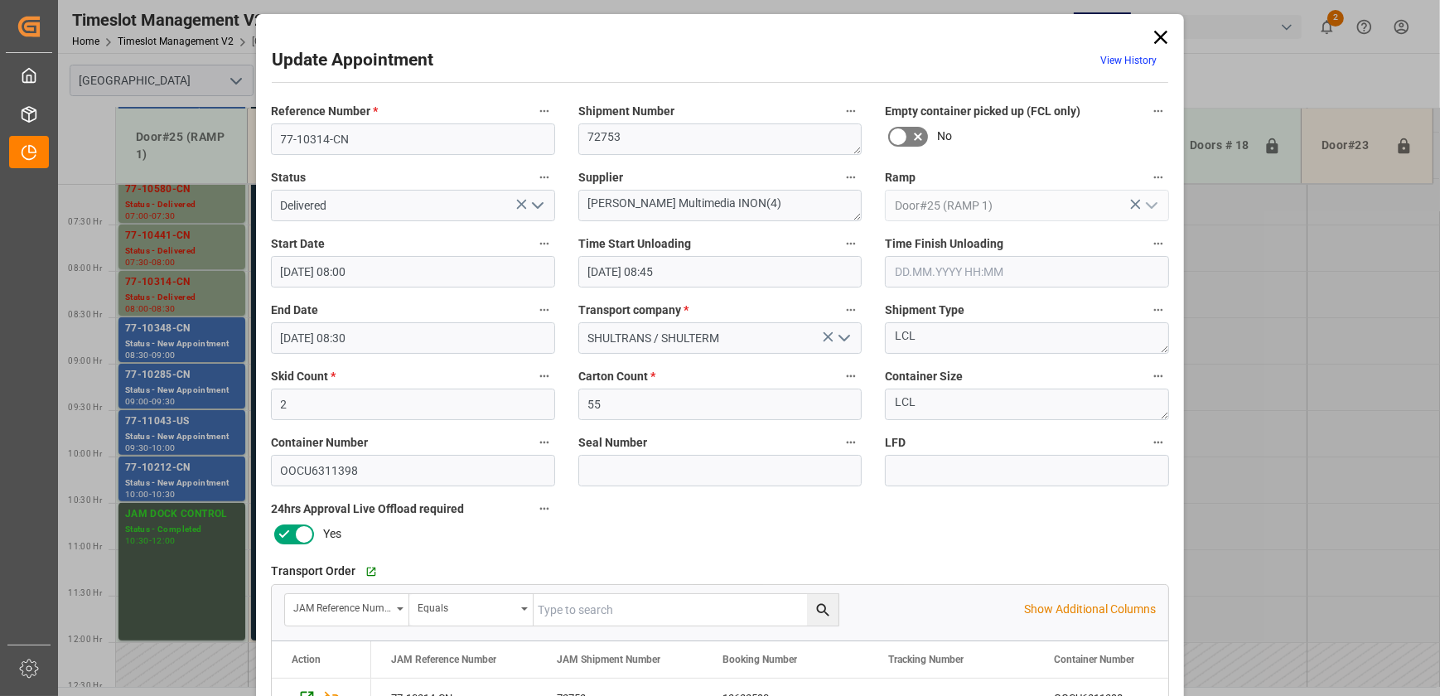
click at [182, 346] on div "Update Appointment View History Reference Number * 77-10314-CN Shipment Number …" at bounding box center [720, 348] width 1440 height 696
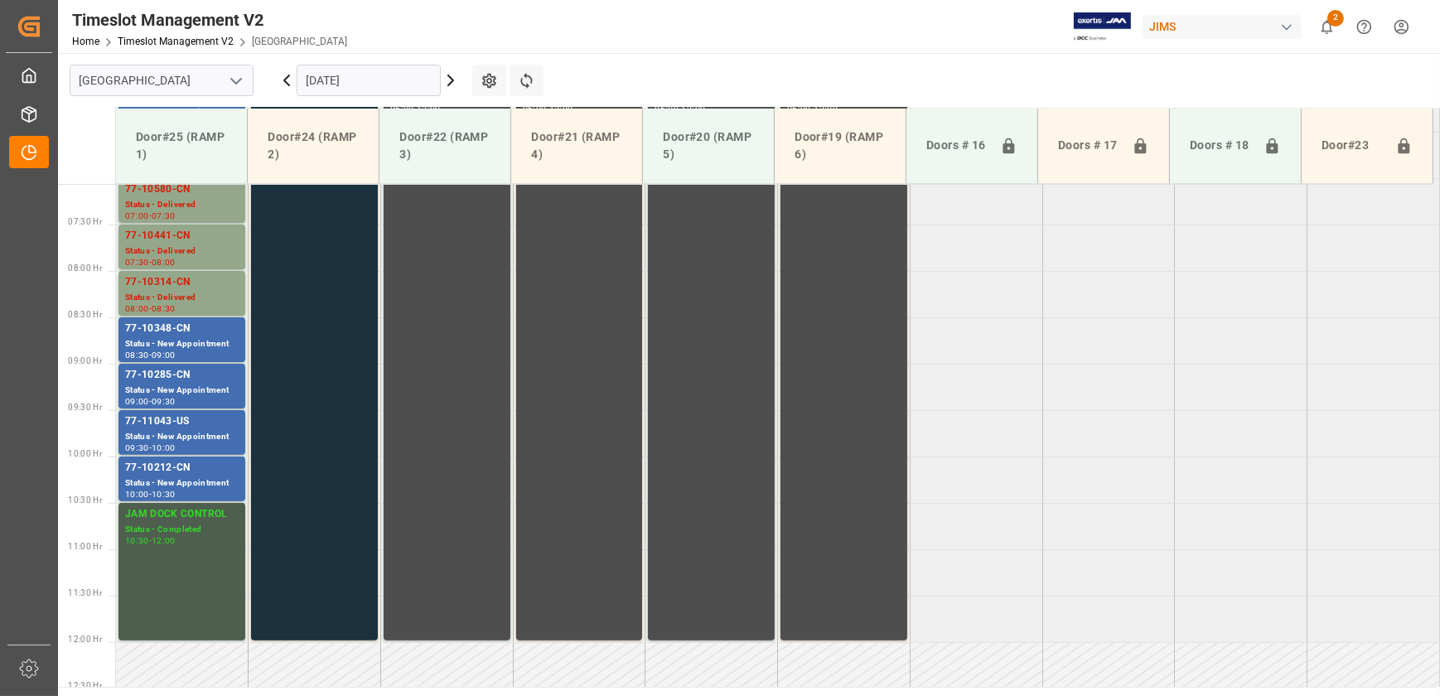
click at [182, 346] on div "Status - New Appointment" at bounding box center [182, 344] width 114 height 14
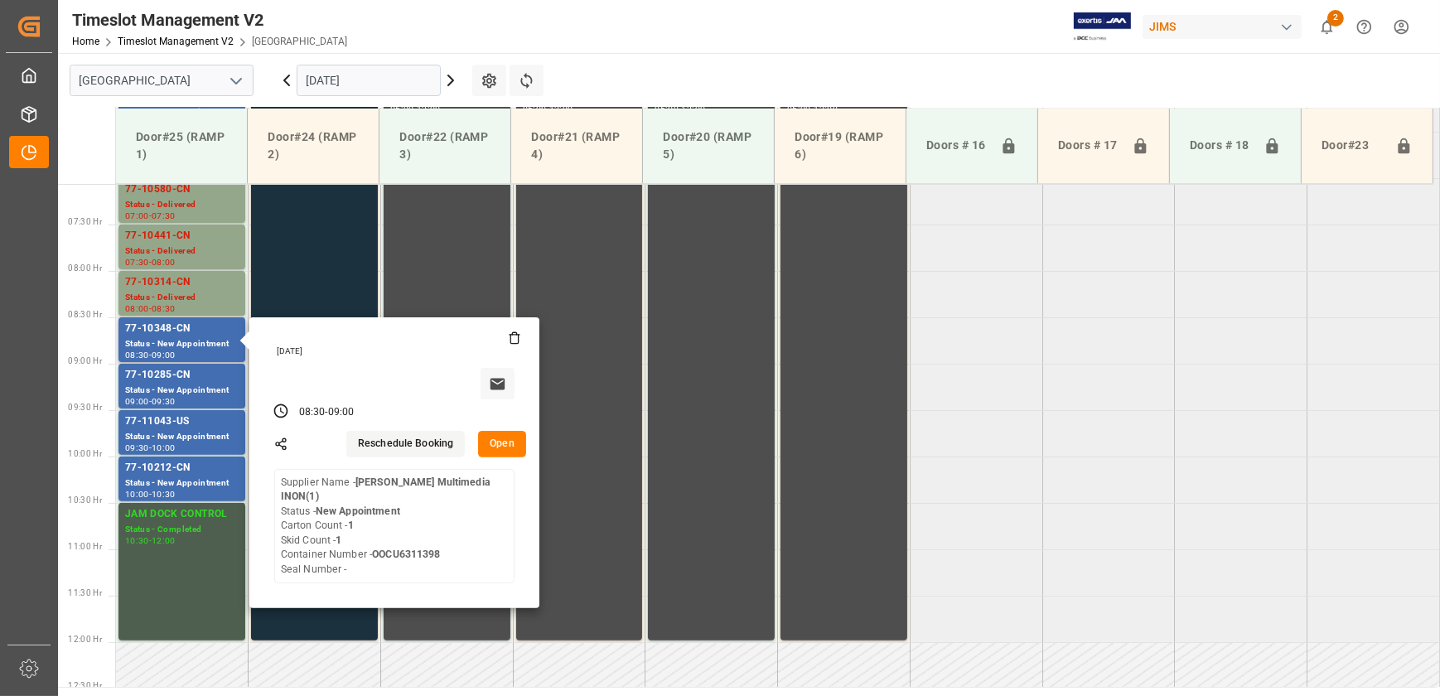
click at [505, 449] on button "Open" at bounding box center [502, 444] width 48 height 27
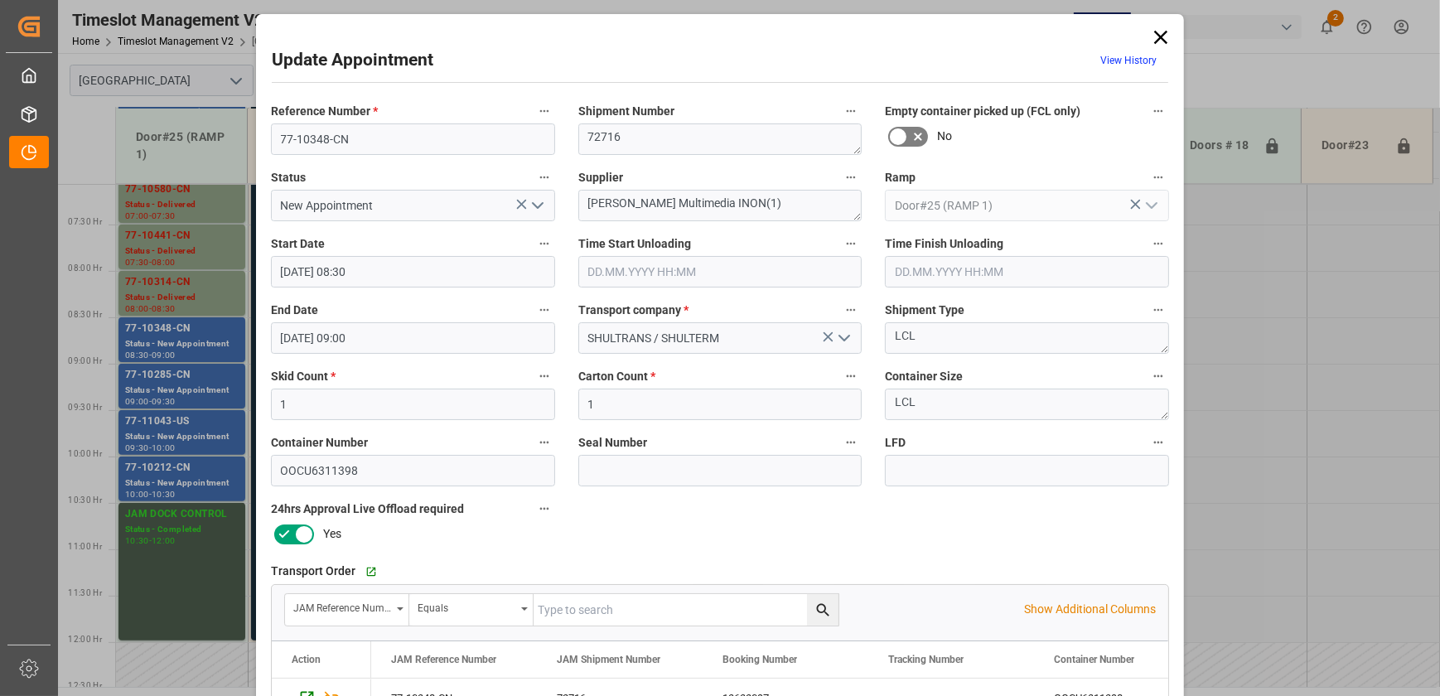
click at [546, 206] on div "New Appointment" at bounding box center [413, 205] width 284 height 31
click at [539, 207] on icon "open menu" at bounding box center [538, 206] width 20 height 20
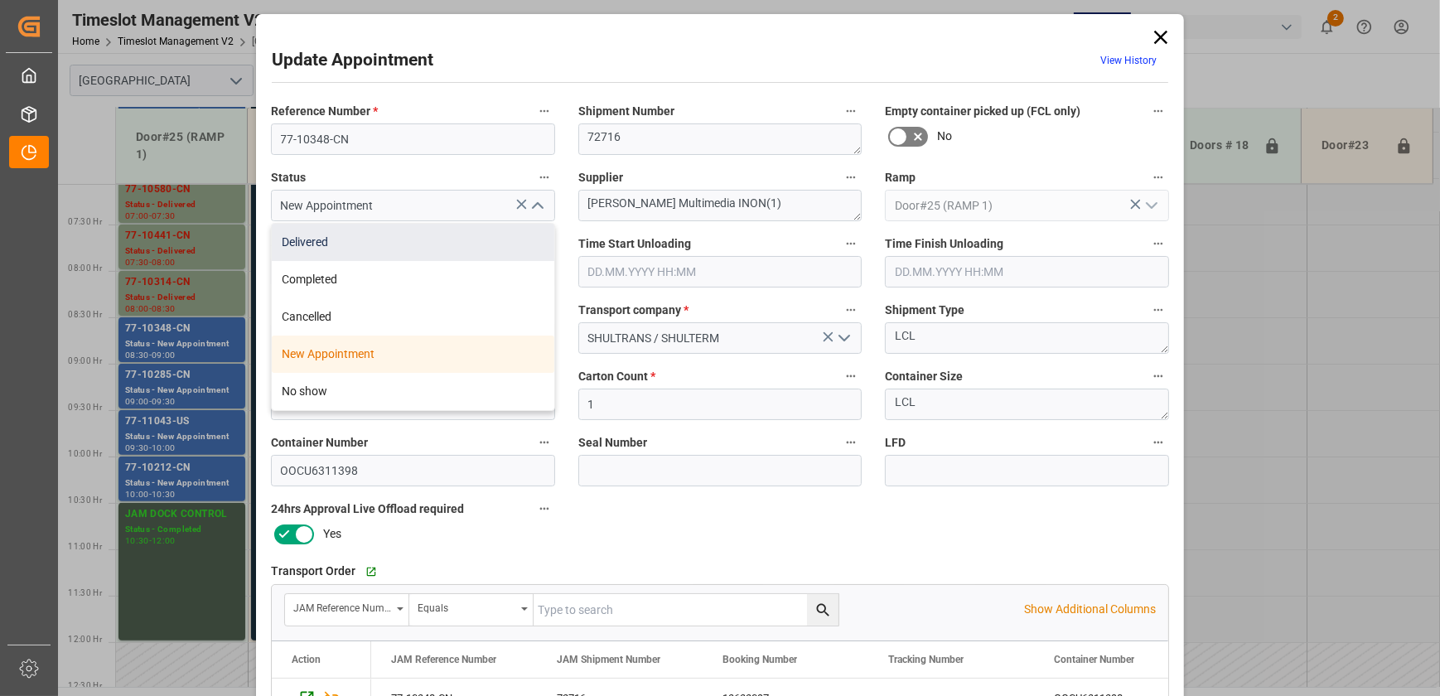
click at [514, 249] on div "Delivered" at bounding box center [413, 242] width 283 height 37
type input "Delivered"
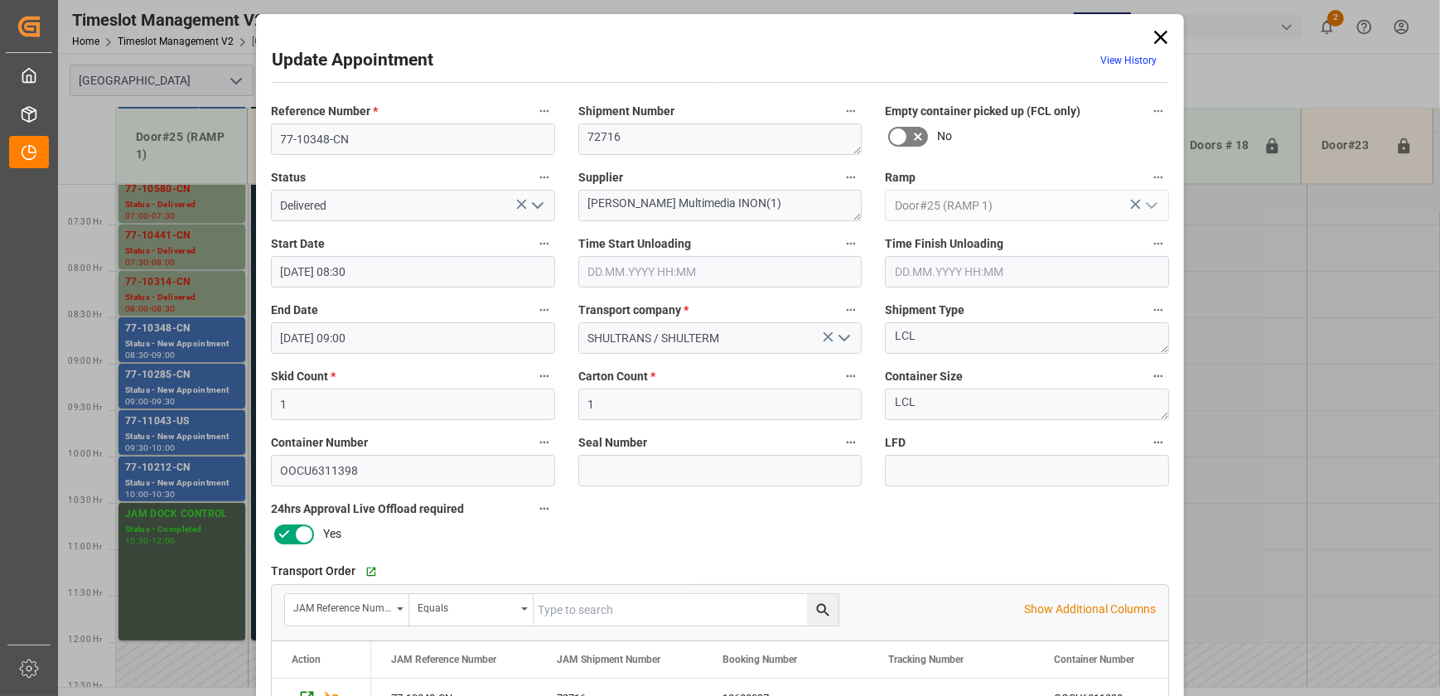
click at [653, 262] on input "text" at bounding box center [720, 271] width 284 height 31
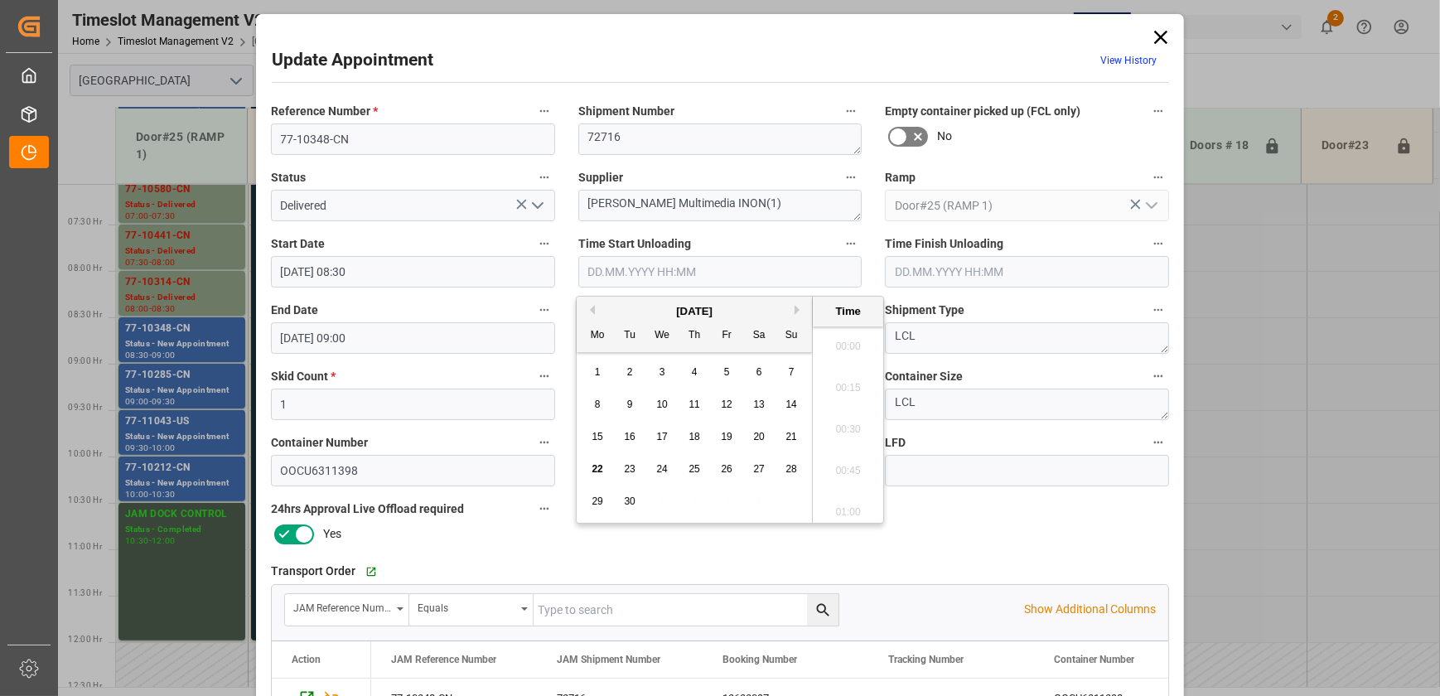
scroll to position [1455, 0]
paste input "[DATE] 08:45"
type input "[DATE] 08:45"
click at [755, 554] on div "Transport Order   Go to Shipment Tracking Grid JAM Reference Number Equals Show…" at bounding box center [719, 641] width 921 height 176
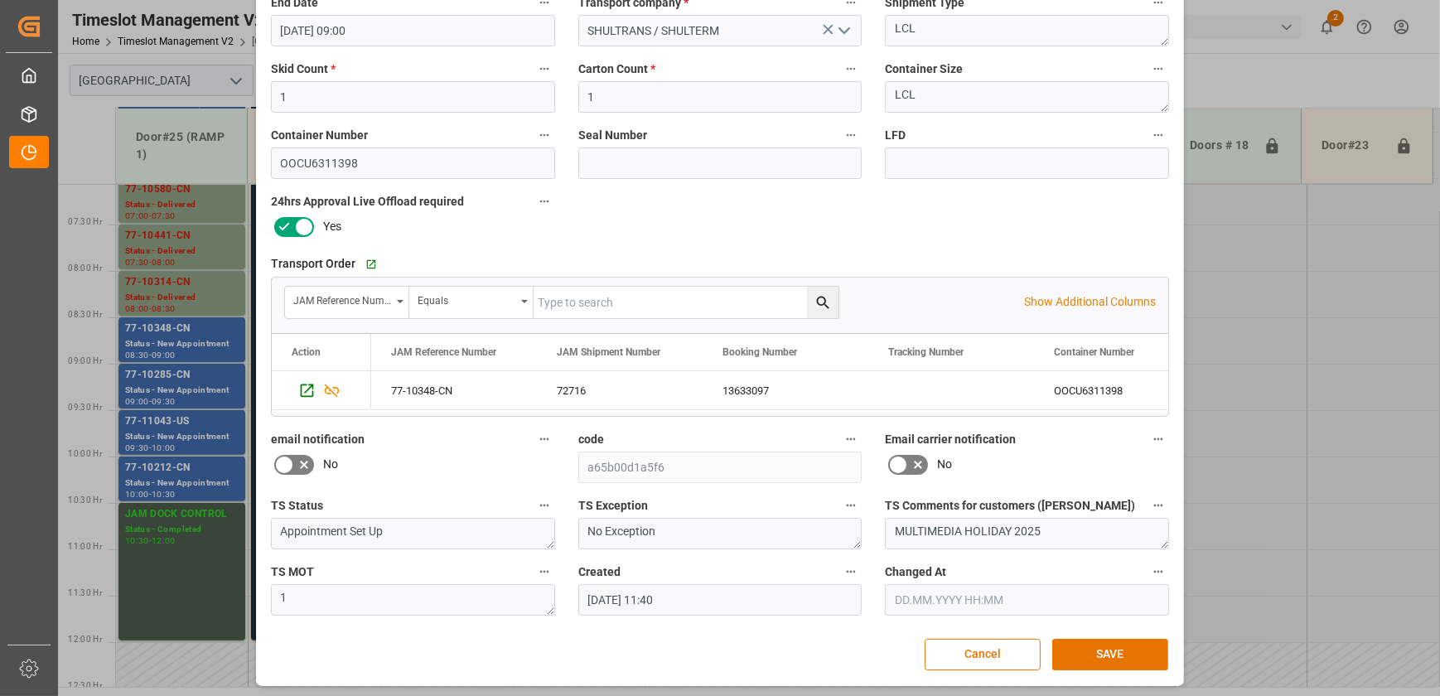
scroll to position [310, 0]
click at [1143, 646] on button "SAVE" at bounding box center [1110, 651] width 116 height 31
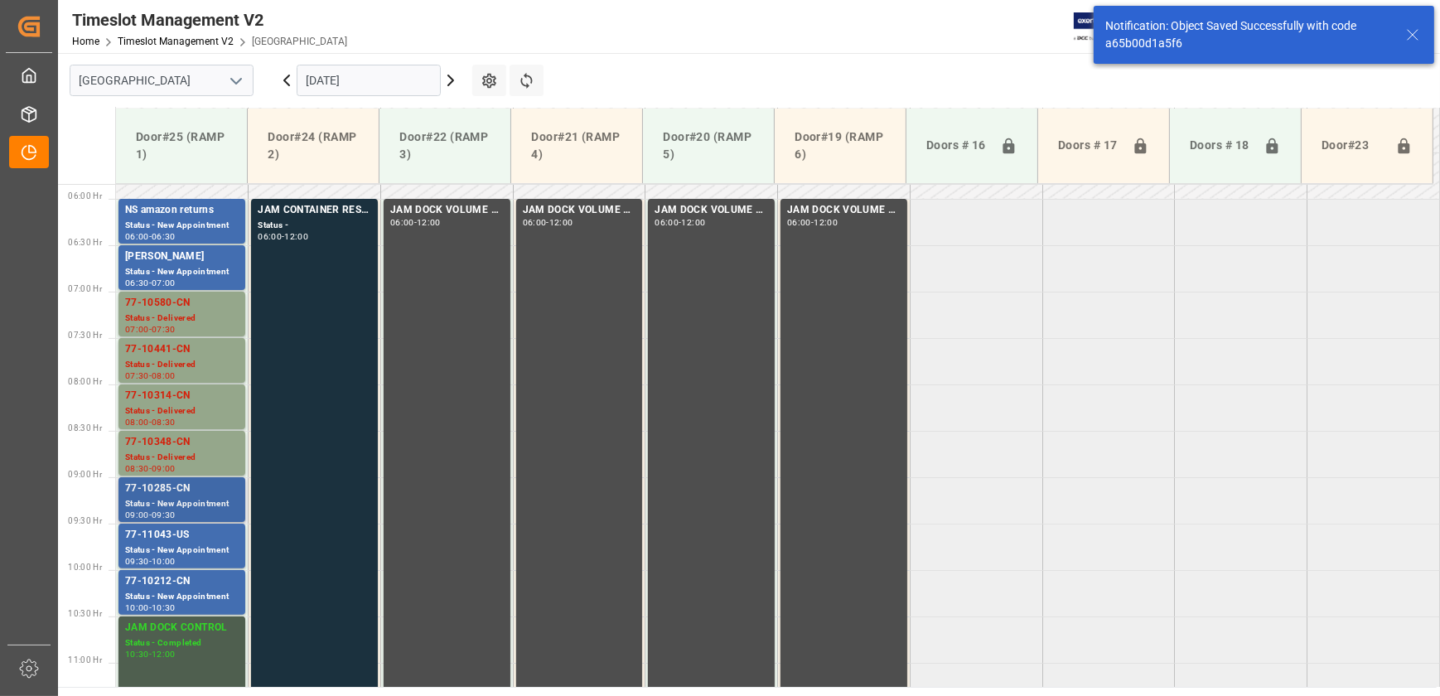
scroll to position [655, 0]
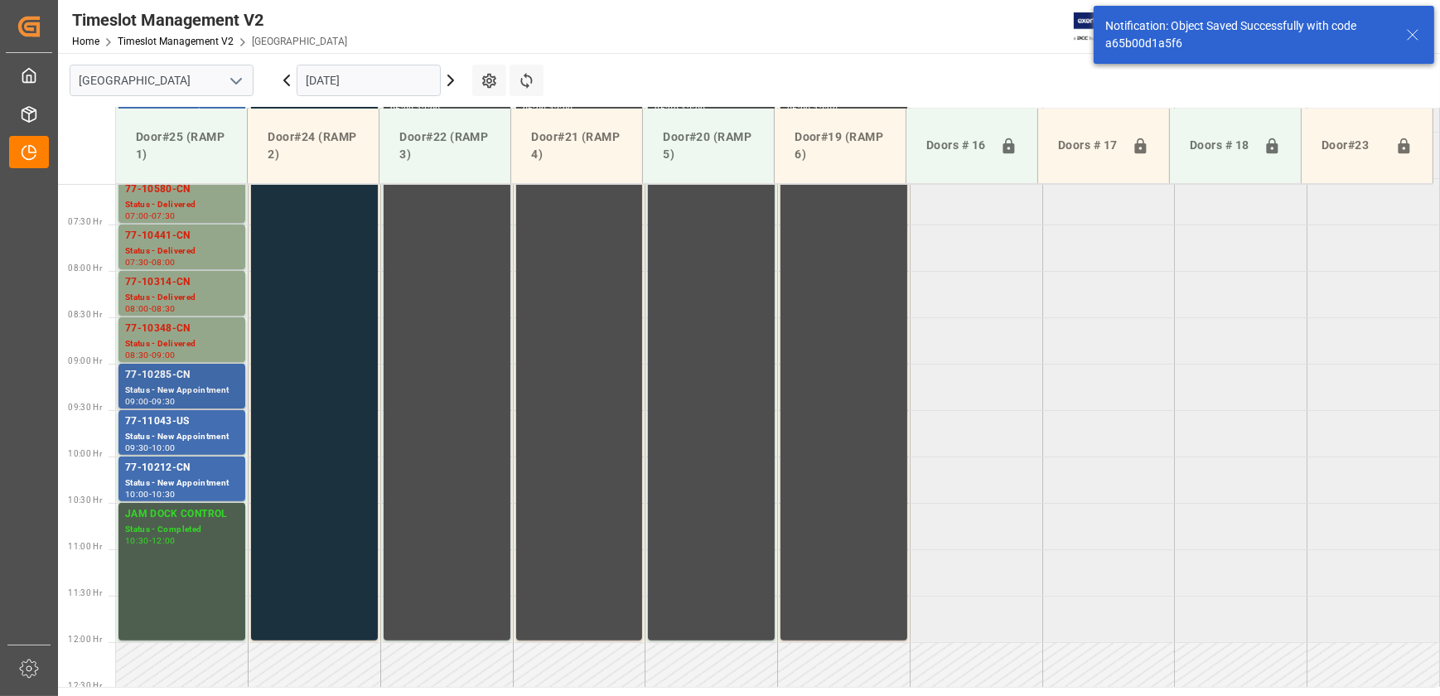
click at [196, 392] on div "Status - New Appointment" at bounding box center [182, 391] width 114 height 14
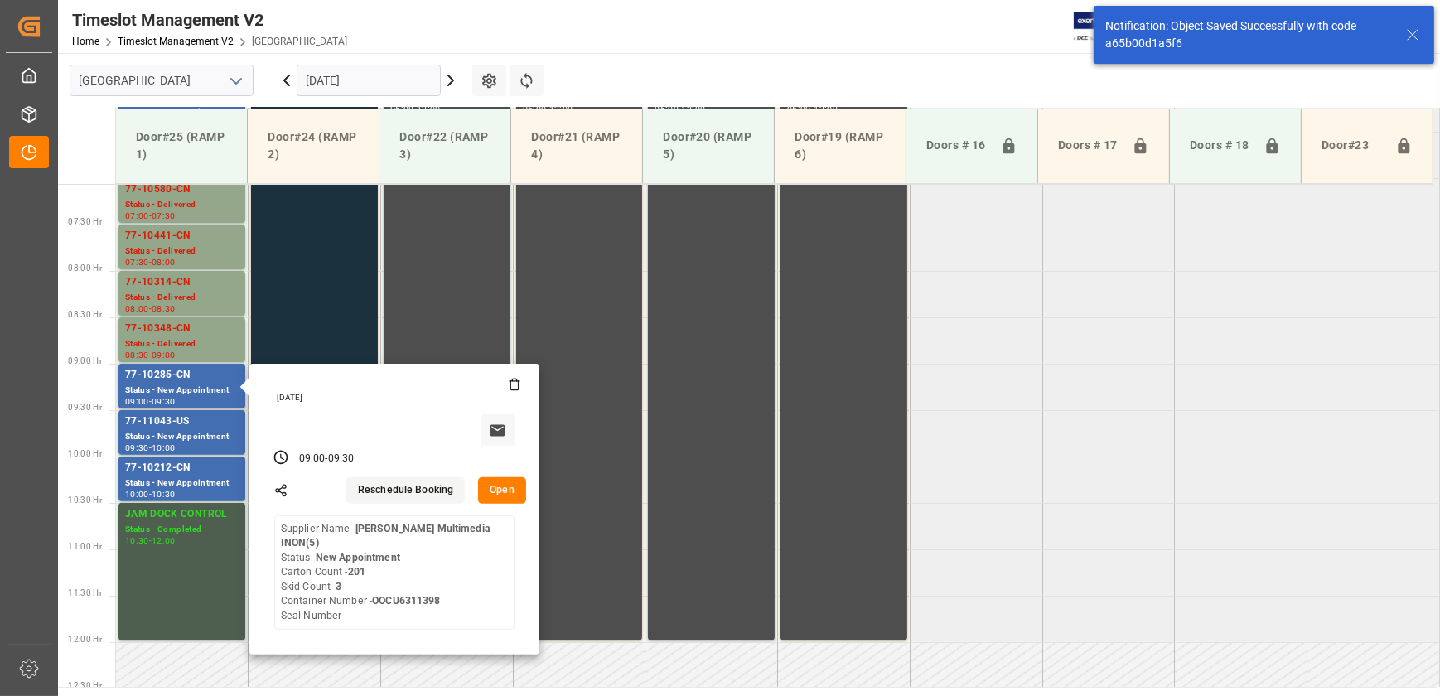
click at [493, 486] on button "Open" at bounding box center [502, 490] width 48 height 27
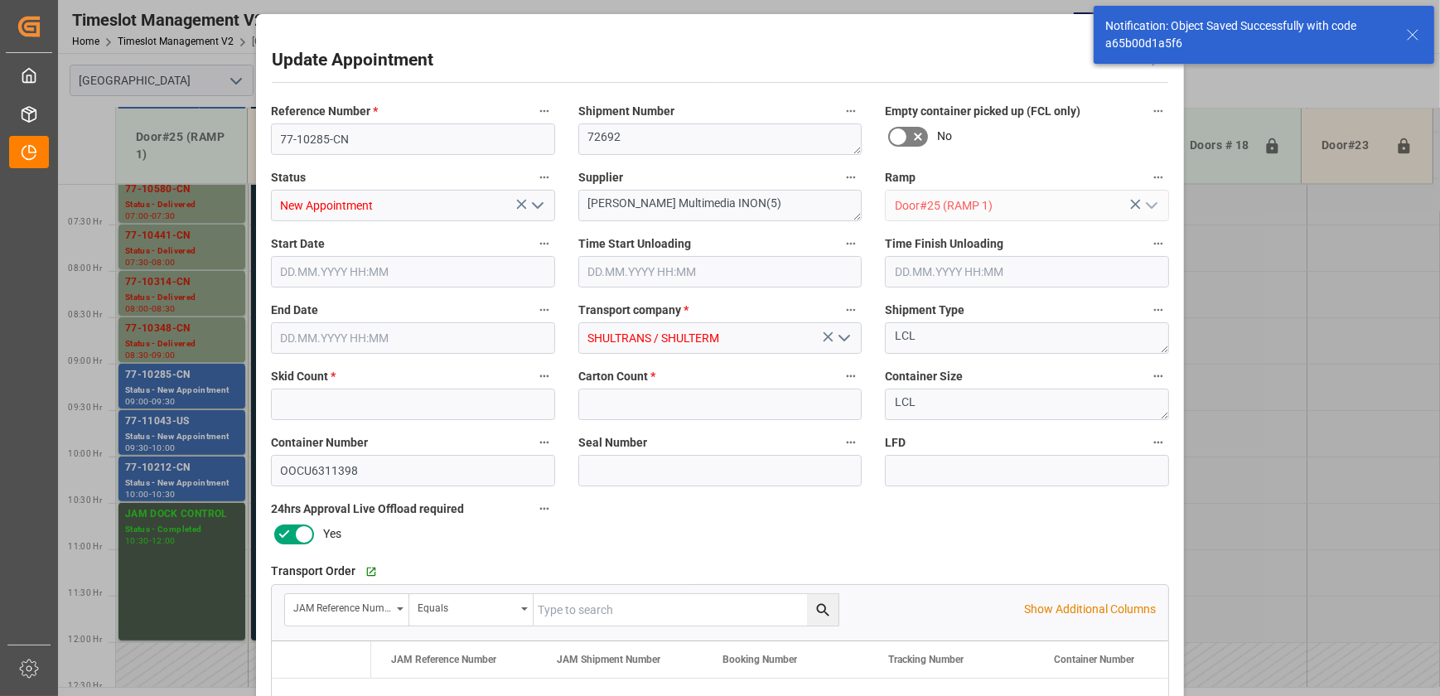
type input "3"
type input "201"
type input "[DATE] 09:00"
type input "[DATE] 09:30"
type input "[DATE] 11:40"
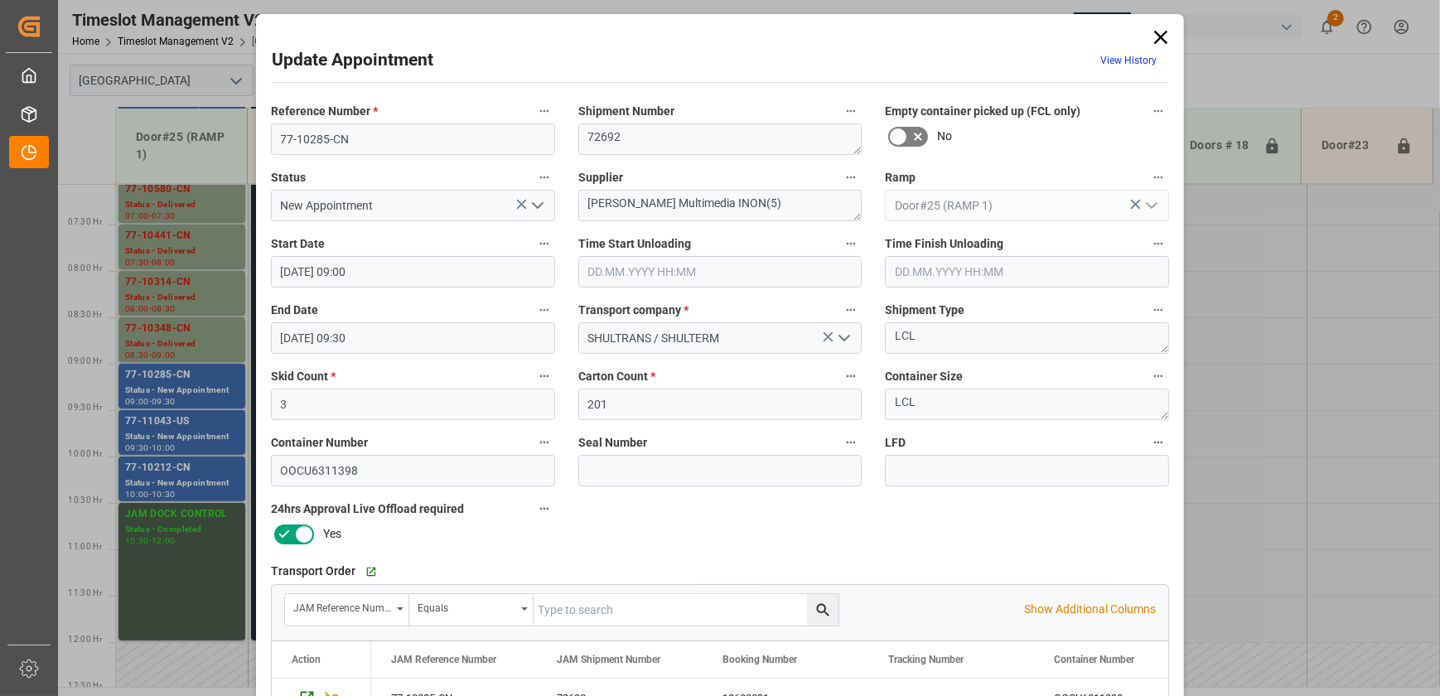
click at [534, 210] on icon "open menu" at bounding box center [538, 206] width 20 height 20
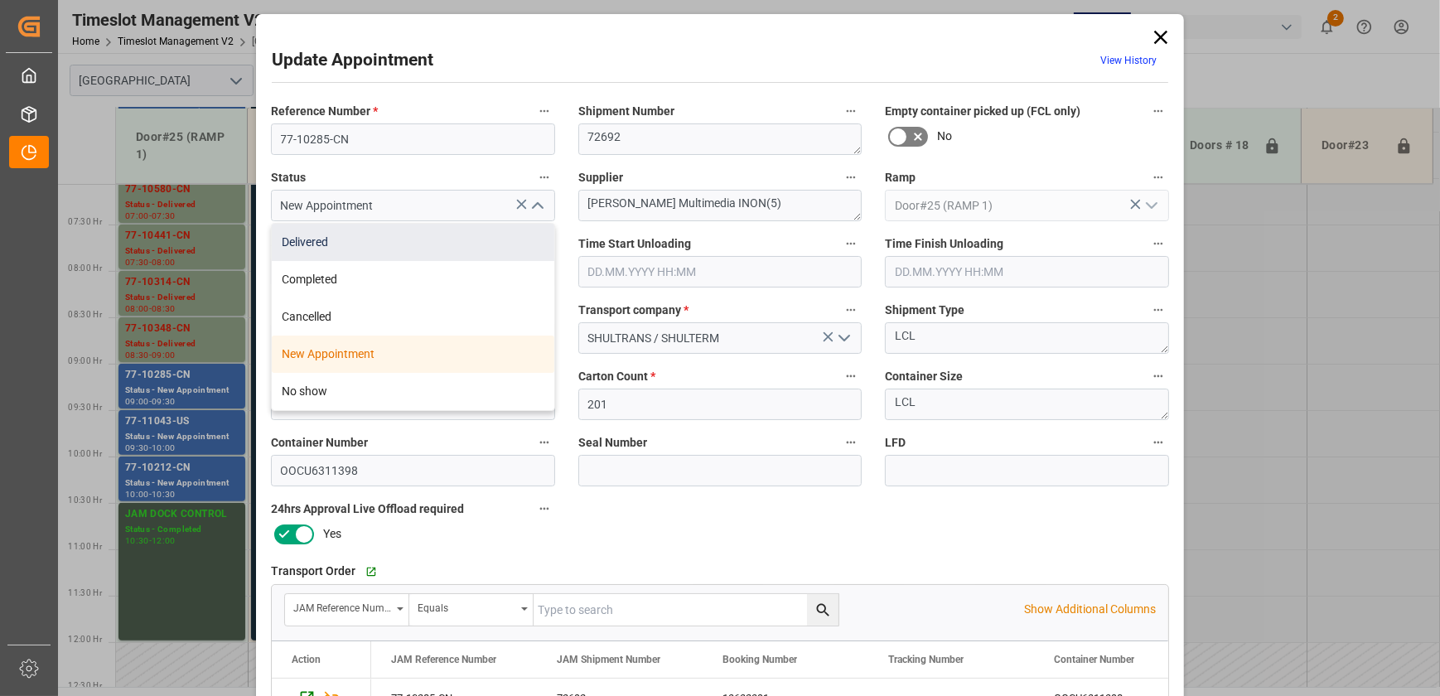
click at [505, 244] on div "Delivered" at bounding box center [413, 242] width 283 height 37
type input "Delivered"
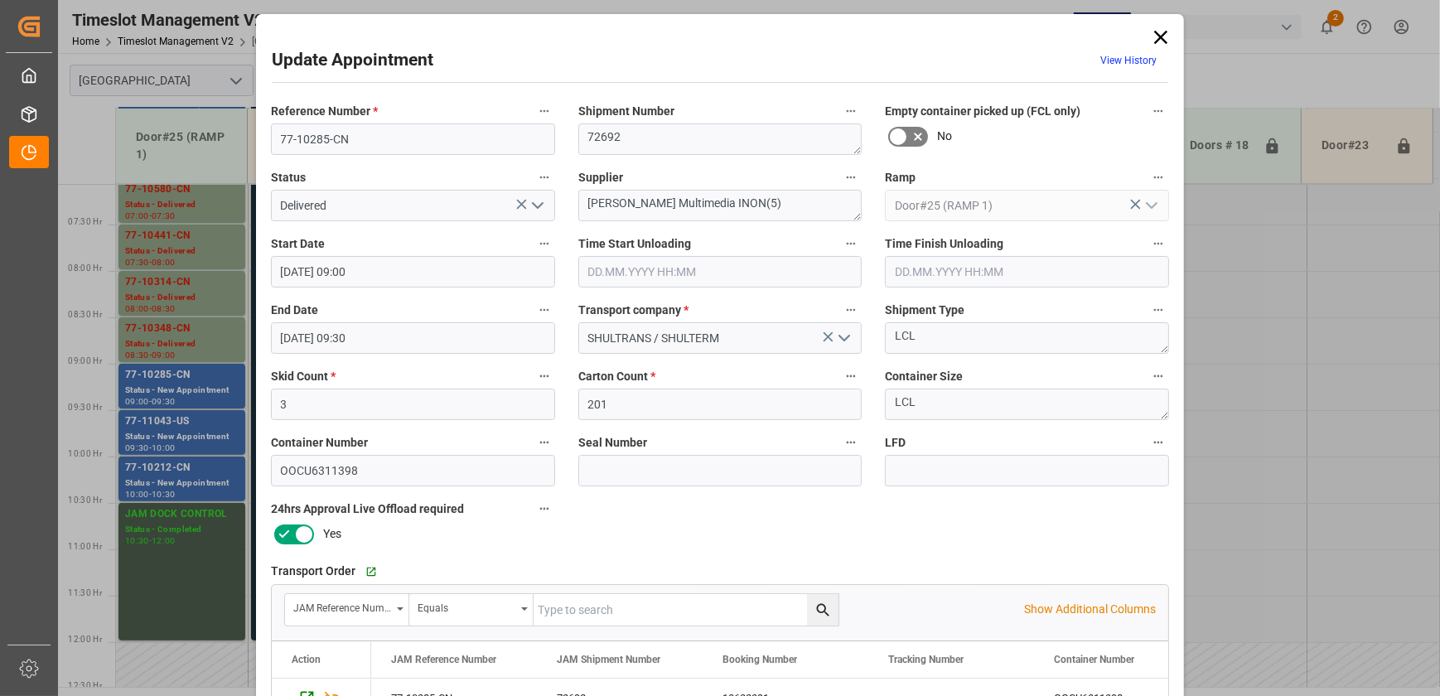
click at [750, 270] on input "text" at bounding box center [720, 271] width 284 height 31
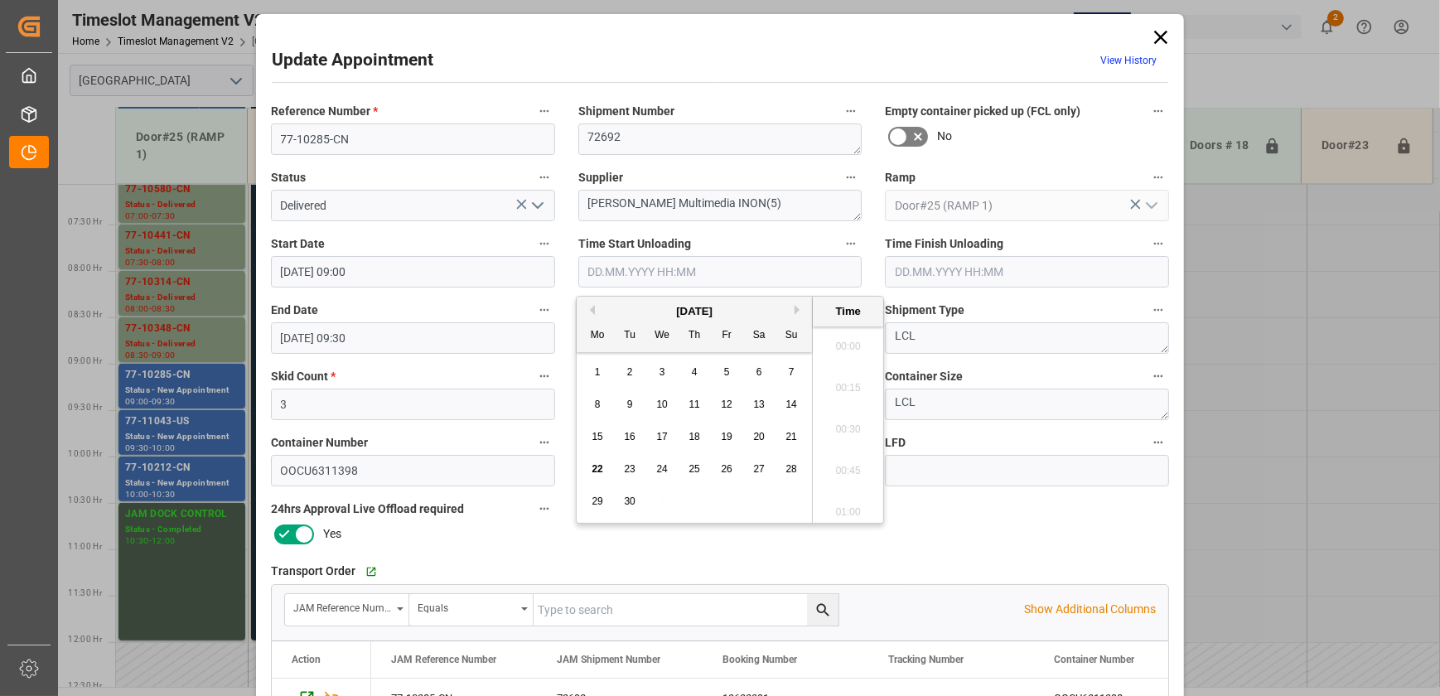
scroll to position [1455, 0]
paste input "[DATE] 08:45"
type input "[DATE] 08:45"
click at [966, 572] on div "Transport Order   Go to Shipment Tracking Grid" at bounding box center [720, 571] width 898 height 25
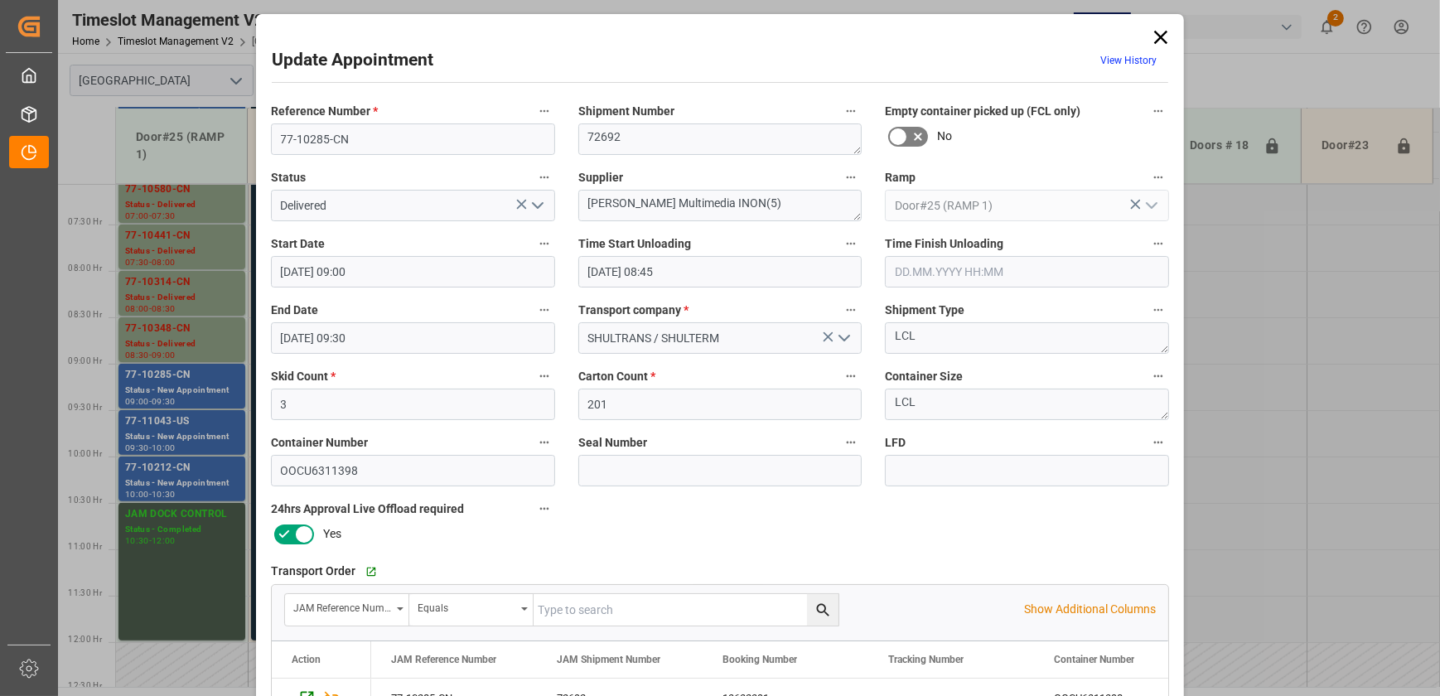
scroll to position [310, 0]
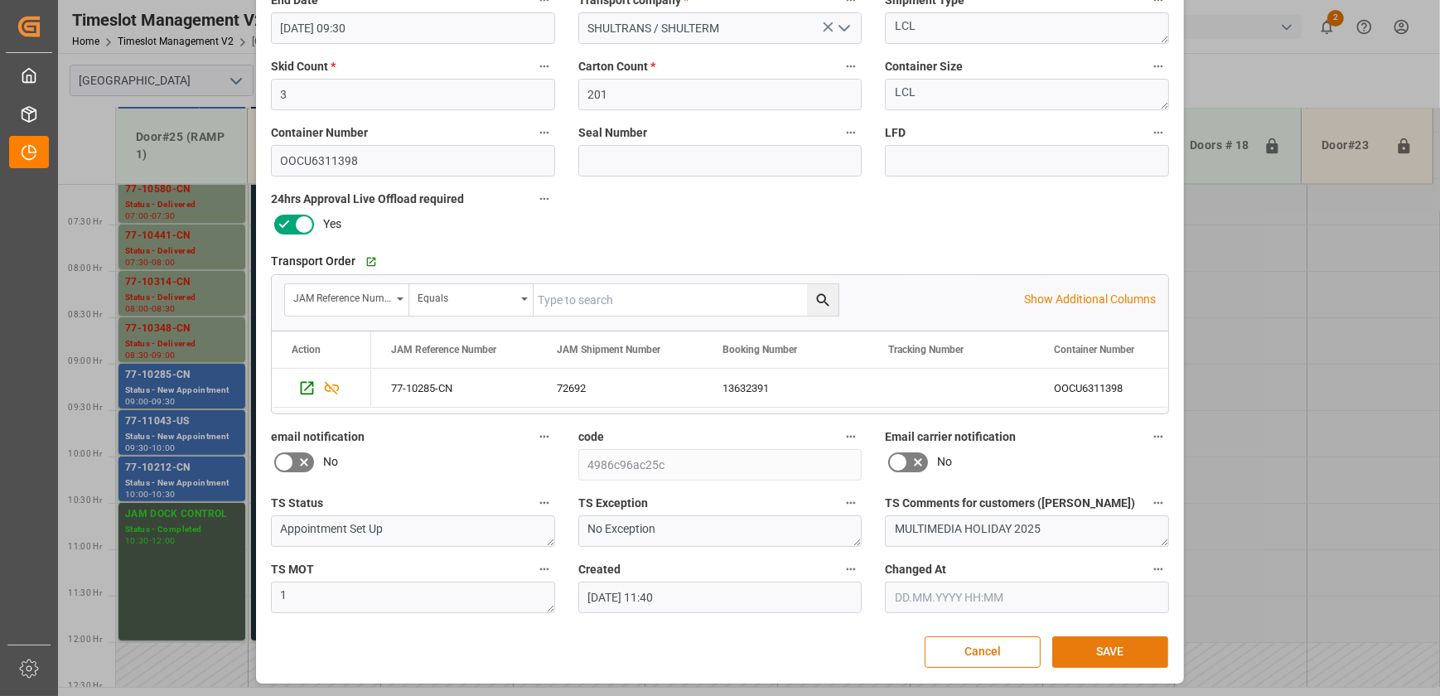
click at [1111, 646] on button "SAVE" at bounding box center [1110, 651] width 116 height 31
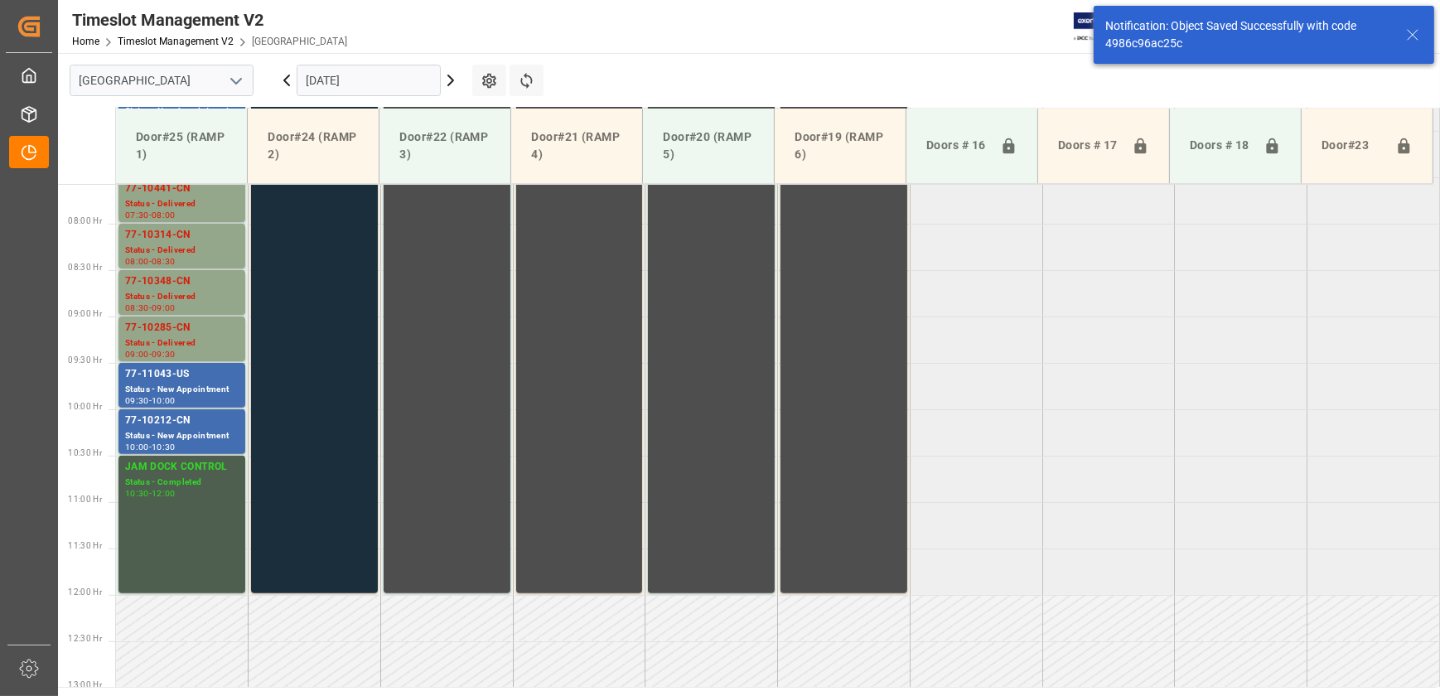
scroll to position [749, 0]
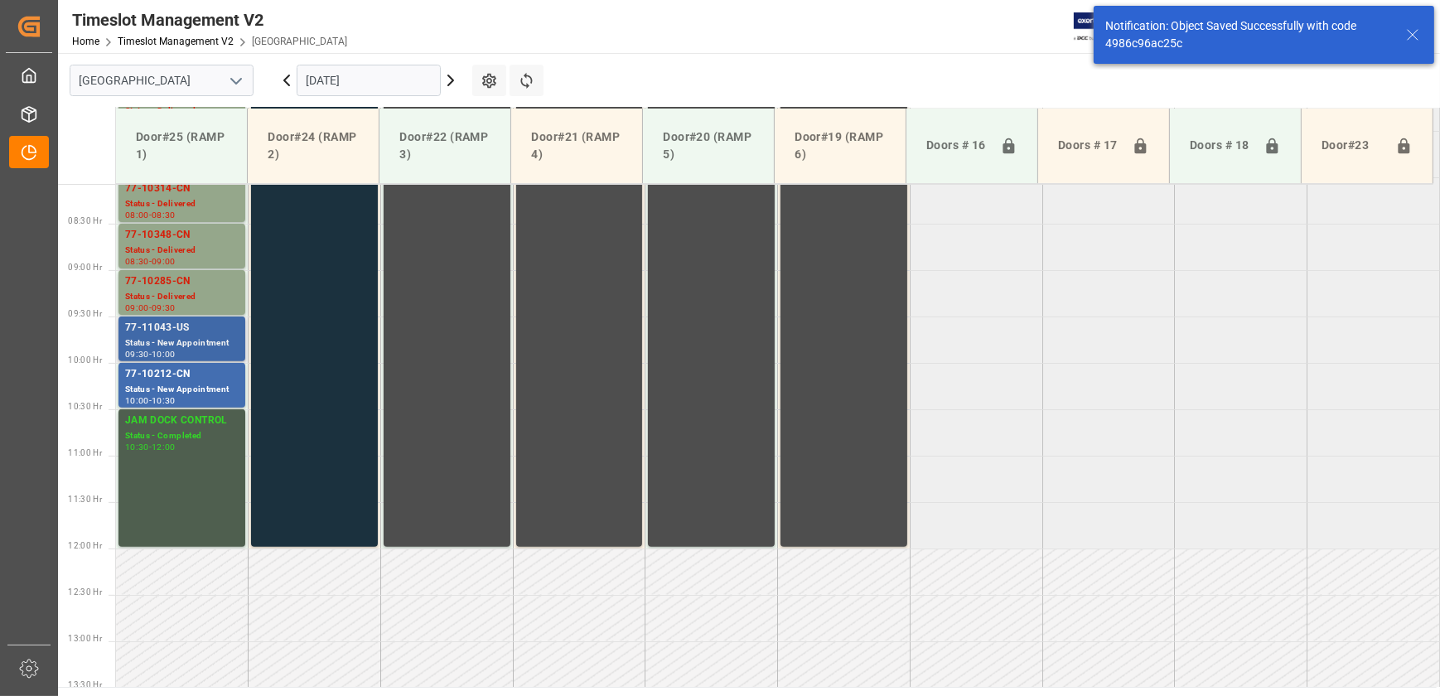
click at [210, 332] on div "77-11043-US" at bounding box center [182, 328] width 114 height 17
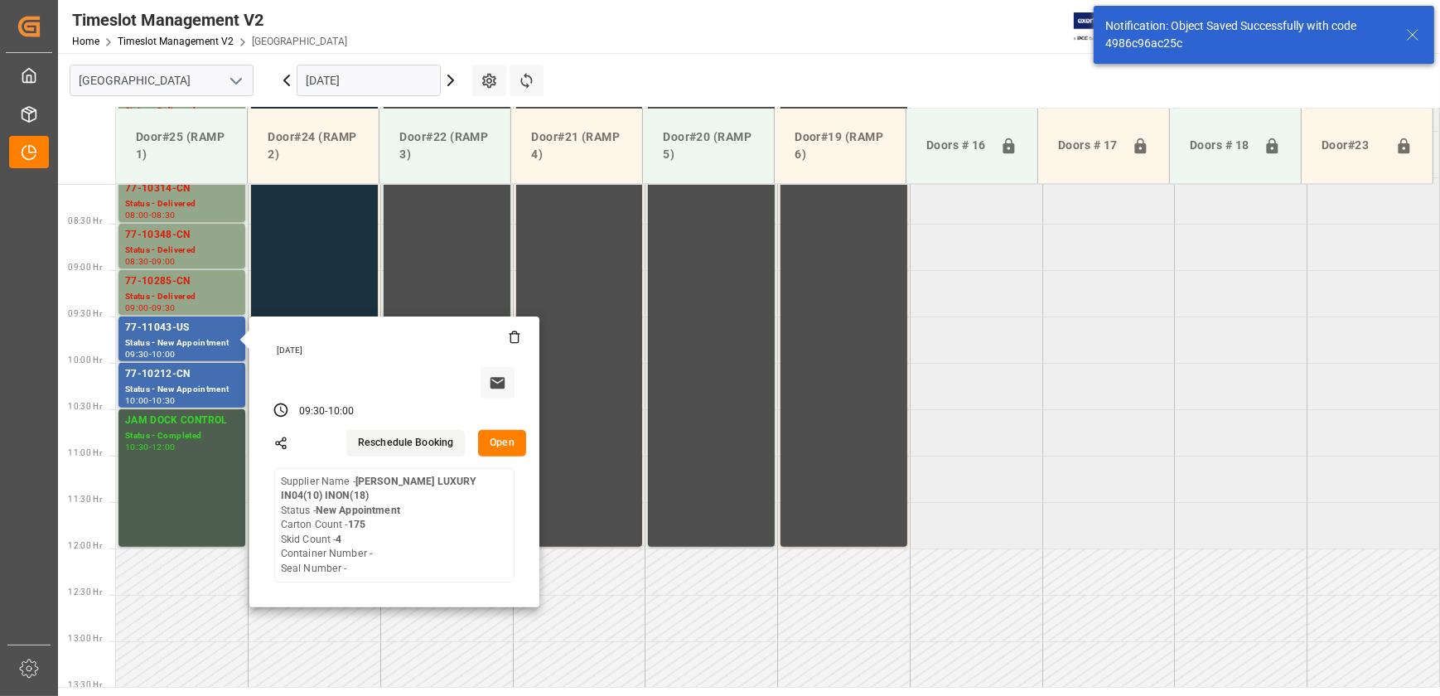
click at [515, 441] on button "Open" at bounding box center [502, 443] width 48 height 27
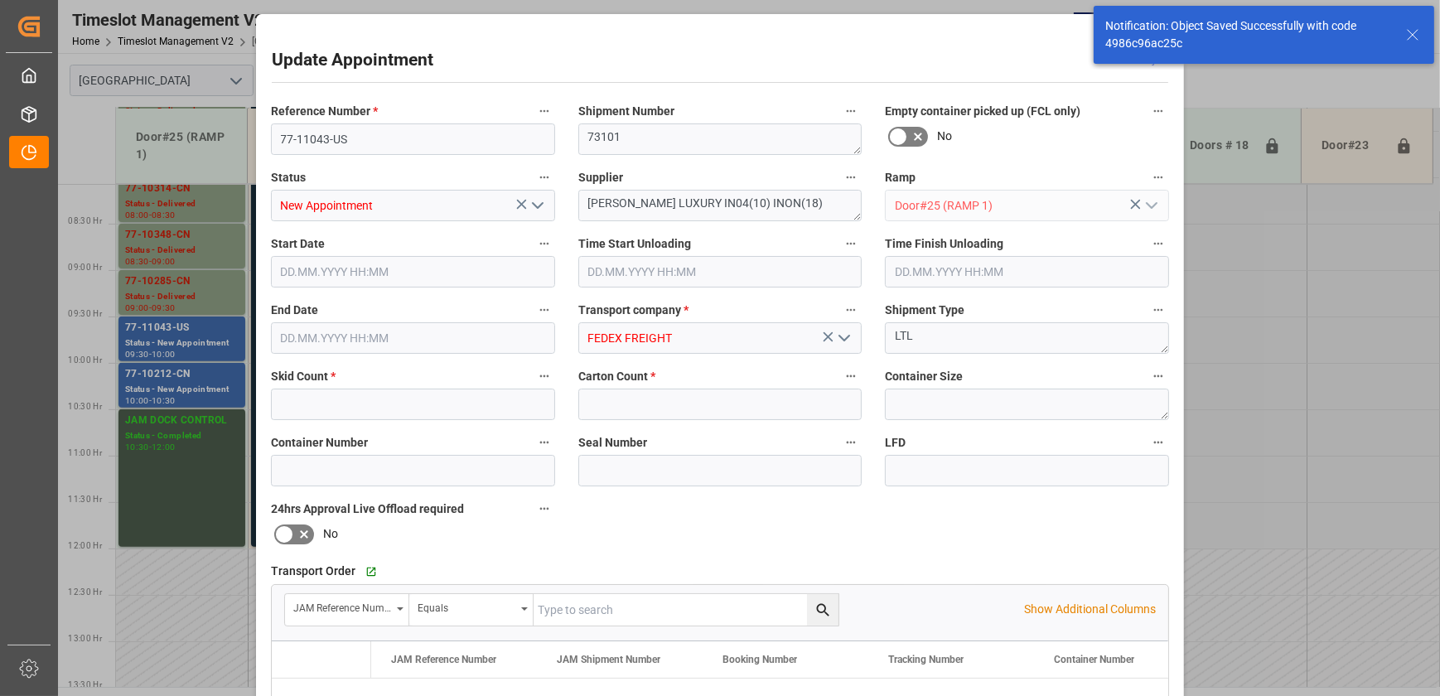
type input "4"
type input "175"
type input "[DATE] 09:30"
type input "[DATE] 10:00"
type input "[DATE] 12:15"
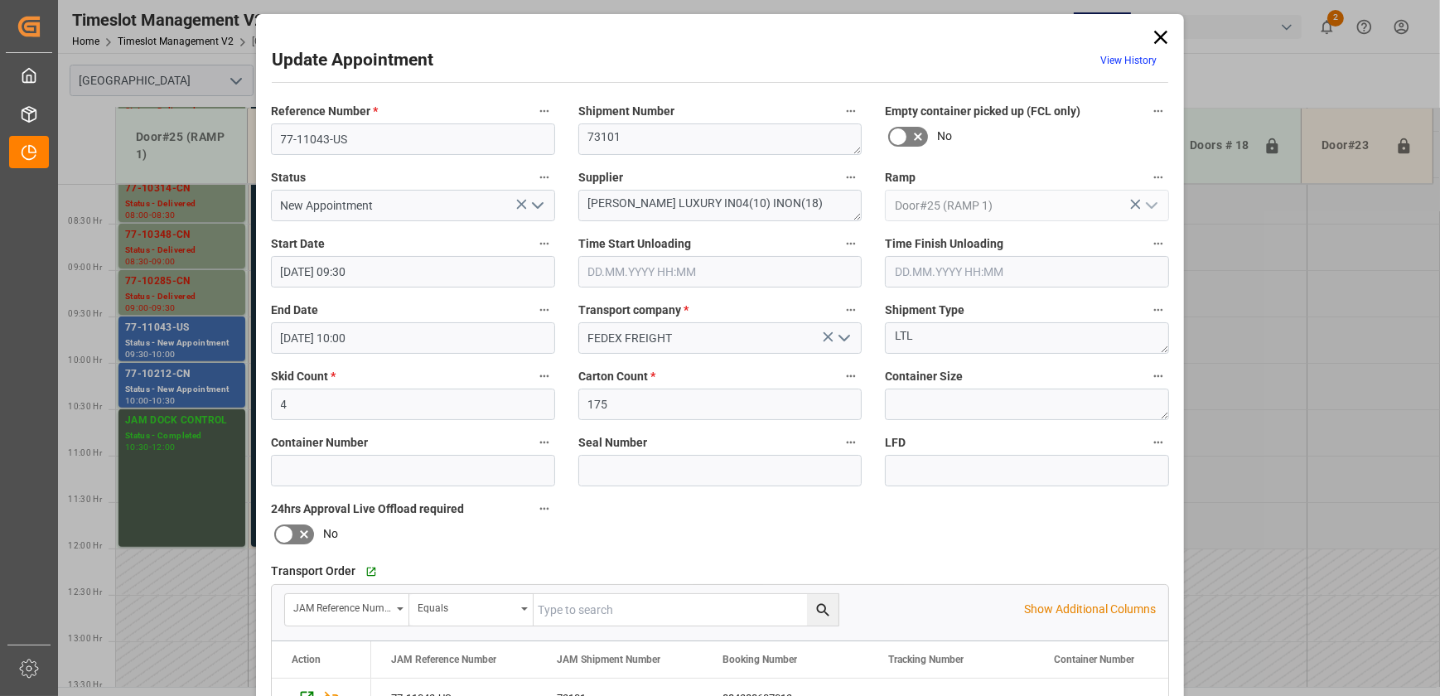
click at [540, 215] on icon "open menu" at bounding box center [538, 206] width 20 height 20
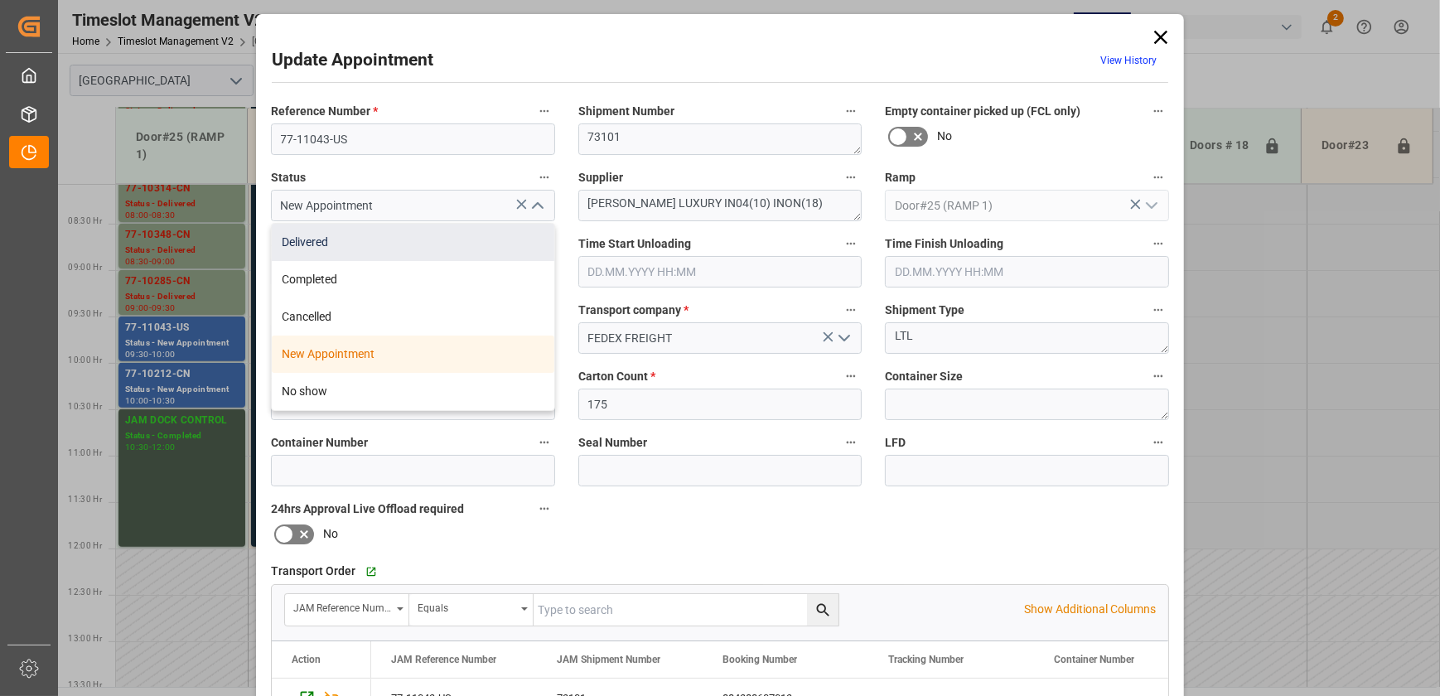
click at [488, 240] on div "Delivered" at bounding box center [413, 242] width 283 height 37
type input "Delivered"
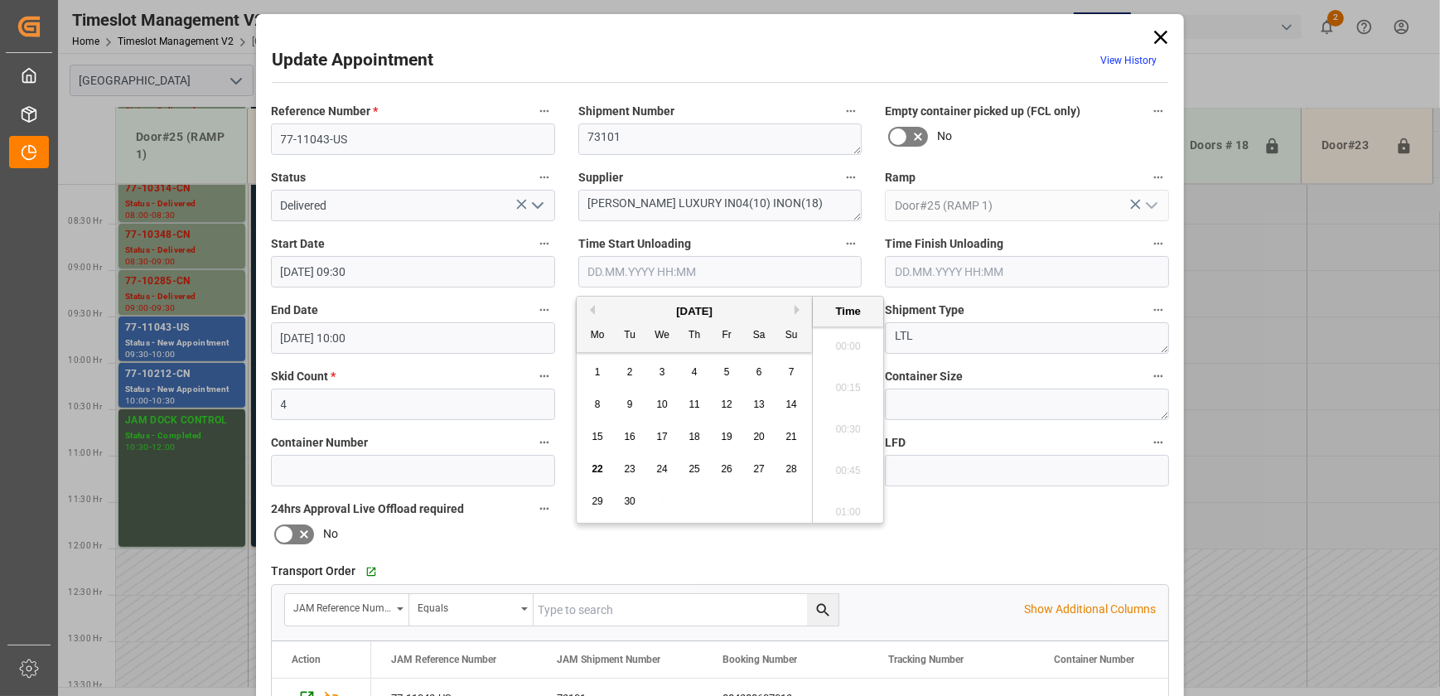
click at [680, 278] on input "text" at bounding box center [720, 271] width 284 height 31
paste input "[DATE] 08:45"
type input "[DATE] 08:45"
click at [960, 501] on div "Reference Number * 77-11043-US Shipment Number 73101 Empty container picked up …" at bounding box center [719, 511] width 921 height 834
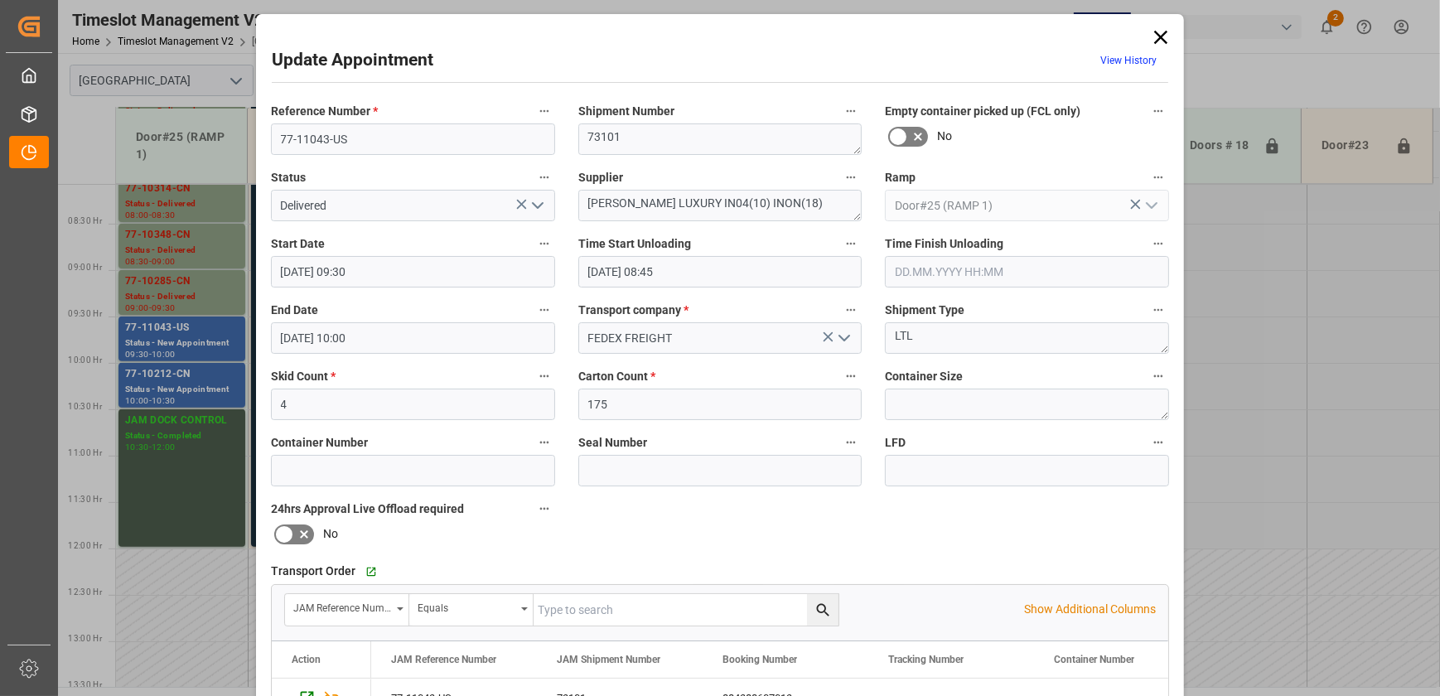
click at [1152, 33] on icon at bounding box center [1160, 37] width 23 height 23
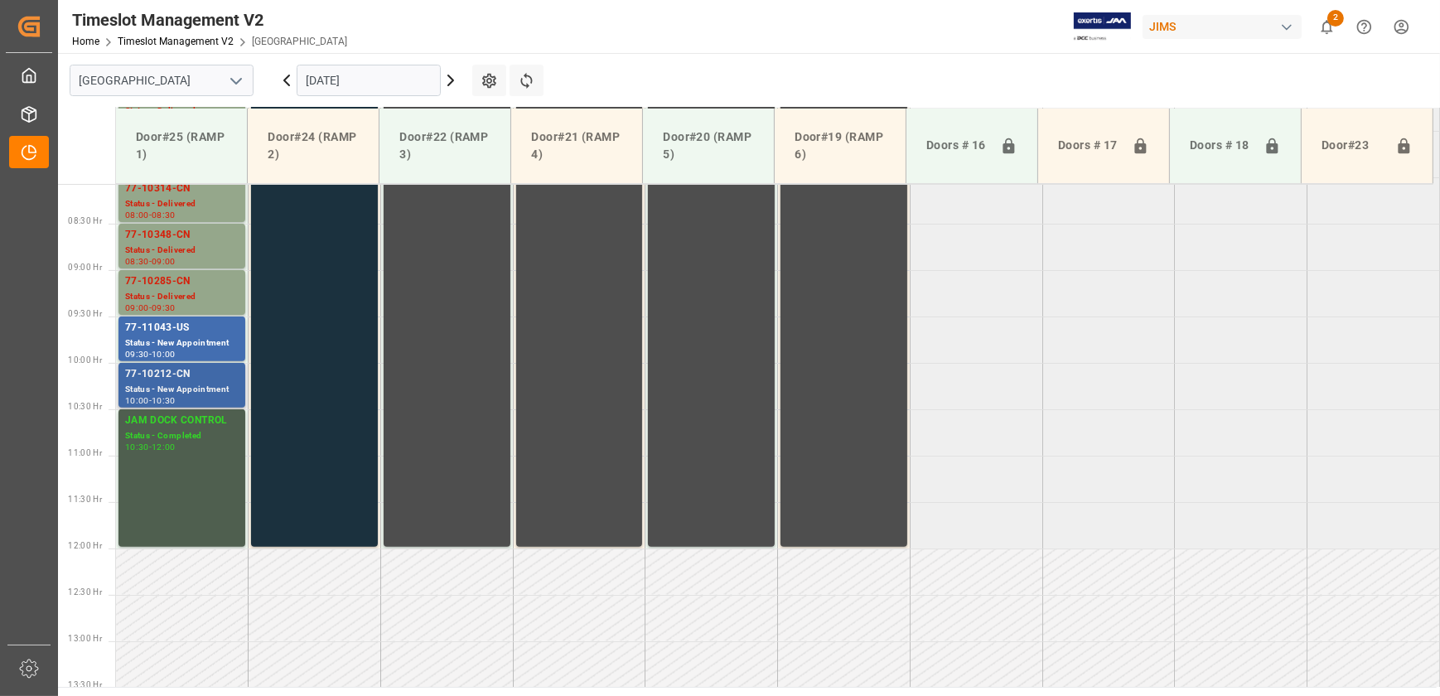
click at [196, 381] on div "77-10212-CN" at bounding box center [182, 374] width 114 height 17
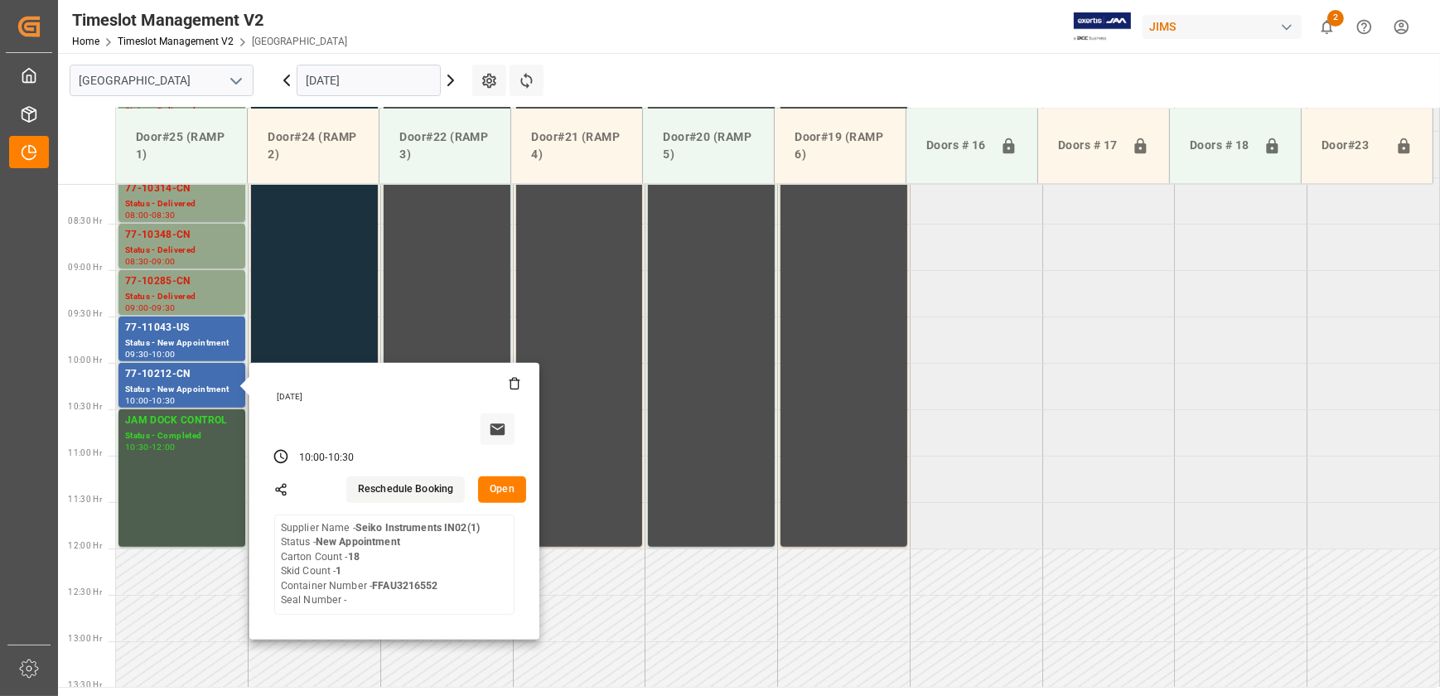
click at [505, 481] on button "Open" at bounding box center [502, 489] width 48 height 27
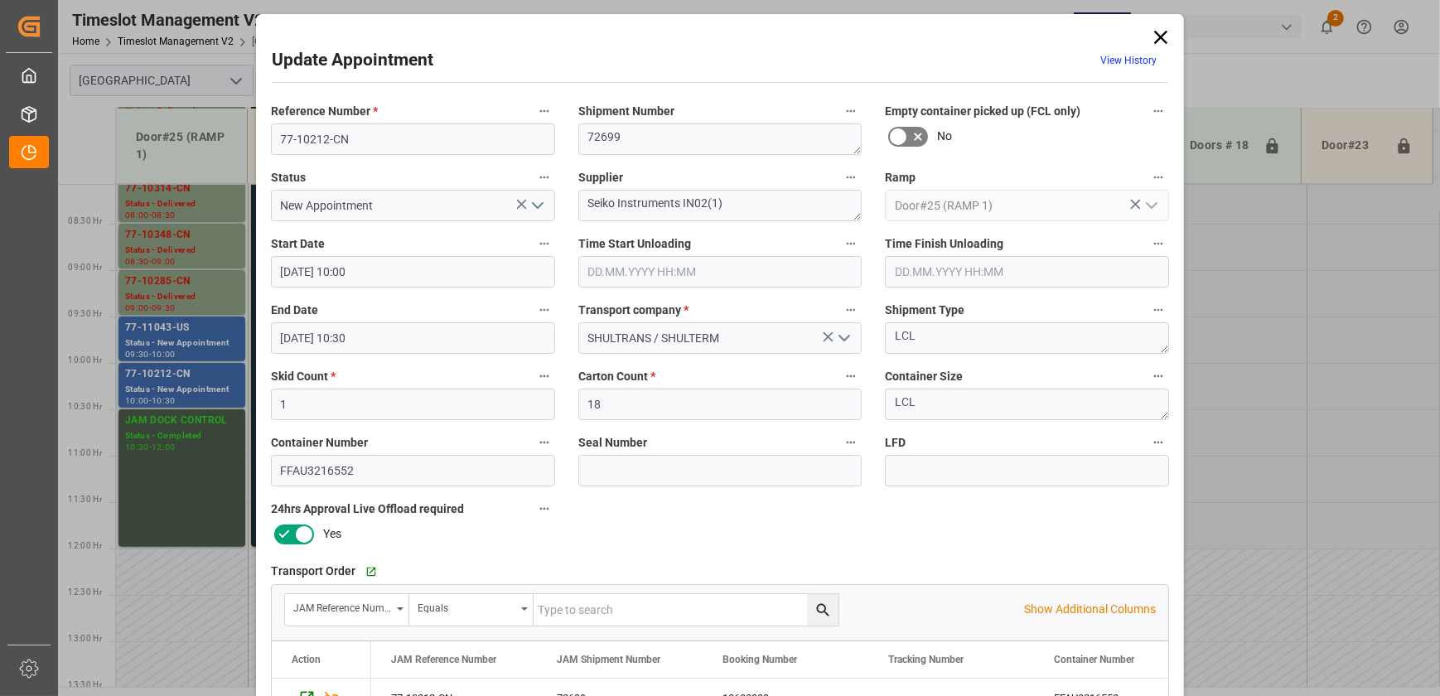
click at [538, 213] on icon "open menu" at bounding box center [538, 206] width 20 height 20
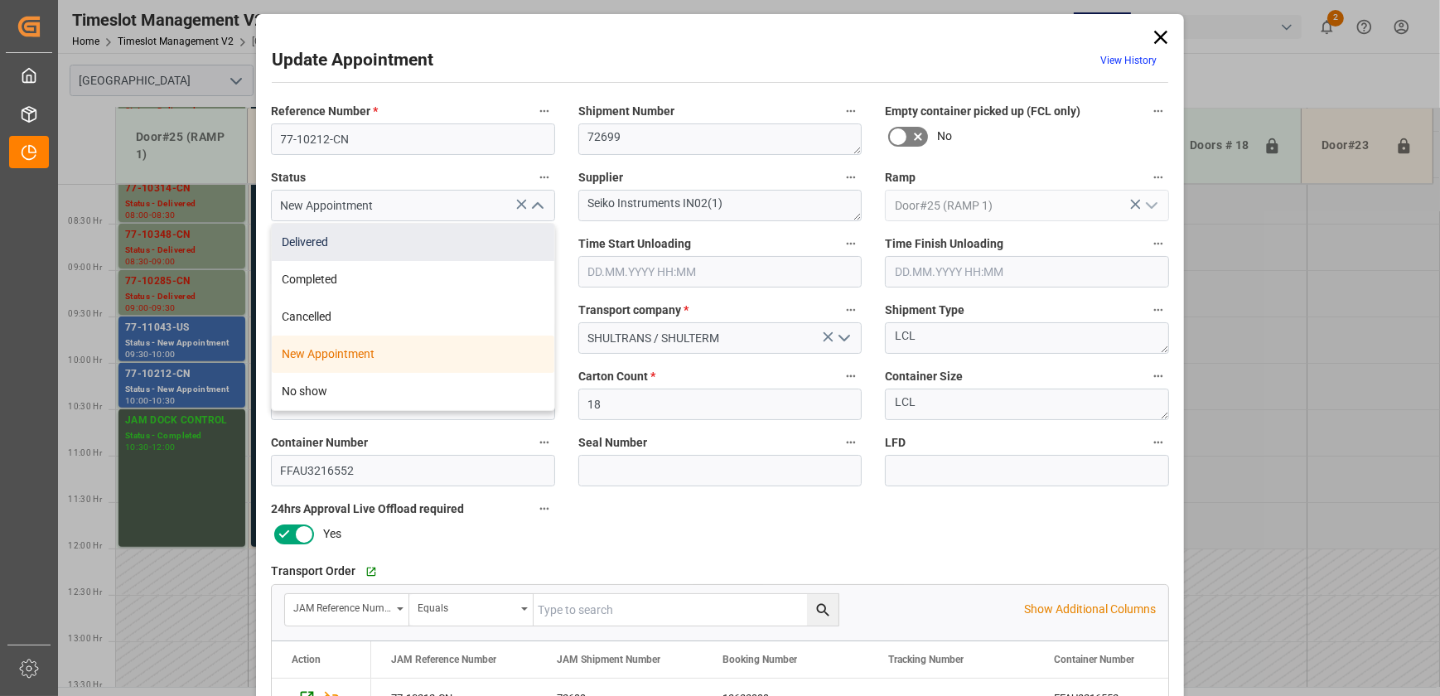
click at [507, 243] on div "Delivered" at bounding box center [413, 242] width 283 height 37
type input "Delivered"
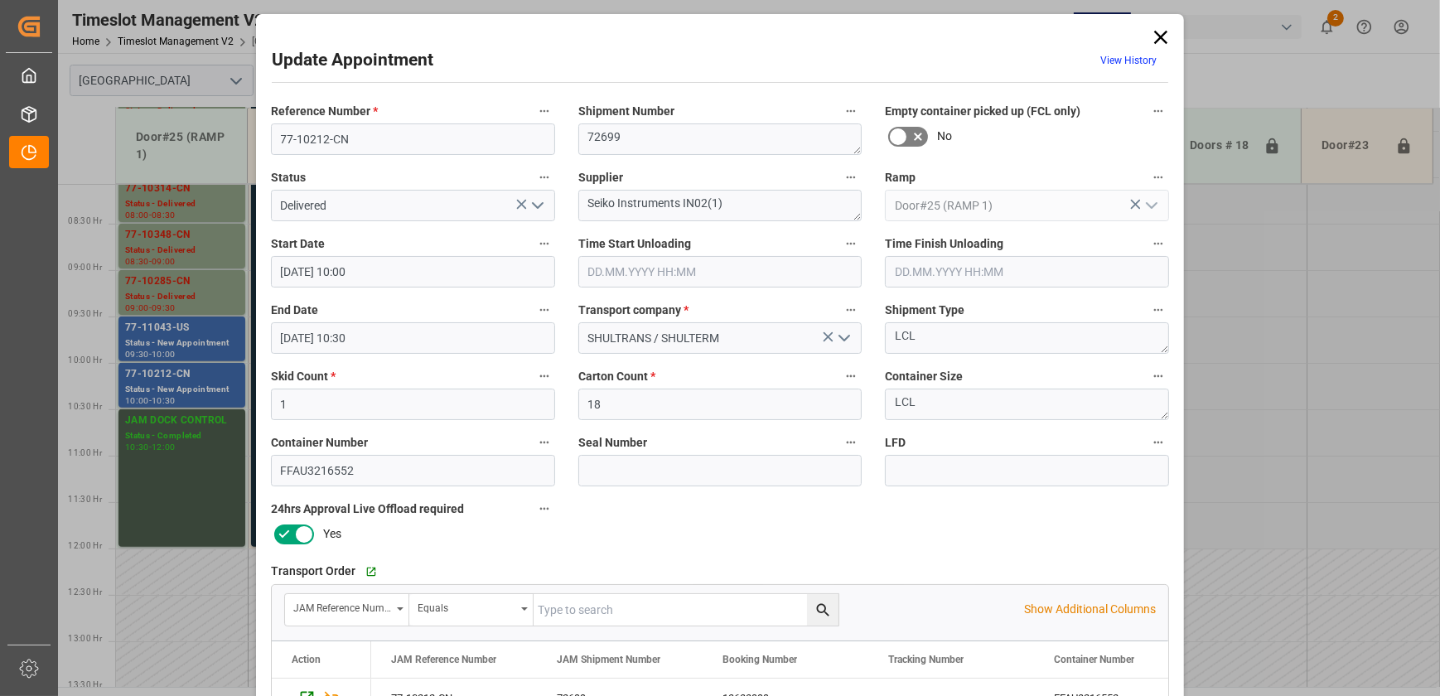
click at [679, 260] on input "text" at bounding box center [720, 271] width 284 height 31
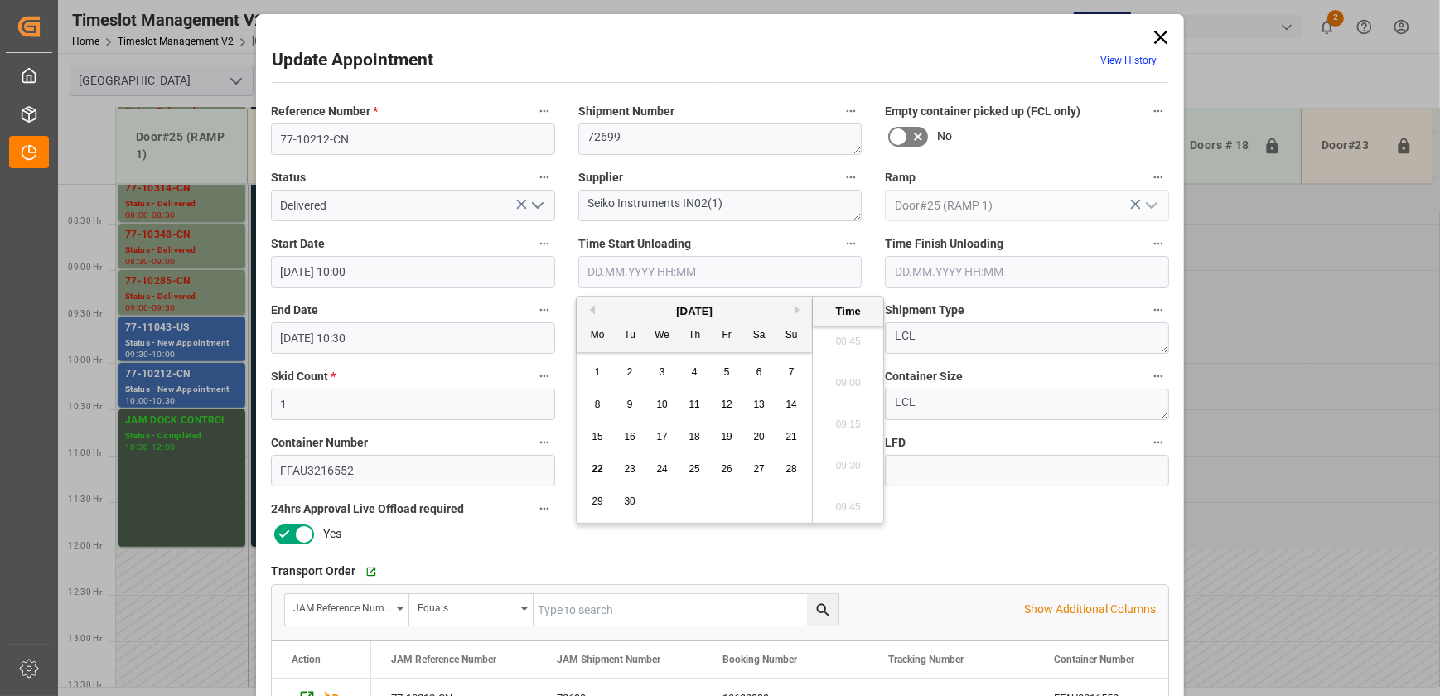
paste input "[DATE] 08:45"
type input "[DATE] 08:45"
click at [1007, 526] on div "Reference Number * 77-10212-CN Shipment Number 72699 Empty container picked up …" at bounding box center [719, 511] width 921 height 834
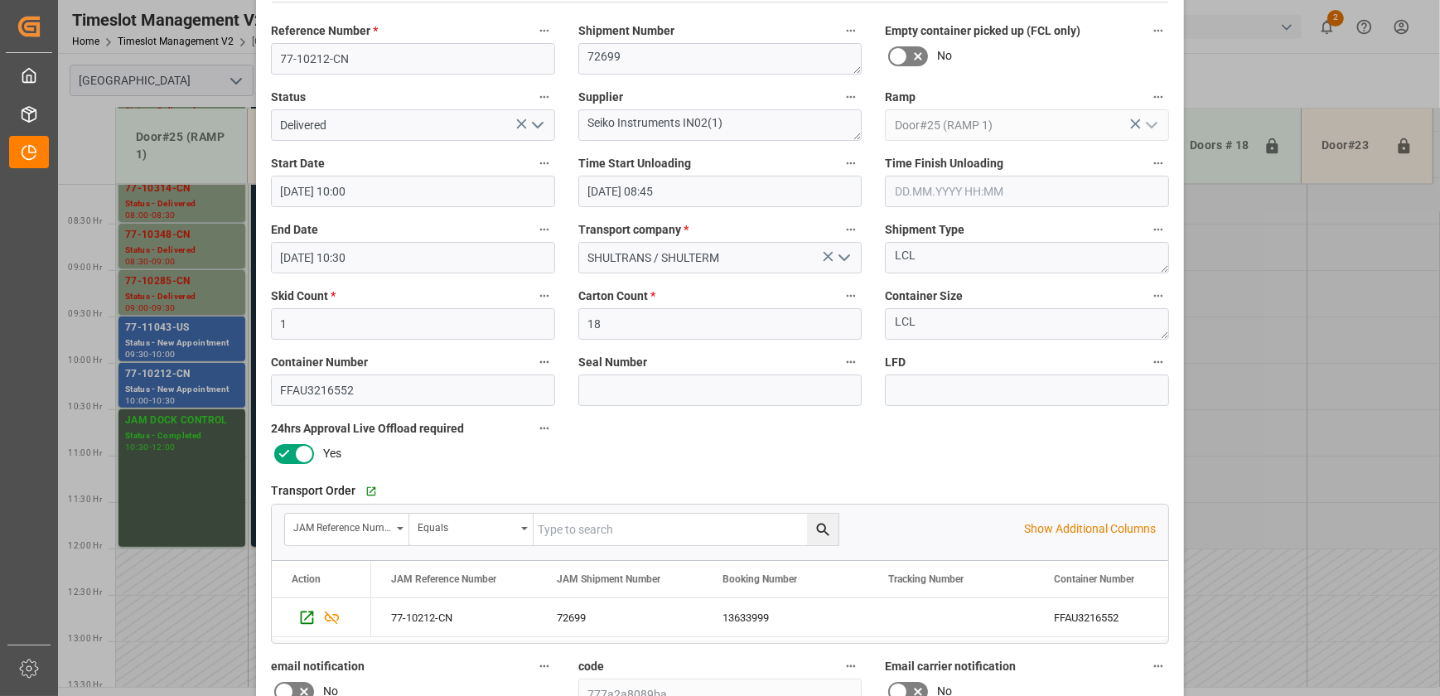
scroll to position [310, 0]
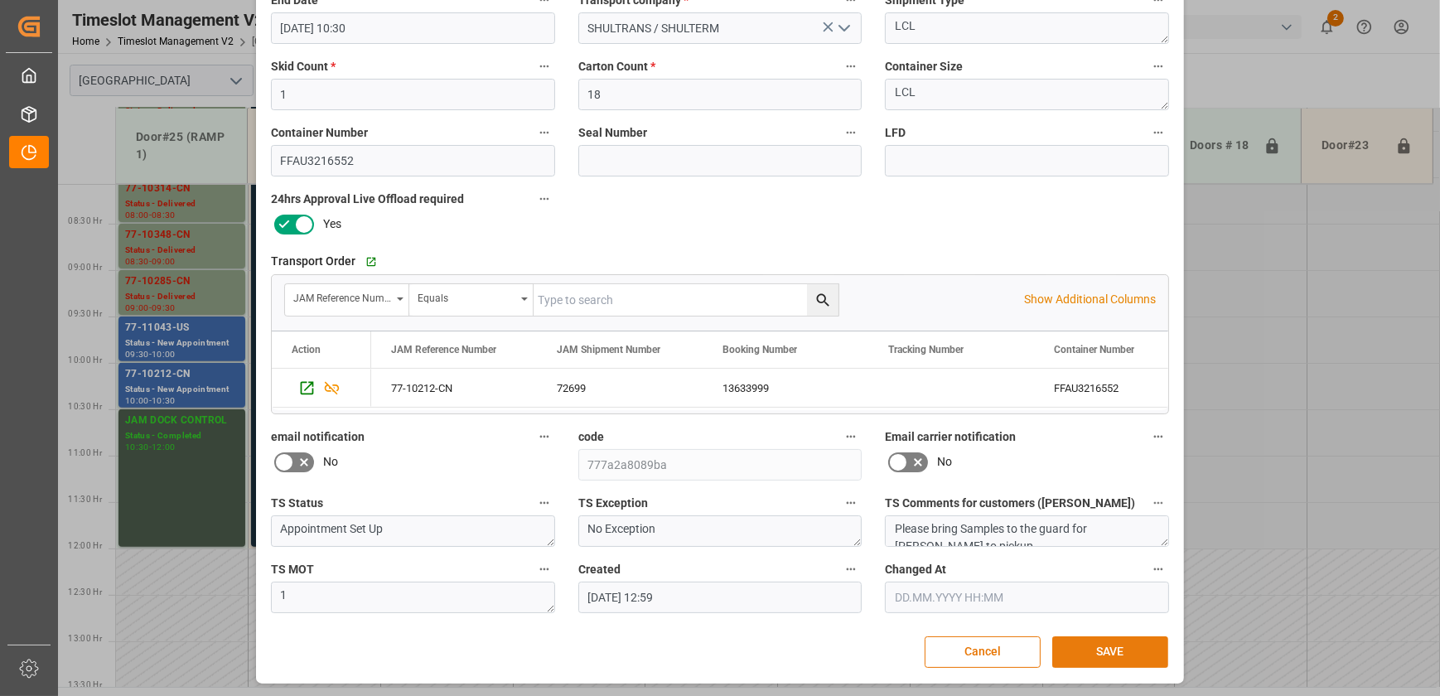
click at [1109, 649] on button "SAVE" at bounding box center [1110, 651] width 116 height 31
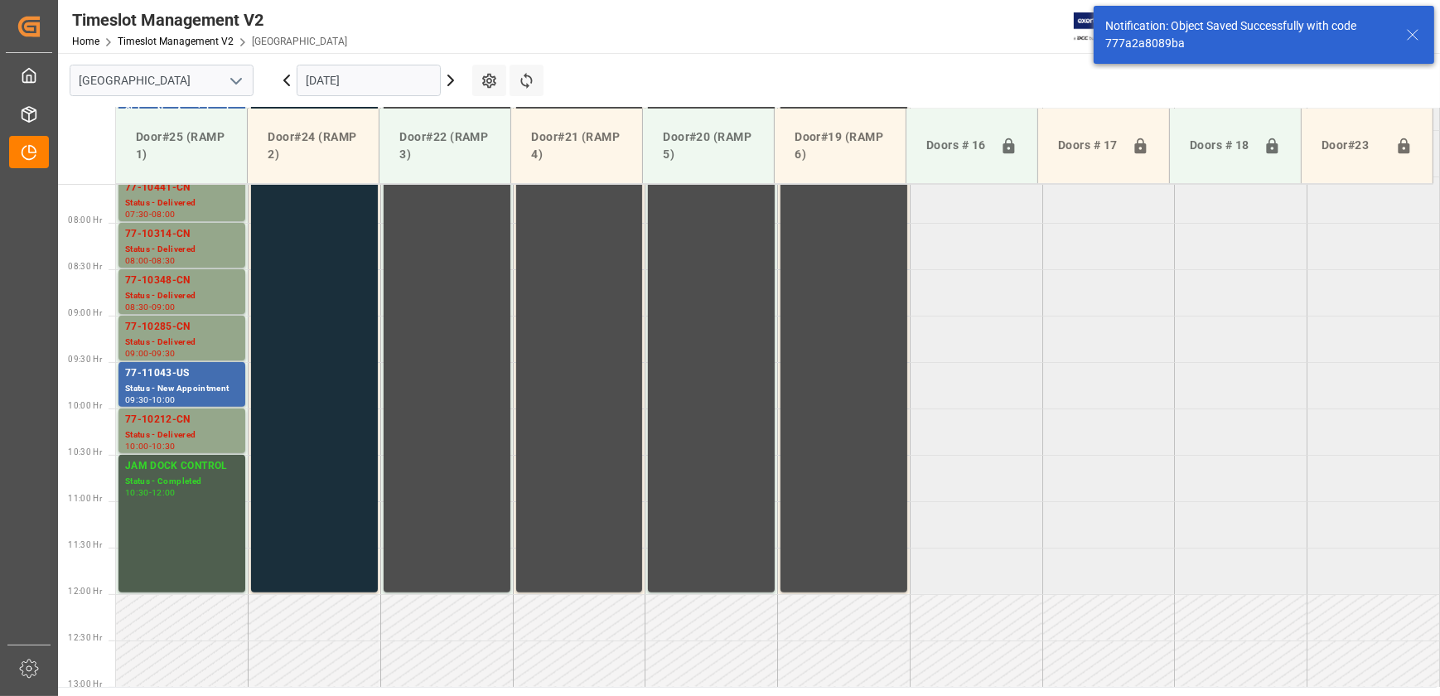
scroll to position [540, 0]
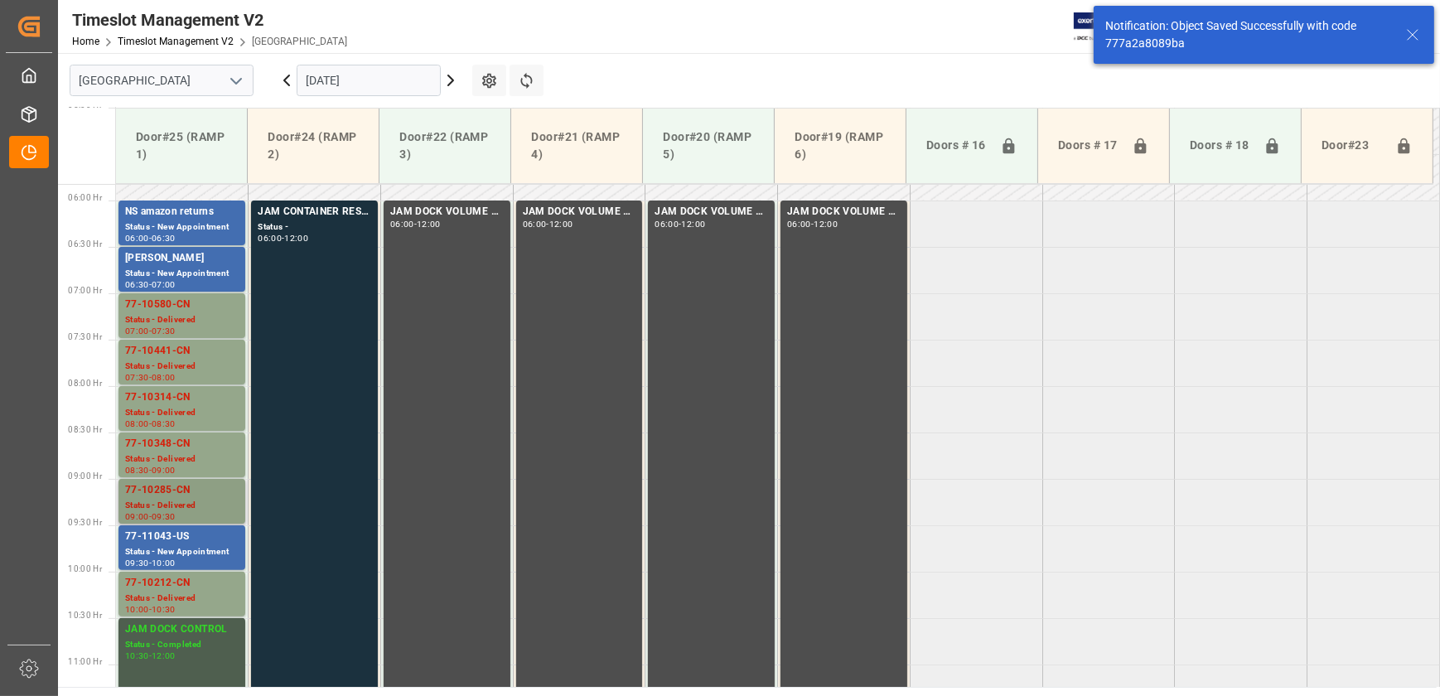
click at [207, 499] on div "Status - Delivered" at bounding box center [182, 506] width 114 height 14
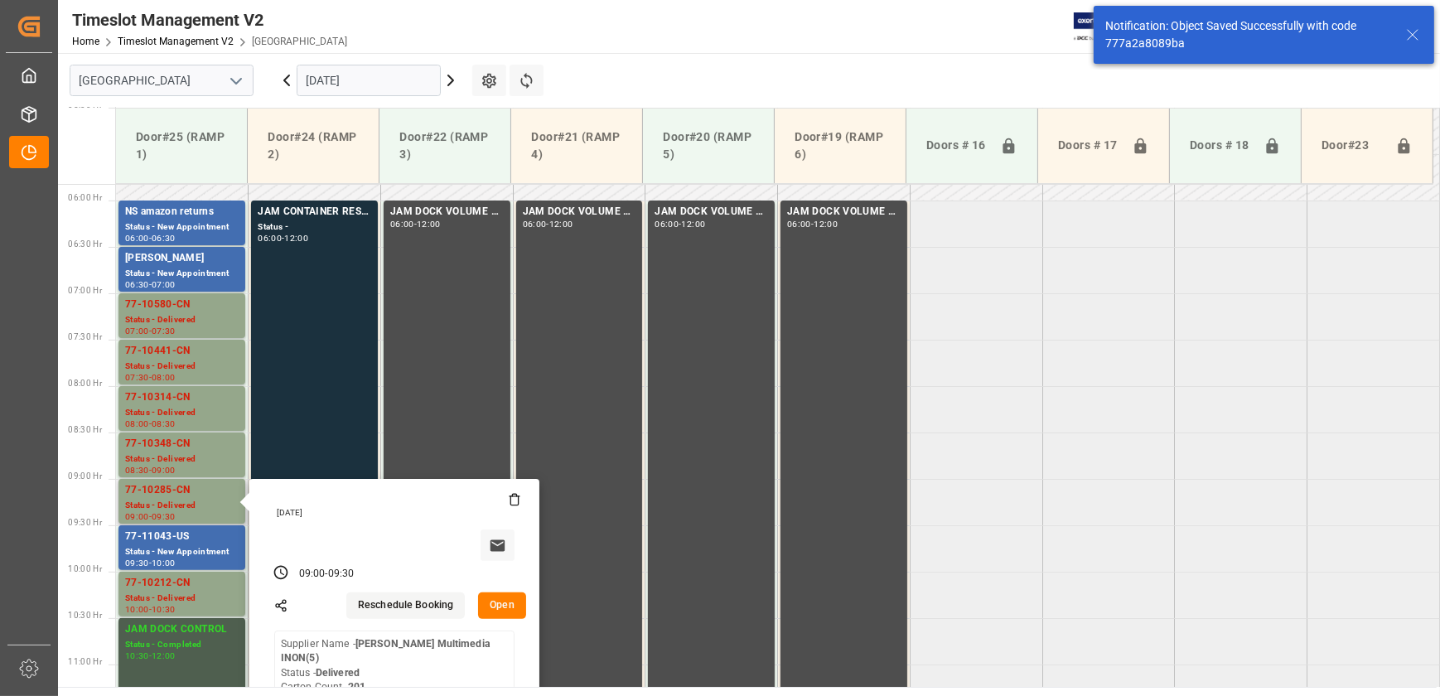
drag, startPoint x: 503, startPoint y: 601, endPoint x: 512, endPoint y: 601, distance: 9.1
click at [512, 601] on button "Open" at bounding box center [502, 605] width 48 height 27
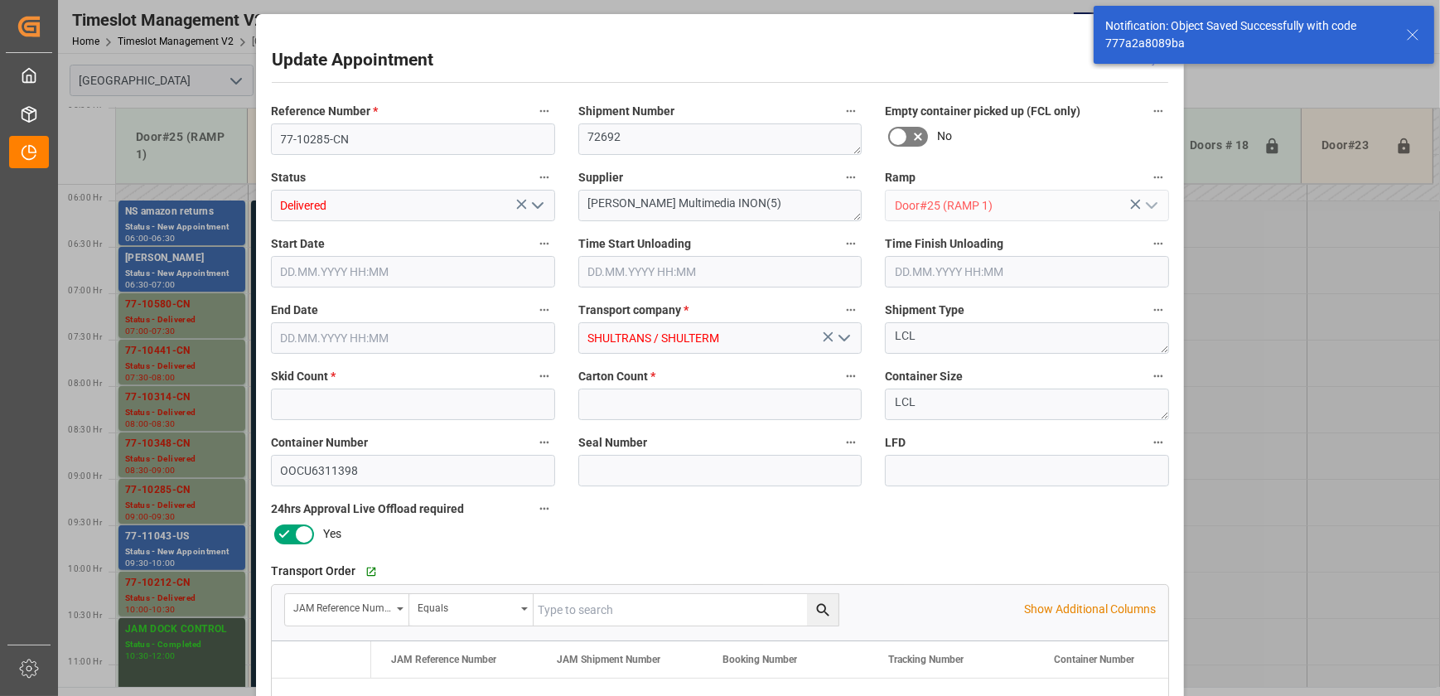
type input "3"
type input "201"
type input "[DATE] 09:00"
type input "[DATE] 08:45"
type input "[DATE] 09:30"
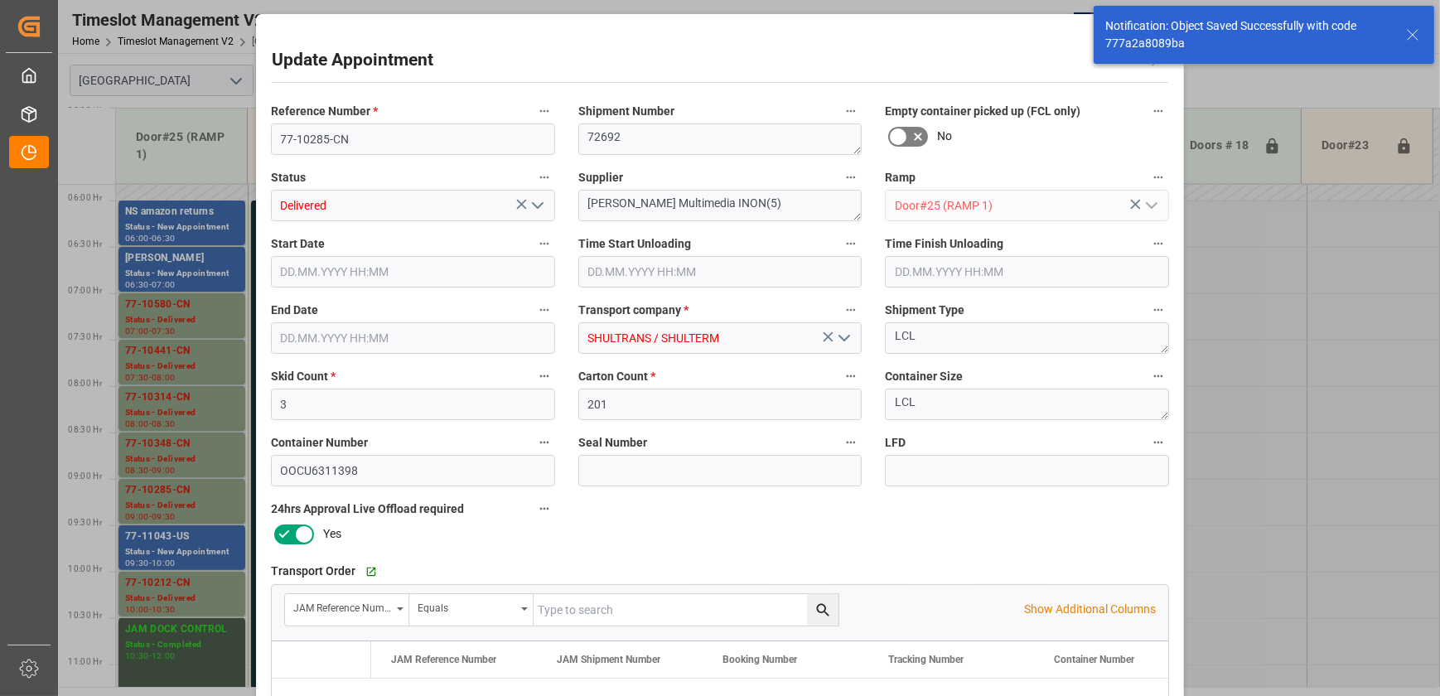
type input "[DATE] 11:40"
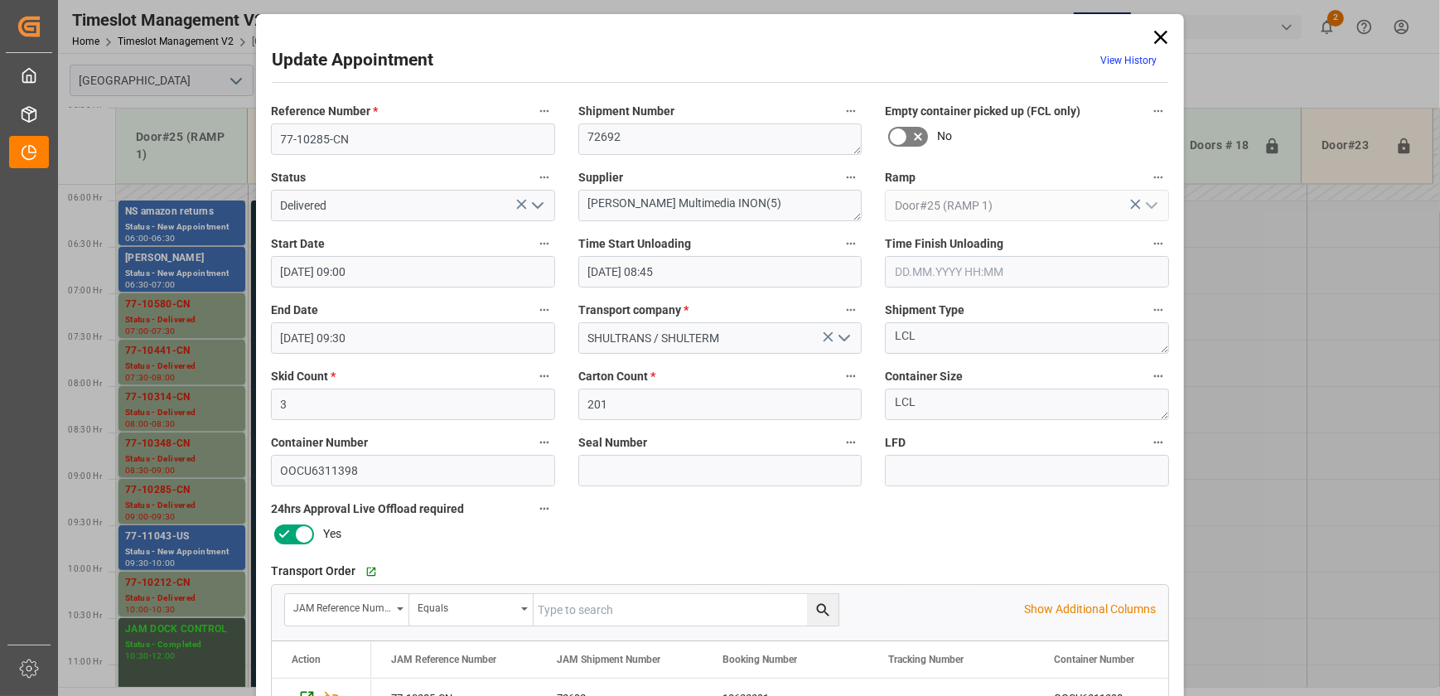
click at [1157, 40] on icon at bounding box center [1160, 37] width 23 height 23
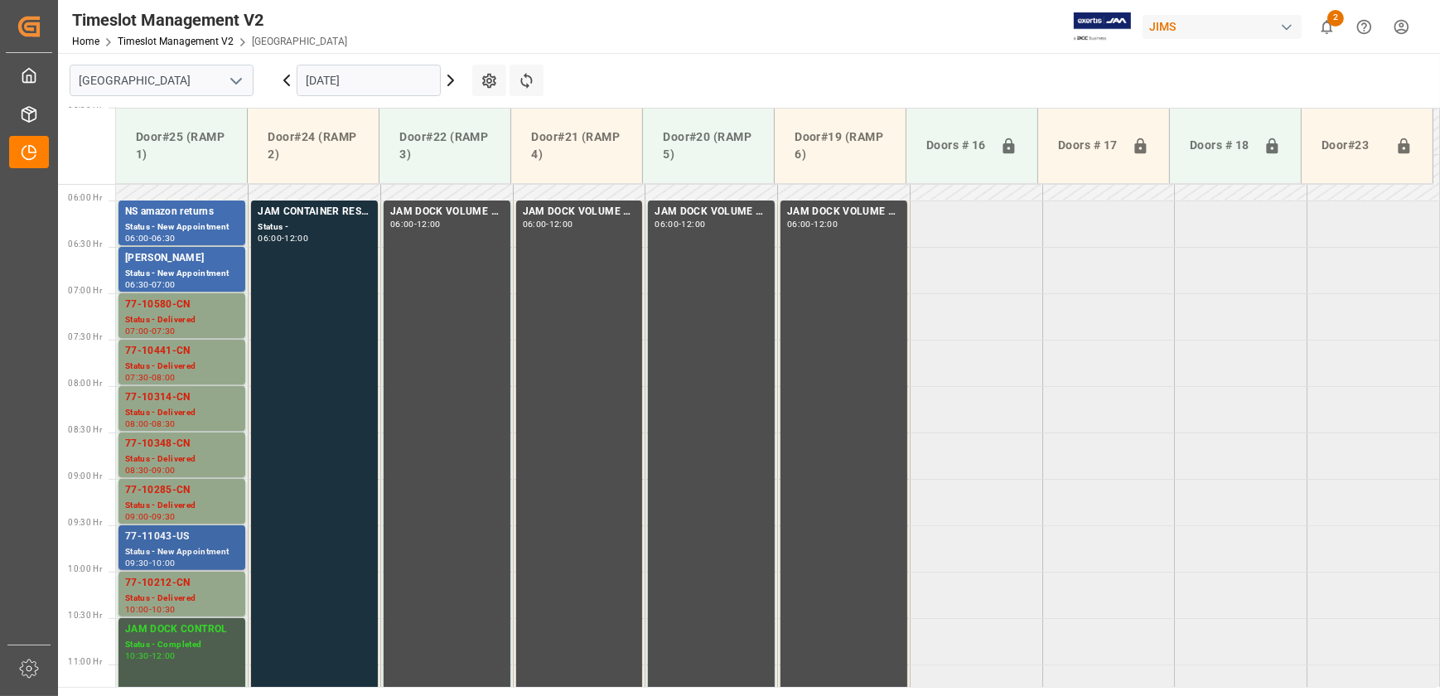
click at [234, 536] on div "77-11043-US" at bounding box center [182, 537] width 114 height 17
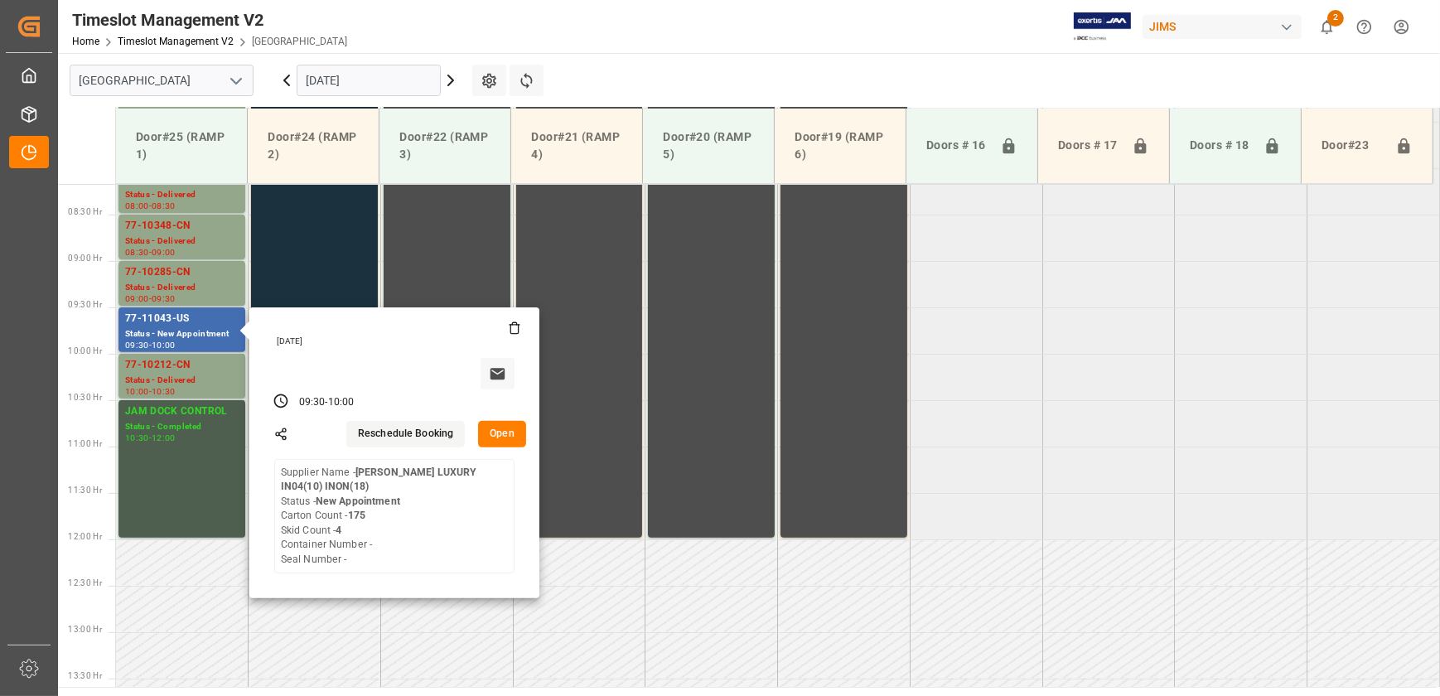
scroll to position [766, 0]
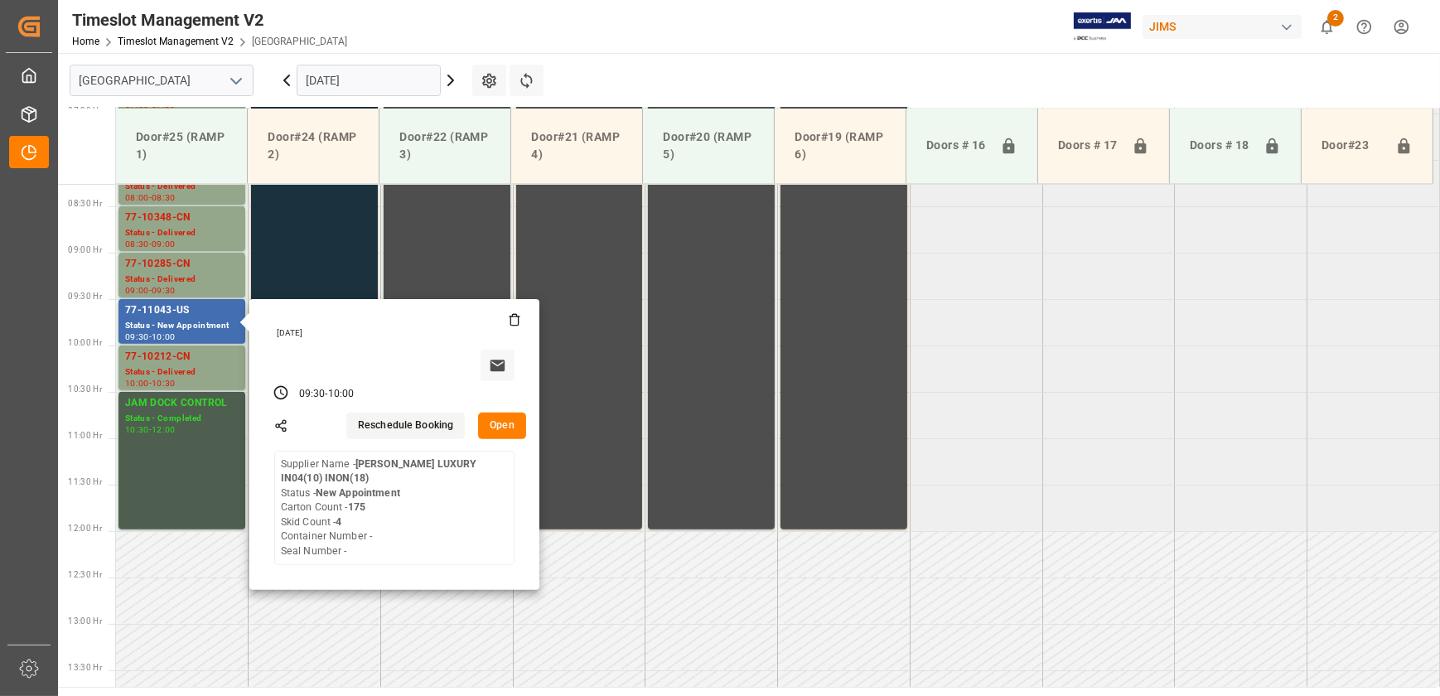
click at [1036, 331] on tabel "NS amazon returns Status - New Appointment 06:00 - 06:30 JAM CONTAINER RESERVED…" at bounding box center [778, 532] width 1324 height 2228
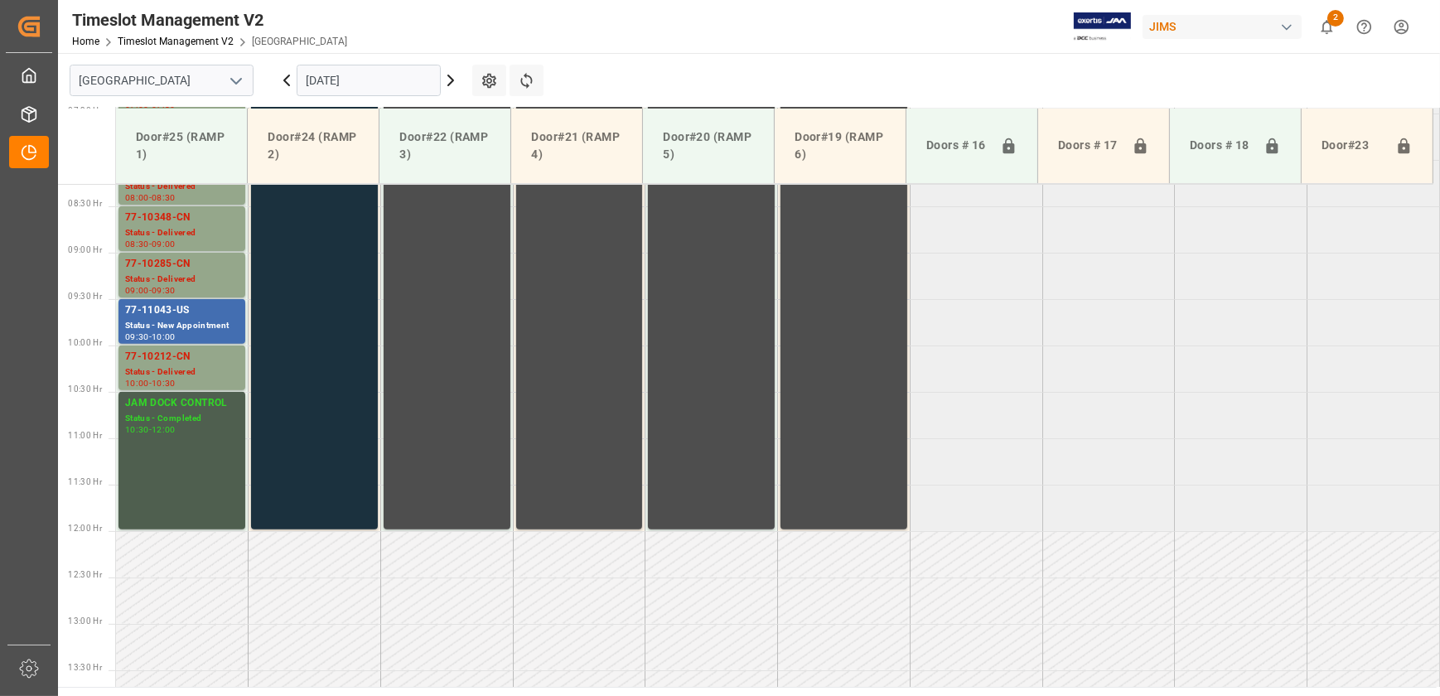
click at [1172, 336] on tabel "NS amazon returns Status - New Appointment 06:00 - 06:30 JAM CONTAINER RESERVED…" at bounding box center [778, 532] width 1324 height 2228
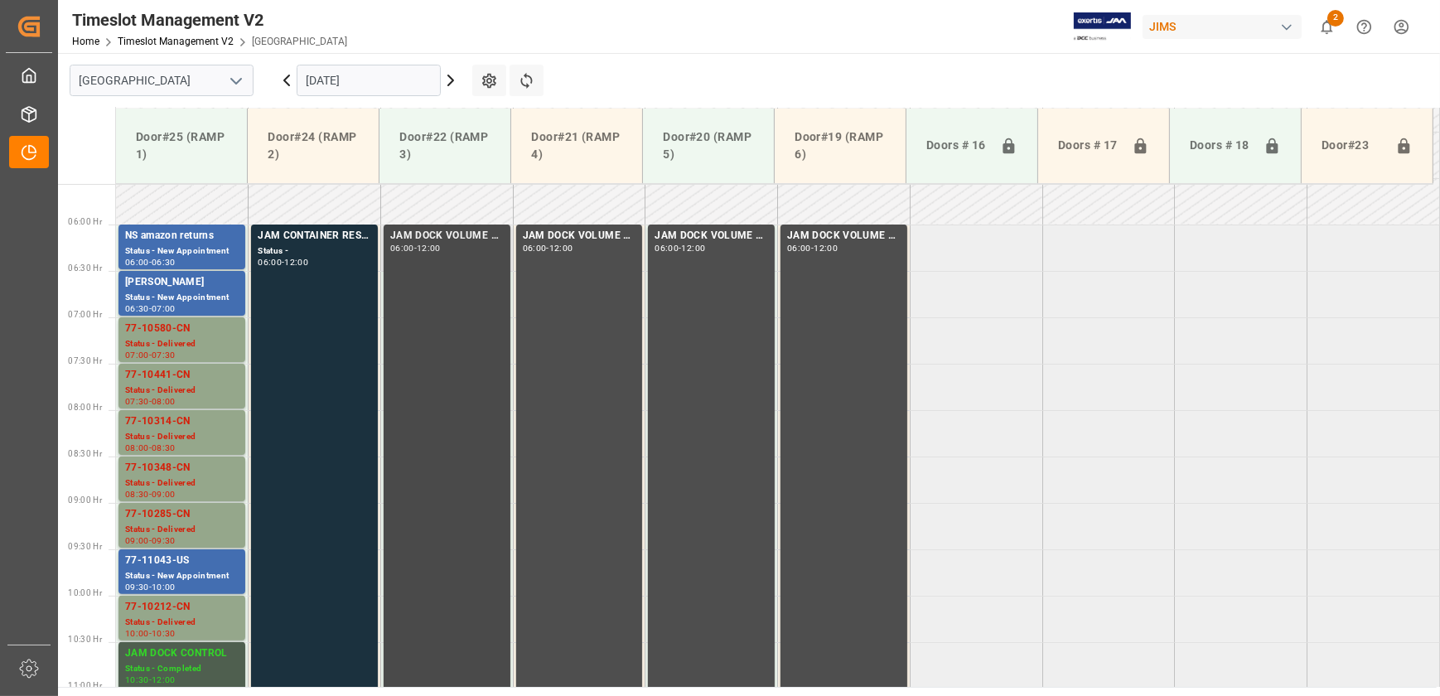
scroll to position [540, 0]
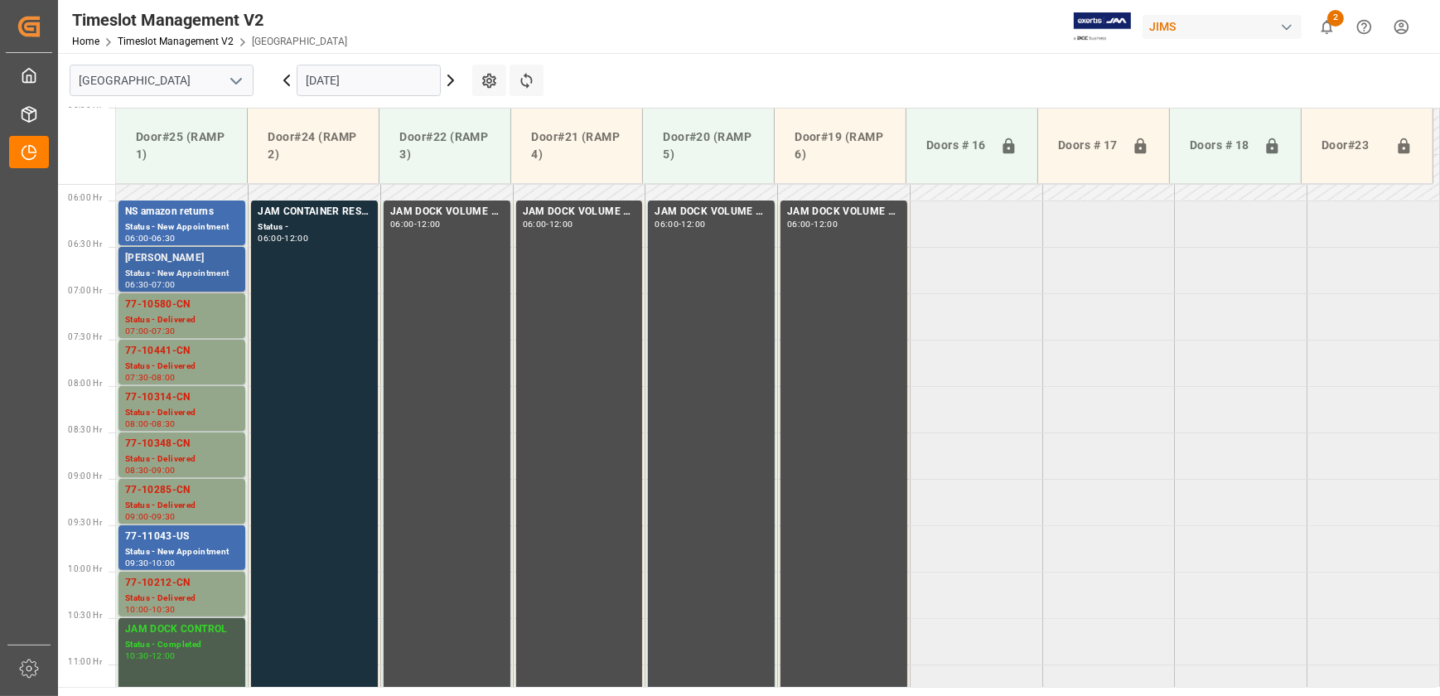
click at [181, 271] on div "Status - New Appointment" at bounding box center [182, 274] width 114 height 14
